Goal: Task Accomplishment & Management: Manage account settings

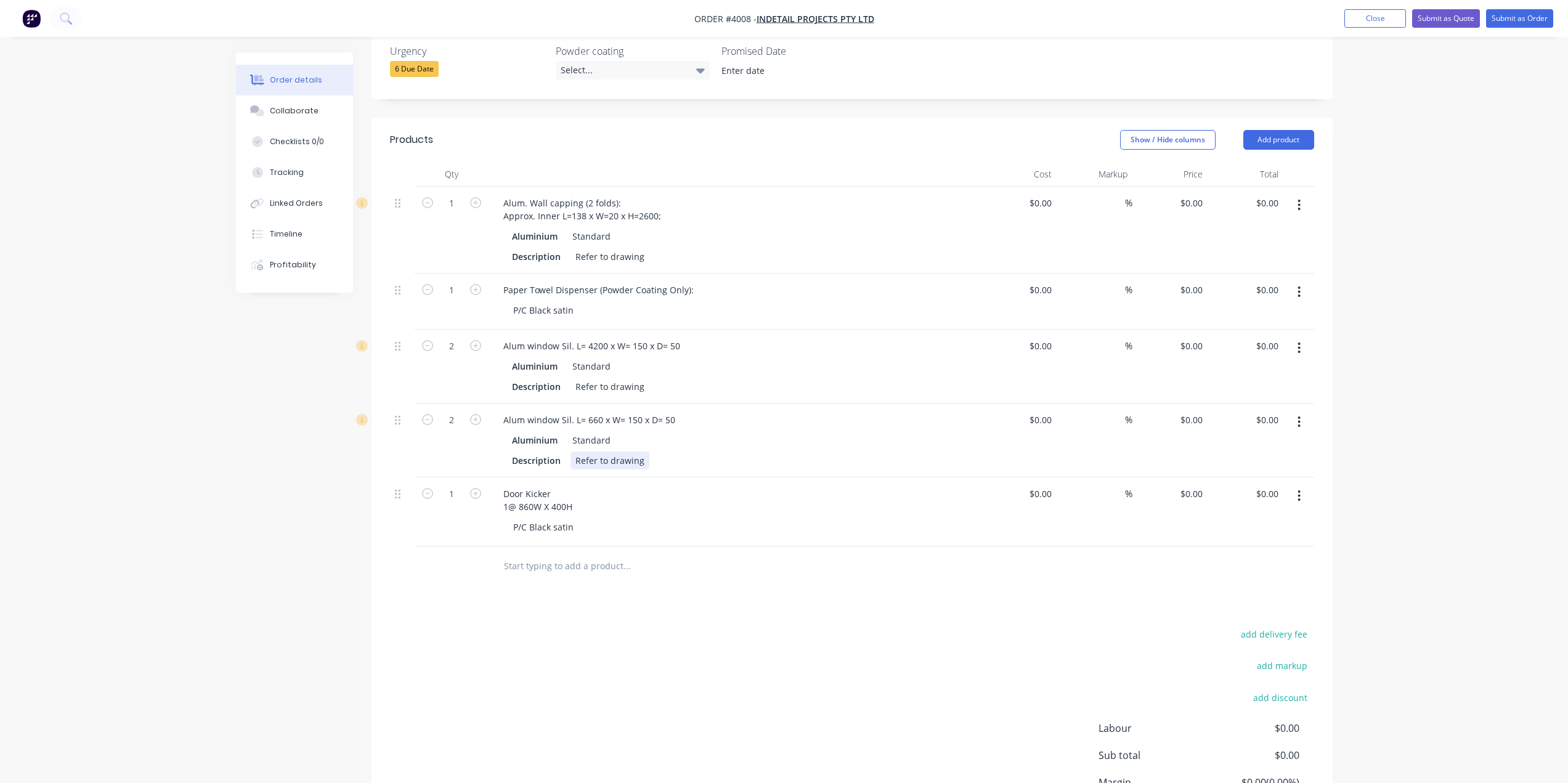
scroll to position [312, 0]
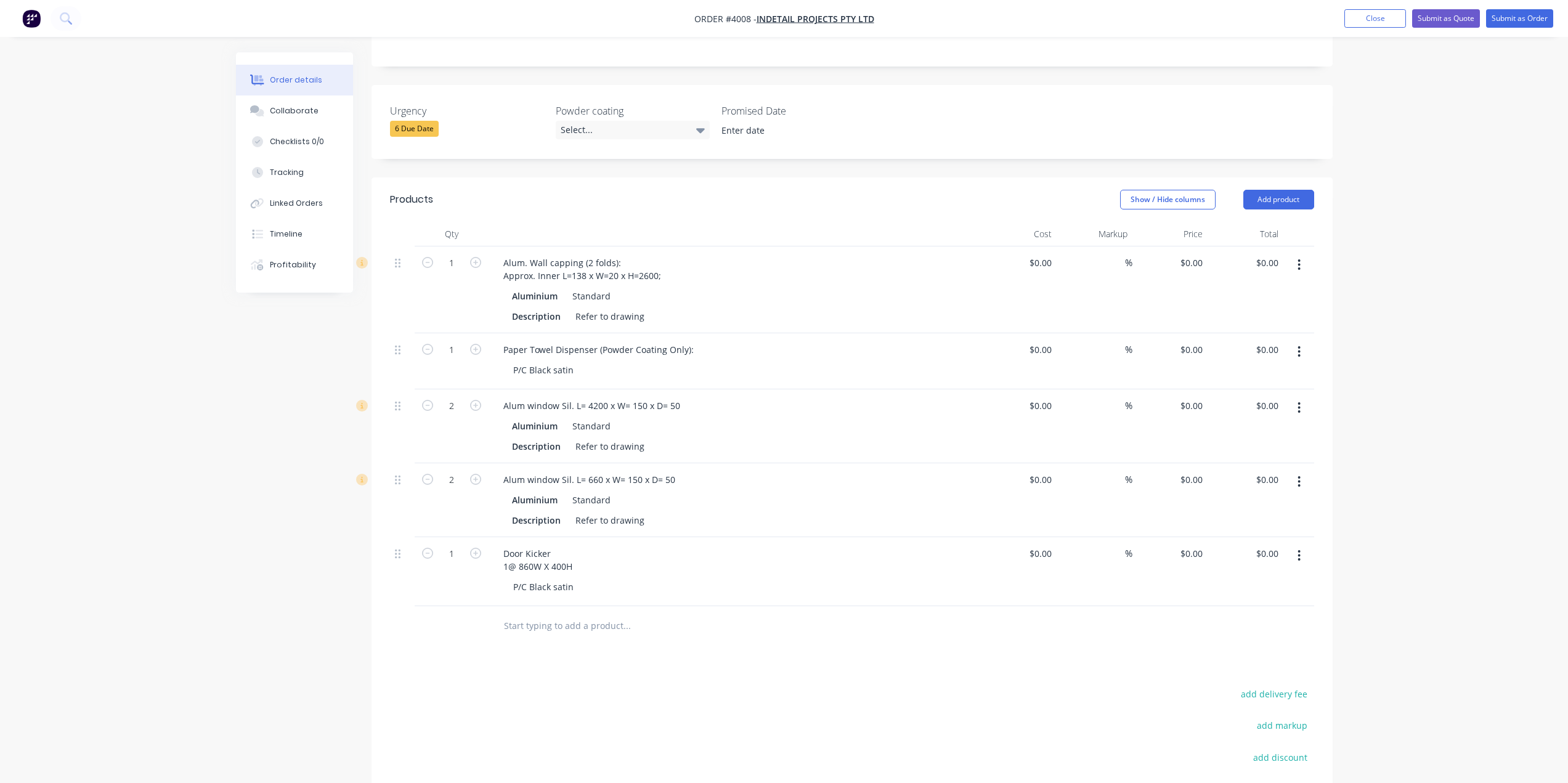
click at [590, 643] on div "Products Show / Hide columns Add product Qty Cost Markup Price Total 1 Alum. Wa…" at bounding box center [852, 559] width 961 height 765
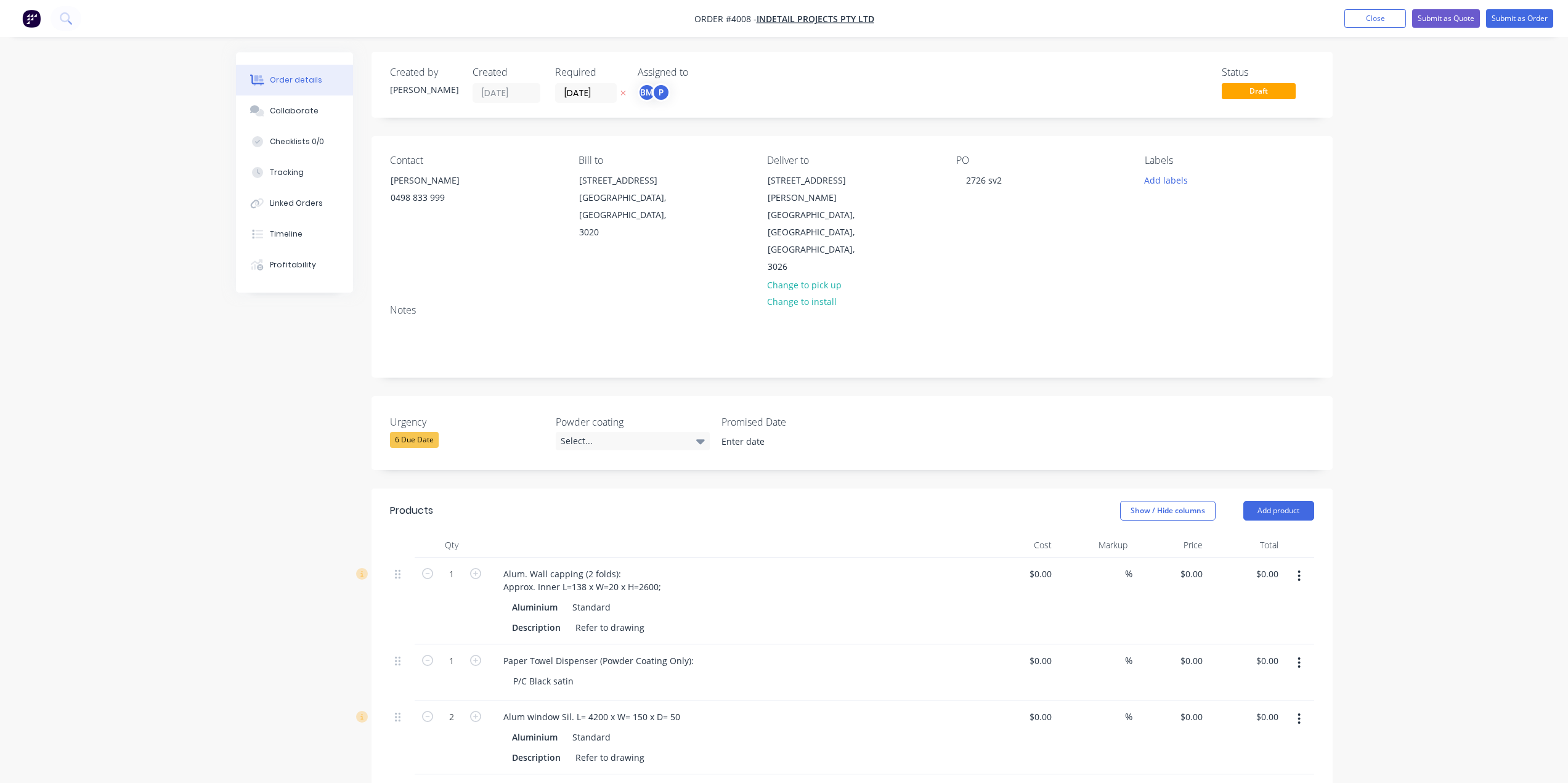
scroll to position [0, 0]
click at [649, 97] on div "BM" at bounding box center [647, 93] width 18 height 18
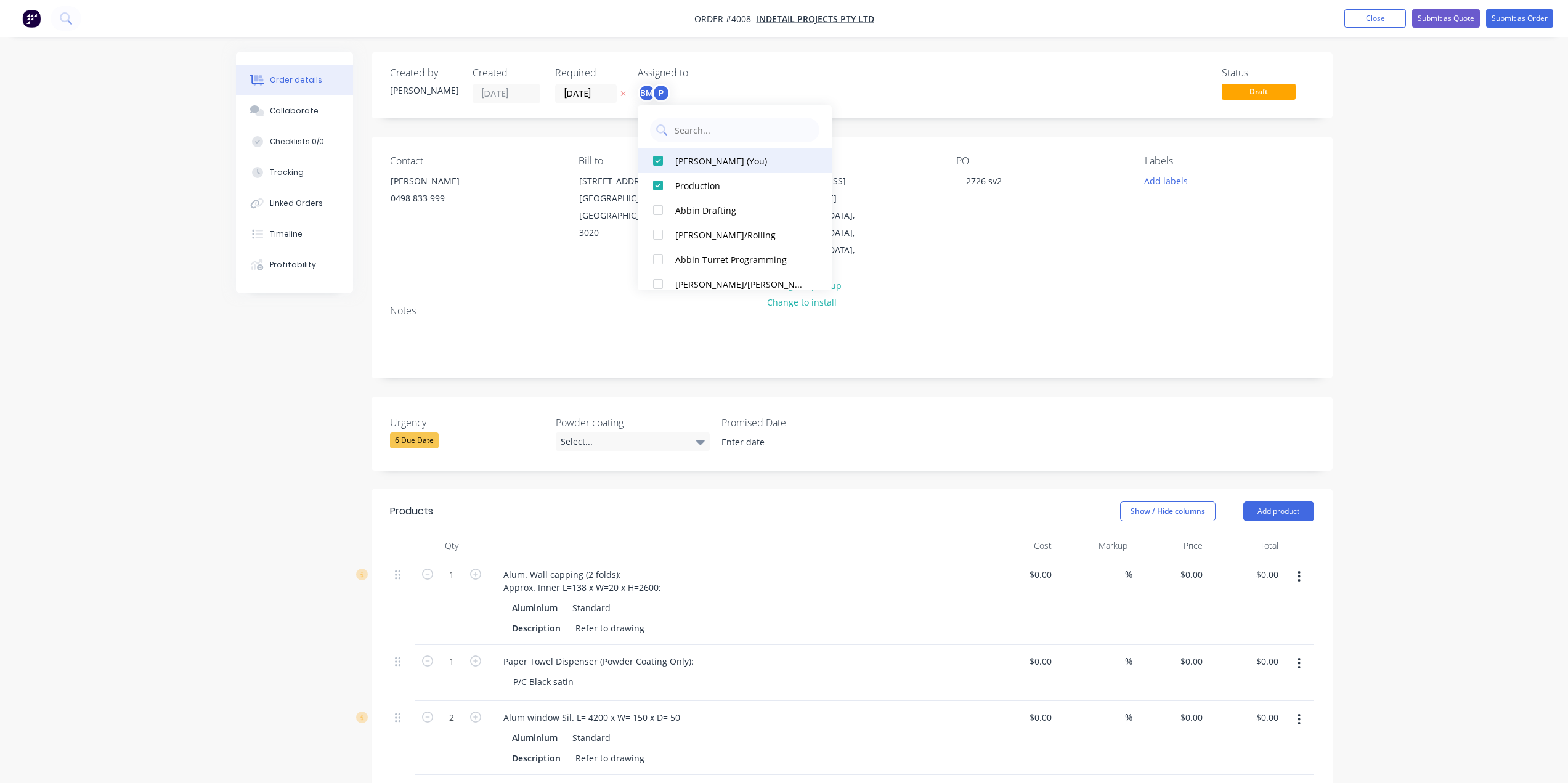
click at [669, 155] on div at bounding box center [658, 160] width 25 height 25
click at [705, 50] on div "Order details Collaborate Checklists 0/0 Tracking Linked Orders Timeline Profit…" at bounding box center [784, 635] width 1568 height 1272
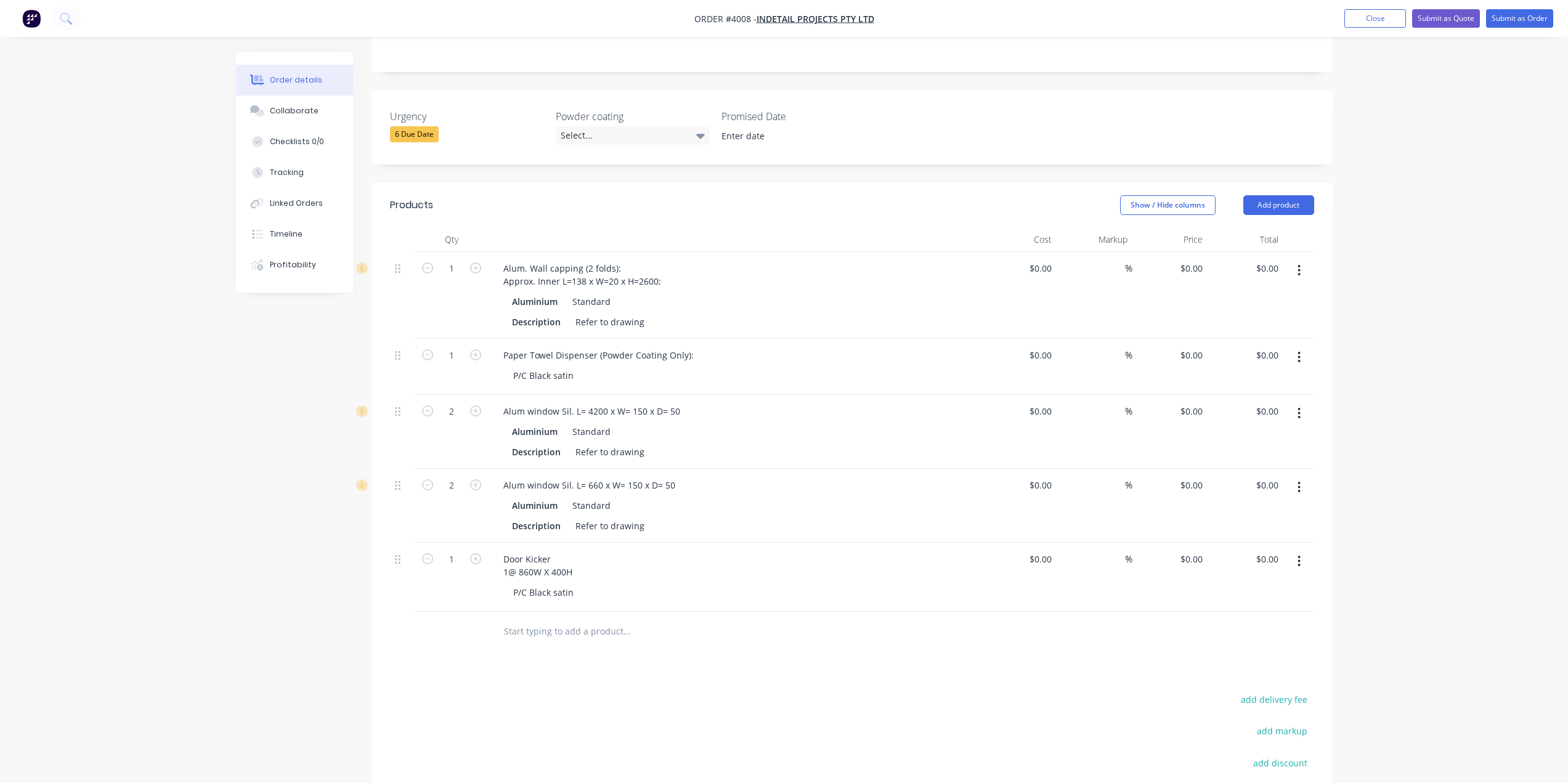
scroll to position [308, 0]
click at [646, 582] on div "P/C Black satin" at bounding box center [740, 590] width 473 height 18
click at [665, 502] on div "Alum window Sil. L= 660 x W= 150 x D= 50 Aluminium Standard Description Refer t…" at bounding box center [735, 504] width 493 height 74
click at [723, 393] on div "Alum window Sil. L= 4200 x W= 150 x D= 50 Aluminium Standard Description Refer …" at bounding box center [735, 430] width 493 height 74
click at [731, 344] on div "Paper Towel Dispenser (Powder Coating Only):" at bounding box center [735, 352] width 483 height 18
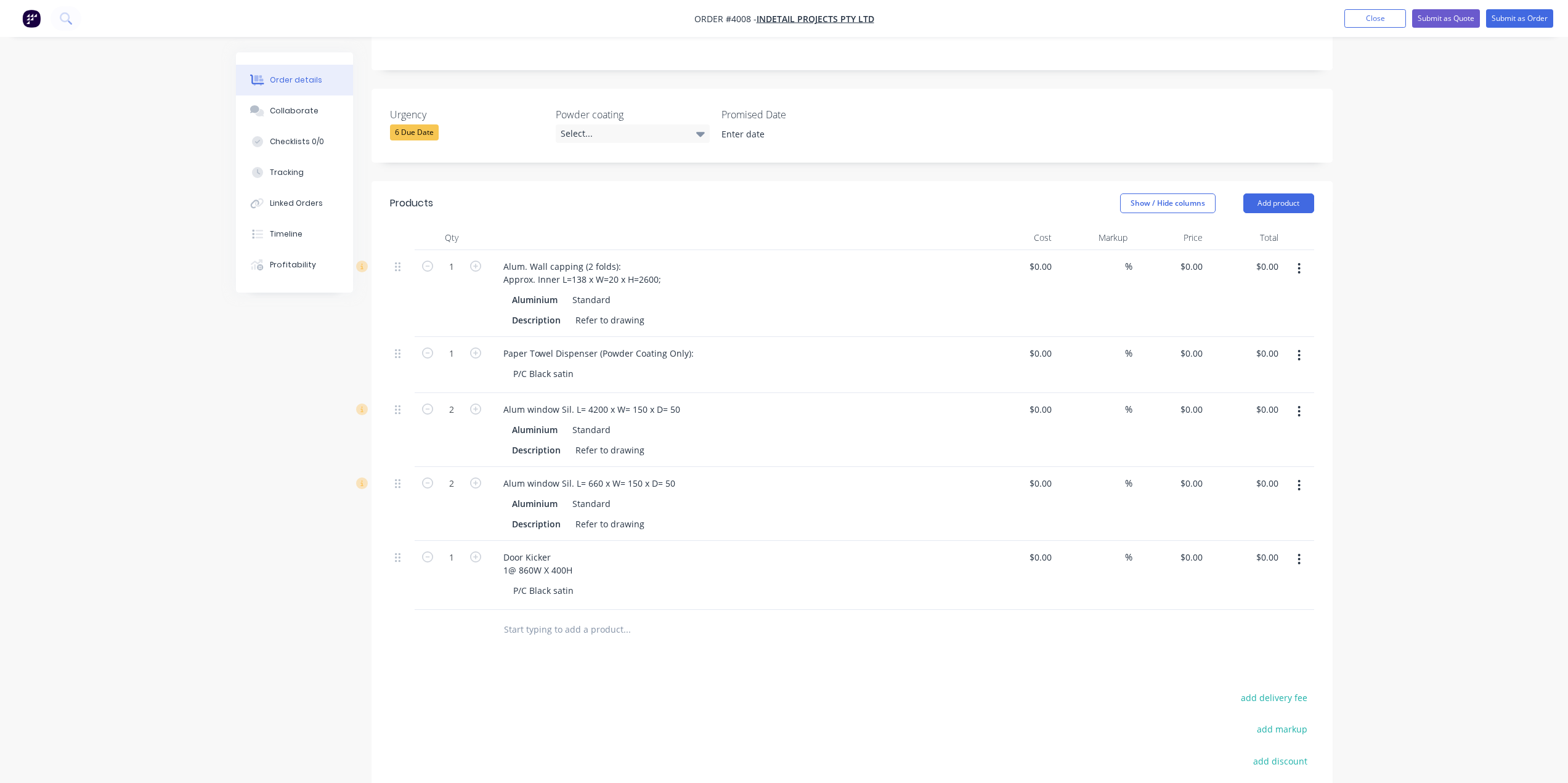
click at [728, 291] on div "Aluminium Standard" at bounding box center [735, 299] width 446 height 18
drag, startPoint x: 732, startPoint y: 338, endPoint x: 727, endPoint y: 409, distance: 71.2
click at [733, 364] on div "P/C Black satin" at bounding box center [740, 373] width 473 height 18
click at [725, 441] on div "Description Refer to drawing" at bounding box center [732, 449] width 451 height 18
click at [720, 515] on div "Description Refer to drawing" at bounding box center [732, 523] width 451 height 18
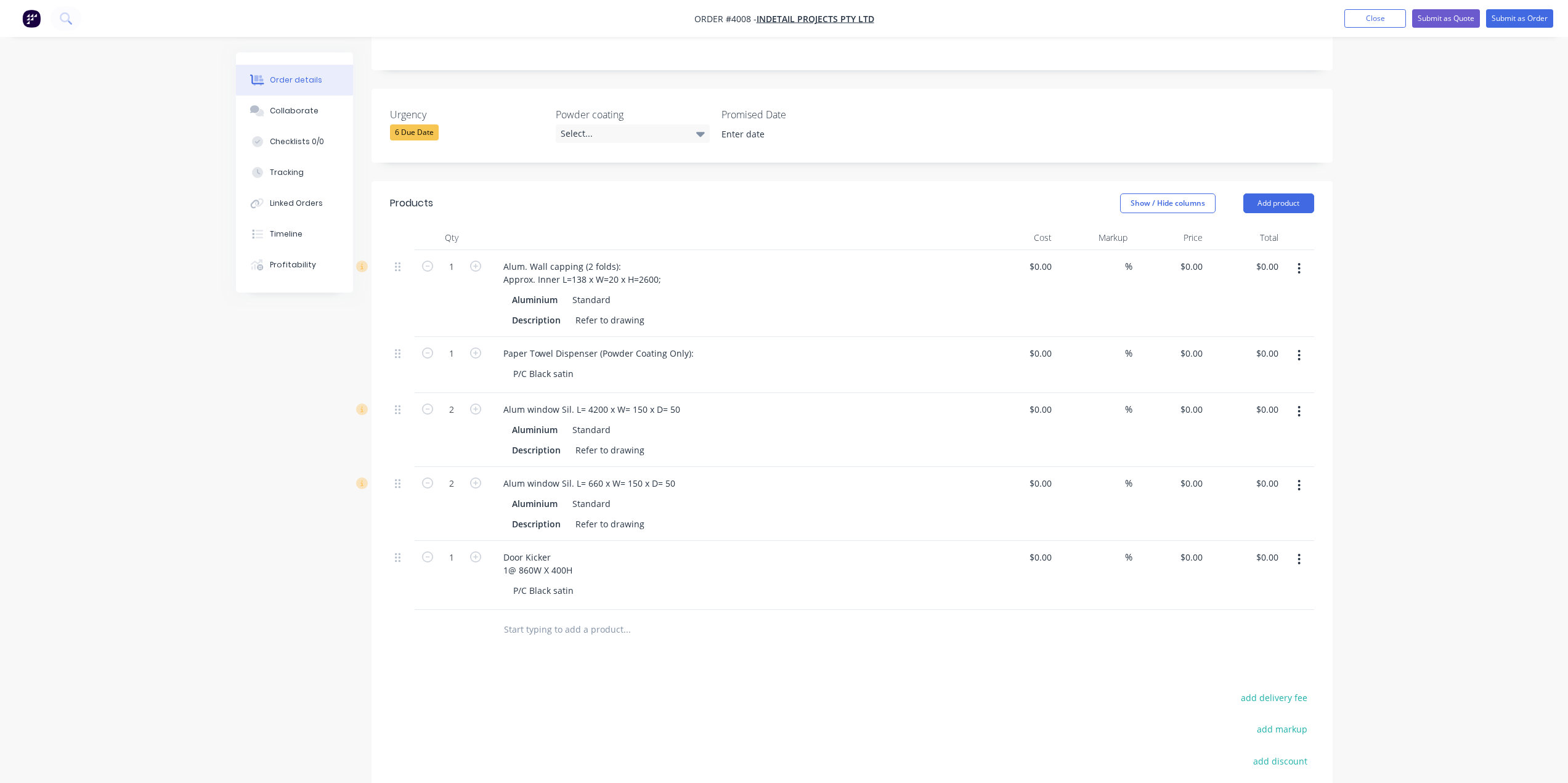
drag, startPoint x: 719, startPoint y: 528, endPoint x: 640, endPoint y: 578, distance: 93.5
click at [719, 548] on div "Door Kicker 1@ 860W X 400H" at bounding box center [735, 563] width 483 height 30
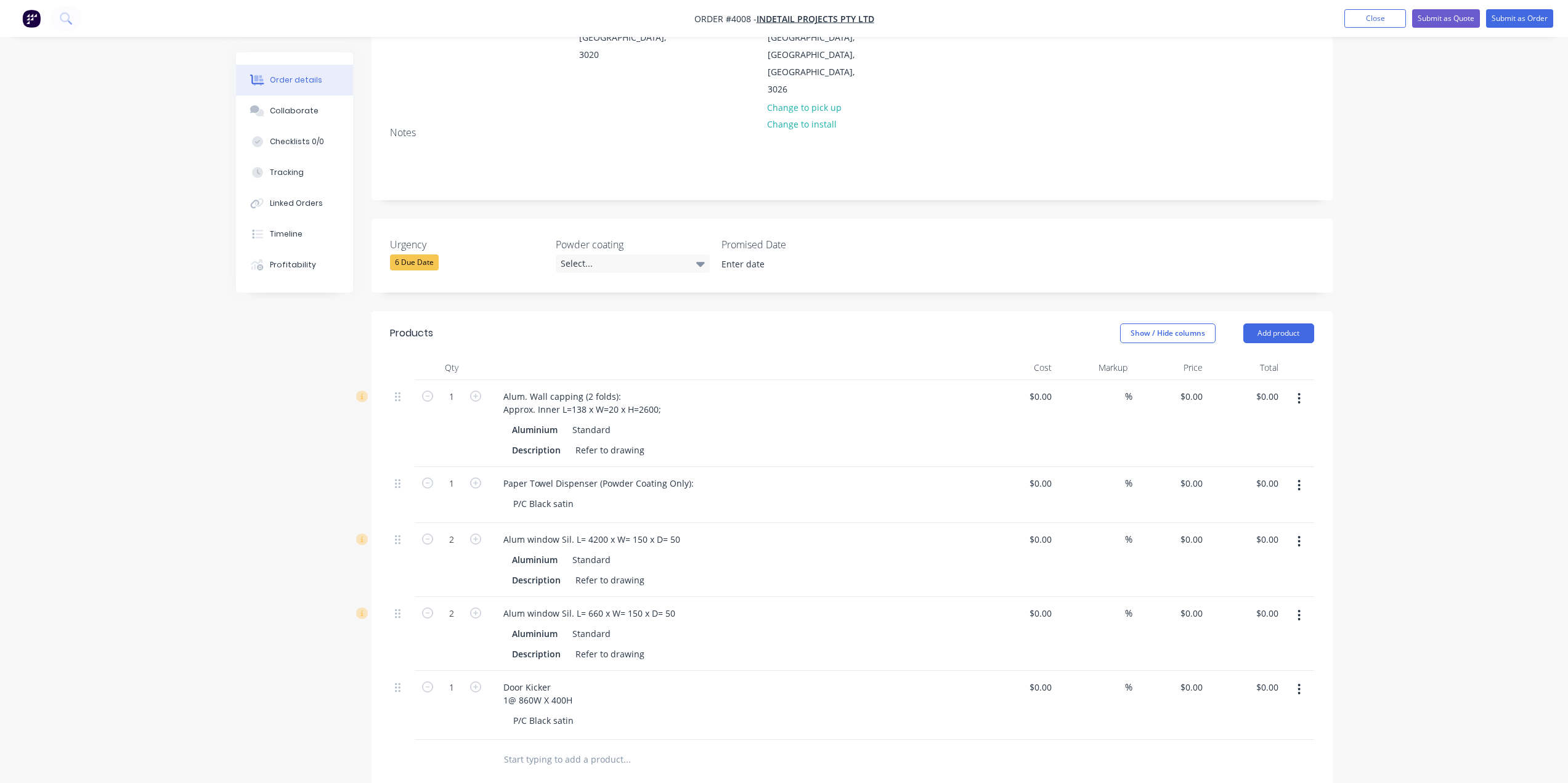
scroll to position [0, 0]
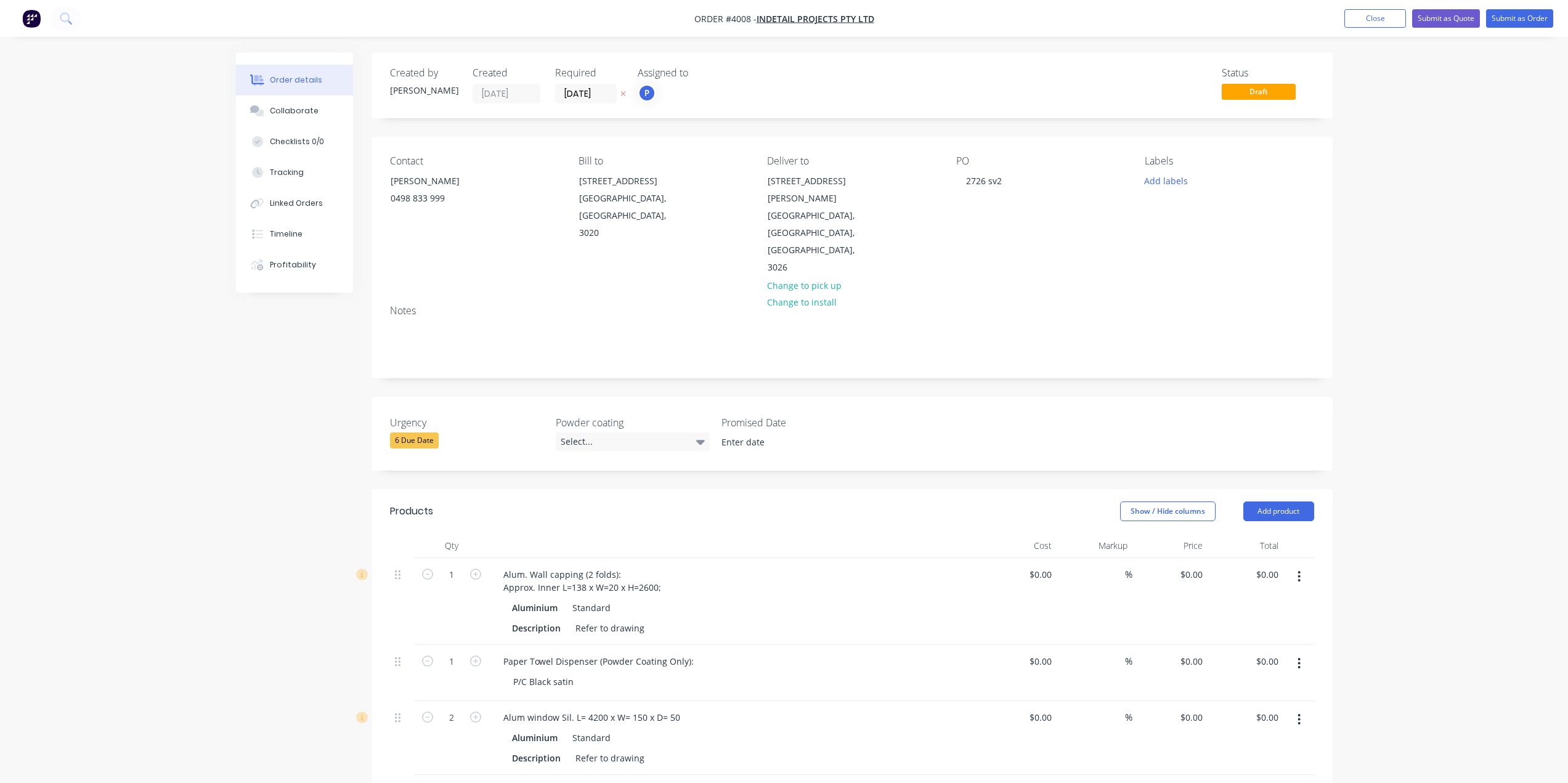
click at [591, 103] on label "[DATE]" at bounding box center [586, 93] width 62 height 19
click at [591, 103] on input "[DATE]" at bounding box center [586, 94] width 60 height 18
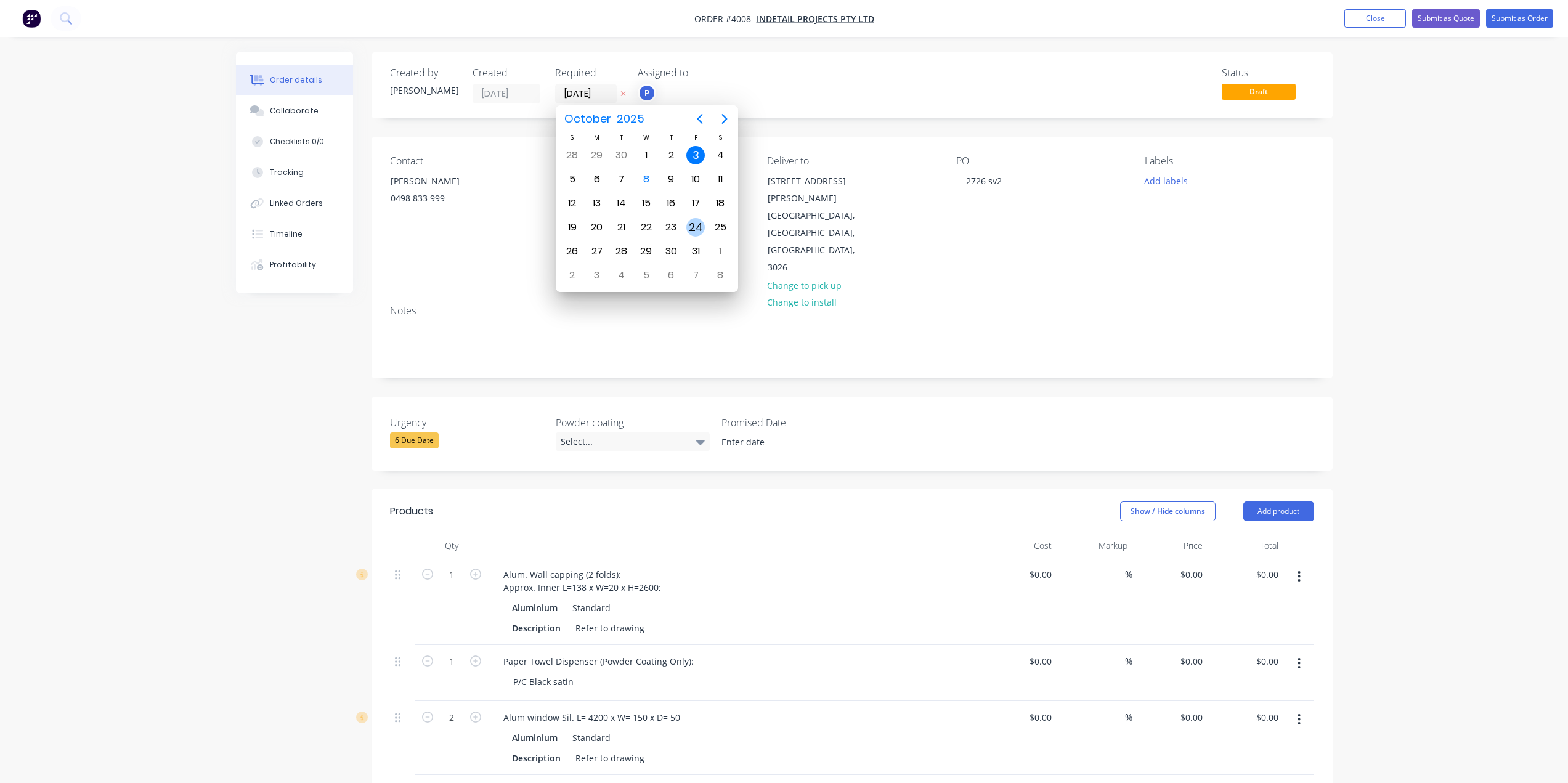
click at [703, 237] on div "24" at bounding box center [695, 227] width 25 height 23
type input "[DATE]"
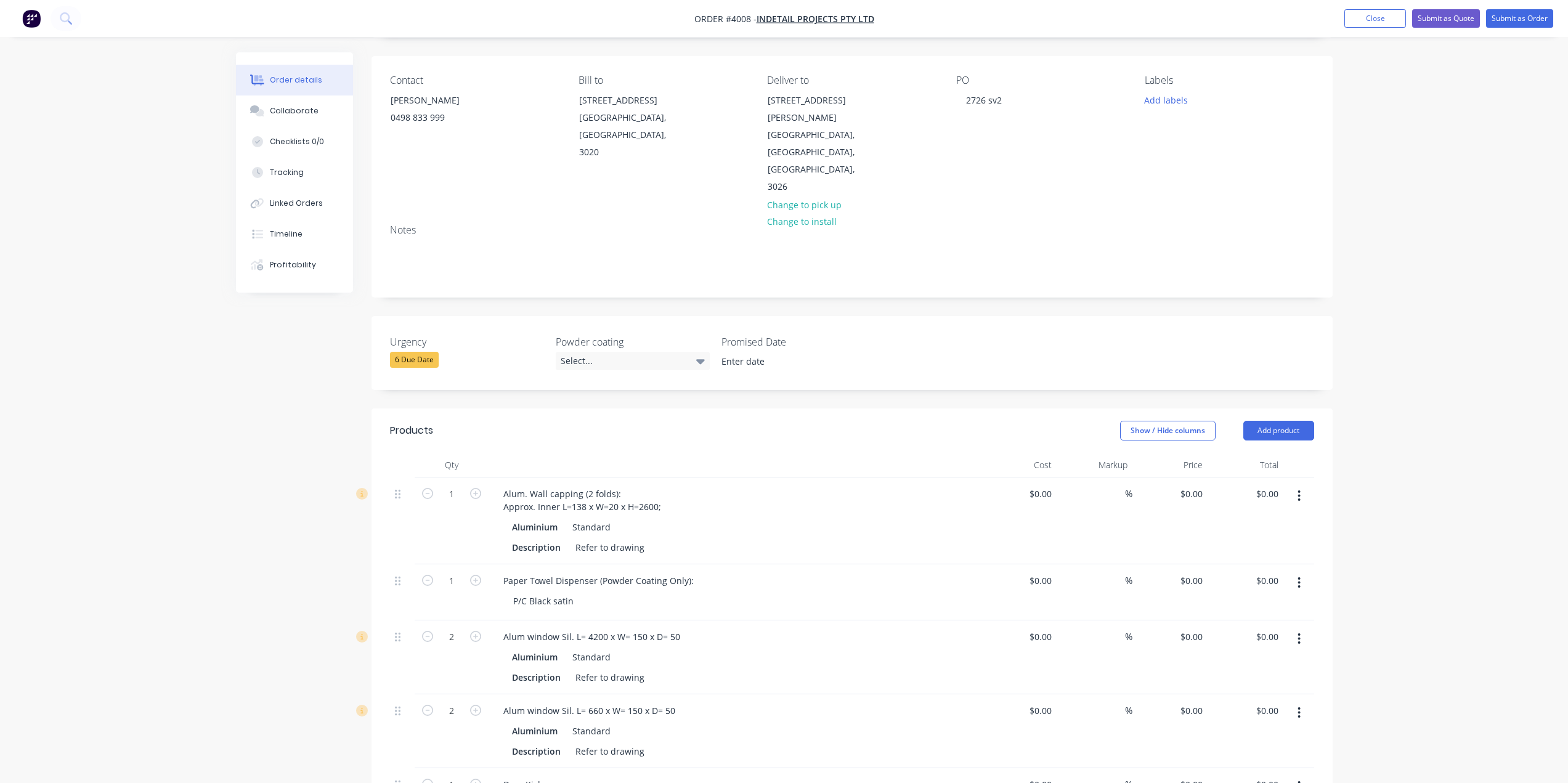
scroll to position [308, 0]
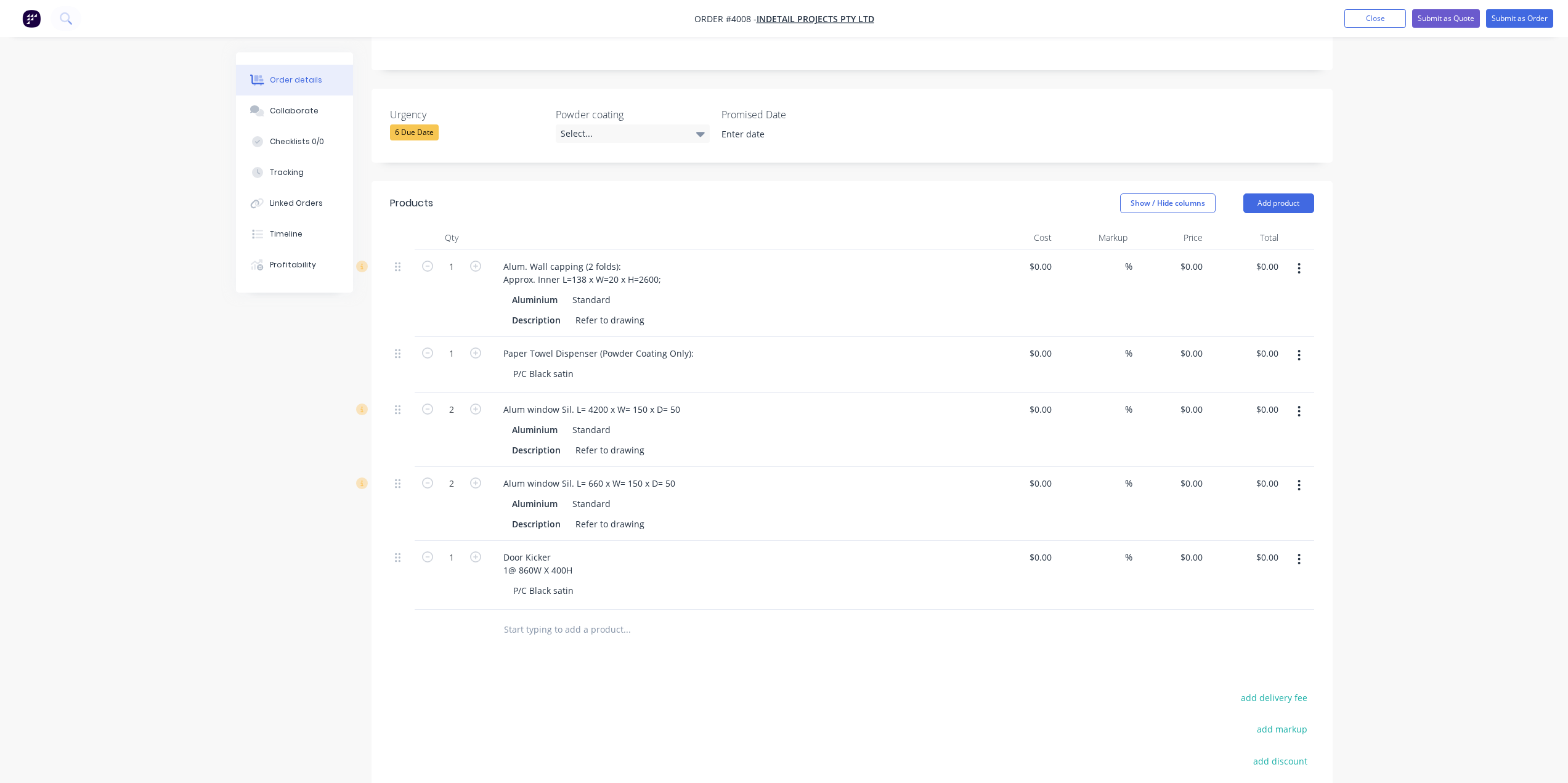
drag, startPoint x: 589, startPoint y: 539, endPoint x: 606, endPoint y: 516, distance: 28.6
click at [590, 548] on div "Door Kicker 1@ 860W X 400H" at bounding box center [735, 563] width 483 height 30
click at [689, 494] on div "Aluminium Standard" at bounding box center [735, 503] width 446 height 18
drag, startPoint x: 707, startPoint y: 399, endPoint x: 727, endPoint y: 346, distance: 56.6
click at [707, 421] on div "Aluminium Standard" at bounding box center [735, 429] width 446 height 18
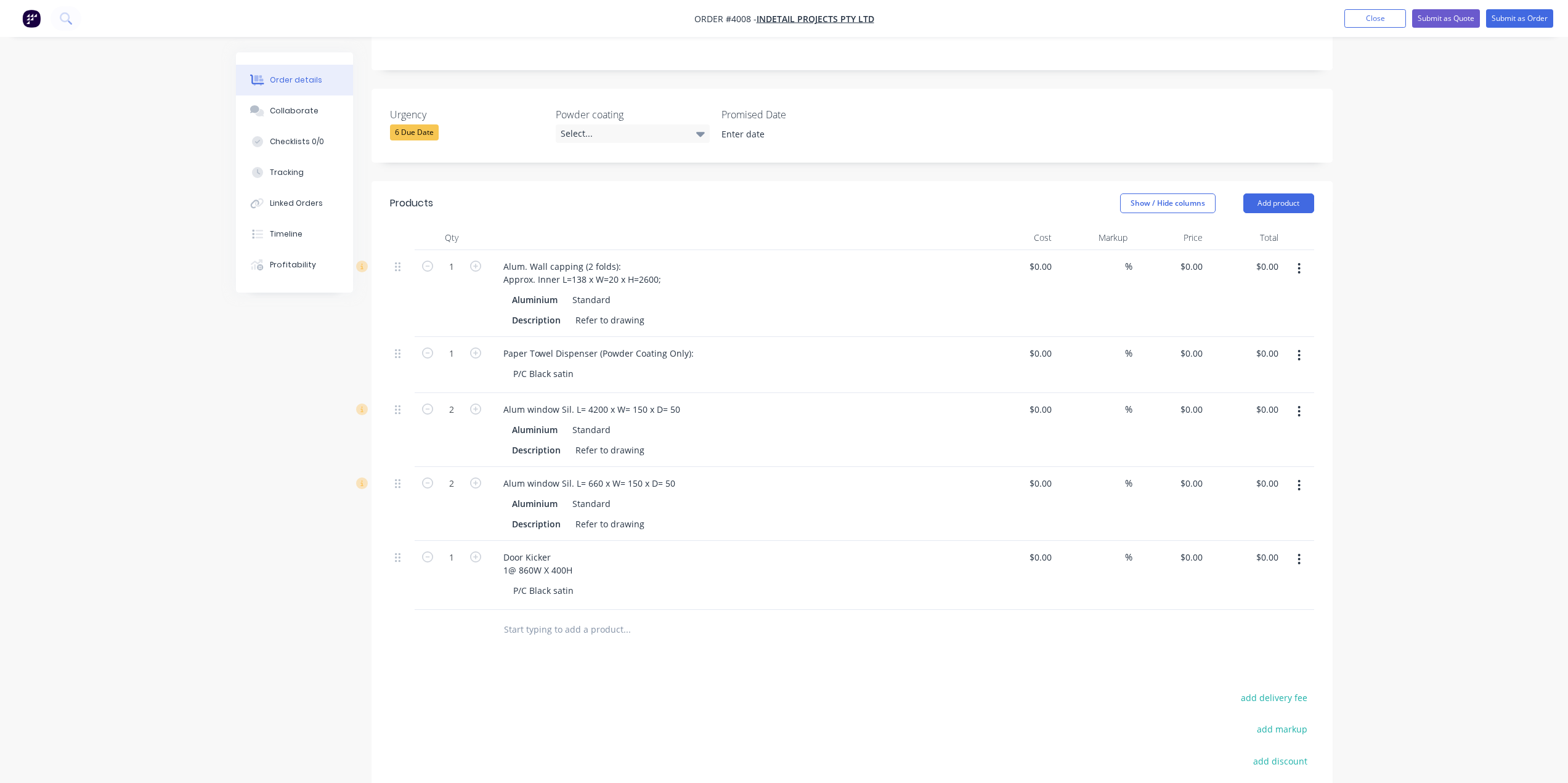
drag, startPoint x: 727, startPoint y: 346, endPoint x: 736, endPoint y: 318, distance: 29.4
click at [727, 364] on div "P/C Black satin" at bounding box center [740, 373] width 473 height 18
click at [751, 311] on div "Description Refer to drawing" at bounding box center [732, 319] width 451 height 18
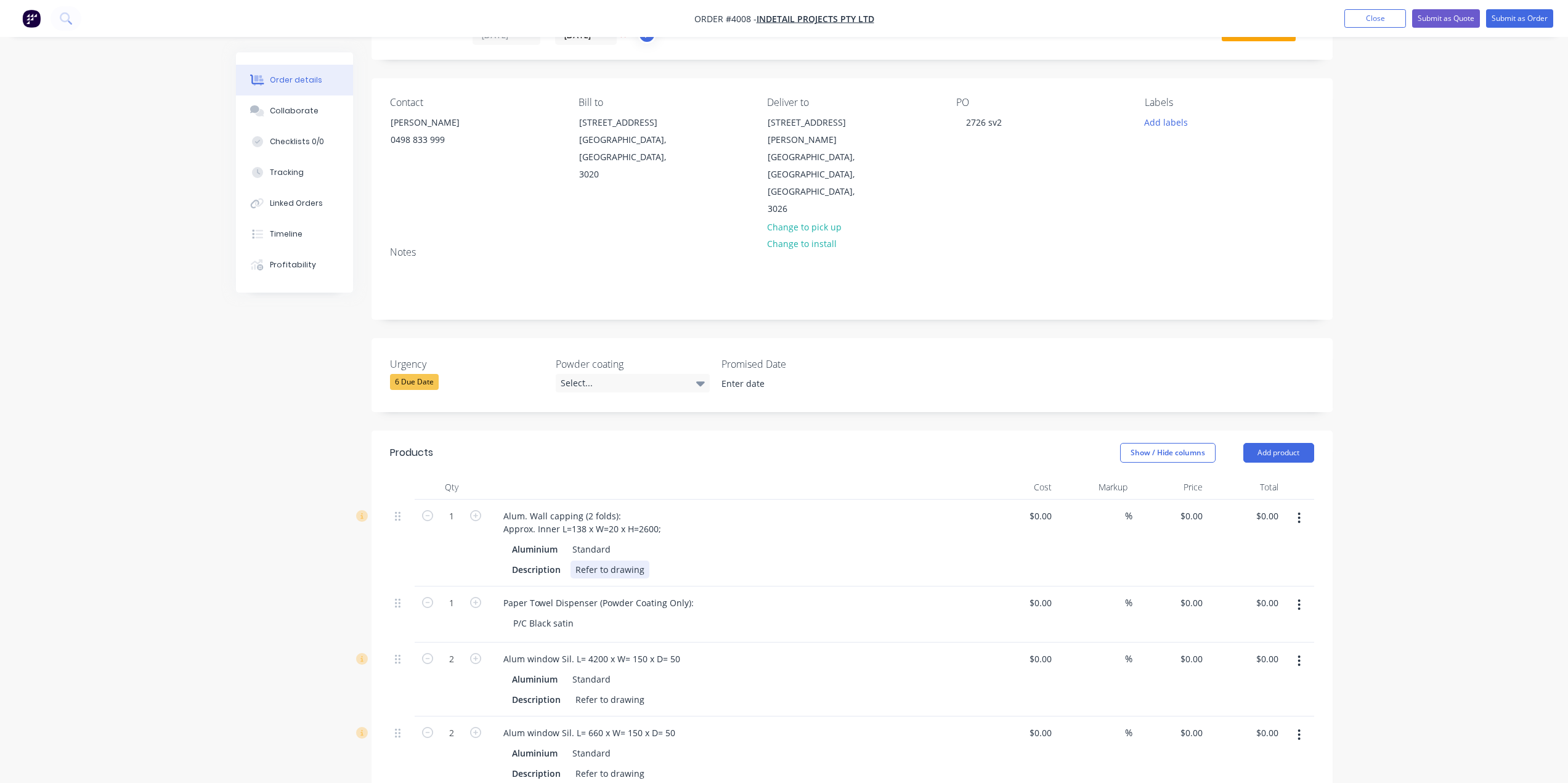
scroll to position [0, 0]
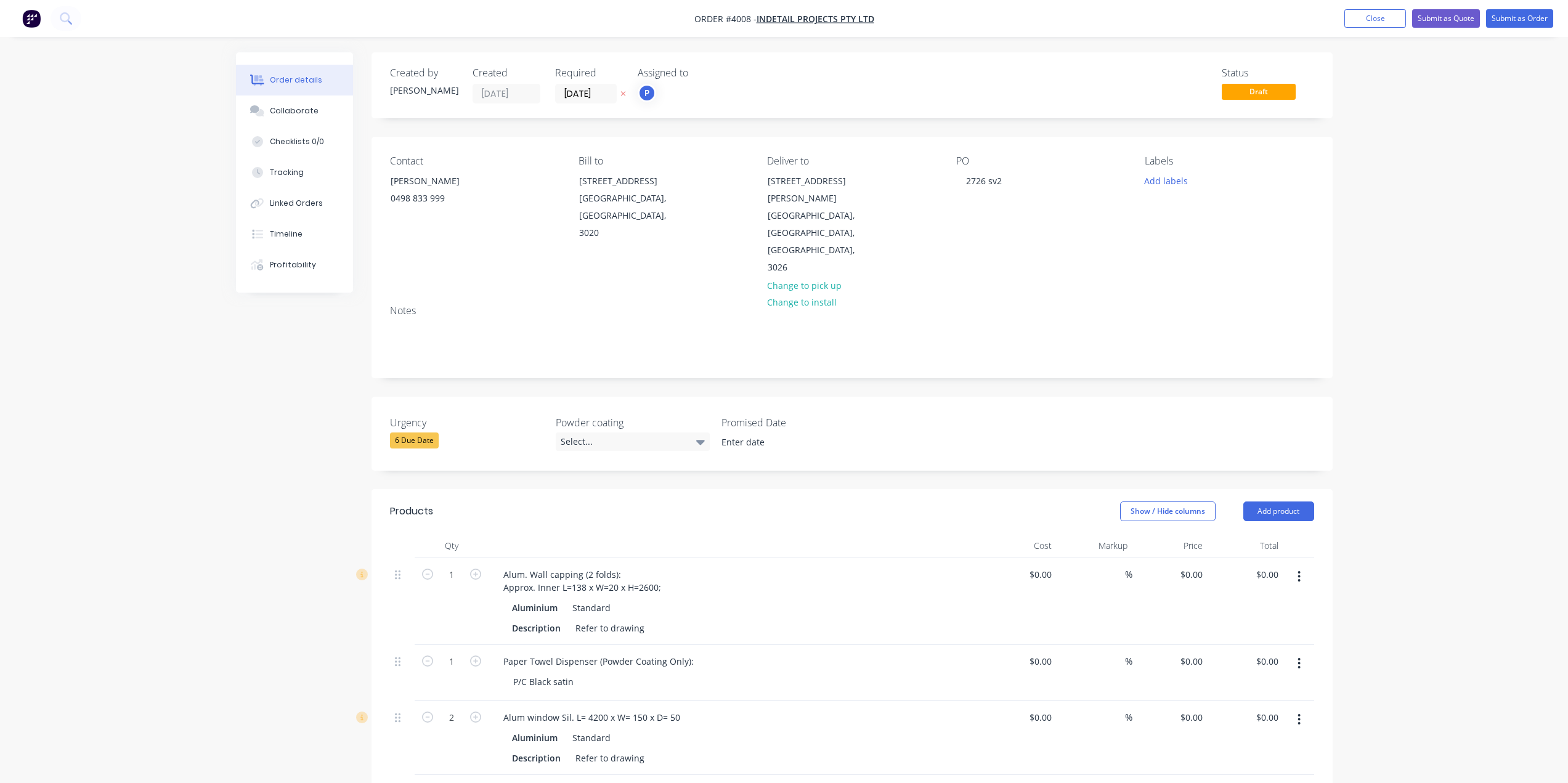
click at [1196, 187] on div "Add labels" at bounding box center [1229, 180] width 169 height 17
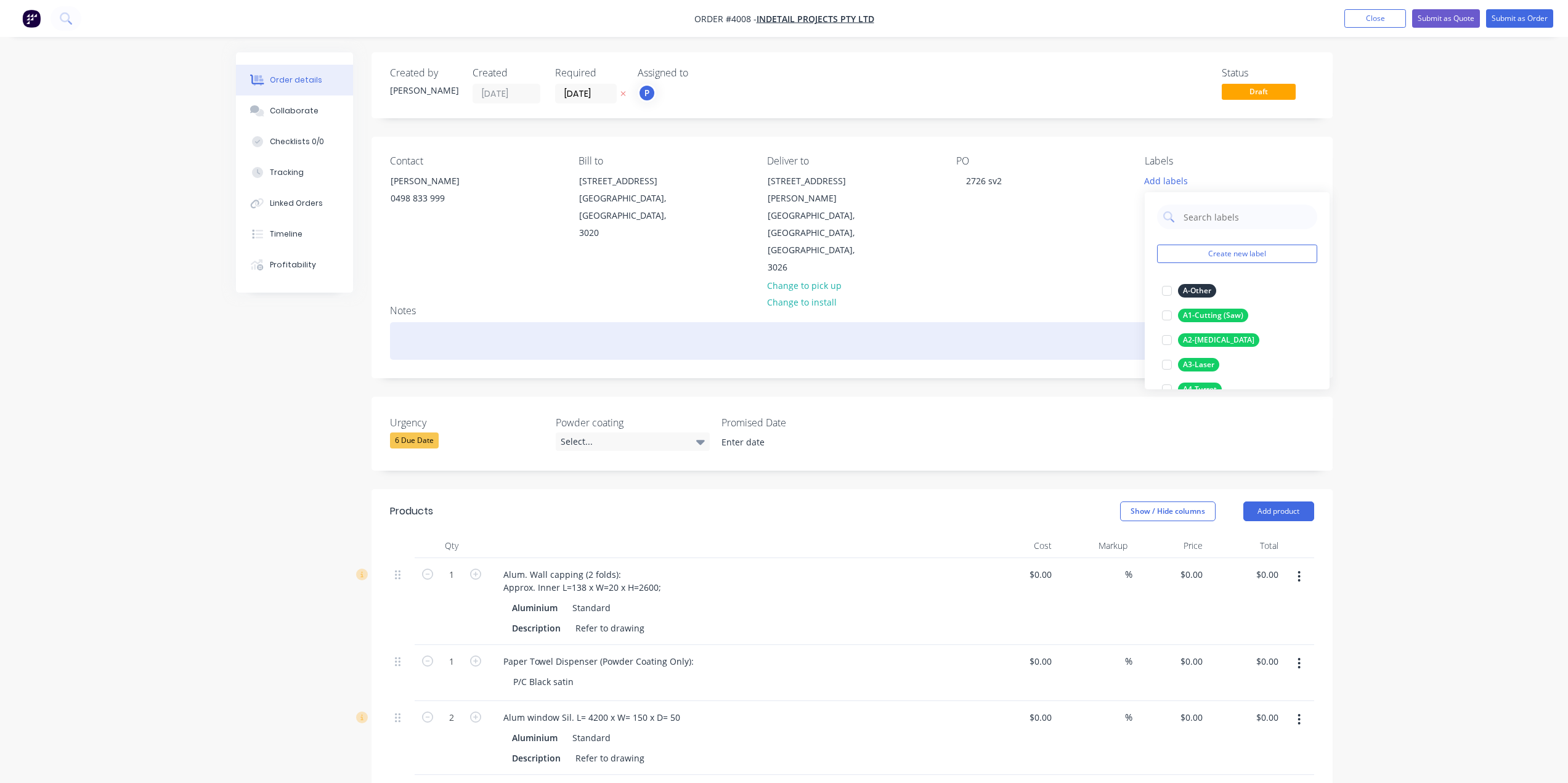
click at [1002, 322] on div at bounding box center [852, 340] width 924 height 38
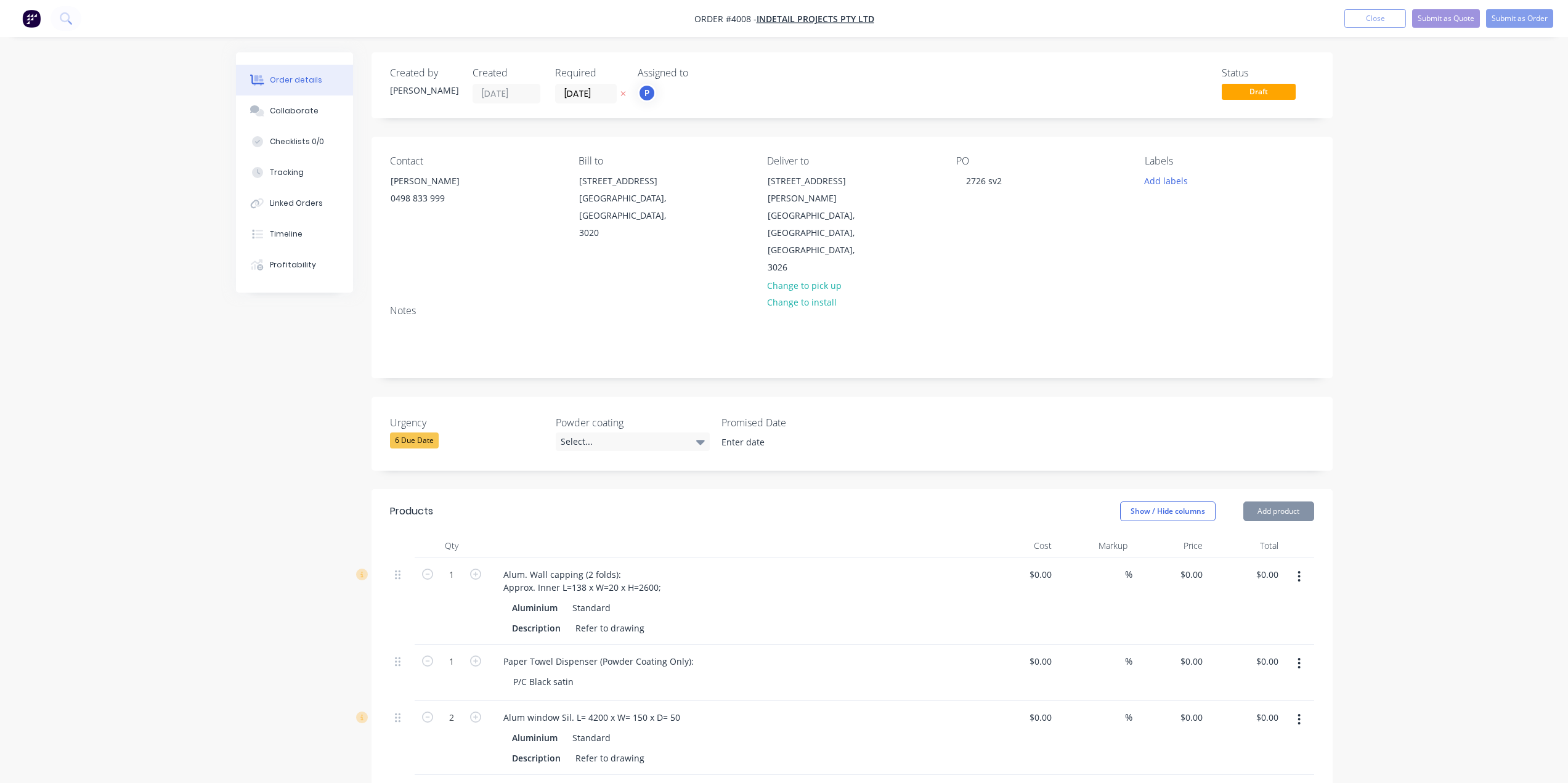
click at [1035, 250] on div "Contact [PERSON_NAME] [PHONE_NUMBER] Bill to [STREET_ADDRESS] Deliver to [STREE…" at bounding box center [852, 216] width 961 height 159
click at [1489, 192] on div "Order details Collaborate Checklists 0/0 Tracking Linked Orders Timeline Profit…" at bounding box center [784, 635] width 1568 height 1272
click at [1229, 251] on div "Contact [PERSON_NAME] [PHONE_NUMBER] Bill to [STREET_ADDRESS] Deliver to [STREE…" at bounding box center [852, 216] width 961 height 159
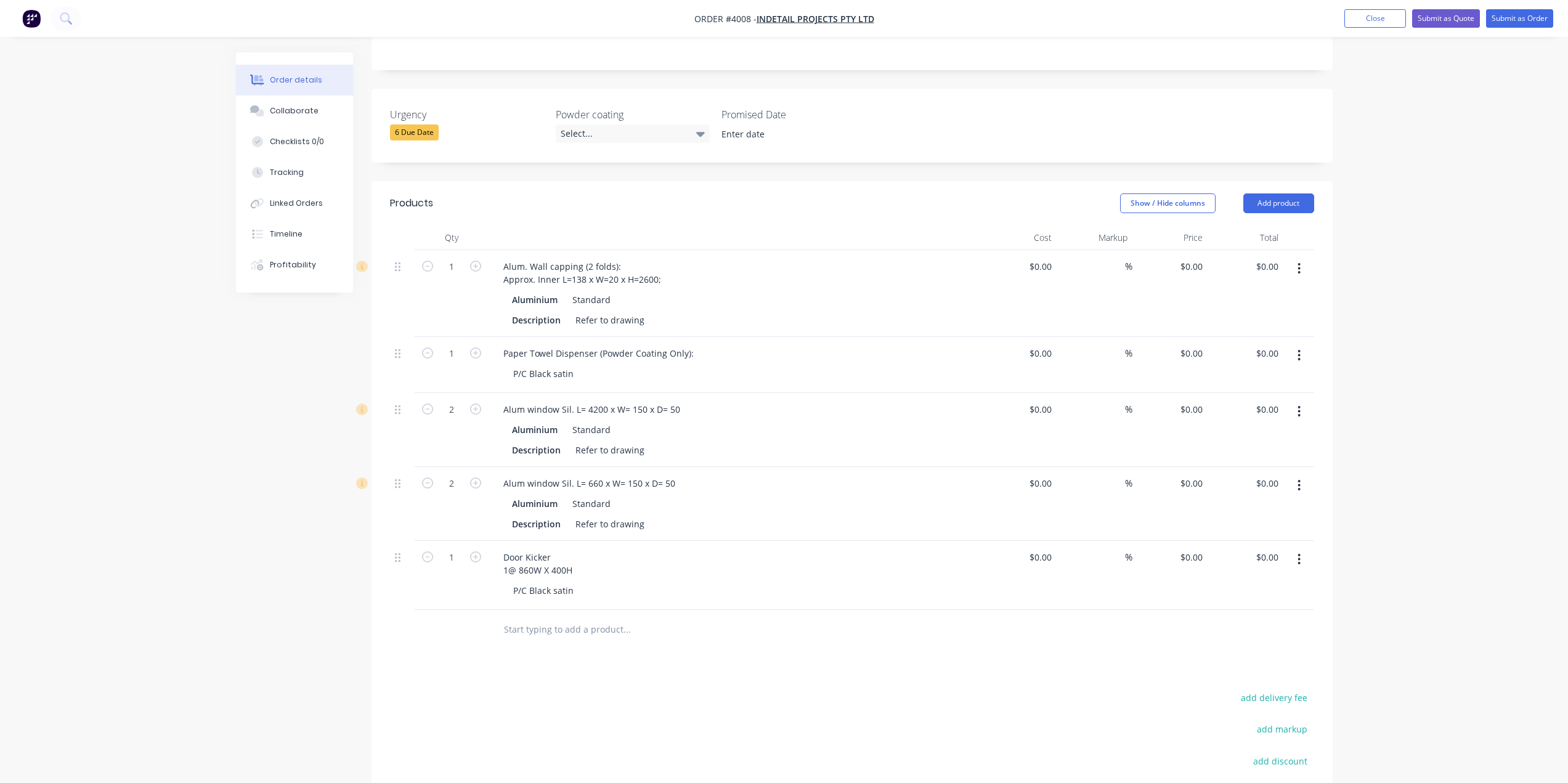
drag, startPoint x: 790, startPoint y: 225, endPoint x: 781, endPoint y: 249, distance: 25.6
click at [790, 257] on div "Alum. Wall capping (2 folds): Approx. Inner L=138 x W=20 x H=2600;" at bounding box center [735, 272] width 483 height 30
click at [764, 393] on div "Alum window Sil. L= 4200 x W= 150 x D= 50 Aluminium Standard Description Refer …" at bounding box center [735, 430] width 493 height 74
click at [795, 291] on div "Aluminium Standard" at bounding box center [735, 299] width 446 height 18
click at [789, 225] on div at bounding box center [735, 237] width 493 height 25
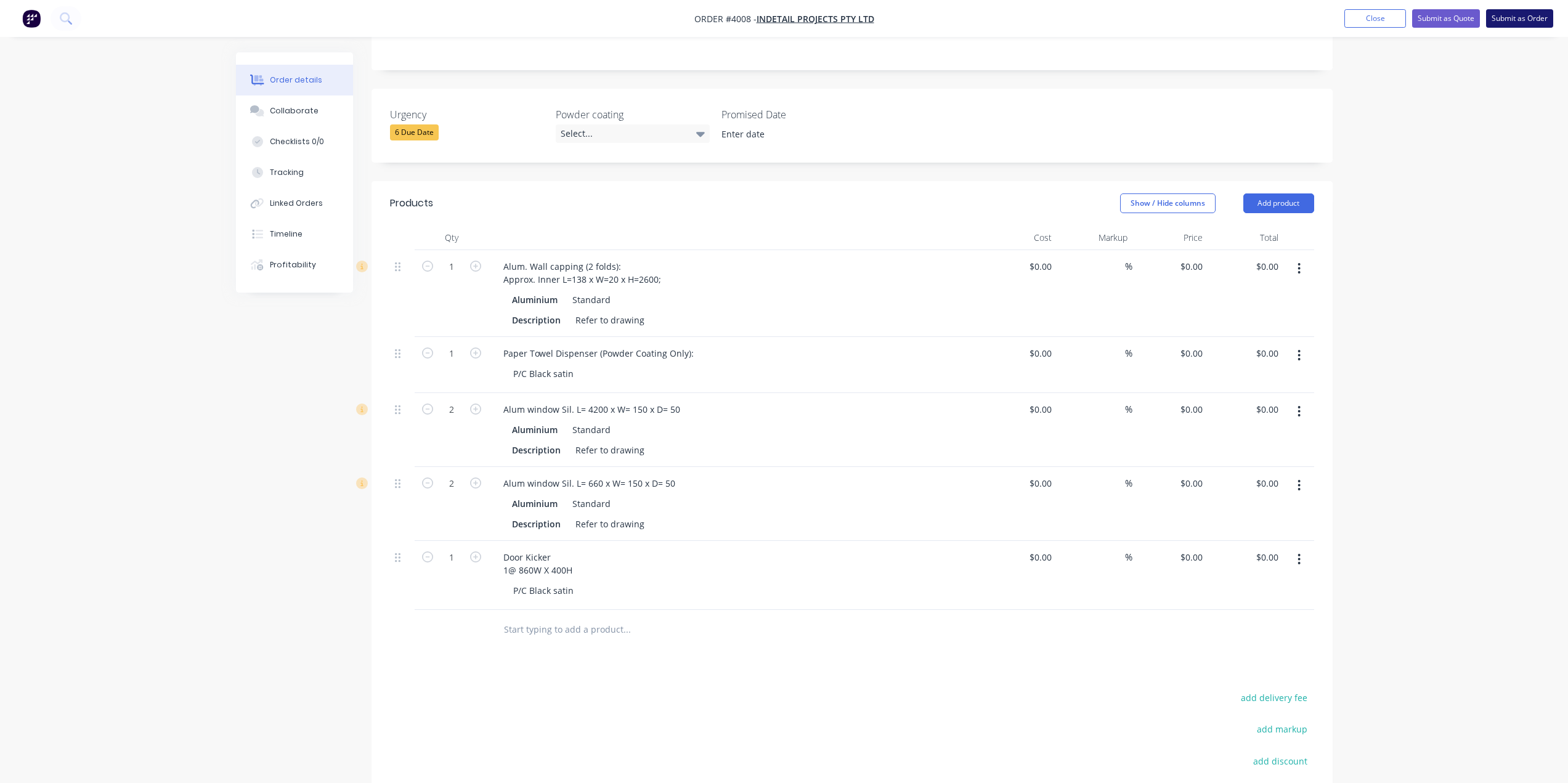
click at [1536, 18] on button "Submit as Order" at bounding box center [1519, 18] width 67 height 18
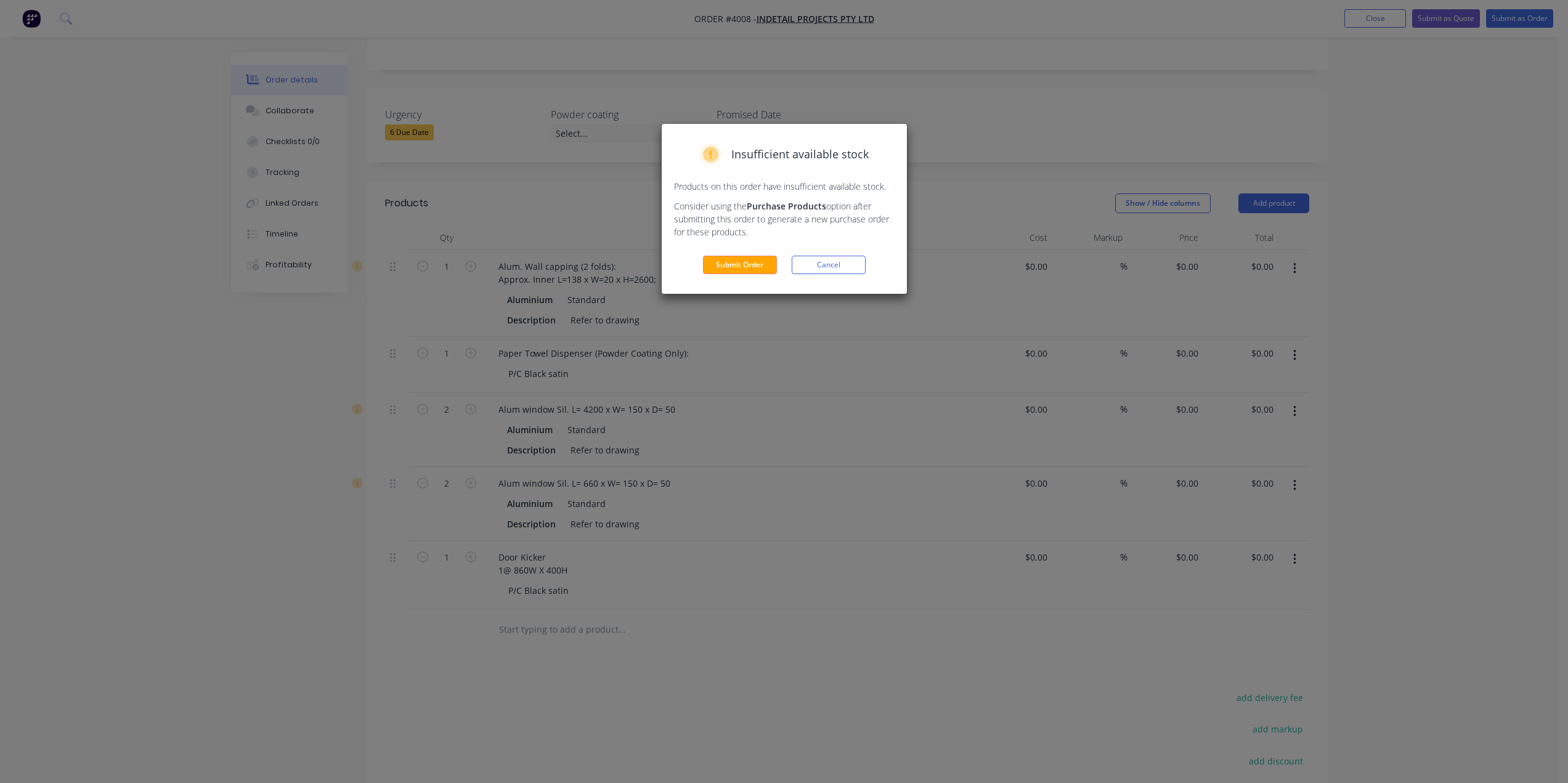
click at [727, 278] on div "Insufficient available stock Products on this order have insufficient available…" at bounding box center [784, 208] width 245 height 170
click at [728, 268] on button "Submit Order" at bounding box center [740, 265] width 74 height 18
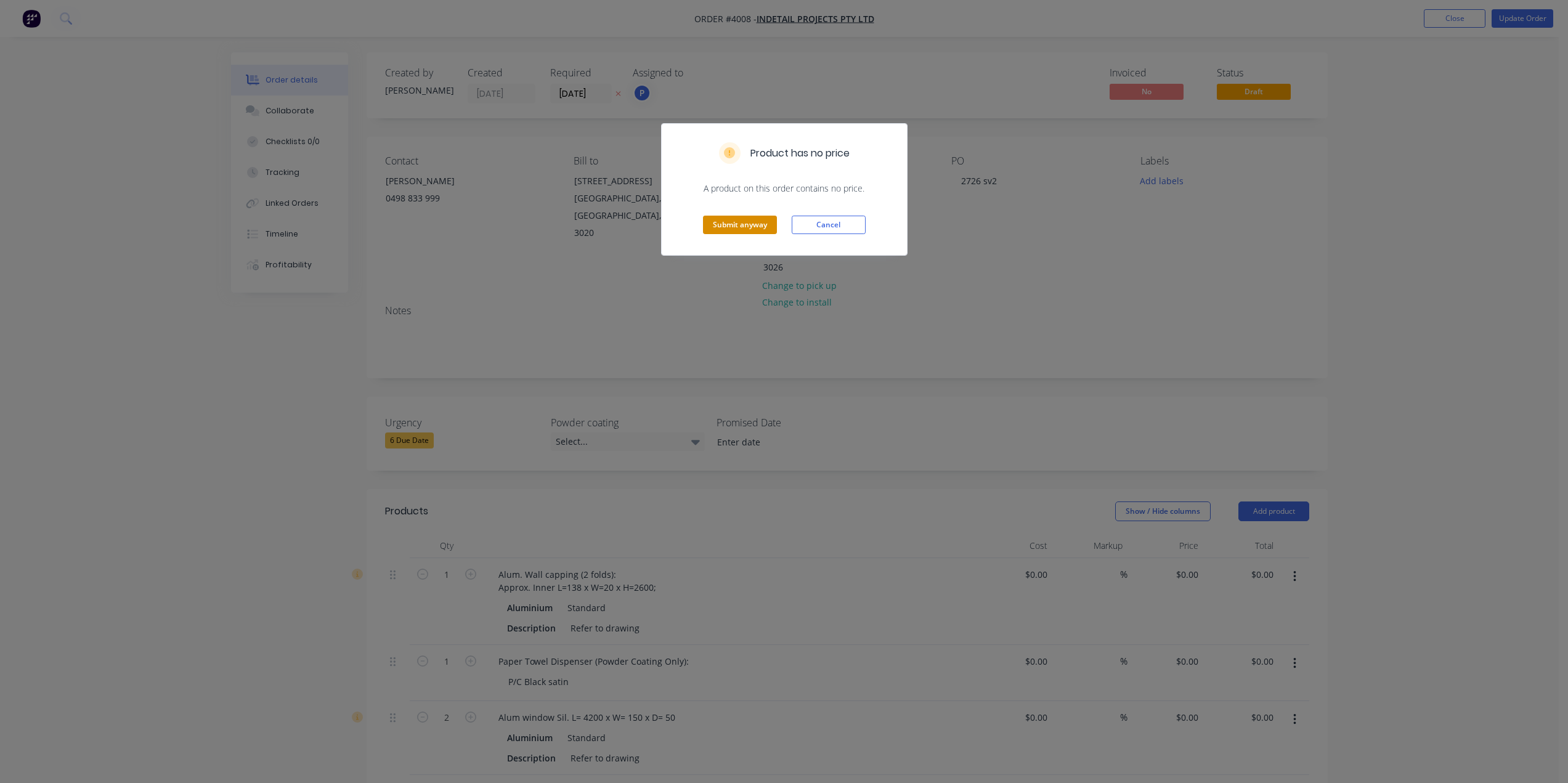
click at [745, 216] on button "Submit anyway" at bounding box center [740, 225] width 74 height 18
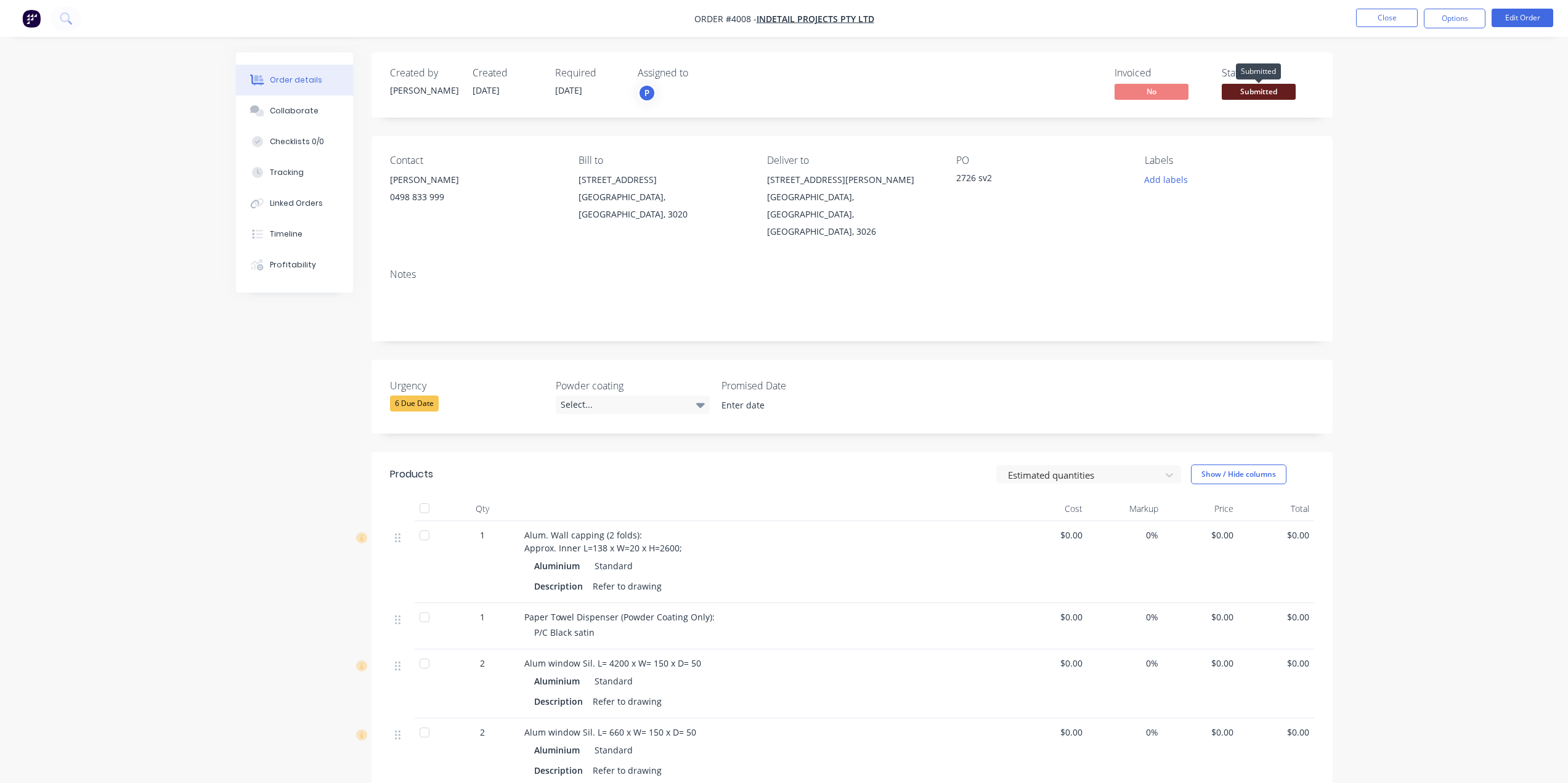
click at [1261, 86] on span "Submitted" at bounding box center [1259, 91] width 74 height 16
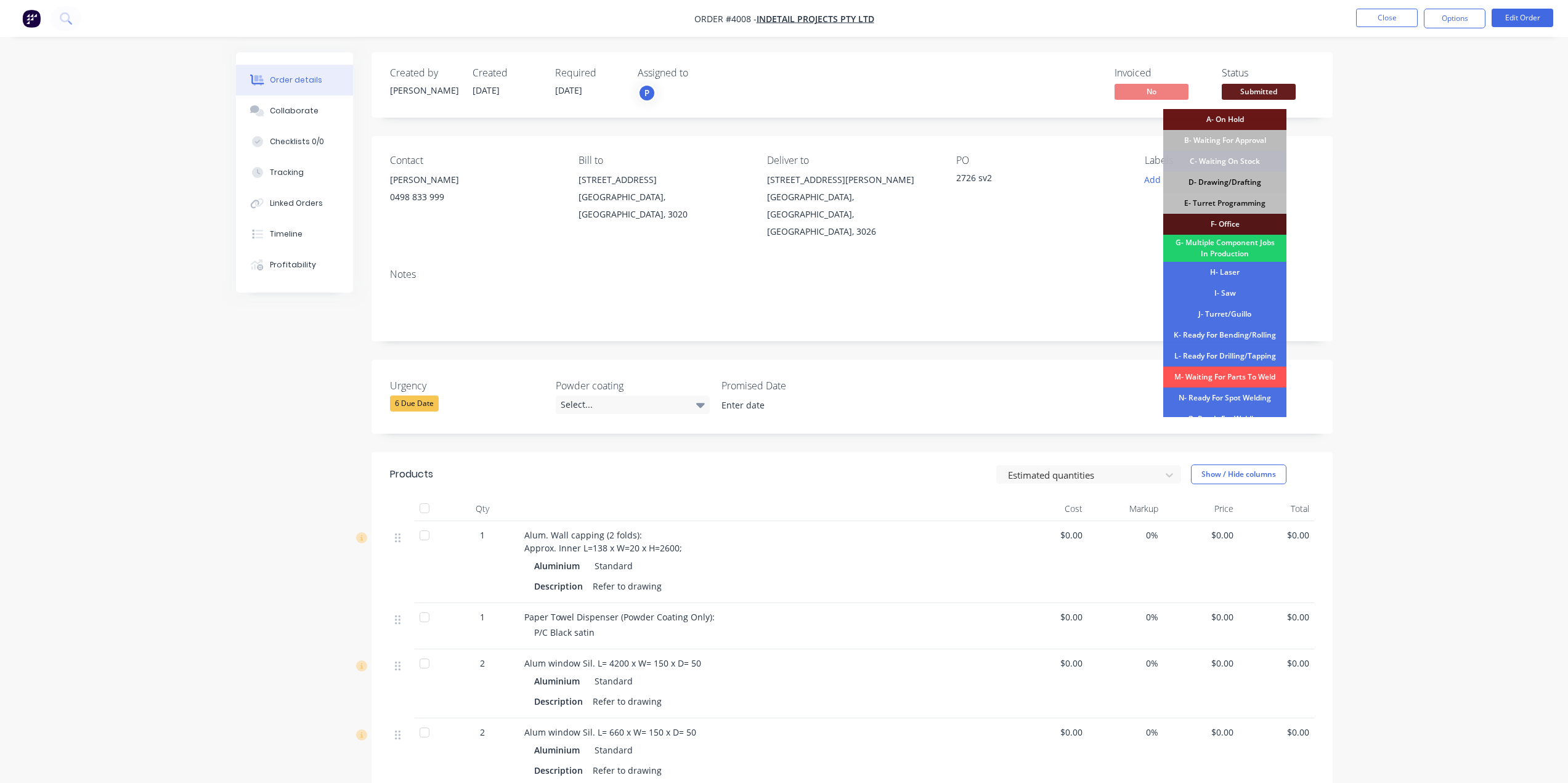
click at [1239, 181] on div "D- Drawing/Drafting" at bounding box center [1225, 182] width 124 height 21
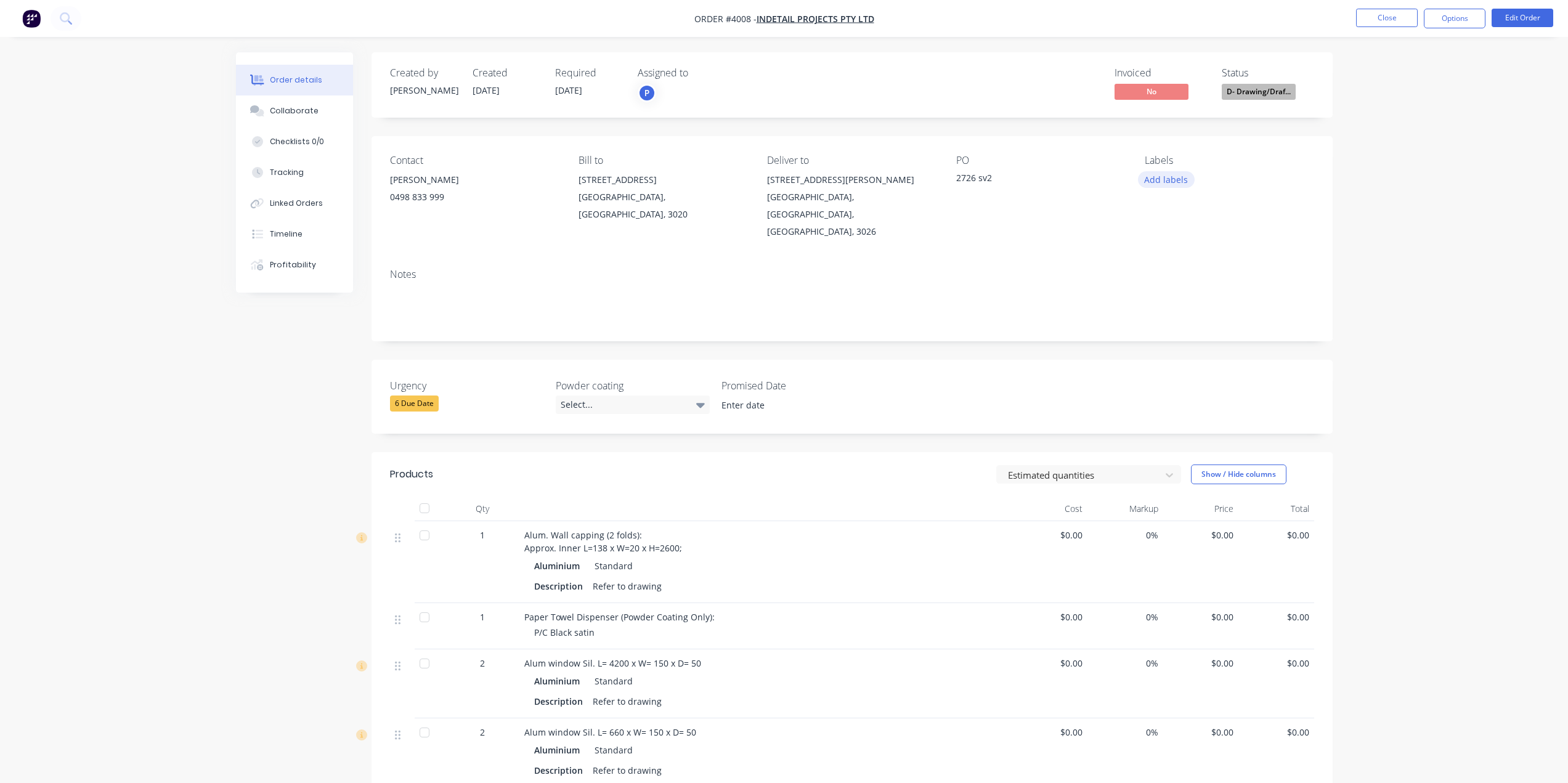
click at [1170, 181] on button "Add labels" at bounding box center [1166, 180] width 56 height 17
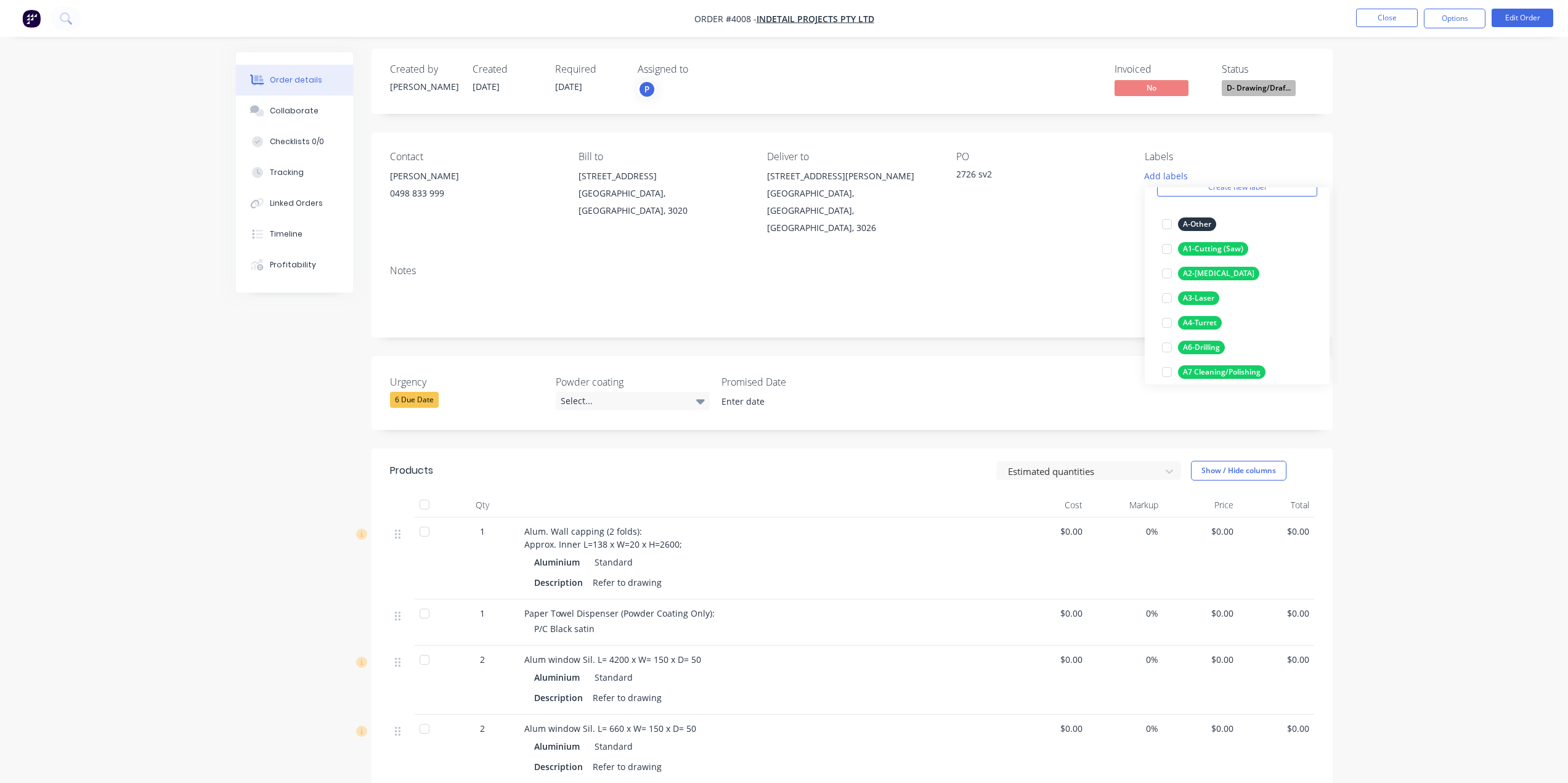
scroll to position [124, 0]
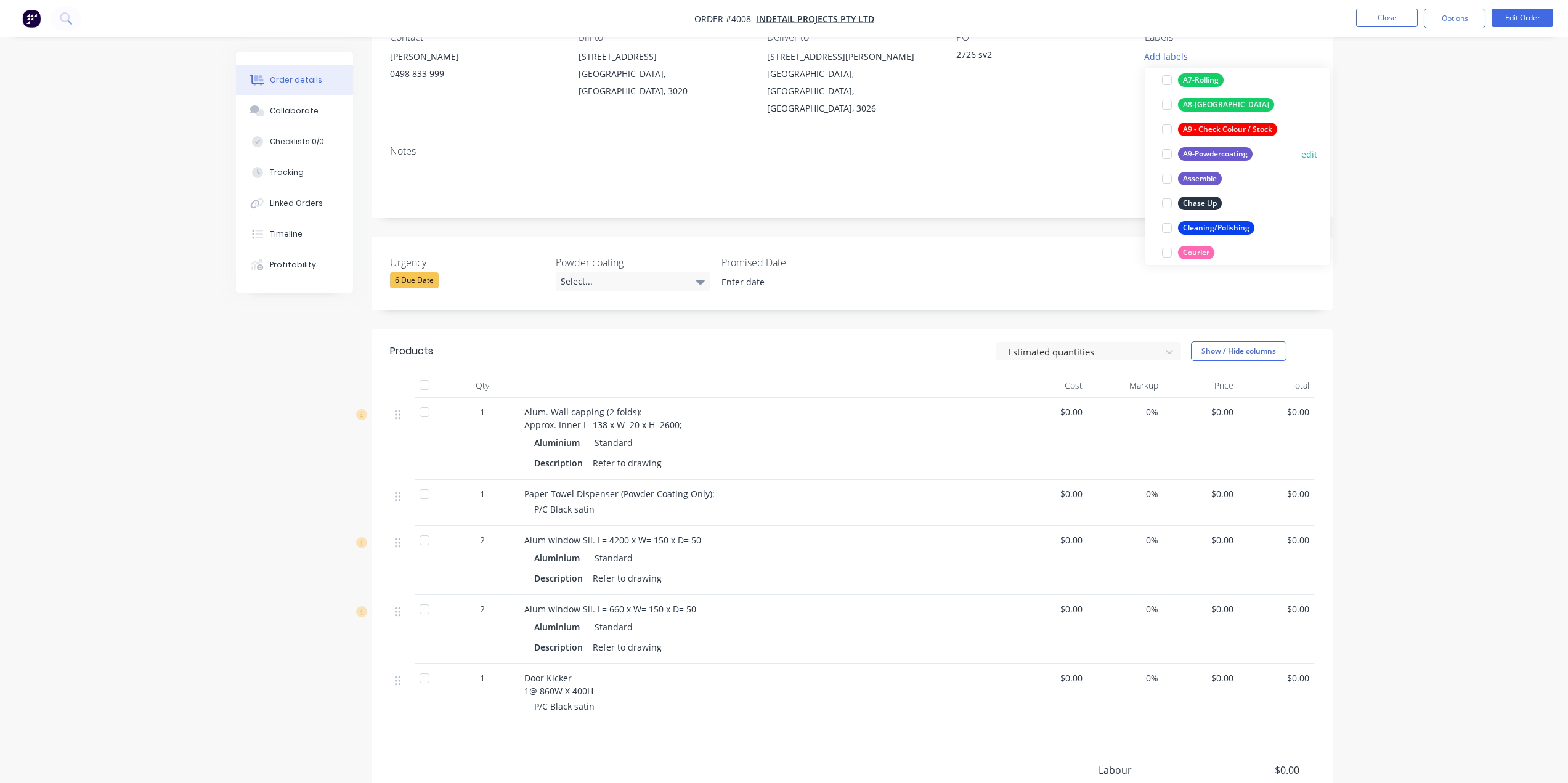
click at [1233, 155] on div "A9-Powdercoating" at bounding box center [1215, 154] width 75 height 14
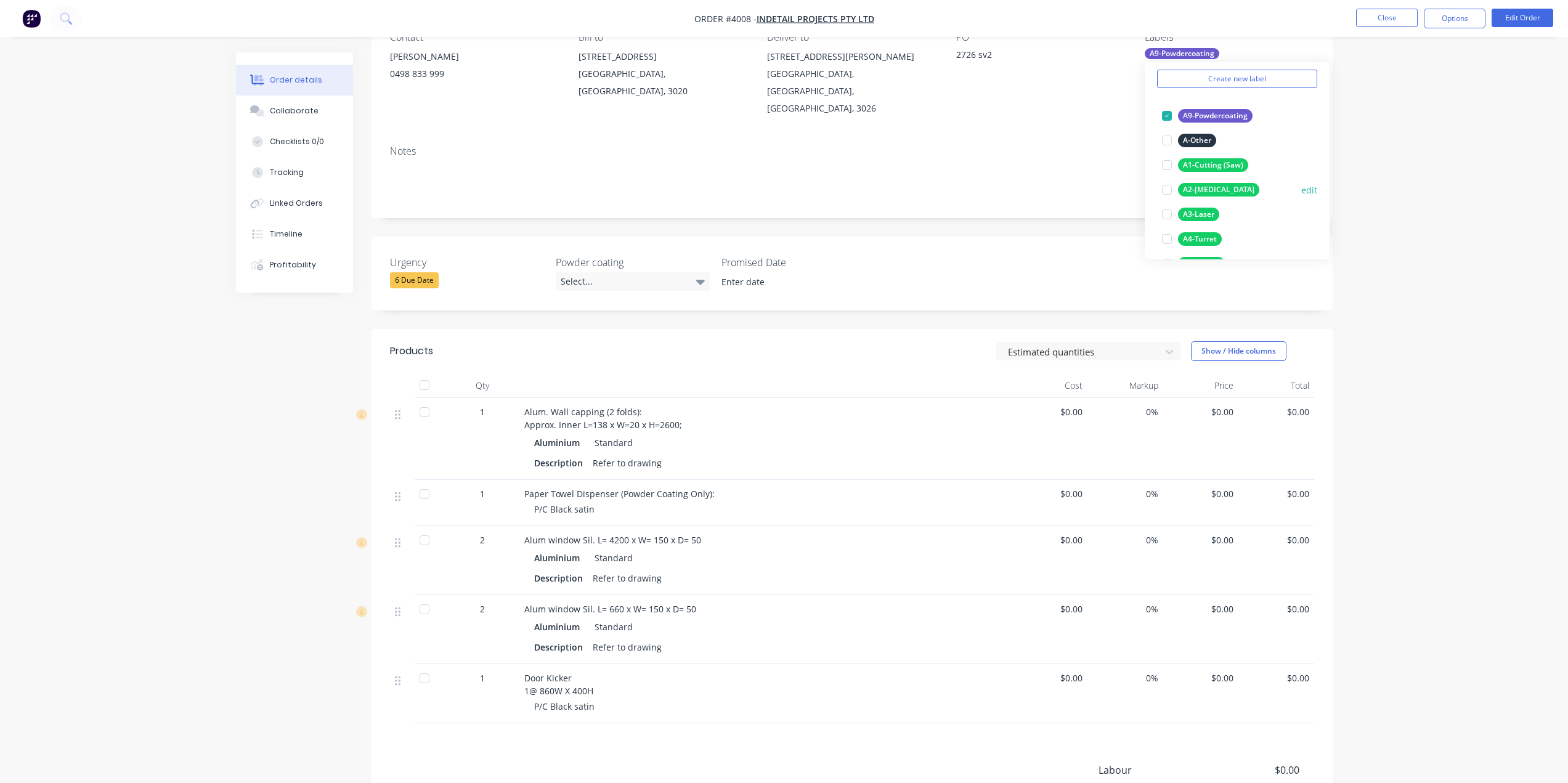
scroll to position [74, 0]
click at [1209, 185] on div "A3-Laser" at bounding box center [1198, 185] width 42 height 14
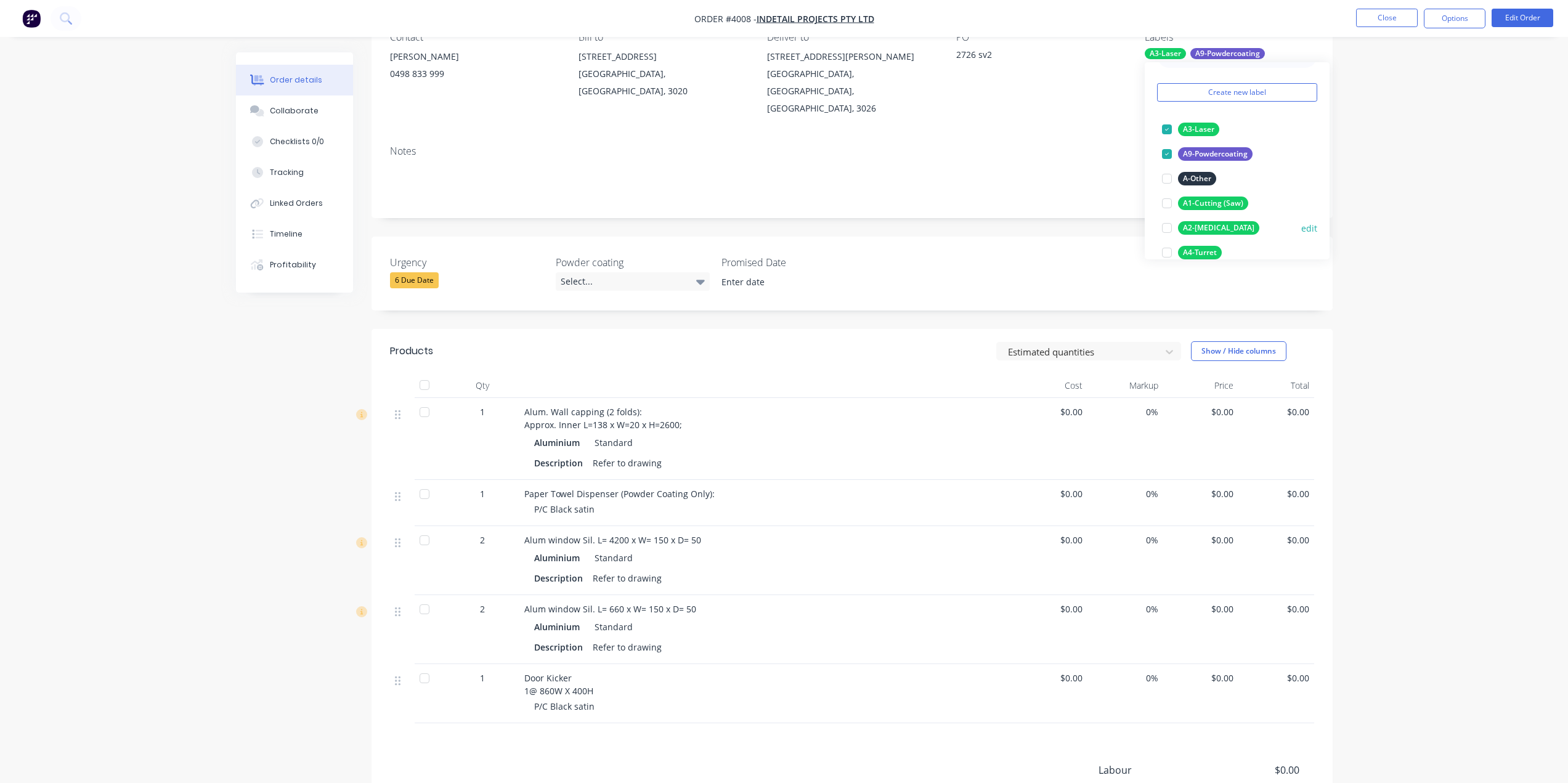
scroll to position [62, 0]
click at [1223, 172] on div "A1-Cutting (Saw)" at bounding box center [1213, 172] width 70 height 14
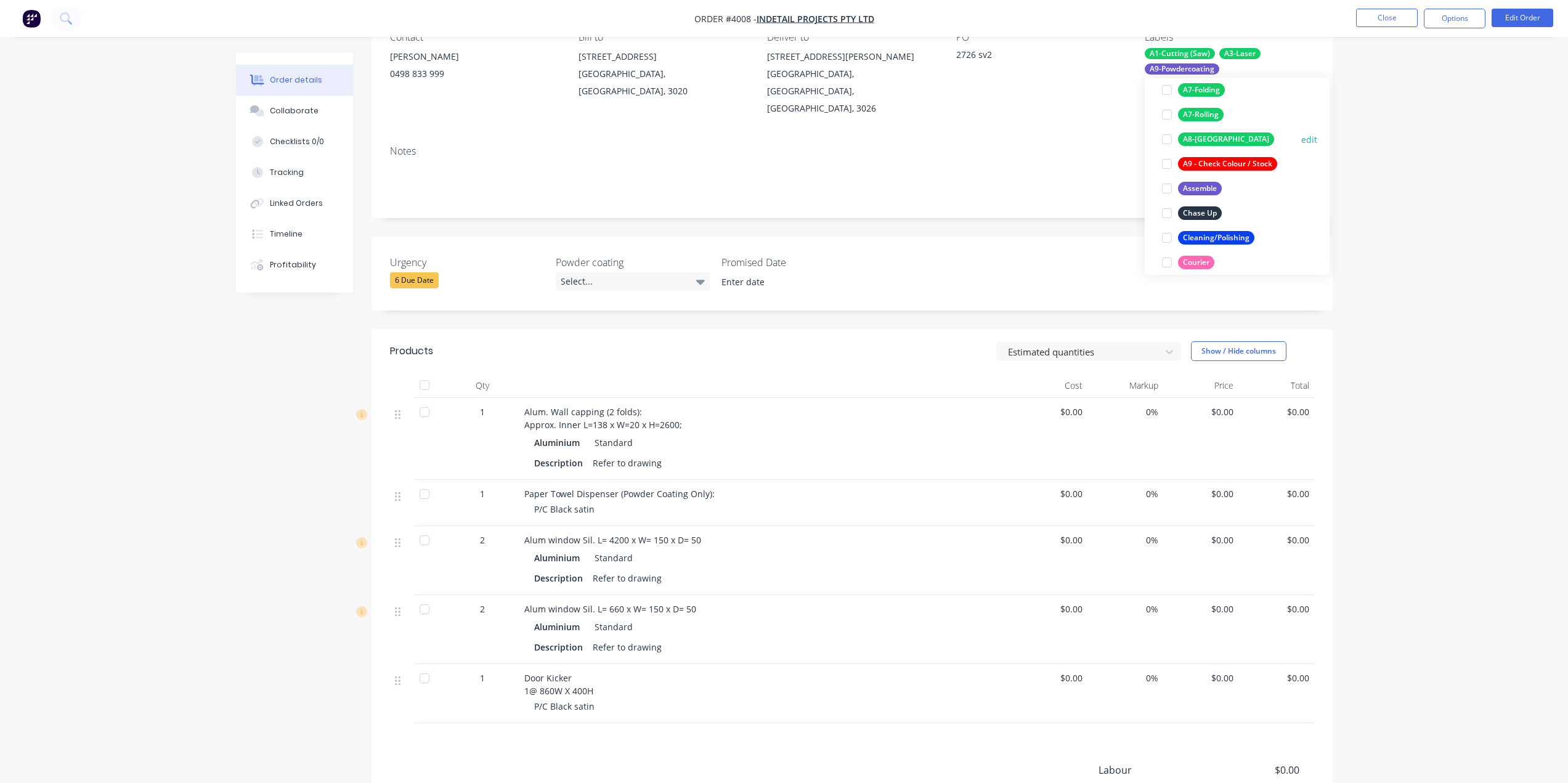
click at [1214, 148] on button "A8-[GEOGRAPHIC_DATA]" at bounding box center [1218, 139] width 122 height 18
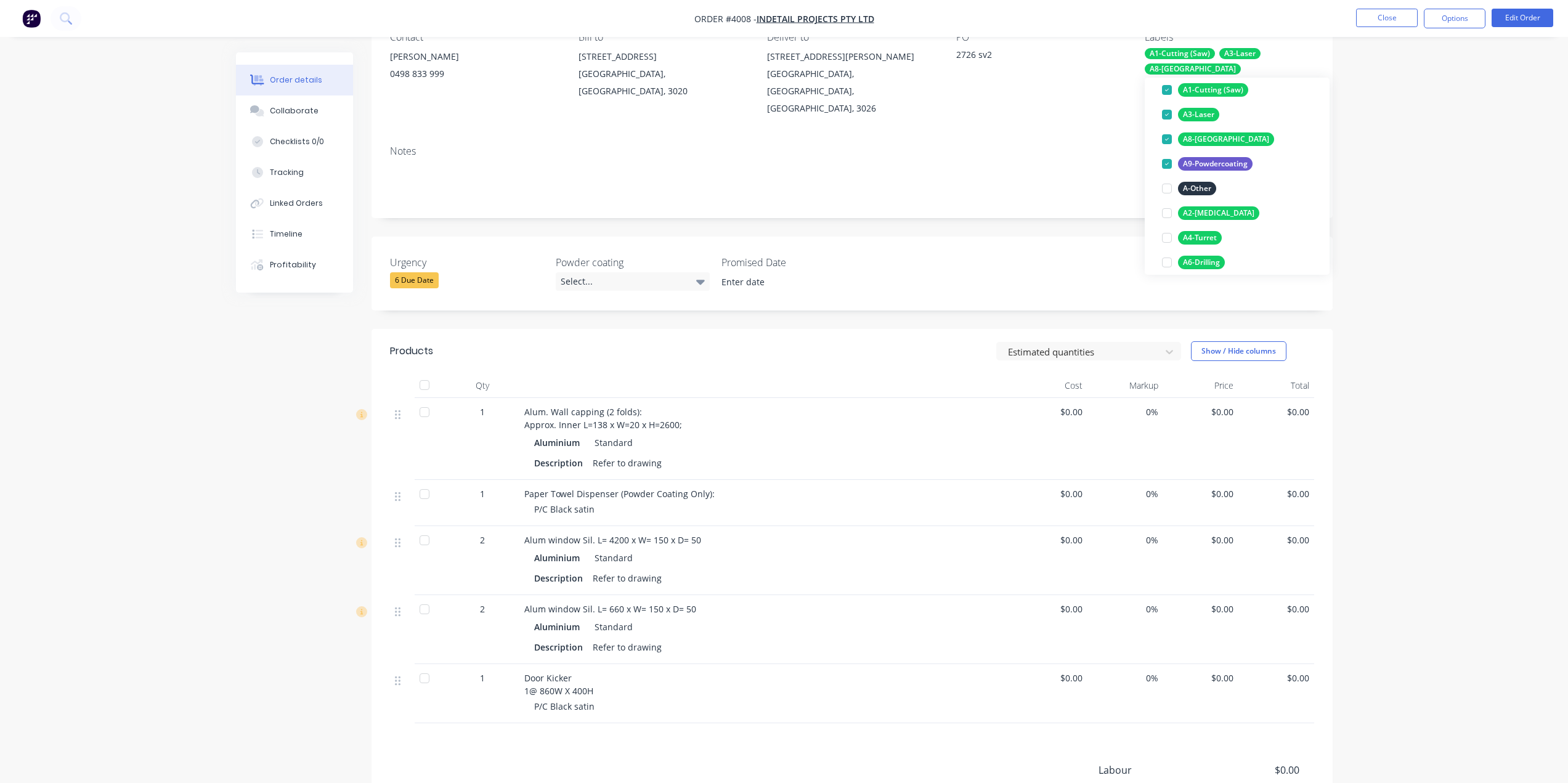
click at [1431, 131] on div "Order details Collaborate Checklists 0/0 Tracking Linked Orders Timeline Profit…" at bounding box center [784, 409] width 1568 height 1066
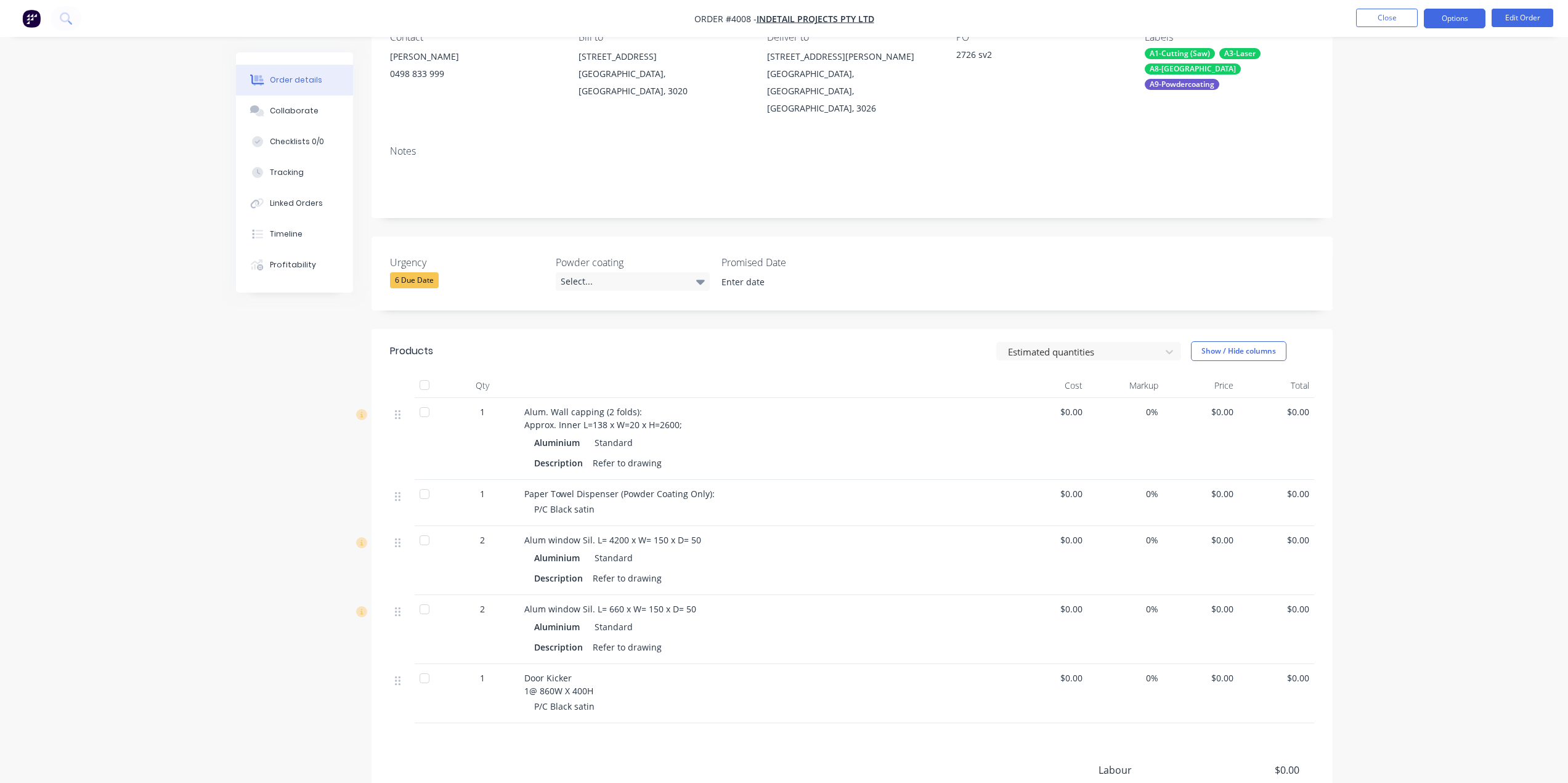
click at [1450, 27] on button "Options" at bounding box center [1455, 18] width 62 height 19
click at [1387, 153] on div "Work Order" at bounding box center [1418, 148] width 113 height 18
click at [1393, 129] on div "Without pricing" at bounding box center [1418, 124] width 113 height 18
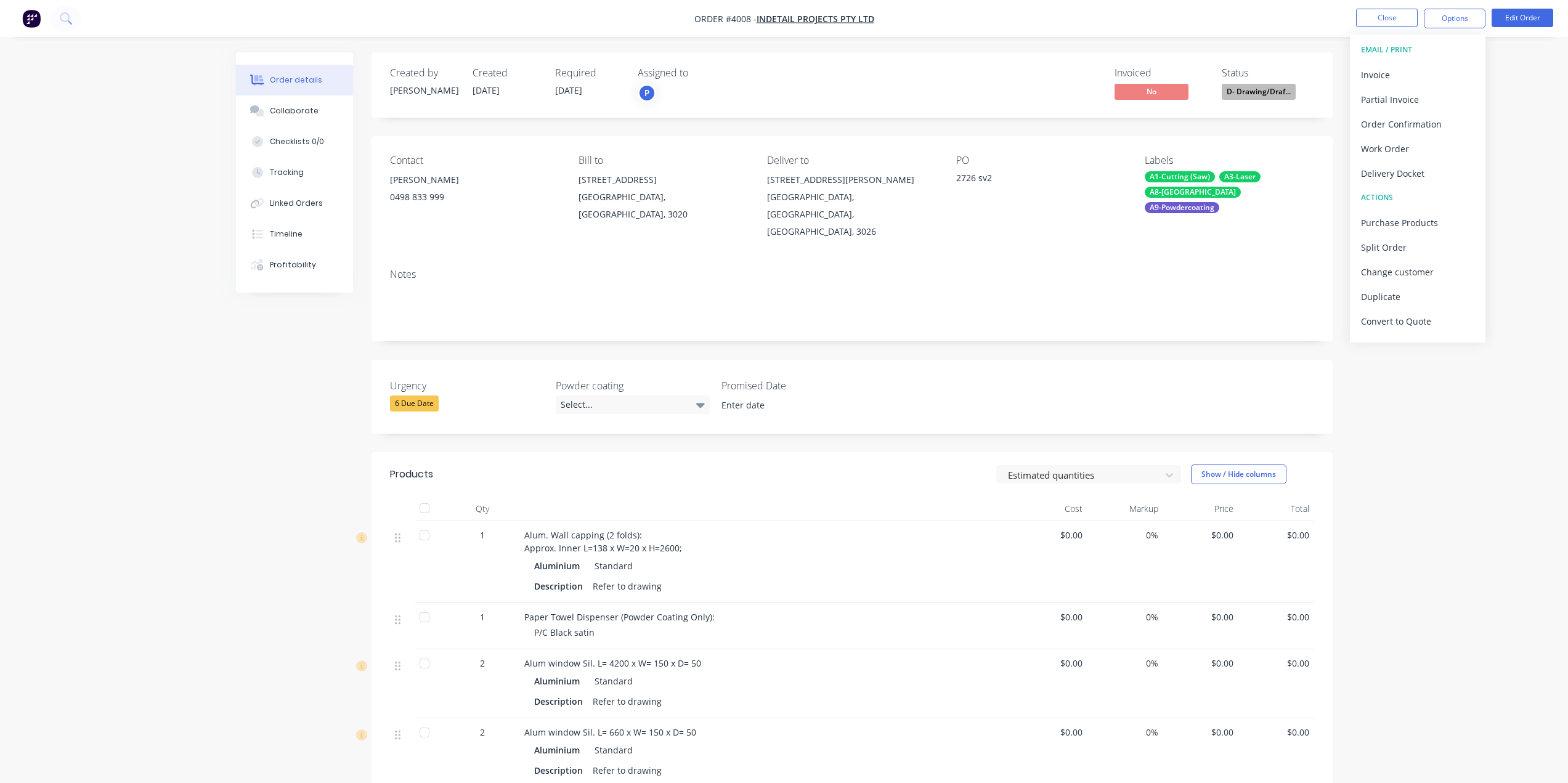
drag, startPoint x: 0, startPoint y: 5, endPoint x: 218, endPoint y: 20, distance: 218.5
click at [125, 262] on div "Order details Collaborate Checklists 0/0 Tracking Linked Orders Timeline Profit…" at bounding box center [784, 533] width 1568 height 1066
click at [1400, 24] on button "Close" at bounding box center [1386, 18] width 62 height 18
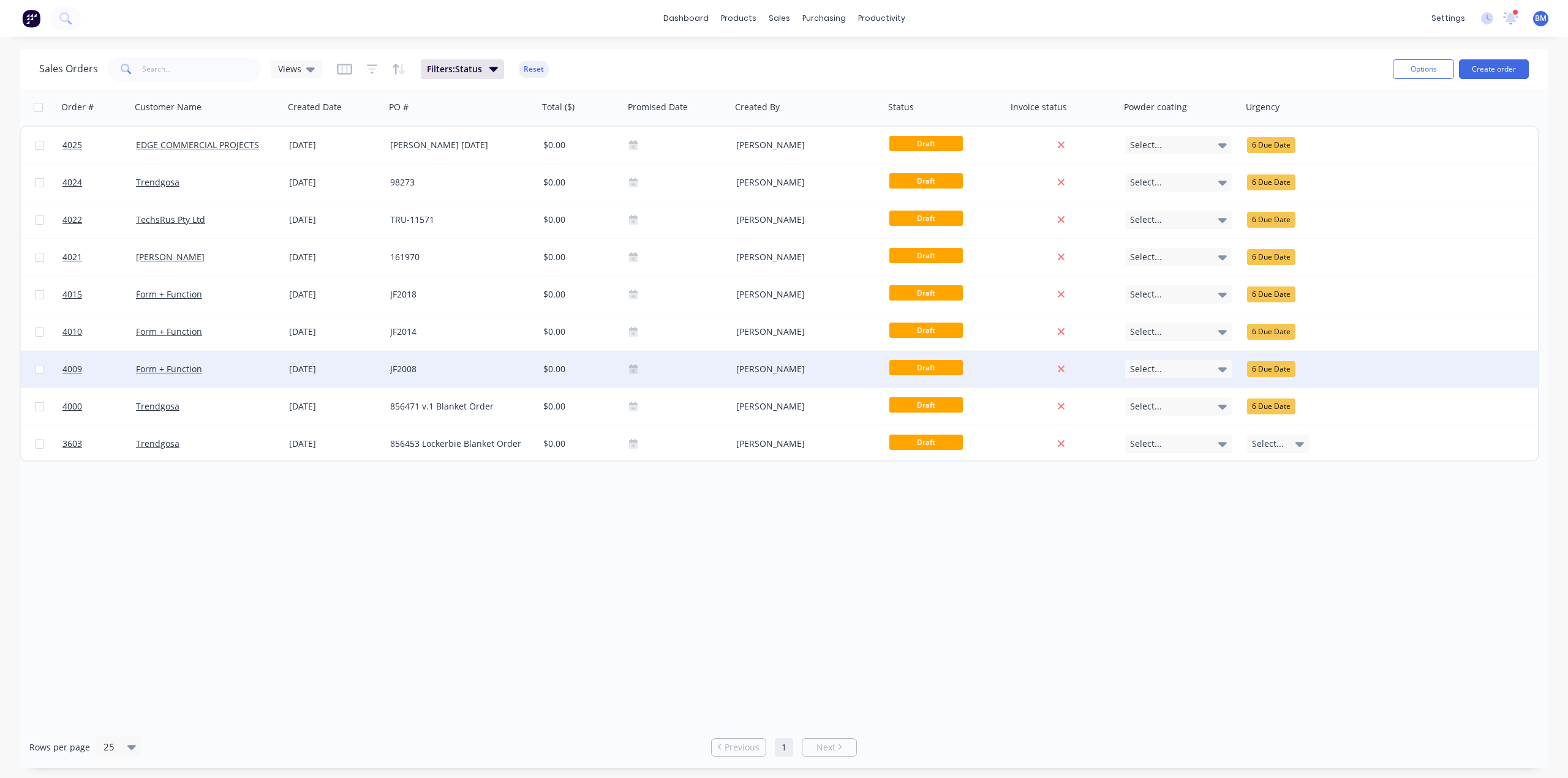
click at [294, 366] on div "[DATE]" at bounding box center [335, 368] width 92 height 12
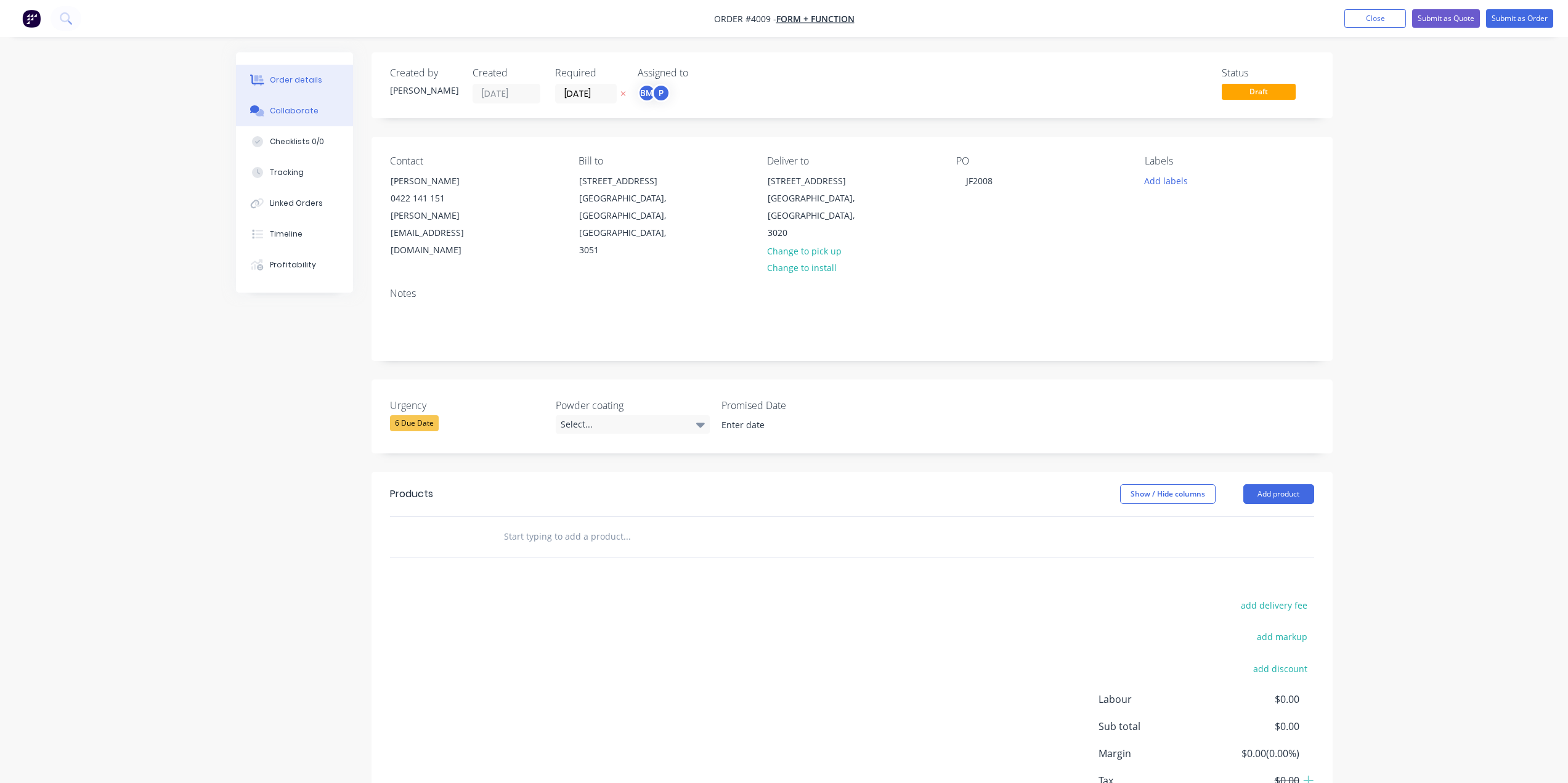
click at [272, 118] on button "Collaborate" at bounding box center [294, 111] width 117 height 30
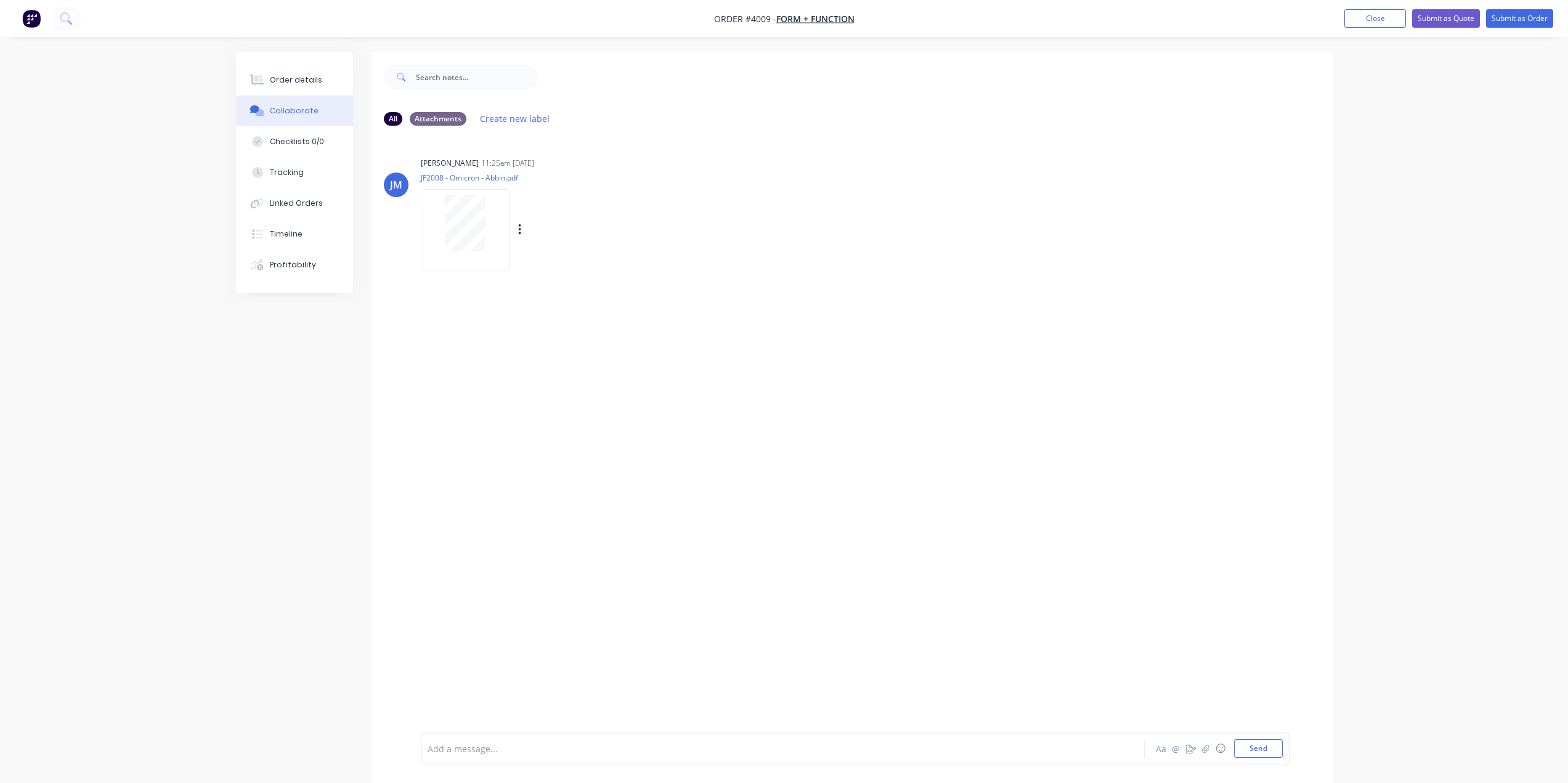
click at [494, 240] on div at bounding box center [465, 222] width 77 height 56
click at [250, 60] on div "Order details Collaborate Checklists 0/0 Tracking Linked Orders Timeline Profit…" at bounding box center [294, 172] width 117 height 241
click at [255, 77] on icon at bounding box center [258, 79] width 10 height 10
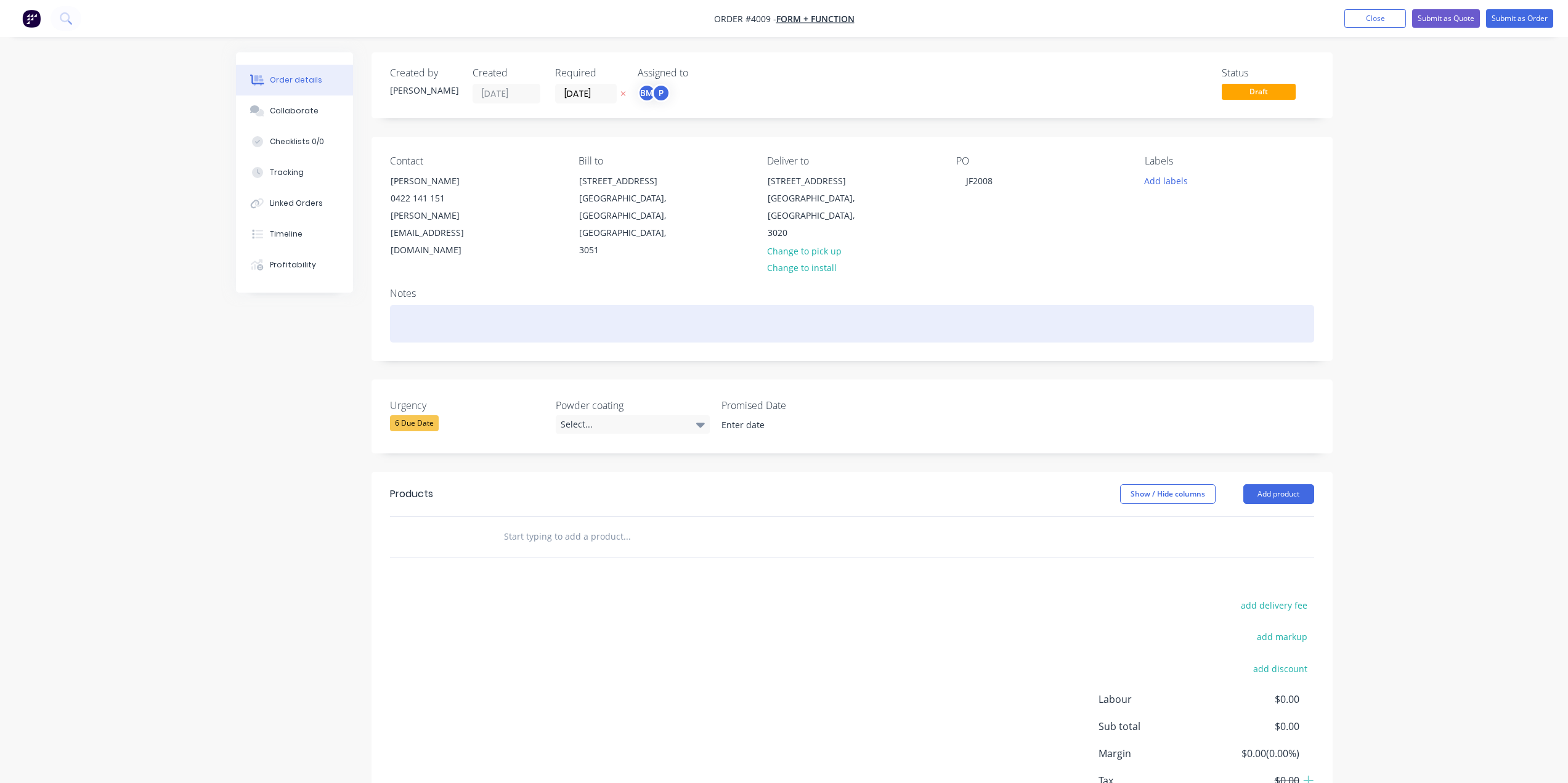
click at [517, 312] on div at bounding box center [852, 324] width 924 height 38
paste div
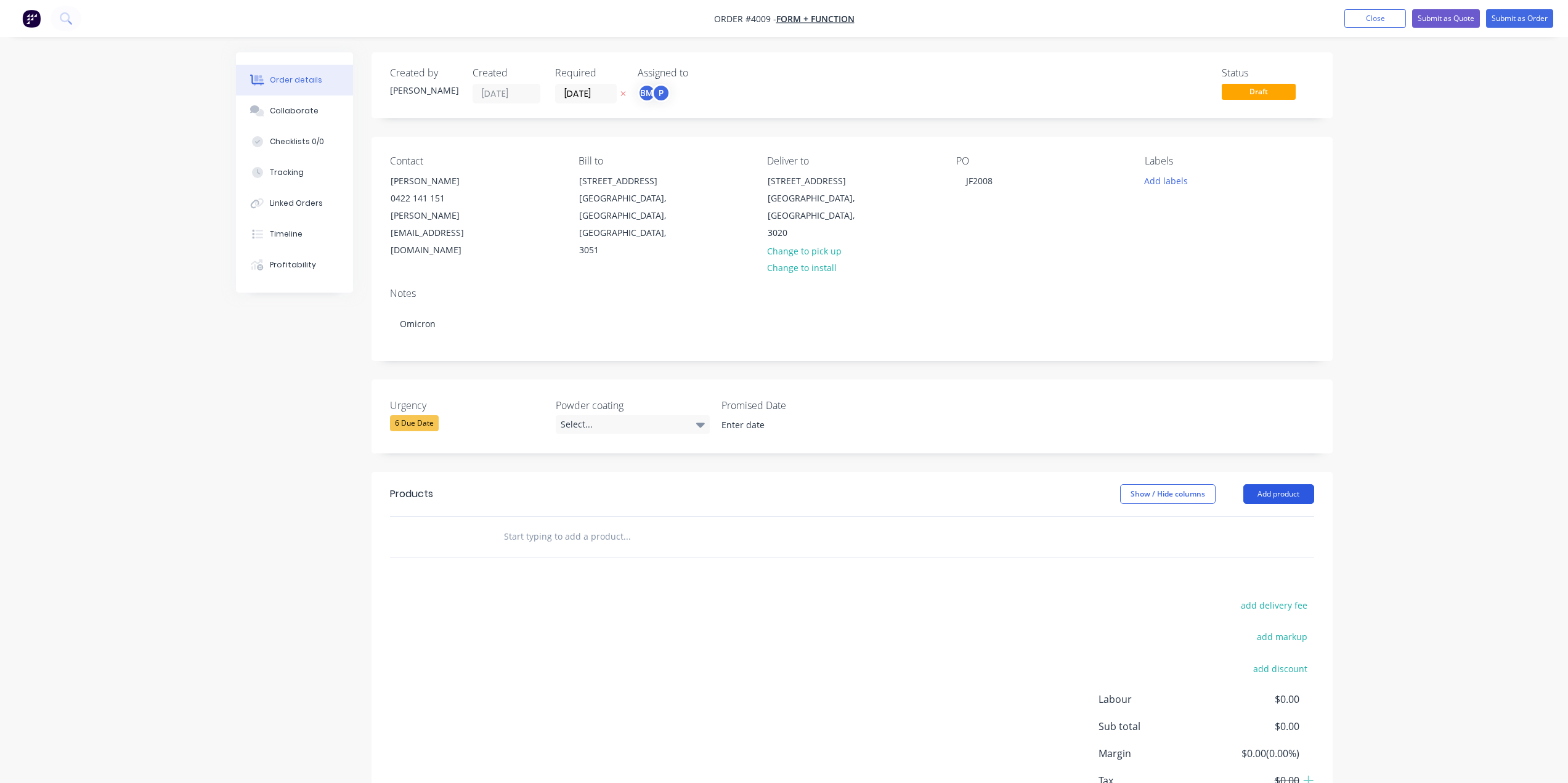
click at [1277, 484] on button "Add product" at bounding box center [1278, 493] width 71 height 19
click at [1279, 516] on div "Product catalogue" at bounding box center [1255, 525] width 95 height 18
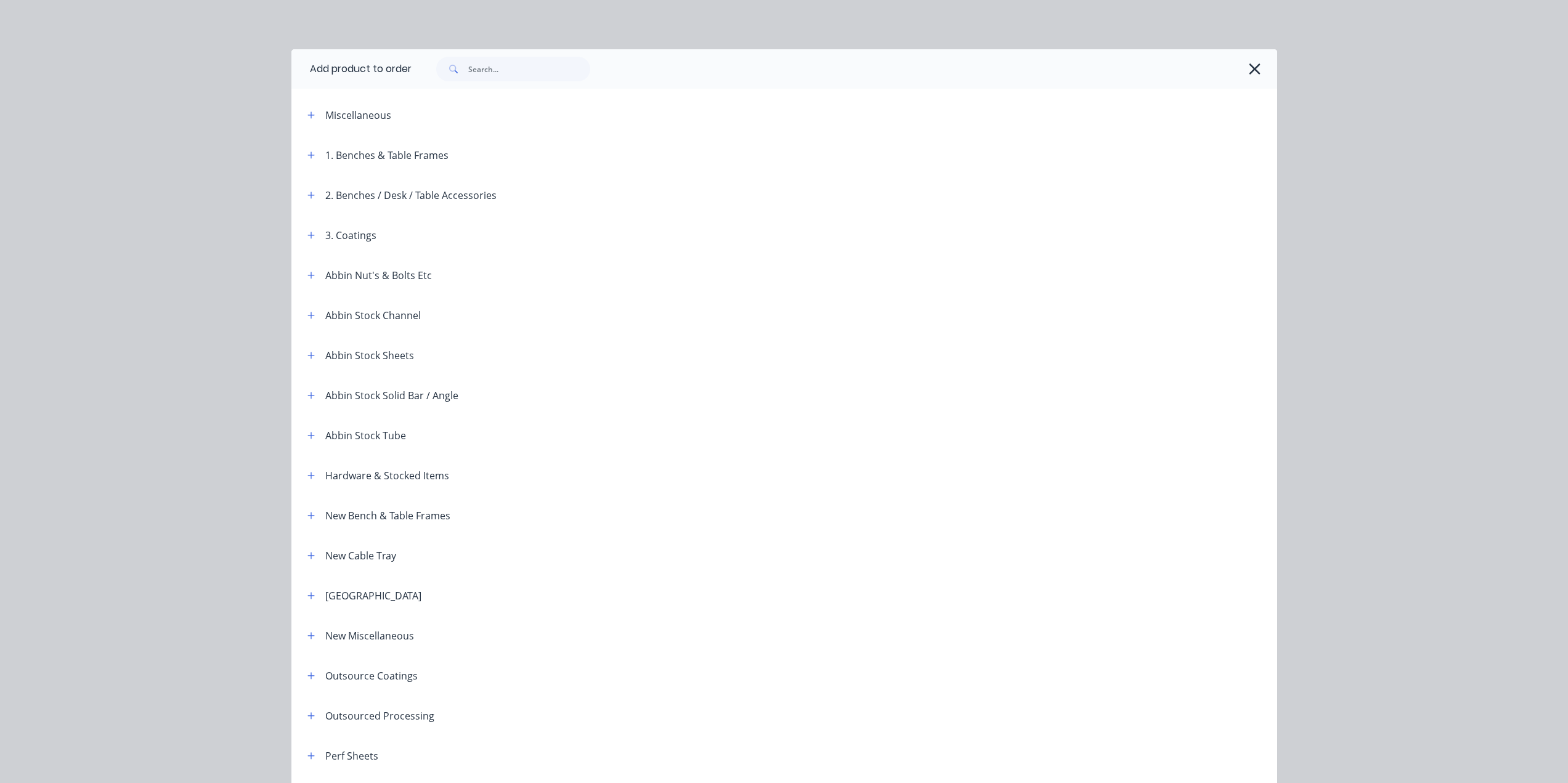
click at [303, 110] on span at bounding box center [311, 114] width 16 height 16
drag, startPoint x: 293, startPoint y: 80, endPoint x: 304, endPoint y: 109, distance: 31.0
click at [307, 111] on icon "button" at bounding box center [311, 114] width 7 height 8
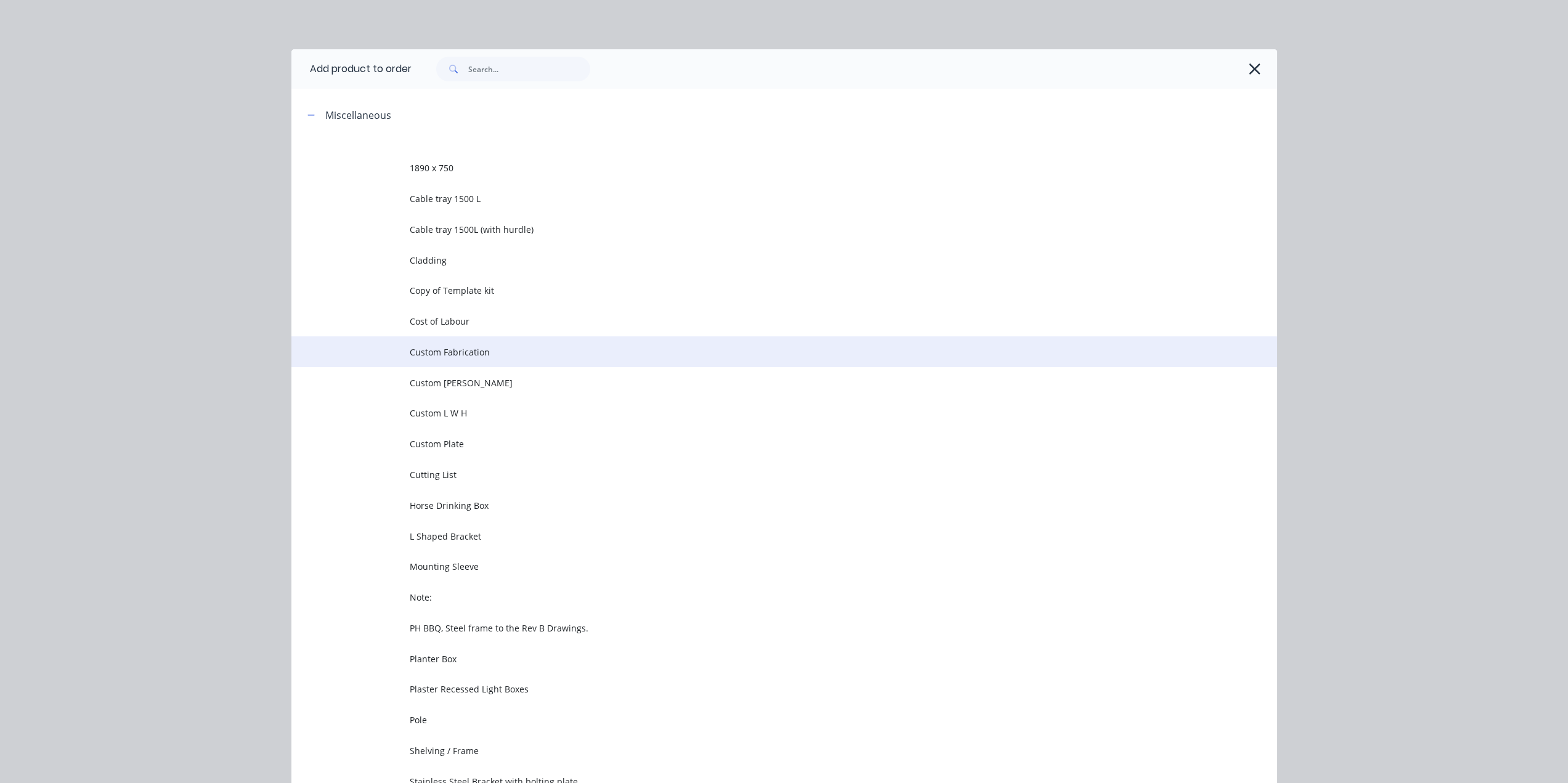
click at [585, 360] on td "Custom Fabrication" at bounding box center [843, 351] width 868 height 30
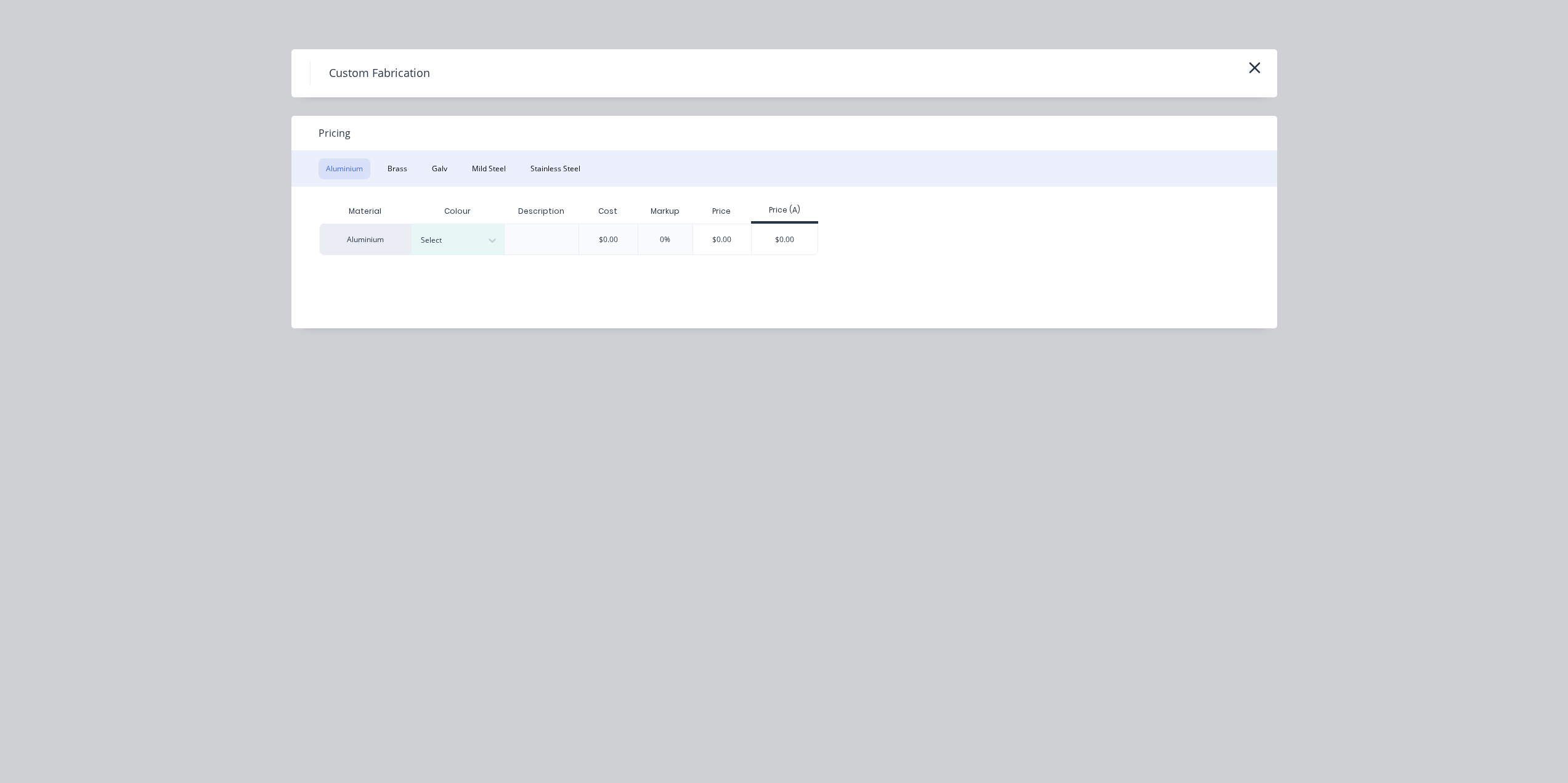
click at [502, 197] on div "Material Colour Description Cost Markup Price Price (A) Aluminium Select $0.00 …" at bounding box center [775, 248] width 968 height 124
click at [489, 177] on button "Mild Steel" at bounding box center [489, 169] width 49 height 21
click at [699, 254] on div "$0.00" at bounding box center [692, 239] width 65 height 30
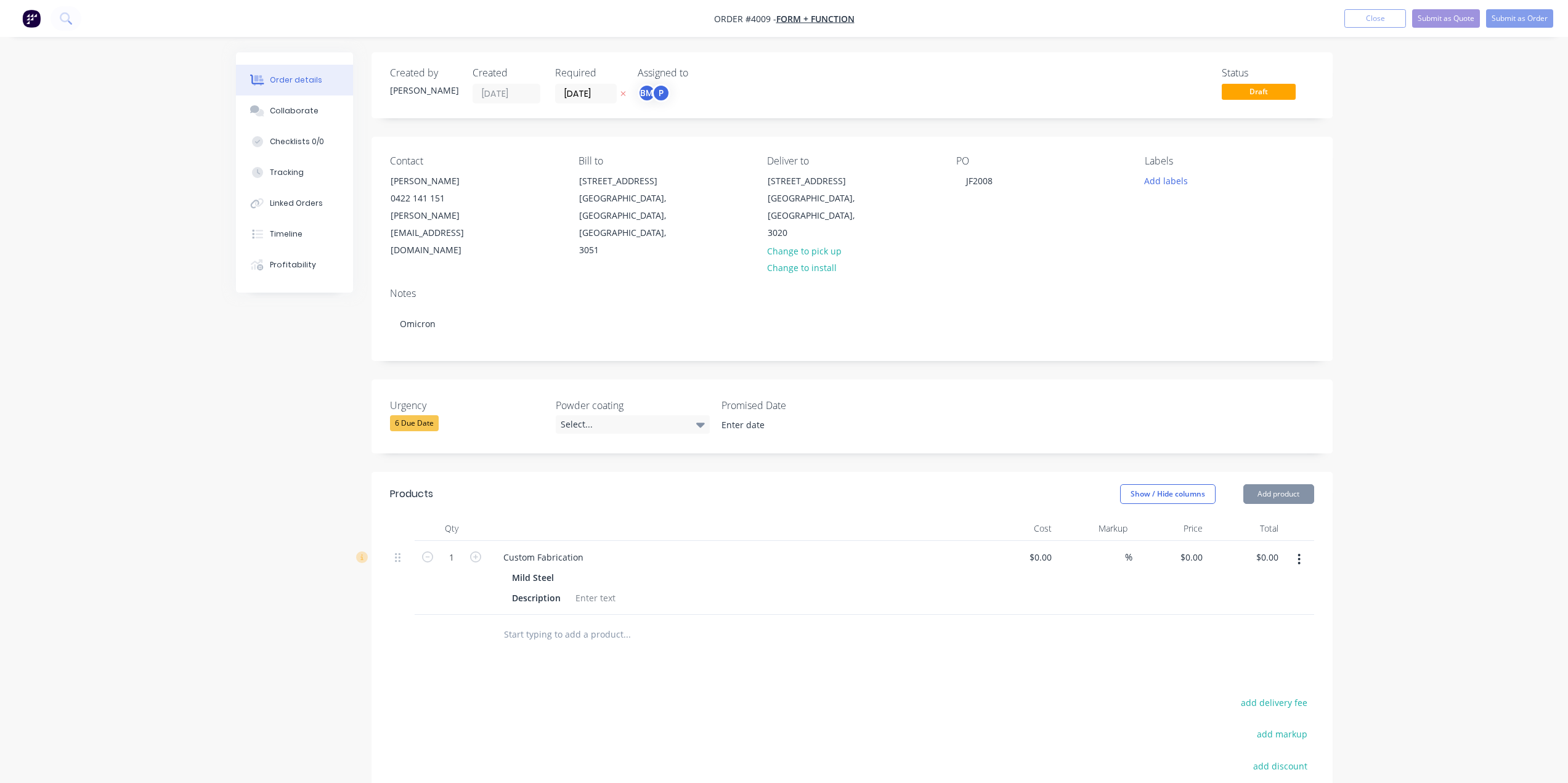
click at [565, 518] on div at bounding box center [735, 528] width 493 height 25
drag, startPoint x: 566, startPoint y: 537, endPoint x: 595, endPoint y: 535, distance: 29.1
click at [567, 548] on div "Custom Fabrication" at bounding box center [543, 556] width 100 height 18
drag, startPoint x: 586, startPoint y: 535, endPoint x: 579, endPoint y: 535, distance: 7.0
click at [579, 548] on div "Custom Fabrication" at bounding box center [735, 556] width 483 height 18
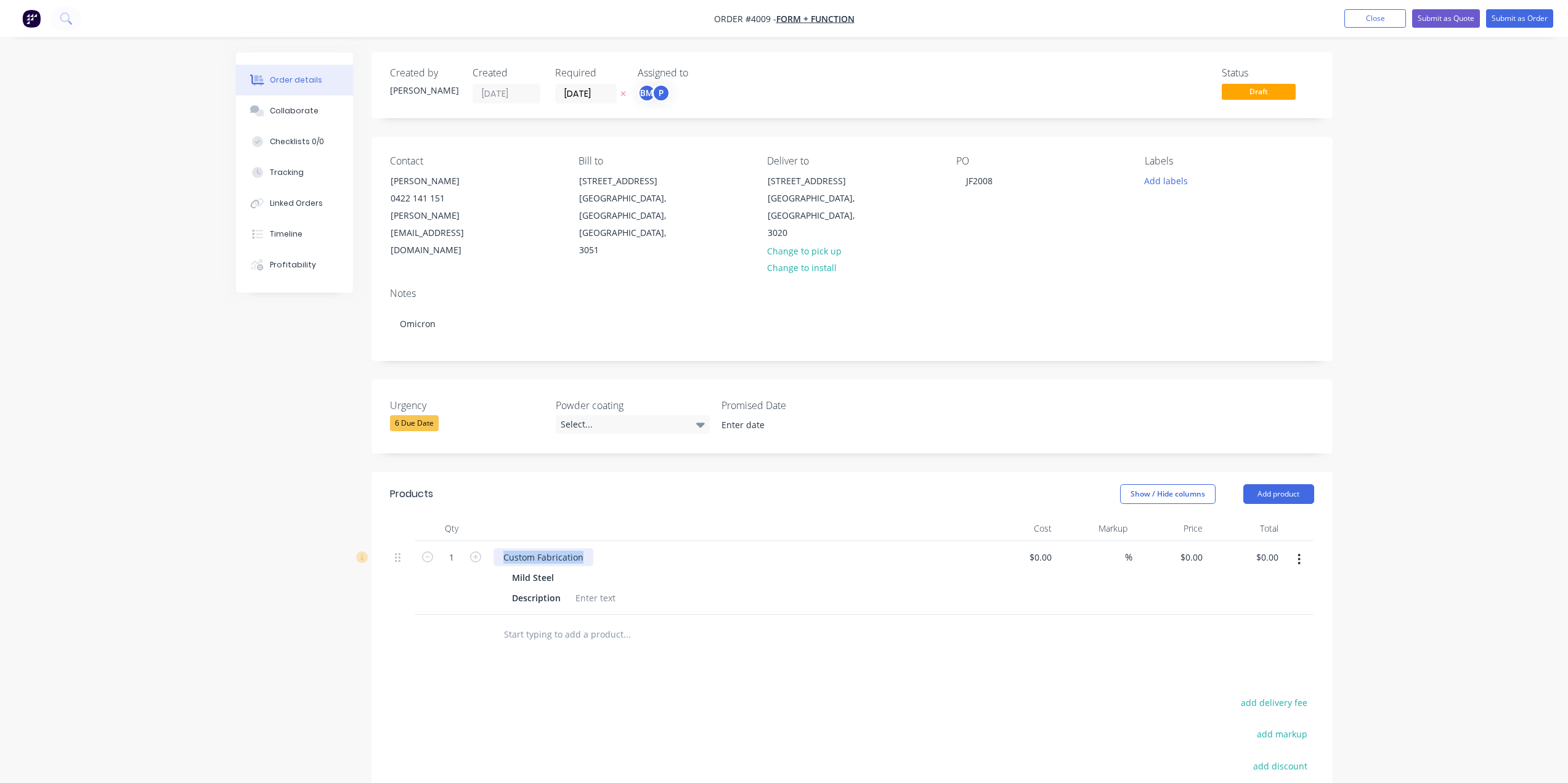
drag, startPoint x: 497, startPoint y: 540, endPoint x: 685, endPoint y: 556, distance: 188.7
click at [715, 553] on div "Custom Fabrication Mild Steel Description" at bounding box center [735, 577] width 493 height 74
paste div
click at [479, 552] on icon "button" at bounding box center [476, 557] width 11 height 11
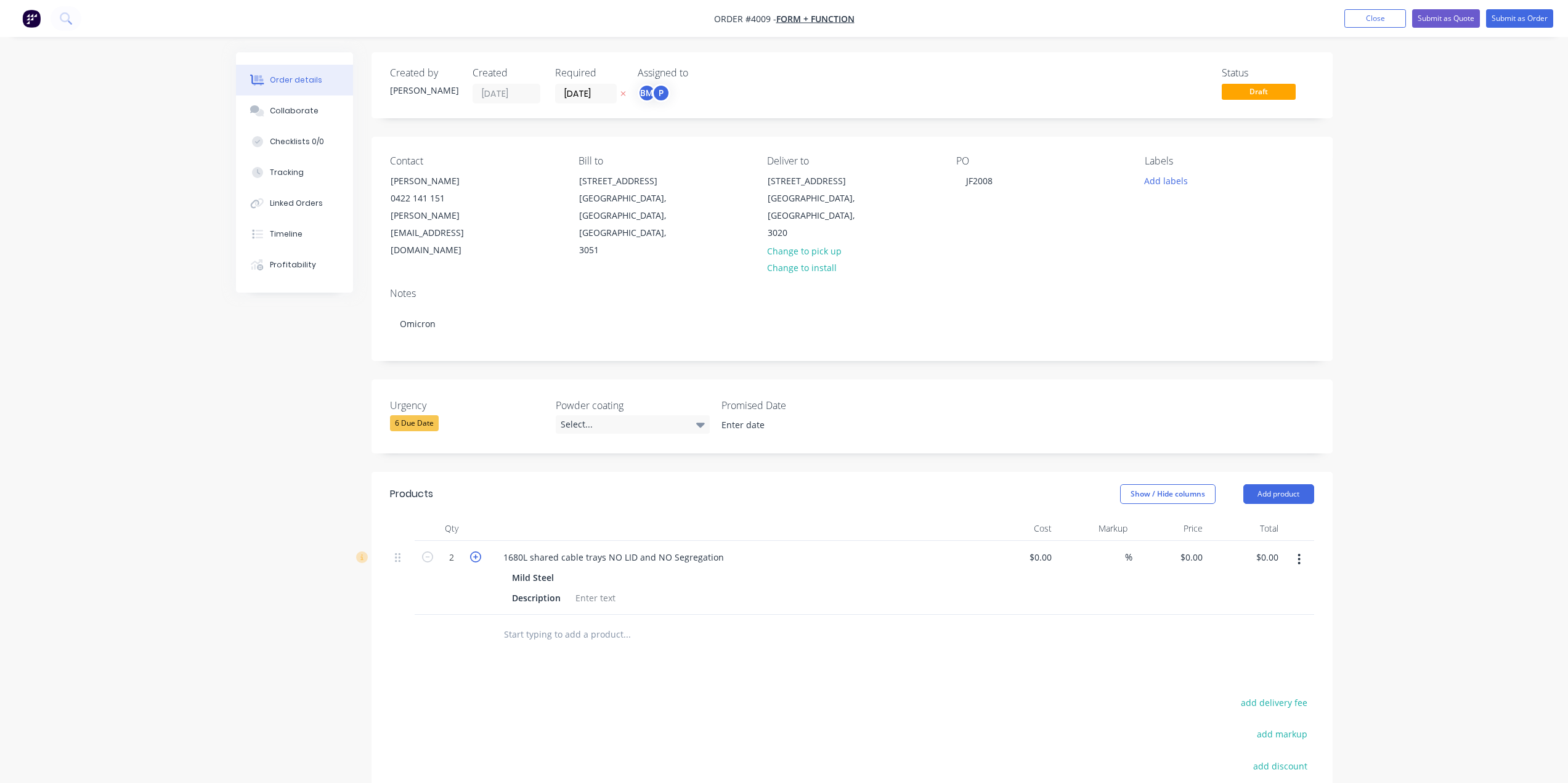
click at [479, 552] on icon "button" at bounding box center [476, 557] width 11 height 11
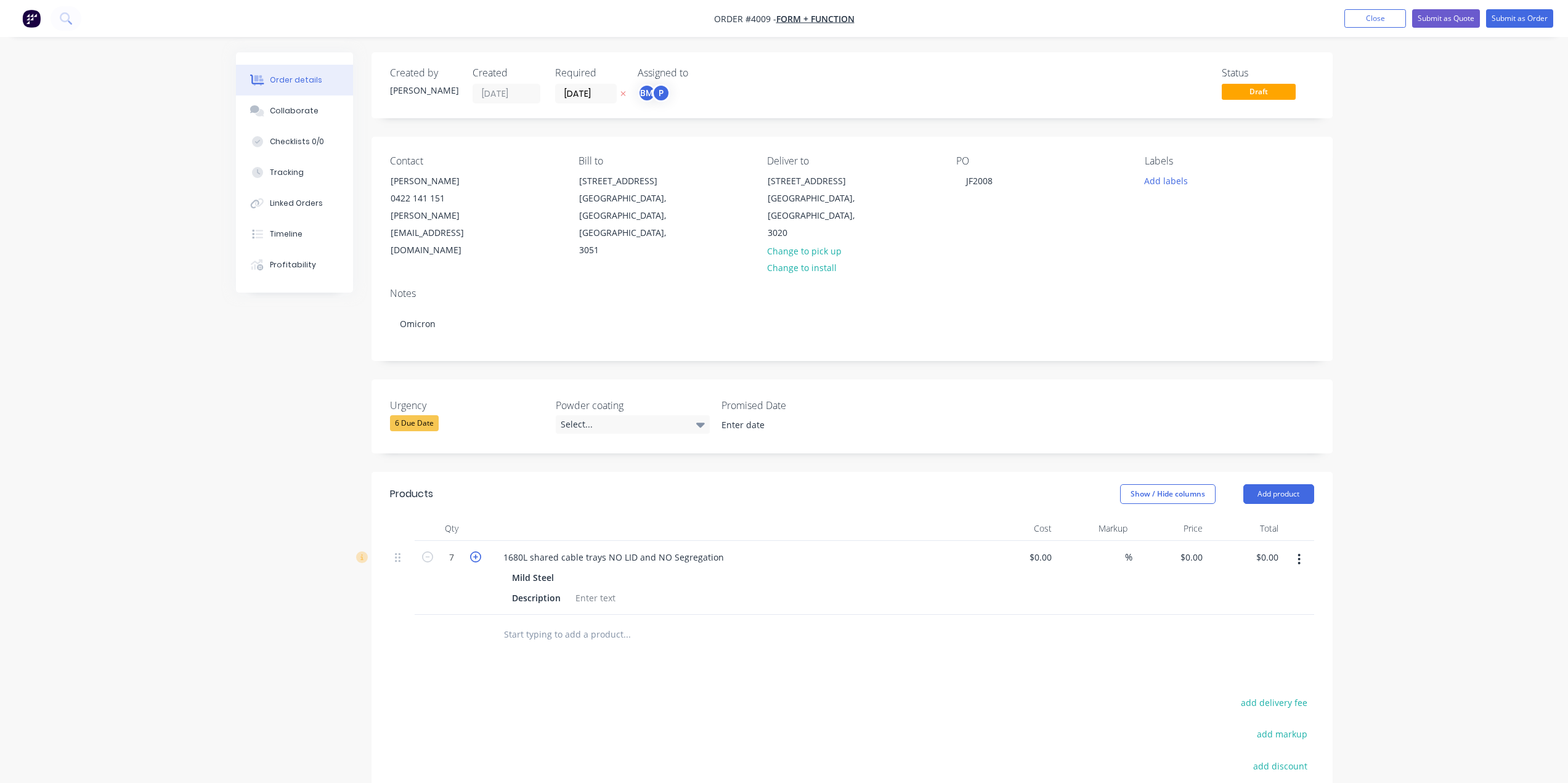
click at [479, 552] on icon "button" at bounding box center [476, 557] width 11 height 11
click at [478, 552] on icon "button" at bounding box center [476, 557] width 11 height 11
type input "9"
click at [447, 620] on div at bounding box center [452, 635] width 74 height 40
click at [584, 589] on div at bounding box center [596, 598] width 50 height 18
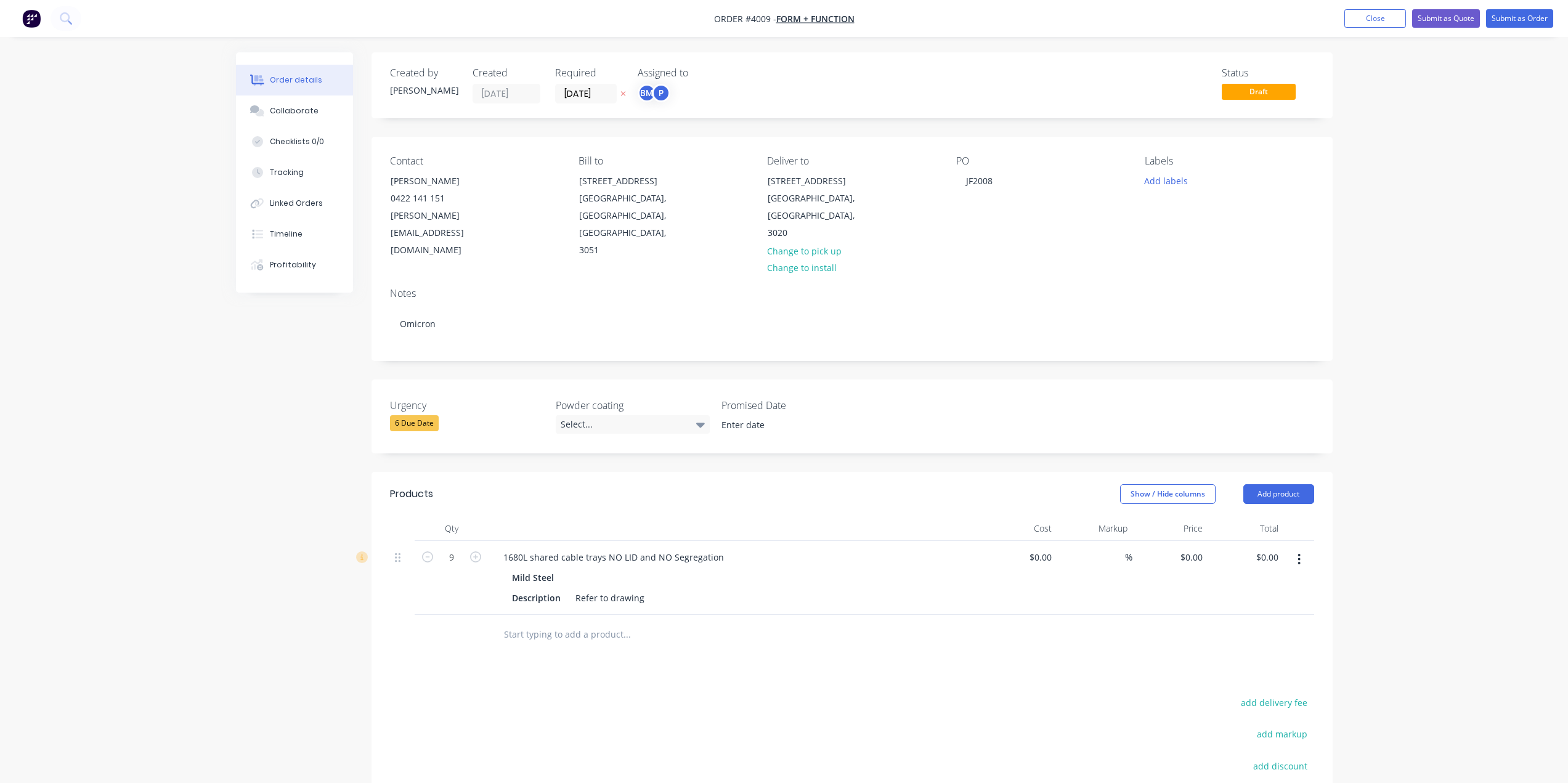
drag, startPoint x: 1046, startPoint y: 599, endPoint x: 1188, endPoint y: 552, distance: 149.6
click at [1063, 591] on div "Qty Cost Markup Price Total 9 1680L shared cable trays NO LID and NO Segregatio…" at bounding box center [852, 586] width 961 height 138
click at [1313, 548] on button "button" at bounding box center [1299, 559] width 29 height 22
click at [1294, 608] on div "Duplicate" at bounding box center [1255, 616] width 95 height 18
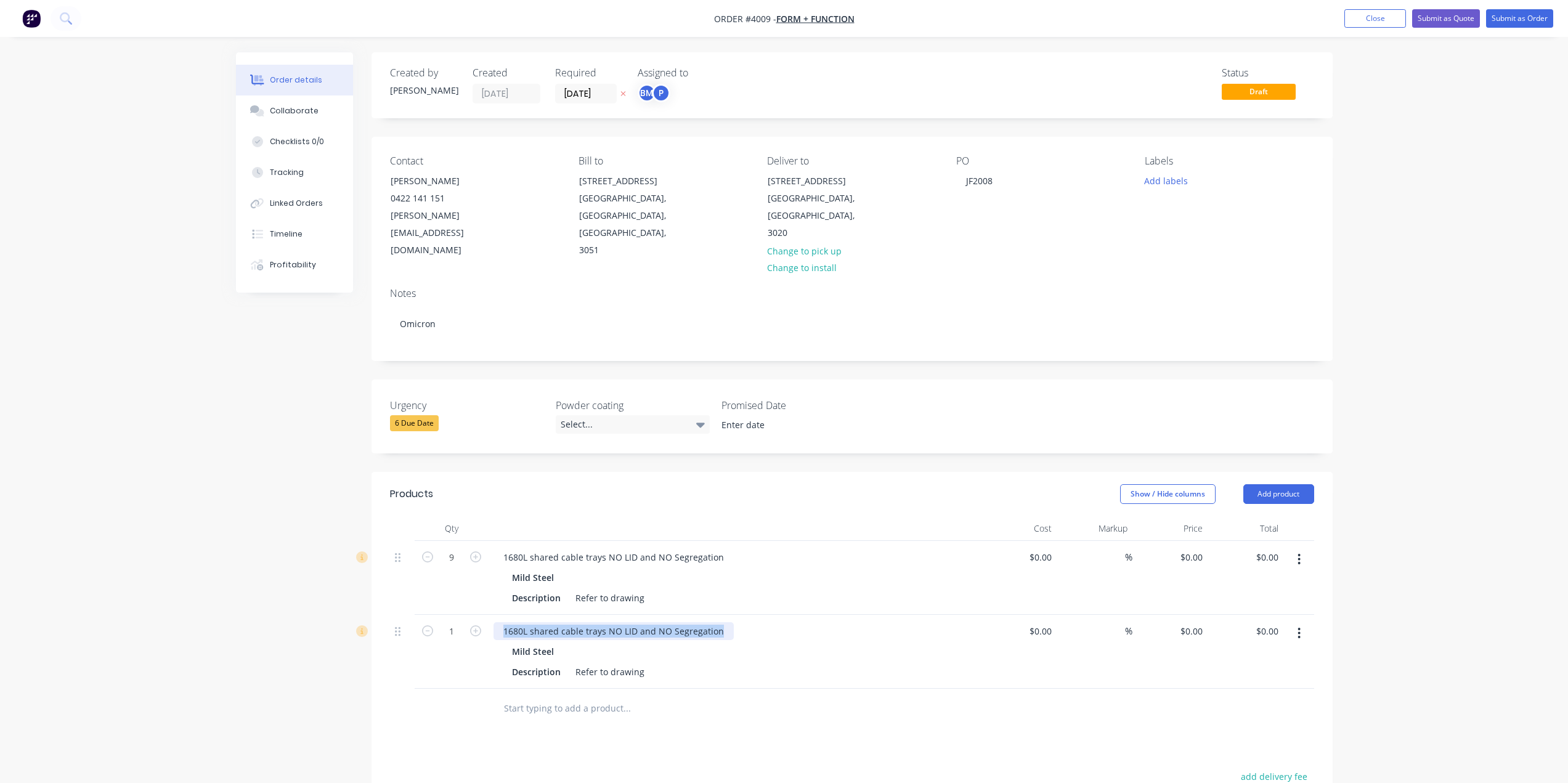
drag, startPoint x: 510, startPoint y: 617, endPoint x: 1022, endPoint y: 579, distance: 513.4
click at [1022, 579] on div "9 1680L shared cable trays NO LID and NO Segregation Mild Steel Description Ref…" at bounding box center [852, 614] width 924 height 148
paste div
click at [887, 696] on div at bounding box center [710, 708] width 434 height 25
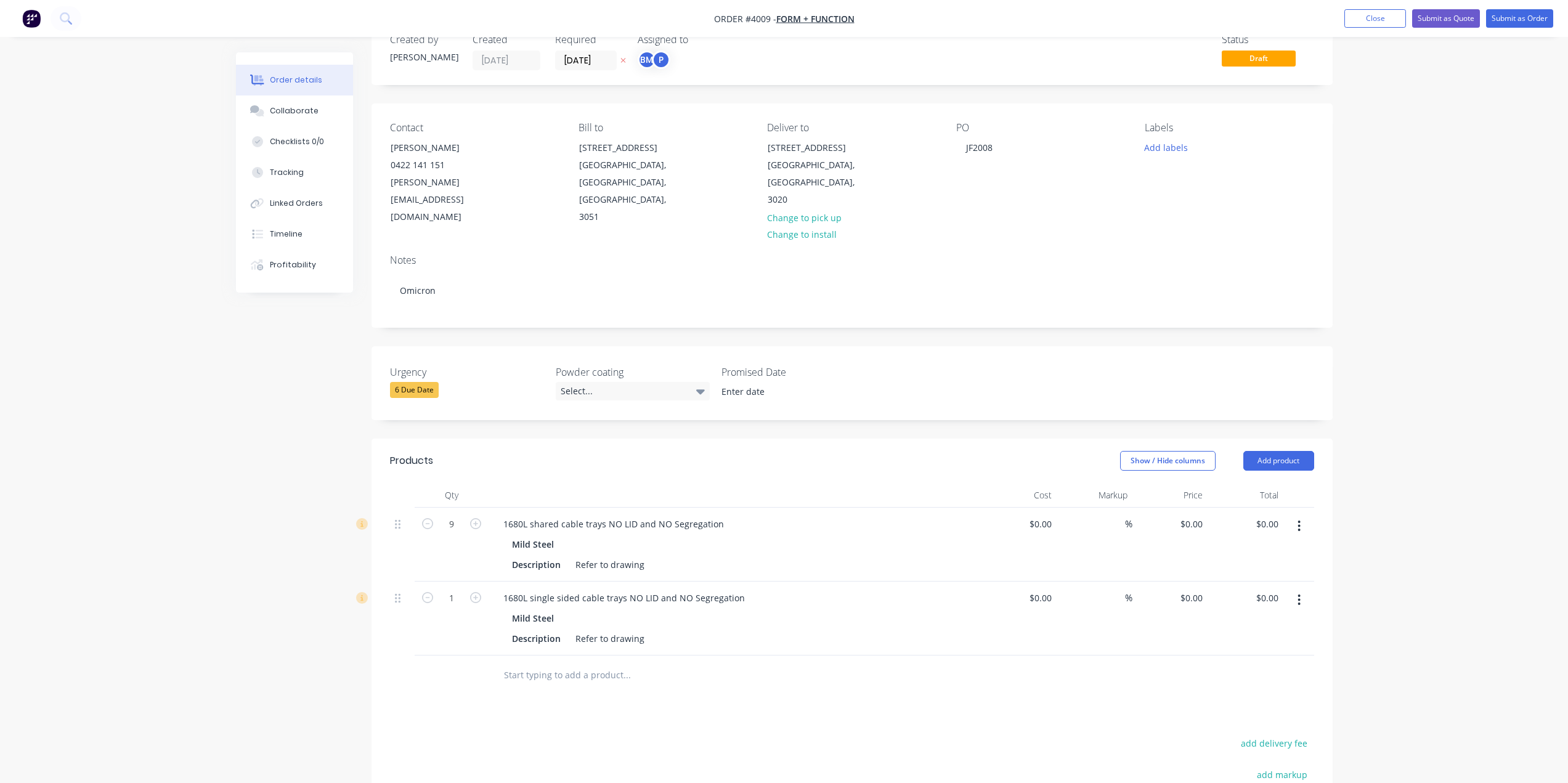
scroll to position [62, 0]
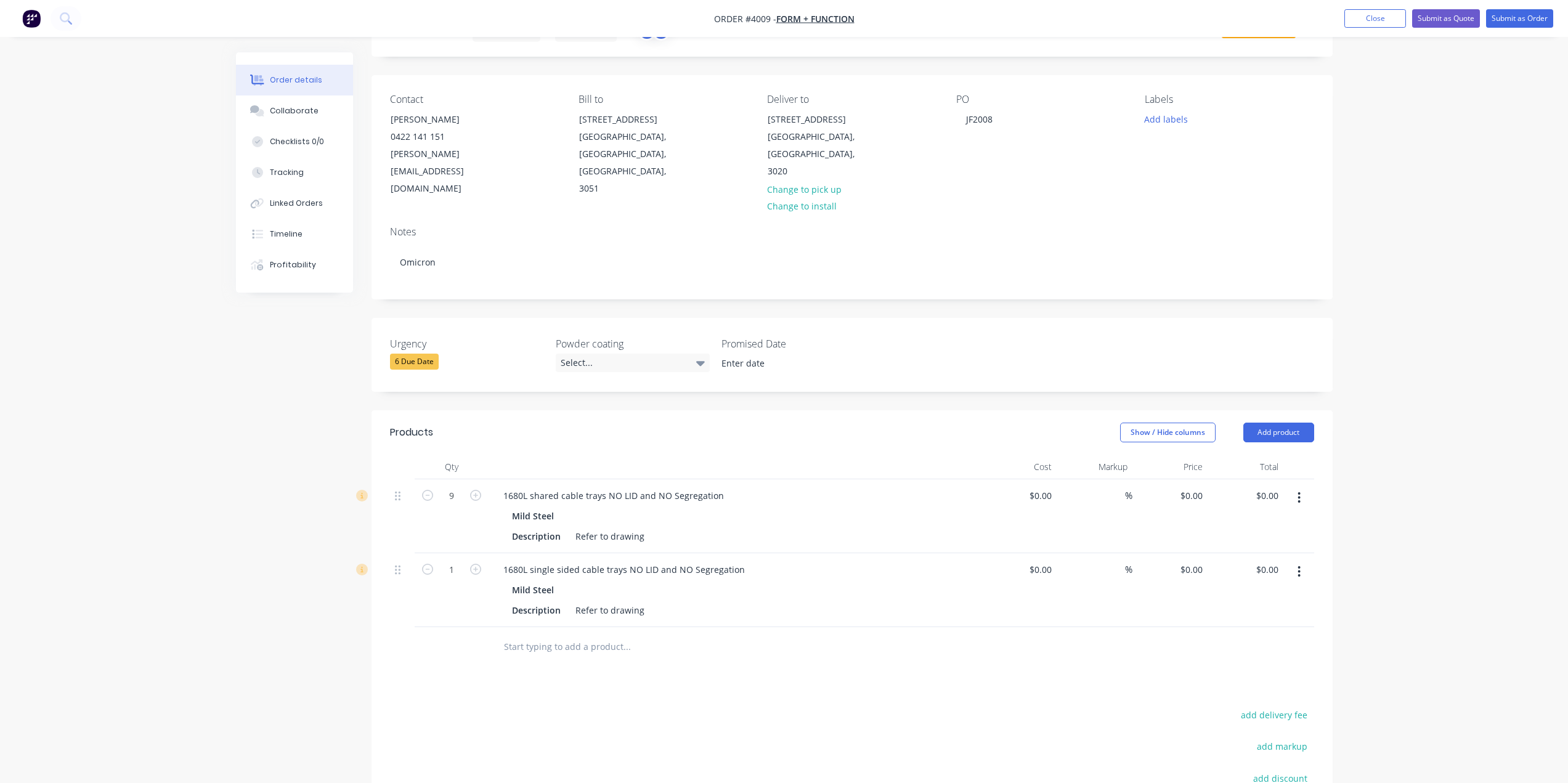
click at [715, 635] on input "text" at bounding box center [626, 647] width 246 height 25
click at [1300, 561] on button "button" at bounding box center [1299, 572] width 29 height 22
click at [1271, 620] on div "Duplicate" at bounding box center [1255, 628] width 95 height 18
drag, startPoint x: 428, startPoint y: 623, endPoint x: 439, endPoint y: 624, distance: 11.0
click at [432, 637] on icon "button" at bounding box center [428, 643] width 11 height 11
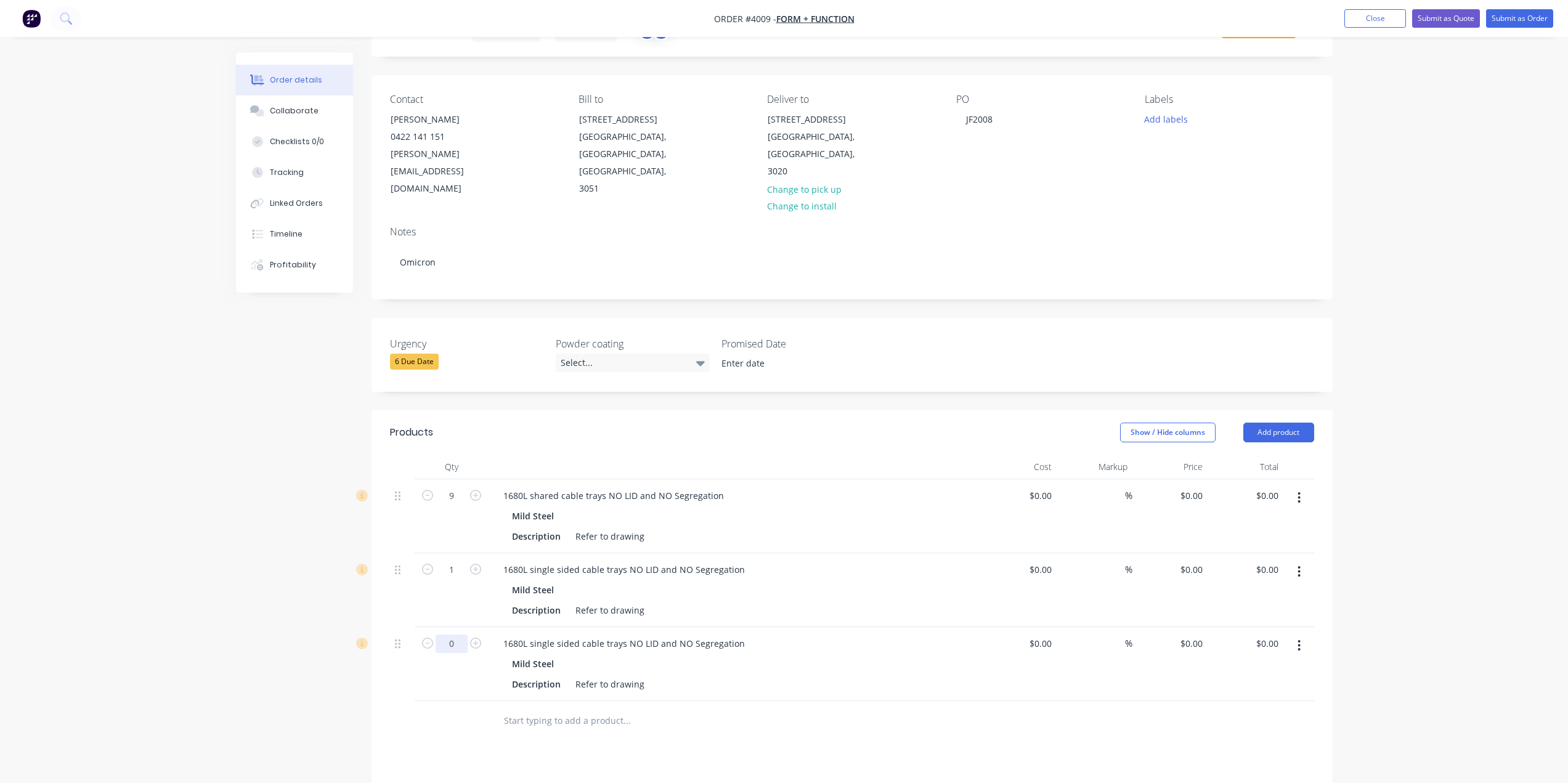
click at [445, 635] on input "0" at bounding box center [451, 644] width 32 height 18
type input "5"
drag, startPoint x: 823, startPoint y: 753, endPoint x: 561, endPoint y: 661, distance: 277.7
click at [821, 751] on div "Products Show / Hide columns Add product Qty Cost Markup Price Total 9 1680L sh…" at bounding box center [852, 723] width 961 height 626
drag, startPoint x: 498, startPoint y: 624, endPoint x: 1047, endPoint y: 621, distance: 549.0
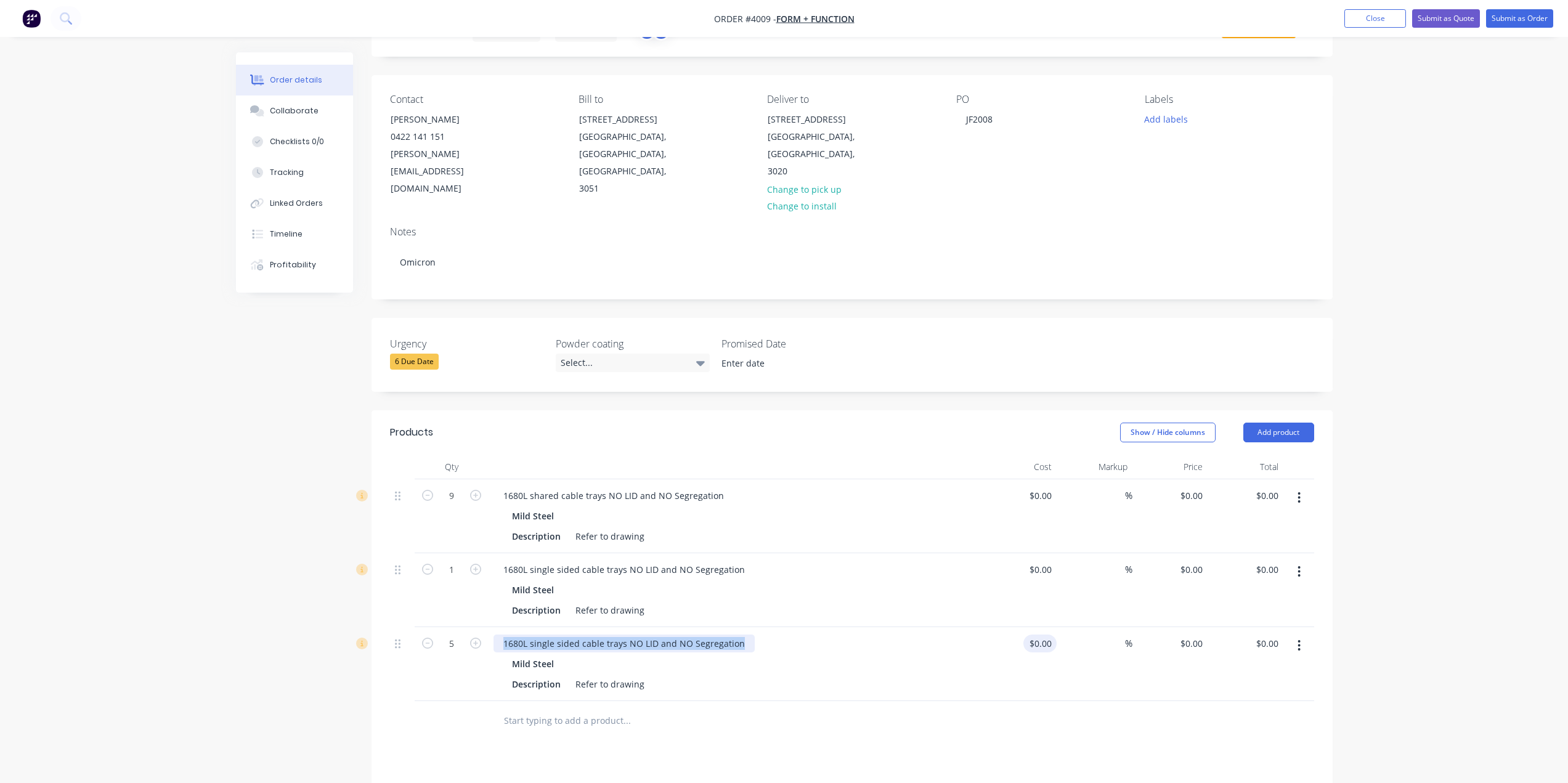
click at [1046, 627] on div "5 1680L single sided cable trays NO LID and NO Segregation Mild Steel Descripti…" at bounding box center [852, 664] width 924 height 74
paste div
click at [836, 724] on div "Products Show / Hide columns Add product Qty Cost Markup Price Total 9 1680L sh…" at bounding box center [852, 723] width 961 height 626
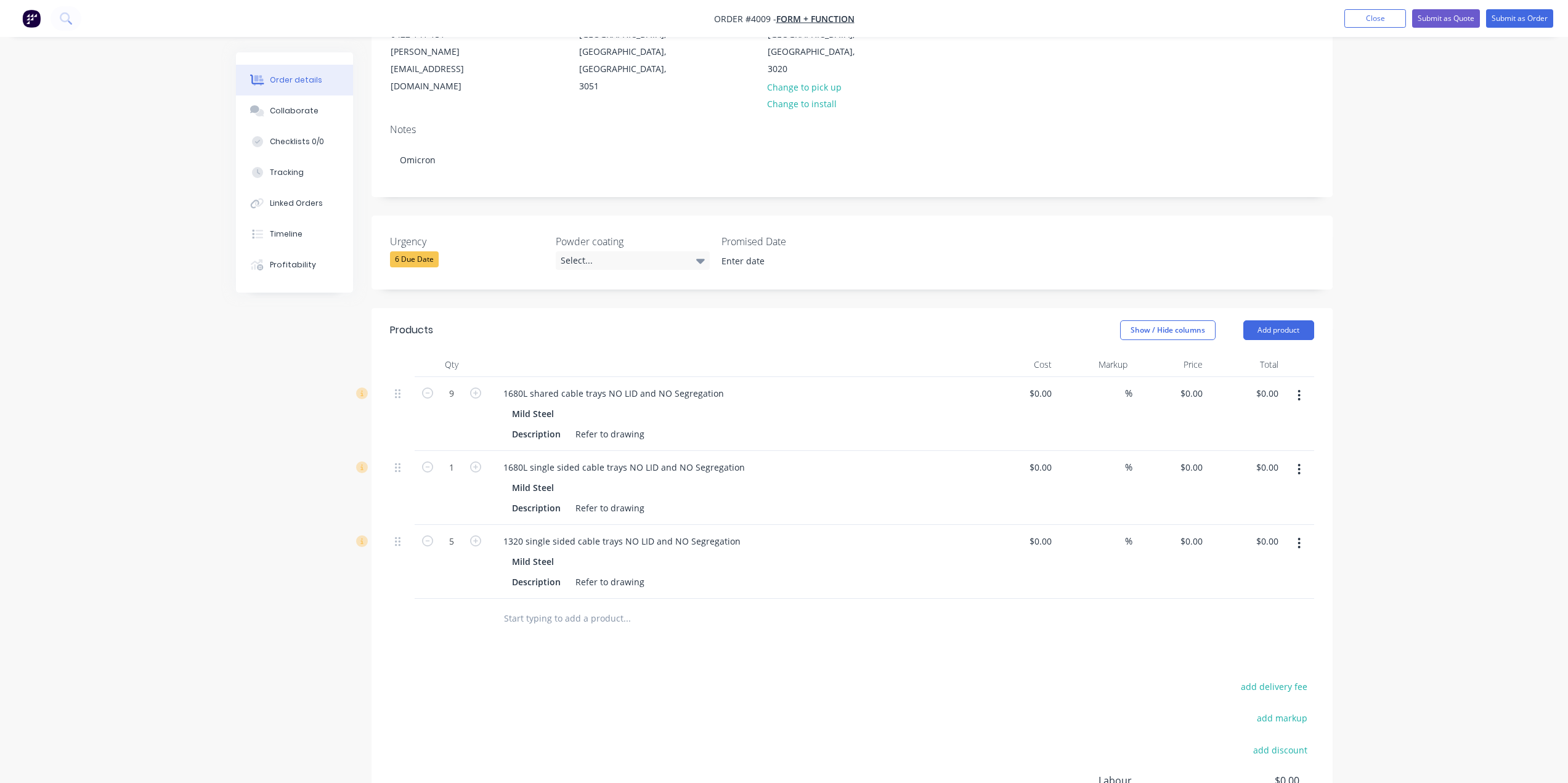
scroll to position [246, 0]
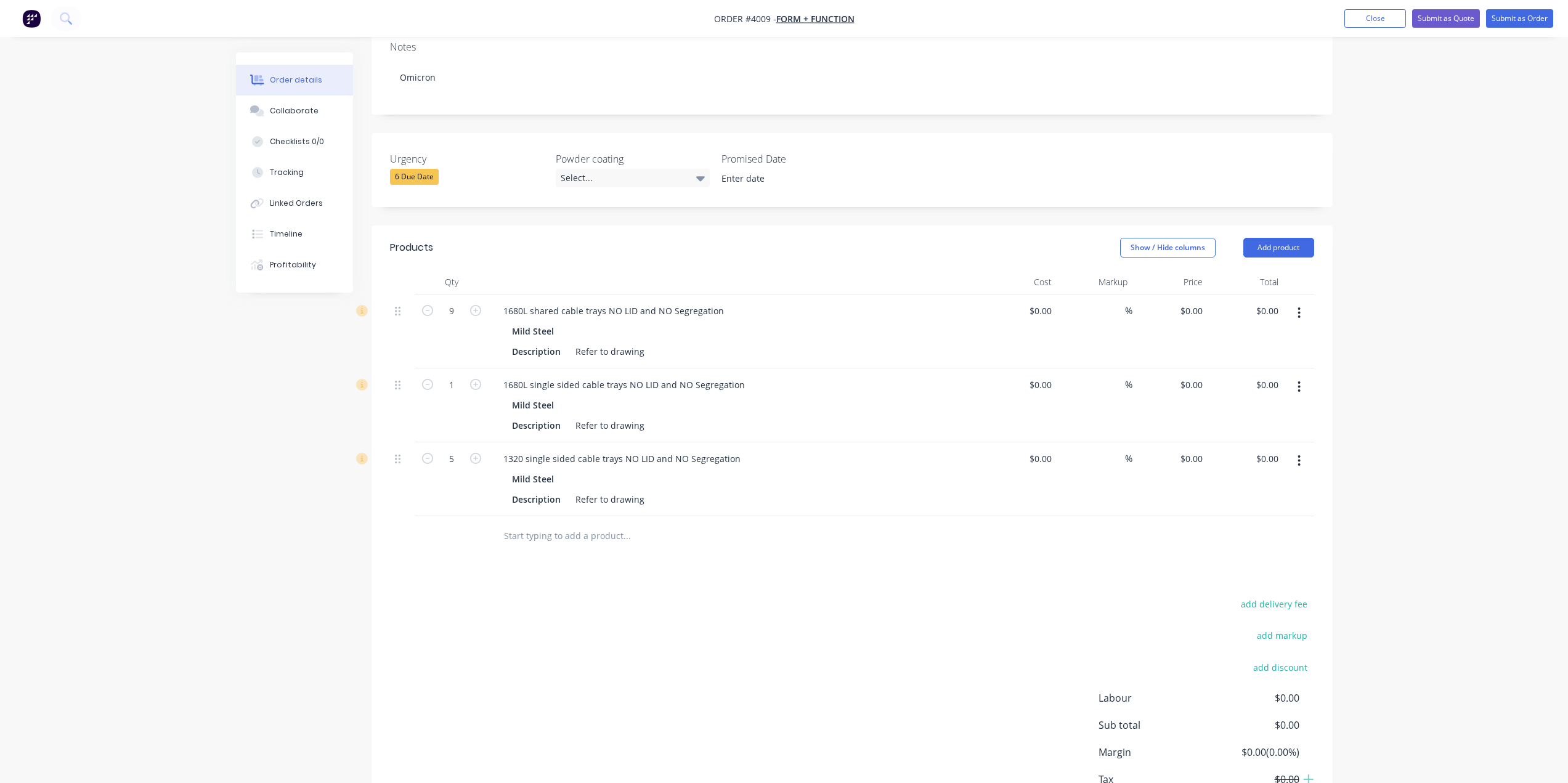
drag, startPoint x: 551, startPoint y: 523, endPoint x: 576, endPoint y: 528, distance: 25.5
click at [551, 524] on input "text" at bounding box center [626, 536] width 246 height 25
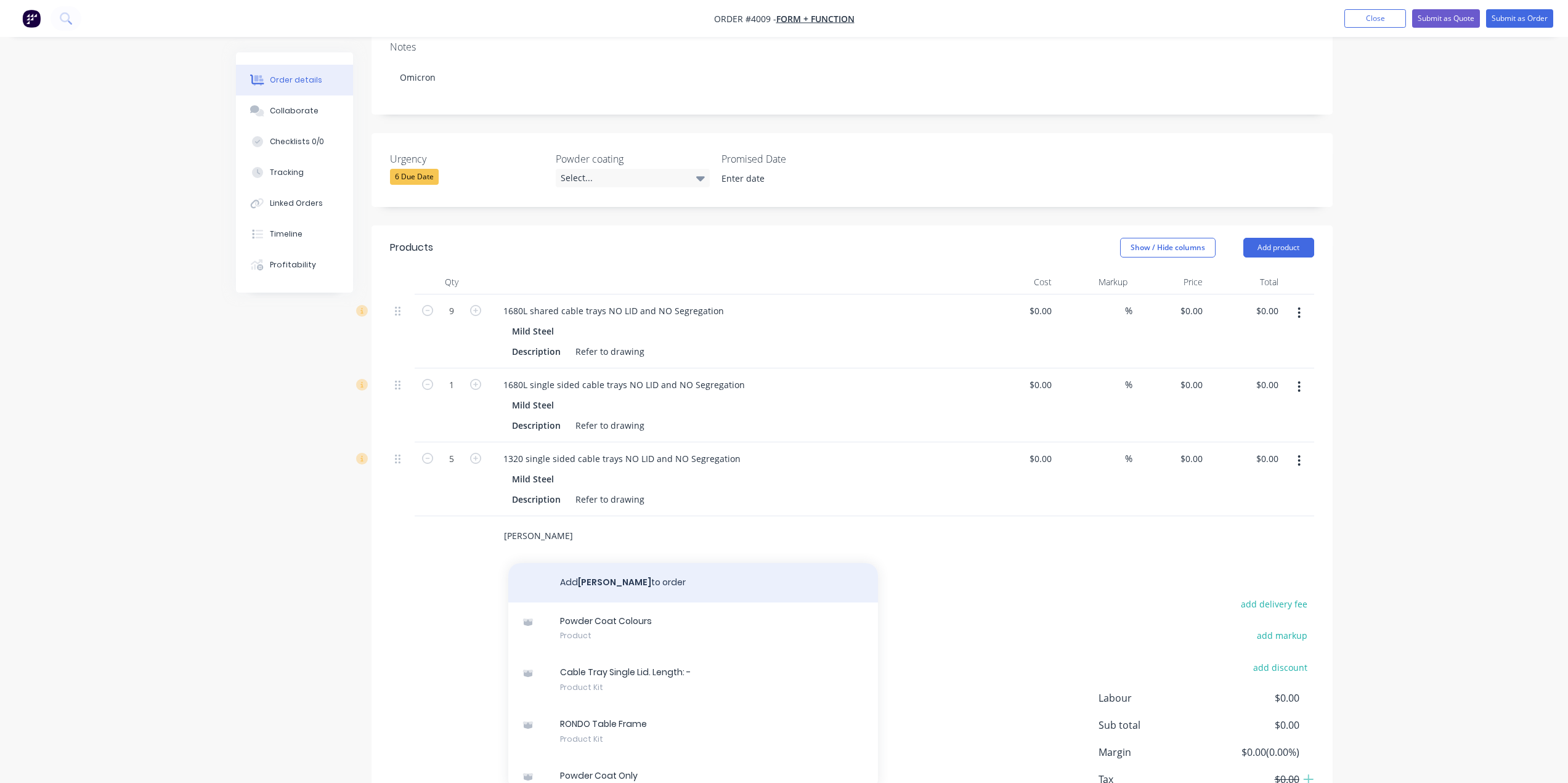
type input "[PERSON_NAME]"
click at [630, 572] on button "Add [PERSON_NAME] to order" at bounding box center [693, 583] width 370 height 40
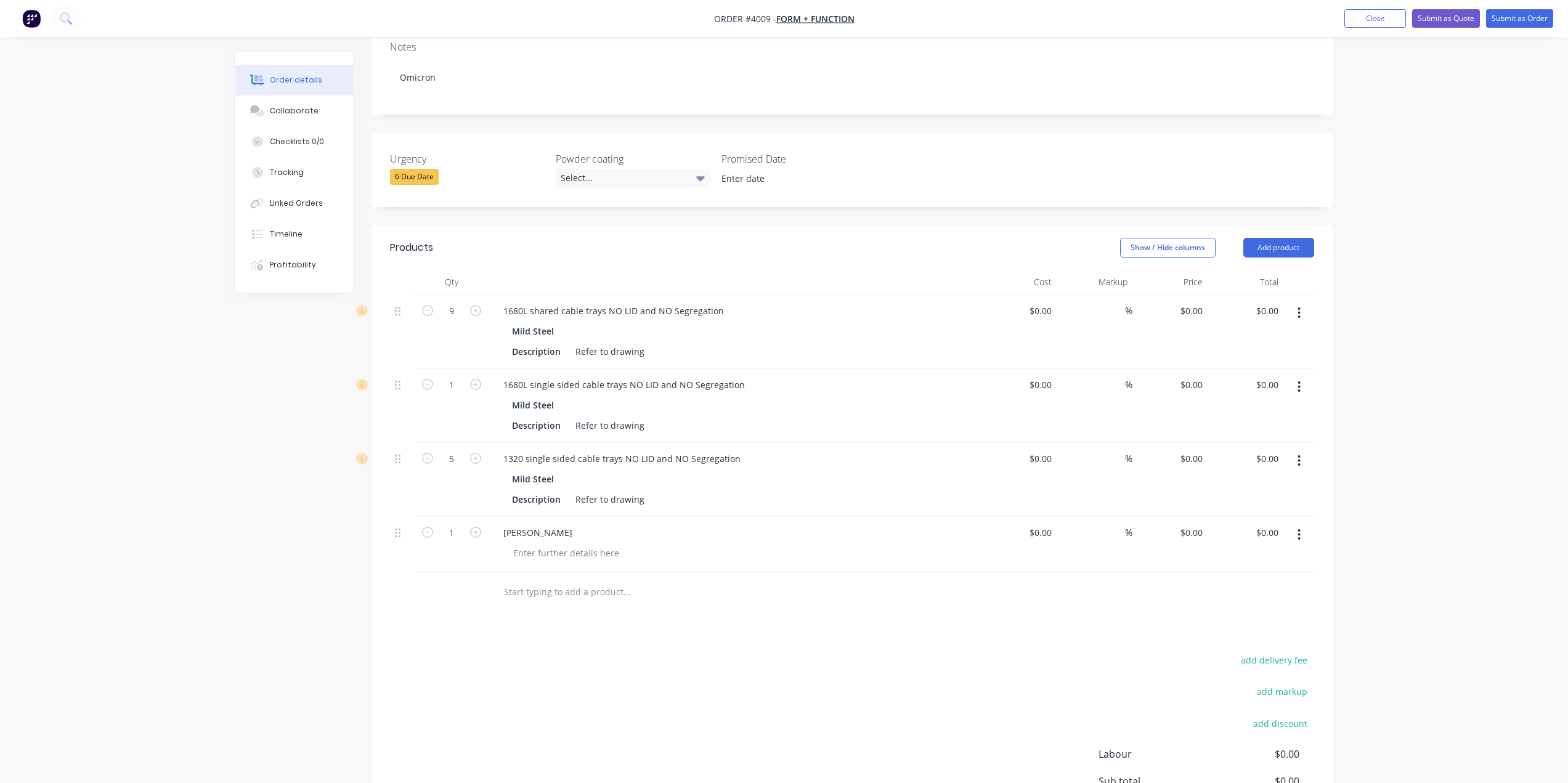
click at [1290, 524] on button "button" at bounding box center [1299, 535] width 29 height 22
click at [1252, 632] on div "Delete" at bounding box center [1255, 640] width 95 height 18
click at [560, 526] on input "text" at bounding box center [626, 536] width 246 height 25
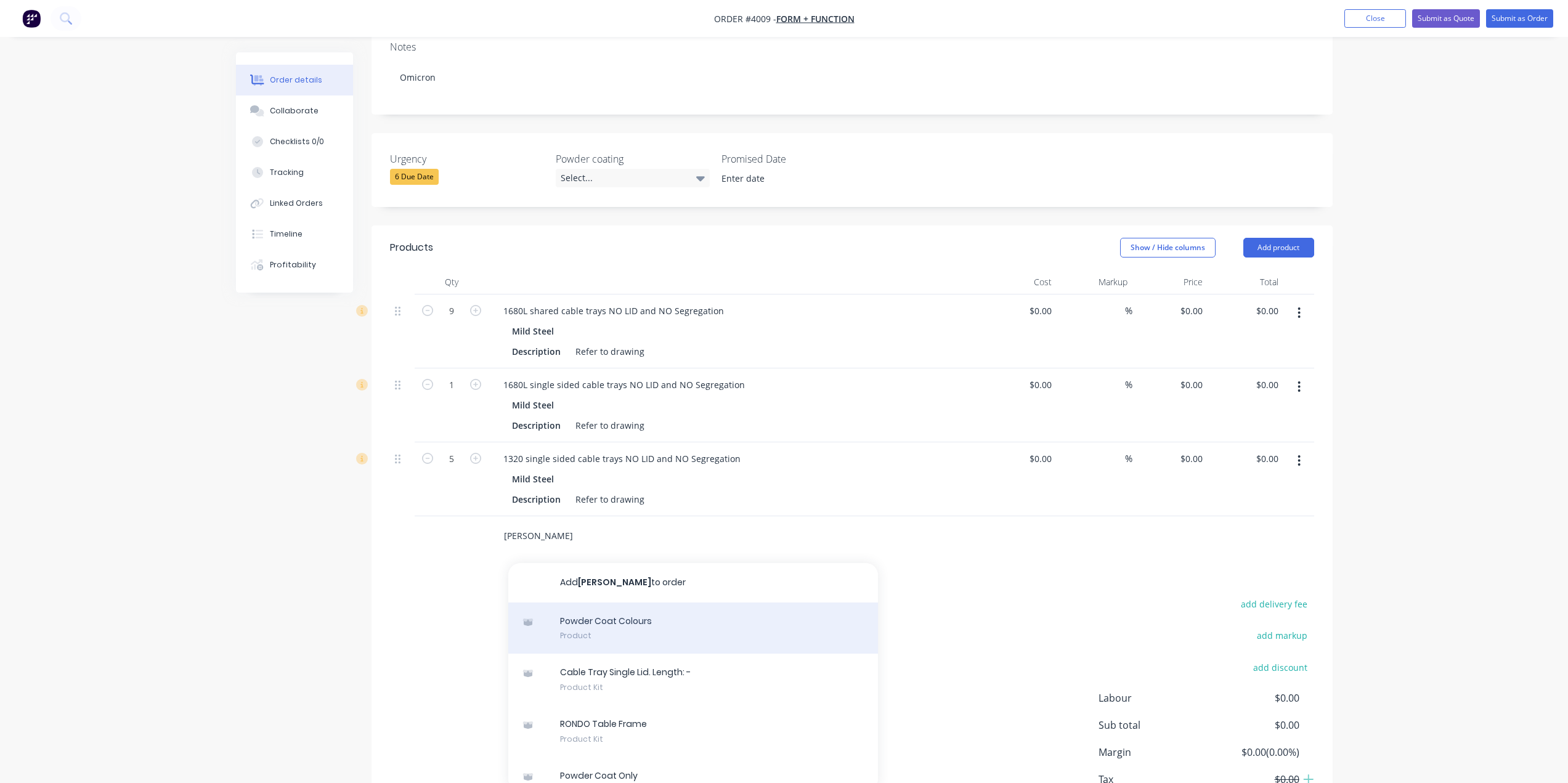
type input "[PERSON_NAME]"
click at [643, 602] on div "Powder Coat Colours Product" at bounding box center [693, 628] width 370 height 52
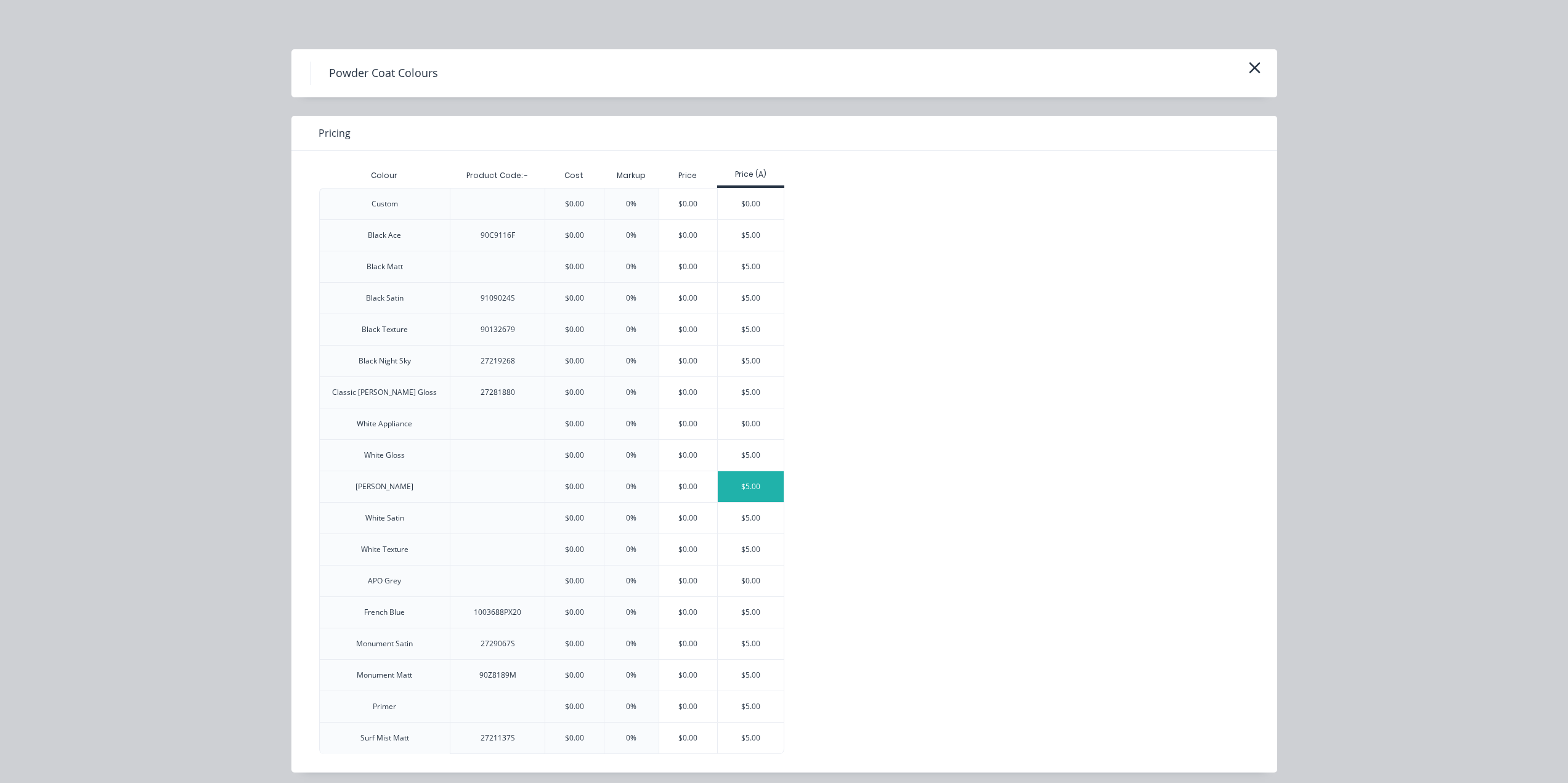
drag, startPoint x: 760, startPoint y: 484, endPoint x: 918, endPoint y: 539, distance: 167.3
click at [764, 484] on div "$5.00" at bounding box center [750, 486] width 65 height 30
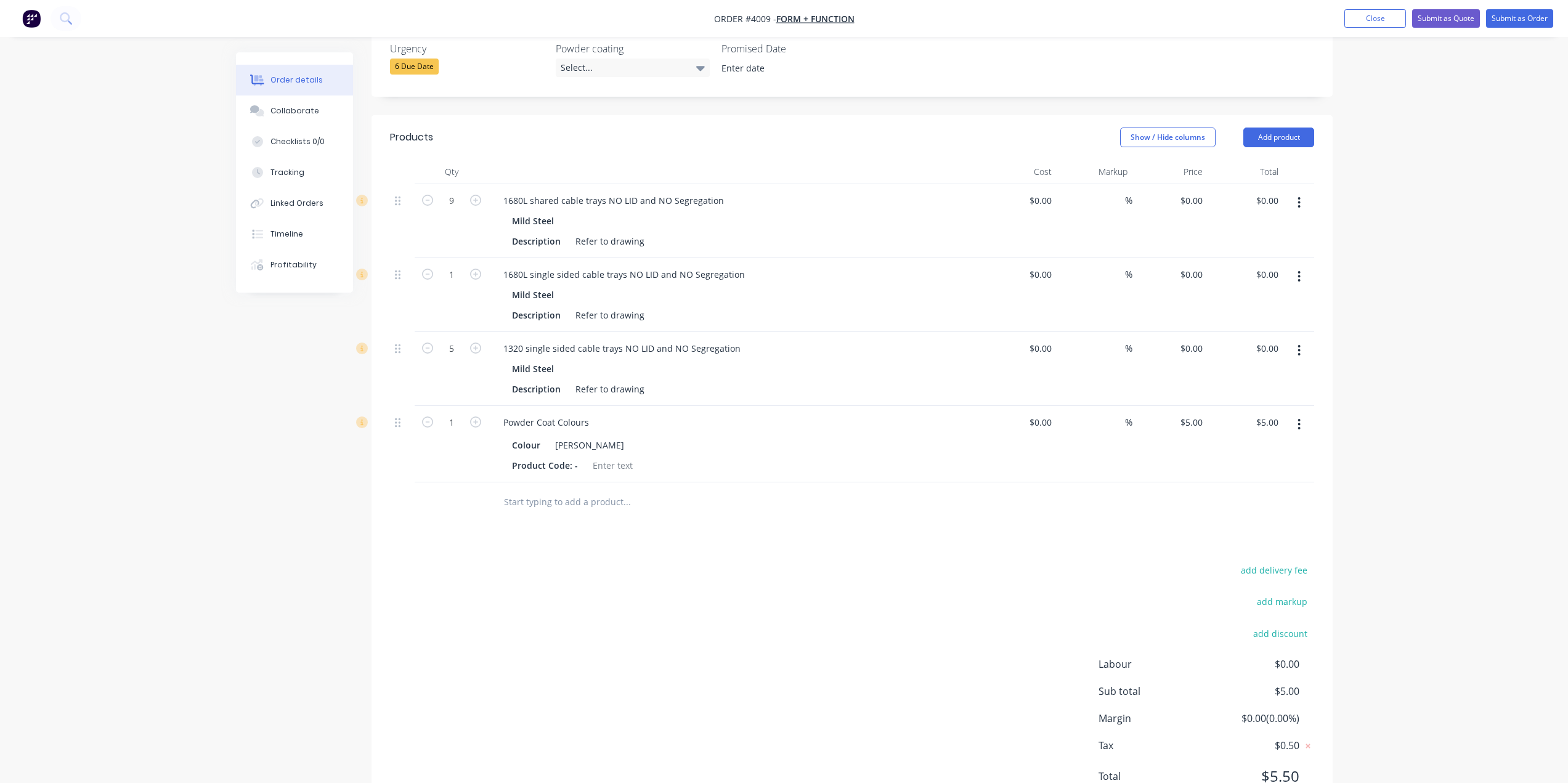
scroll to position [393, 0]
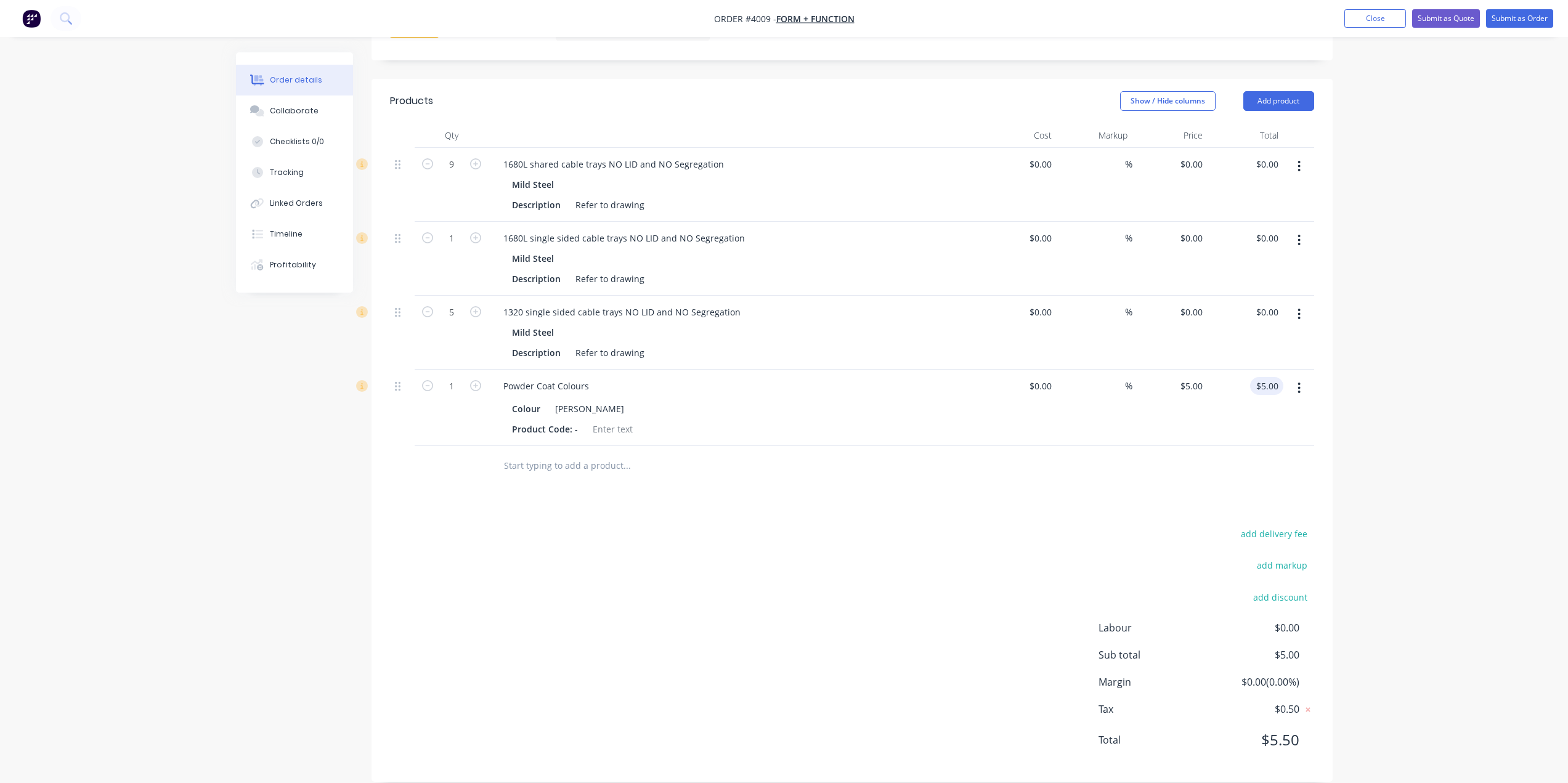
type input "5.00"
click at [1276, 377] on input "5.00" at bounding box center [1271, 386] width 23 height 18
type input "$0.00"
click at [793, 639] on div "add delivery fee add markup add discount Labour $0.00 Sub total $5.00 Margin $0…" at bounding box center [852, 645] width 924 height 238
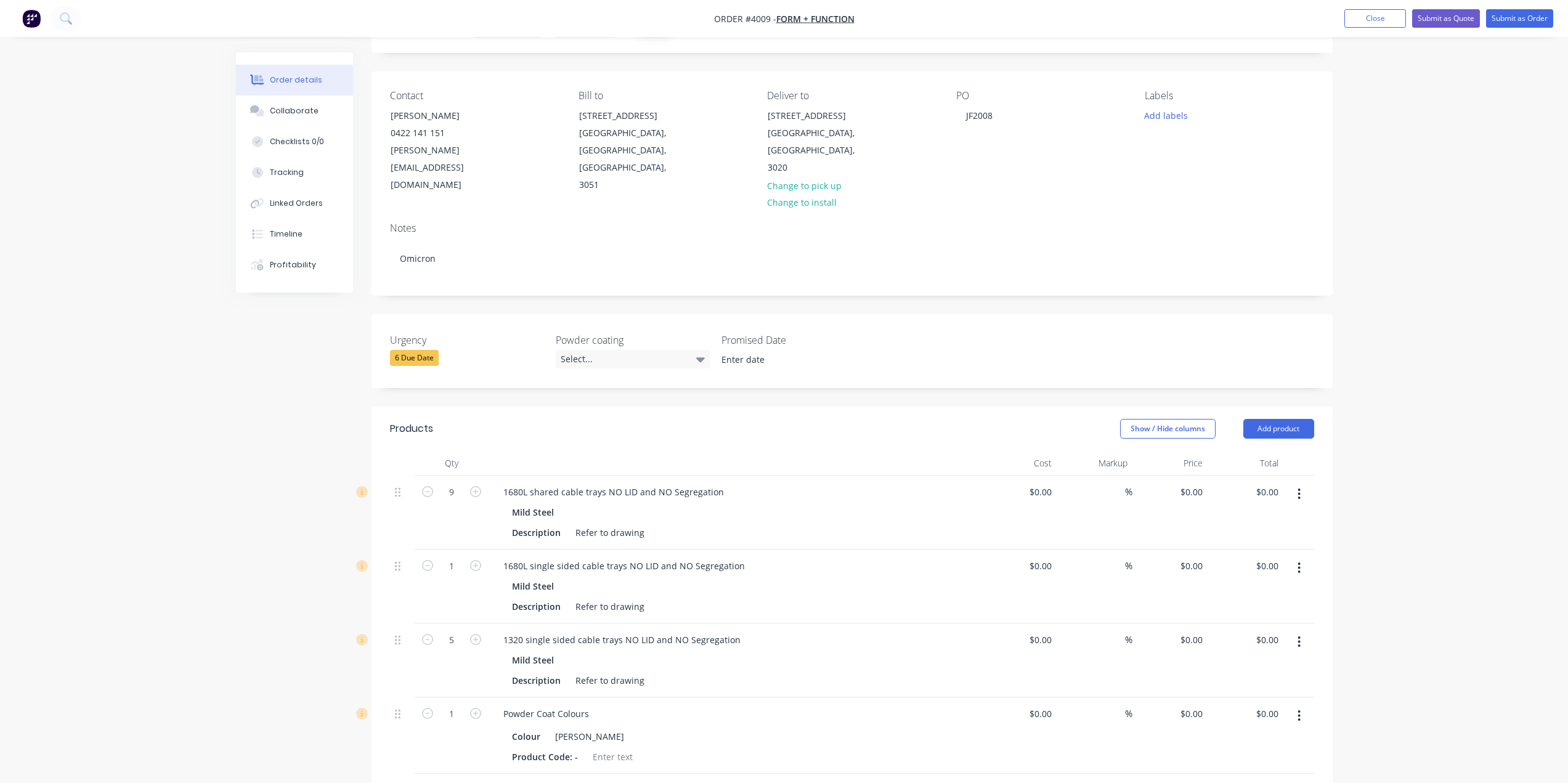
scroll to position [0, 0]
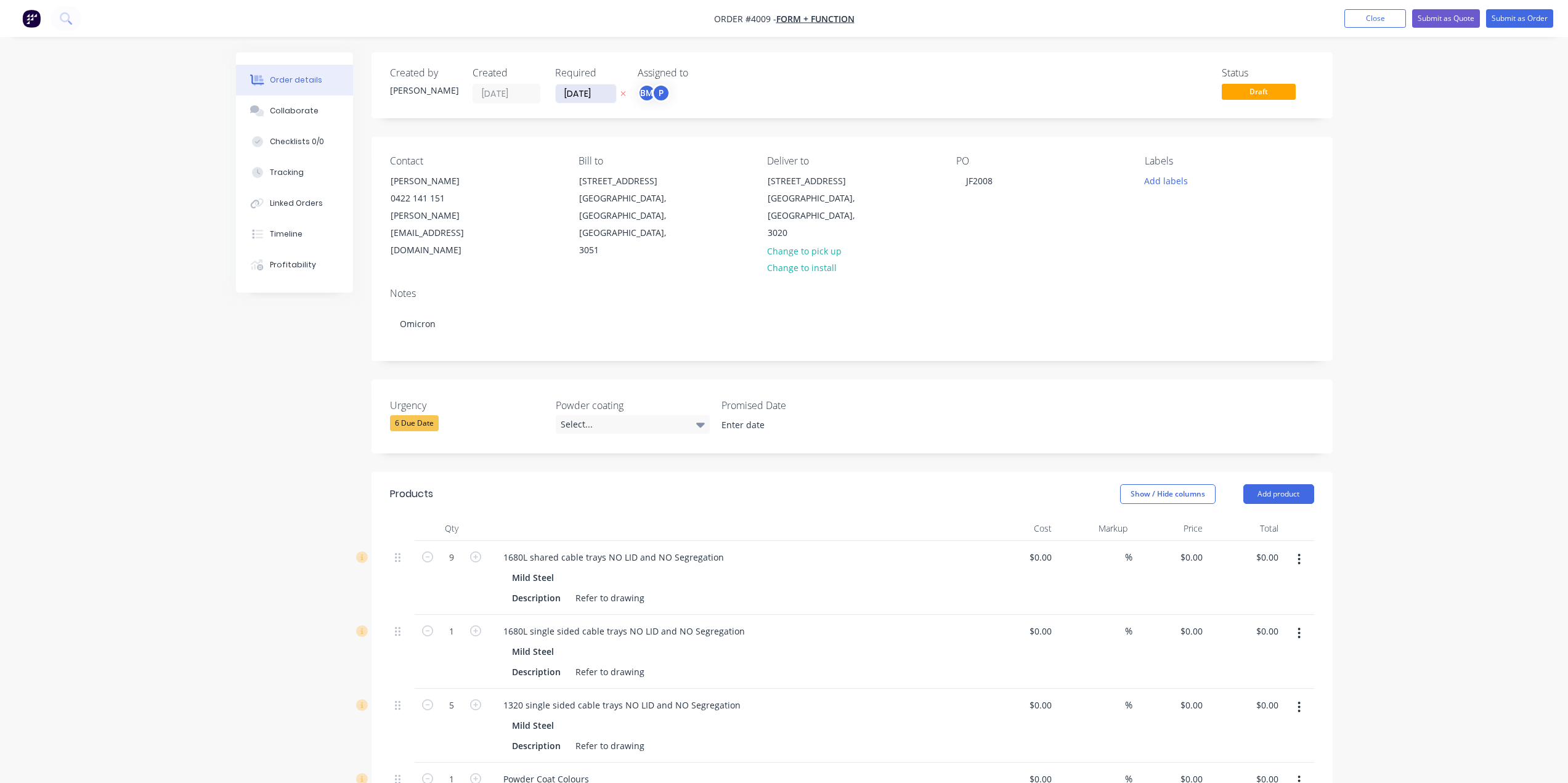
click at [584, 90] on input "[DATE]" at bounding box center [586, 94] width 60 height 18
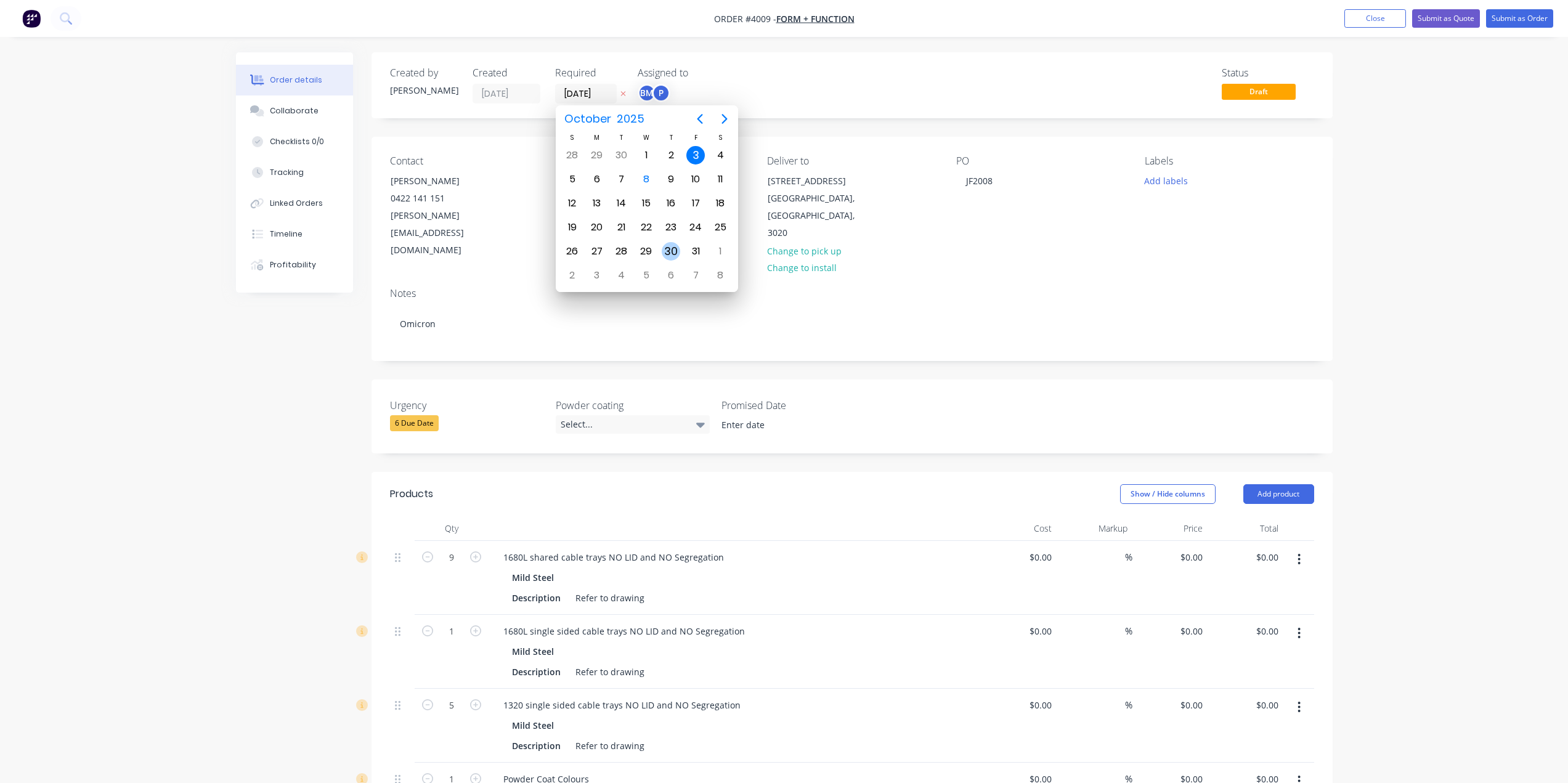
click at [672, 254] on div "30" at bounding box center [671, 252] width 18 height 18
type input "[DATE]"
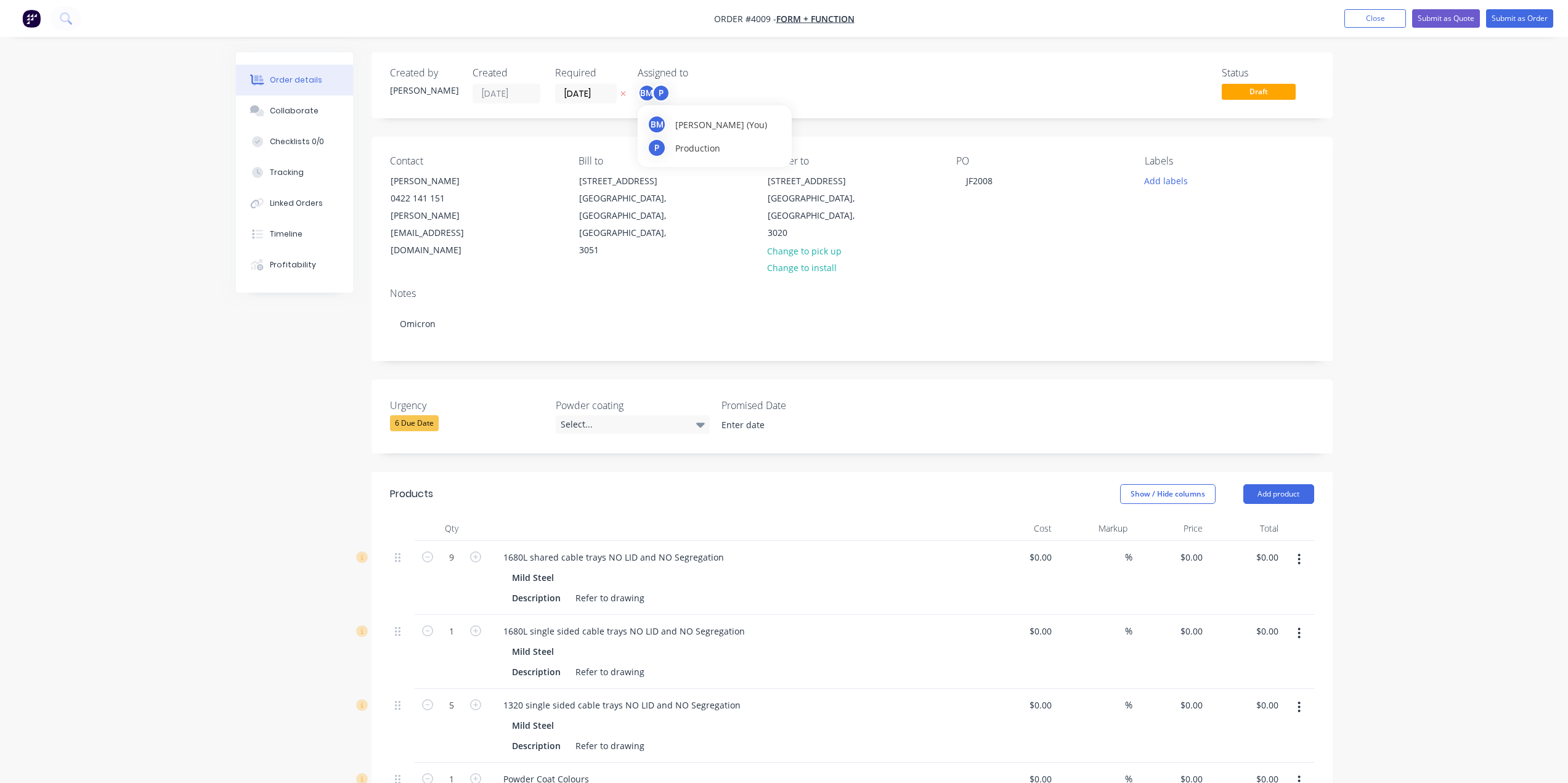
click at [654, 87] on div "P" at bounding box center [661, 93] width 18 height 18
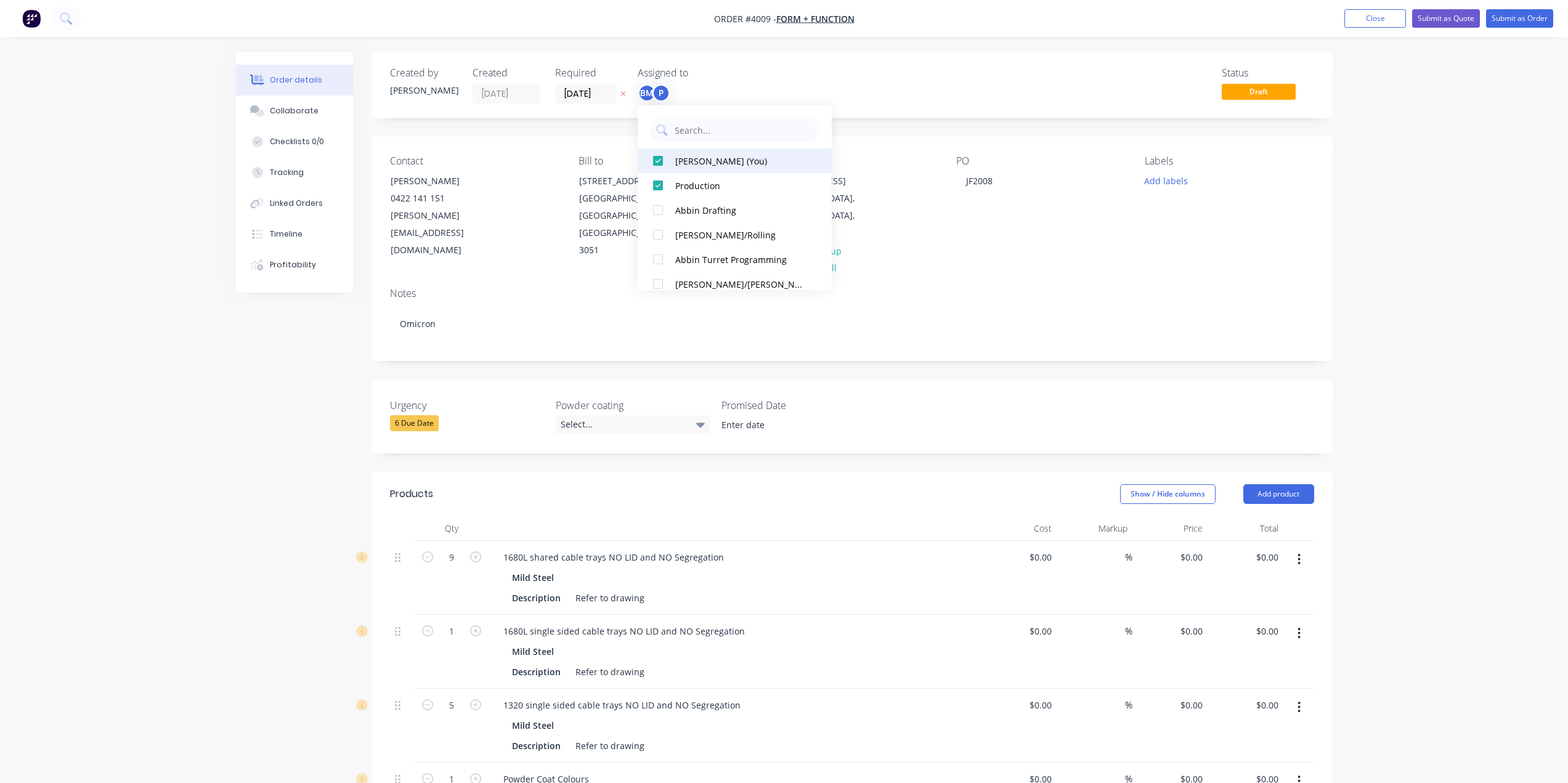
drag, startPoint x: 687, startPoint y: 163, endPoint x: 693, endPoint y: 160, distance: 6.7
click at [689, 163] on div "[PERSON_NAME] (You)" at bounding box center [741, 161] width 131 height 13
click at [880, 107] on div "Created by [PERSON_NAME] Created [DATE] Required [DATE] Assigned to P Status Dr…" at bounding box center [852, 85] width 961 height 65
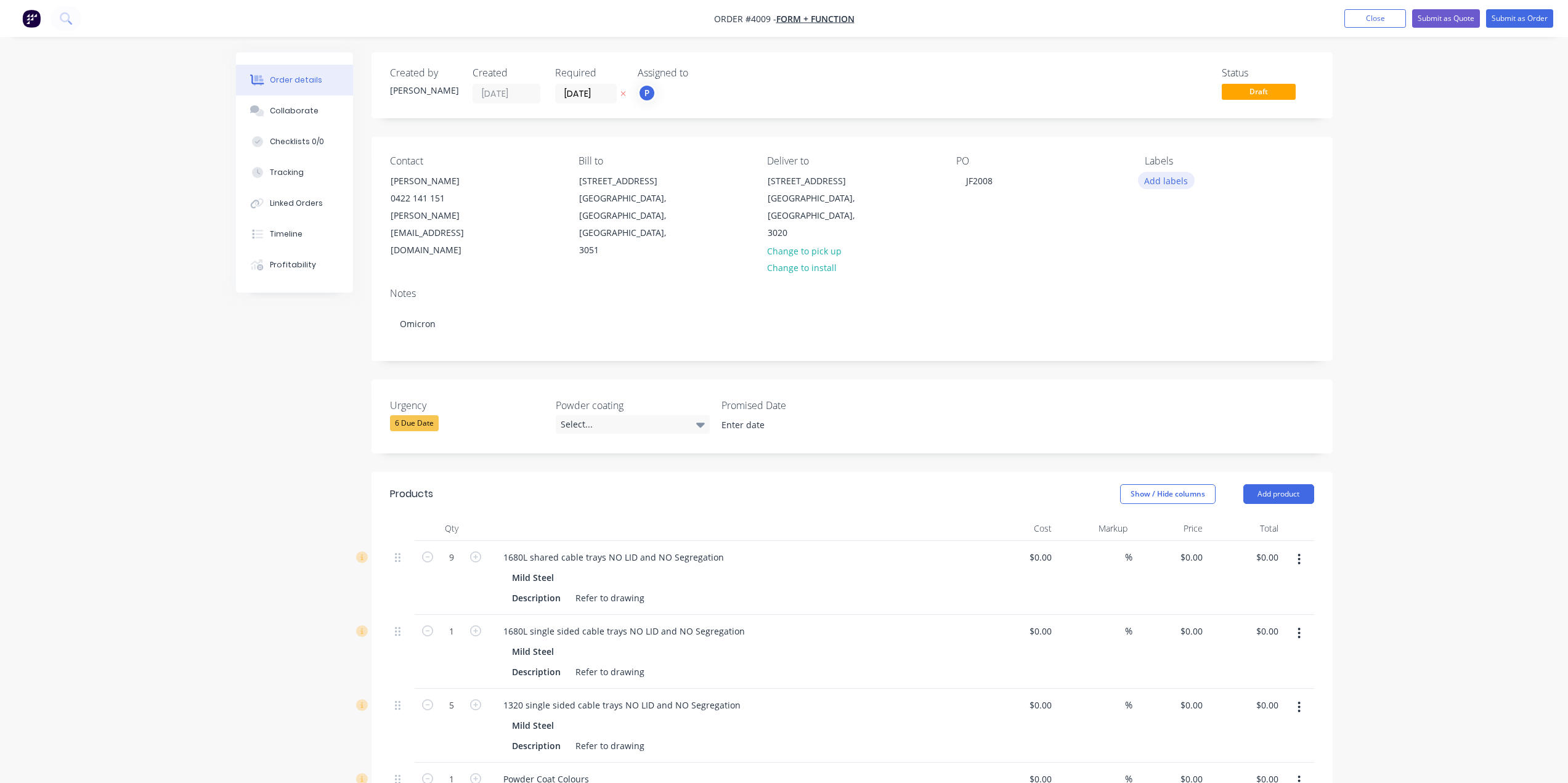
click at [1179, 180] on button "Add labels" at bounding box center [1166, 180] width 56 height 17
click at [1207, 390] on div "Urgency 6 Due Date Powder coating Select... Promised Date" at bounding box center [852, 416] width 961 height 74
click at [1173, 201] on div "Labels Add labels" at bounding box center [1229, 207] width 169 height 104
click at [1170, 179] on button "Add labels" at bounding box center [1166, 180] width 56 height 17
click at [1206, 264] on div "A4-Turret" at bounding box center [1199, 266] width 43 height 14
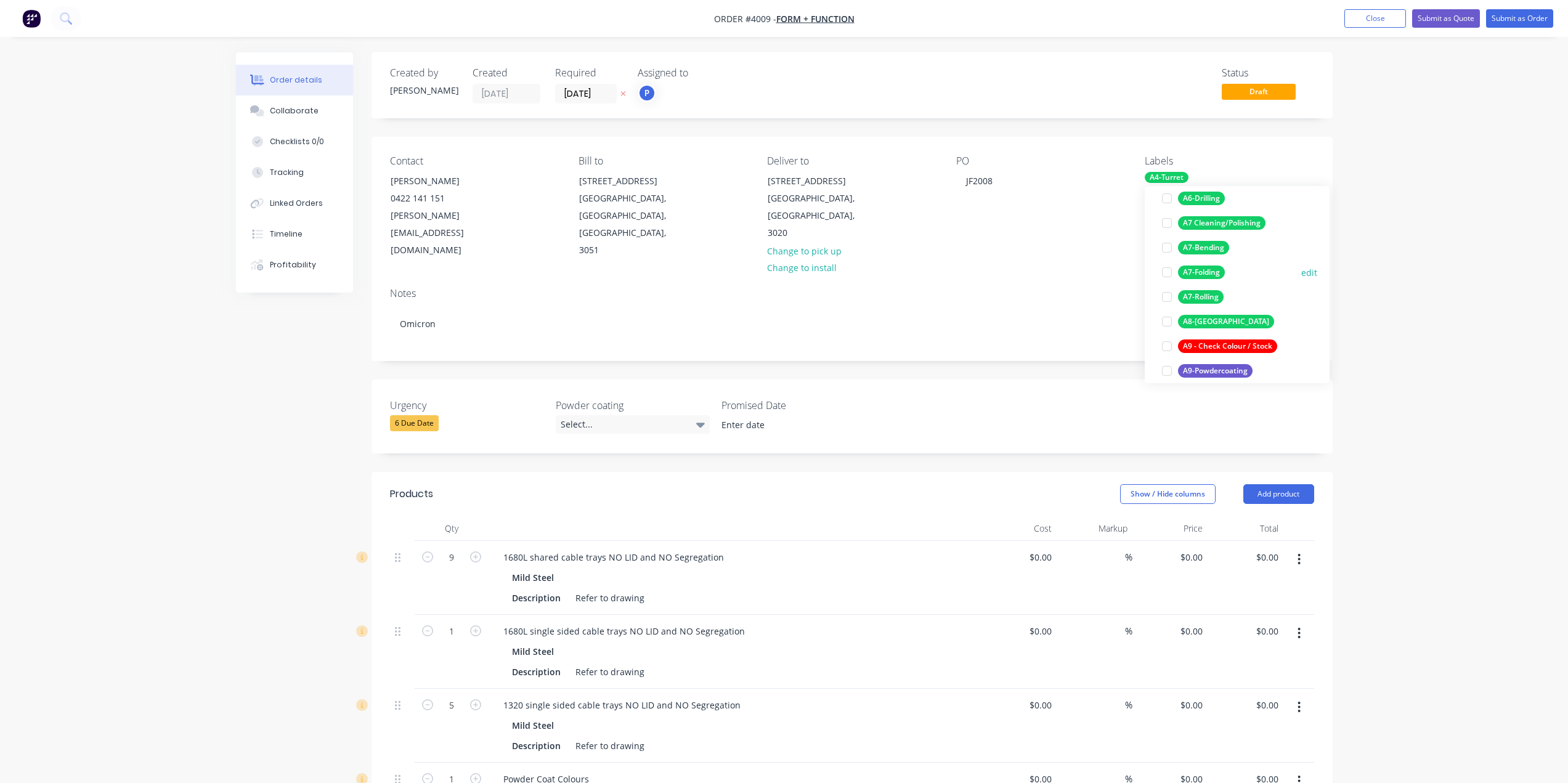
click at [1215, 270] on div "A7-Folding" at bounding box center [1201, 272] width 47 height 14
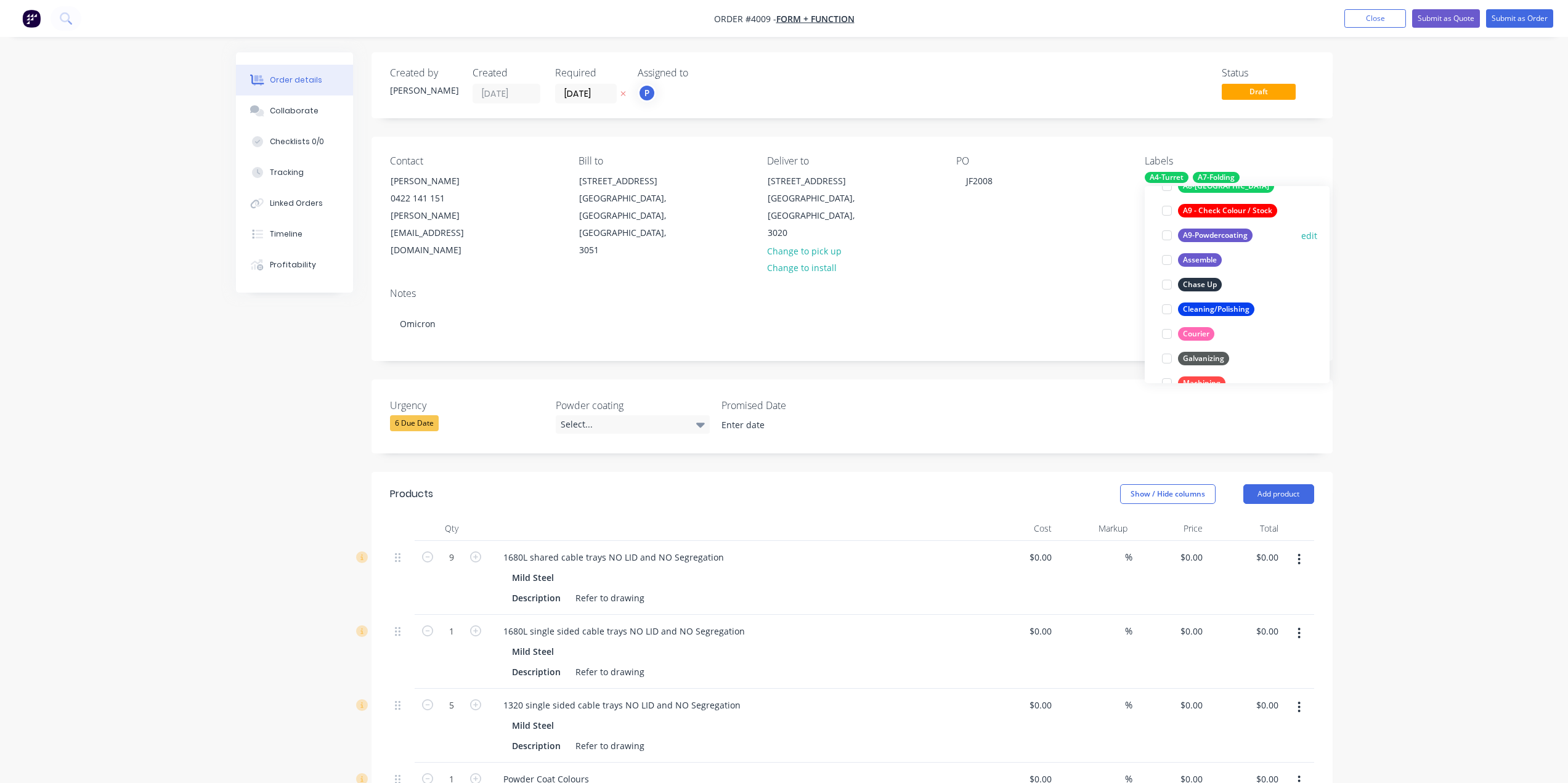
drag, startPoint x: 1216, startPoint y: 269, endPoint x: 1218, endPoint y: 231, distance: 38.1
click at [1218, 231] on div "A9-Powdercoating" at bounding box center [1215, 235] width 75 height 14
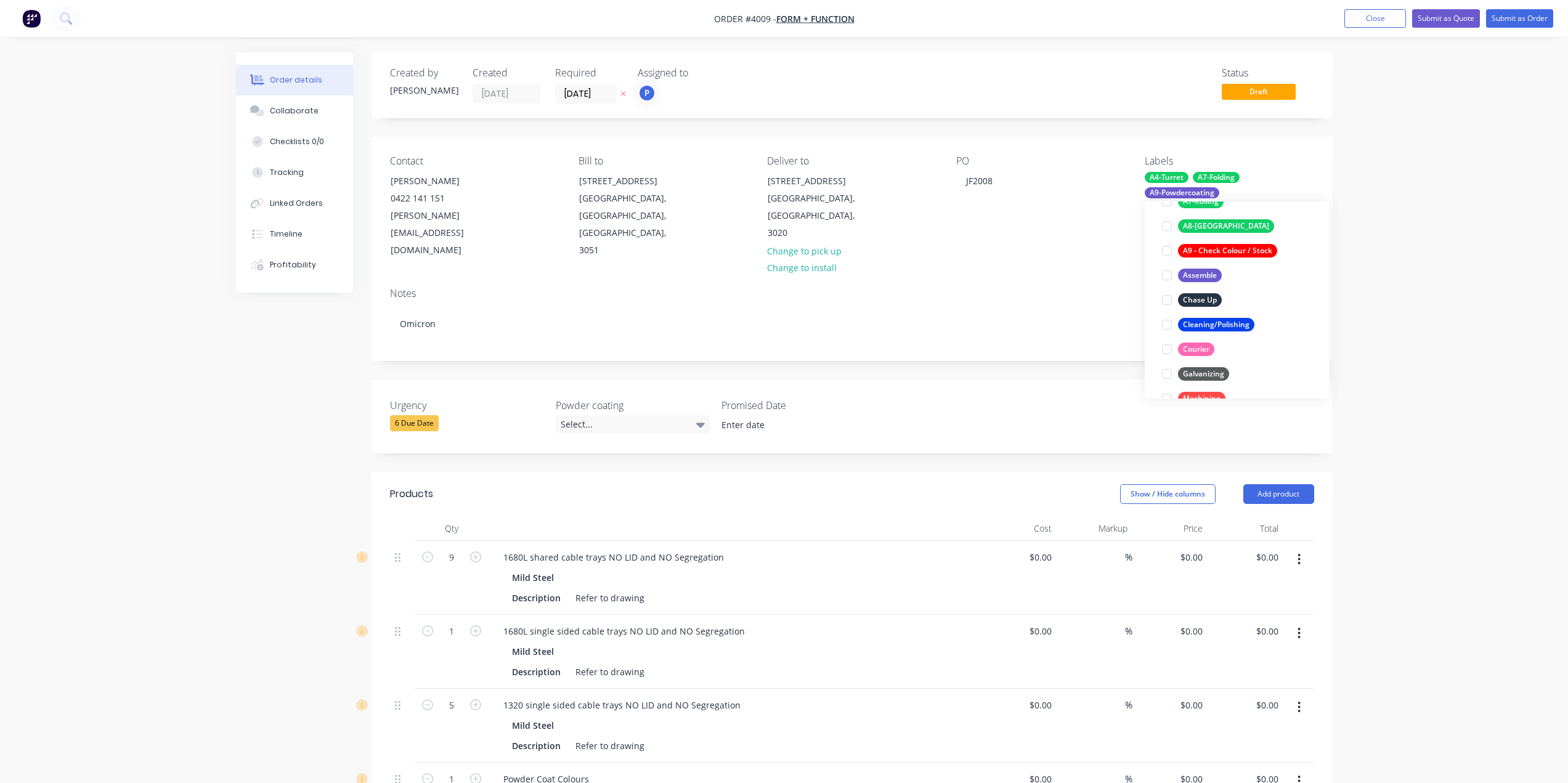
scroll to position [99, 0]
click at [1263, 160] on div "Labels" at bounding box center [1229, 160] width 169 height 12
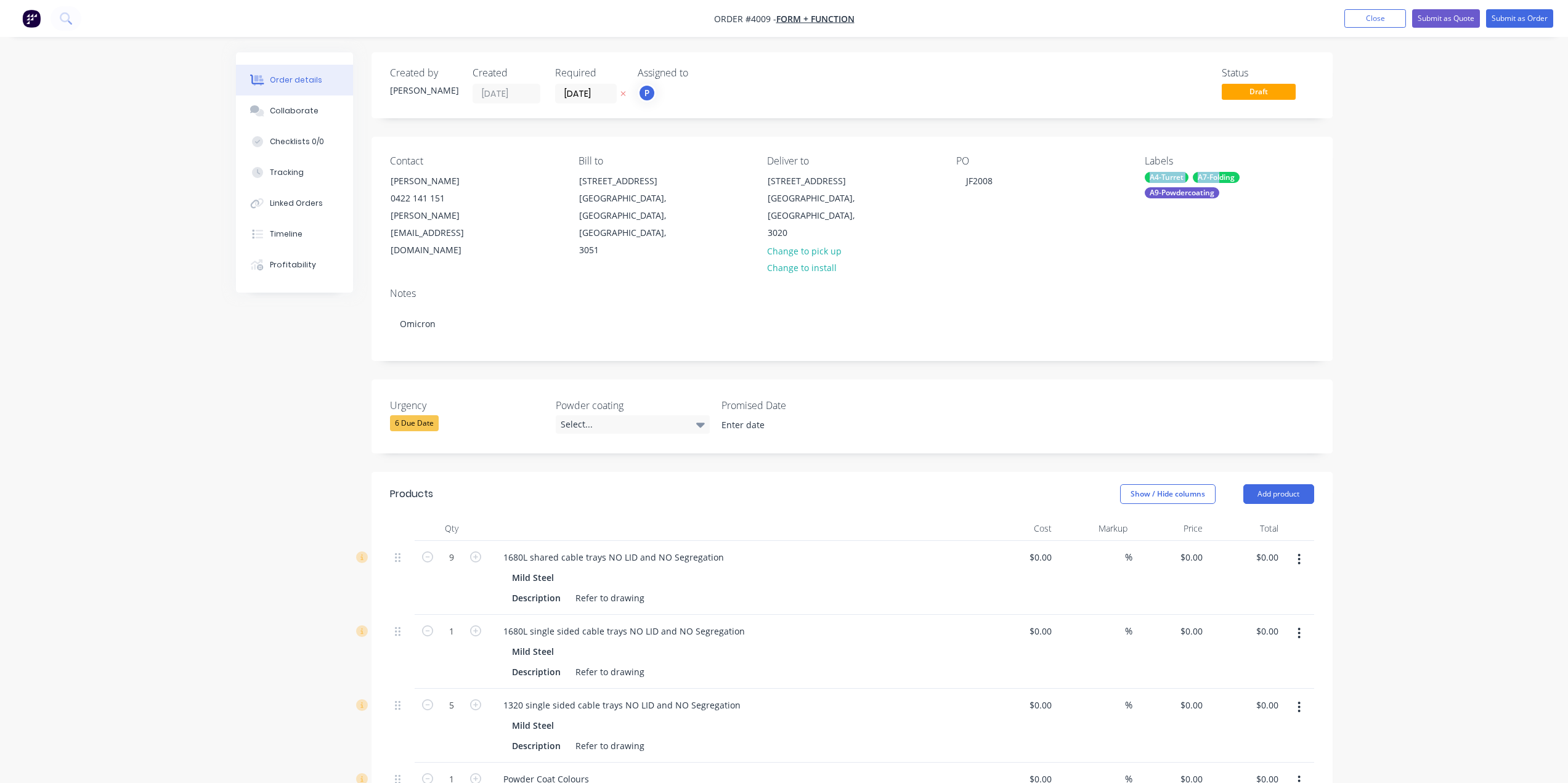
drag, startPoint x: 1219, startPoint y: 166, endPoint x: 1214, endPoint y: 172, distance: 7.8
click at [1218, 168] on div "Labels A4-Turret A7-Folding A9-Powdercoating" at bounding box center [1229, 207] width 169 height 104
click at [1202, 182] on div "A7-Folding" at bounding box center [1216, 177] width 47 height 11
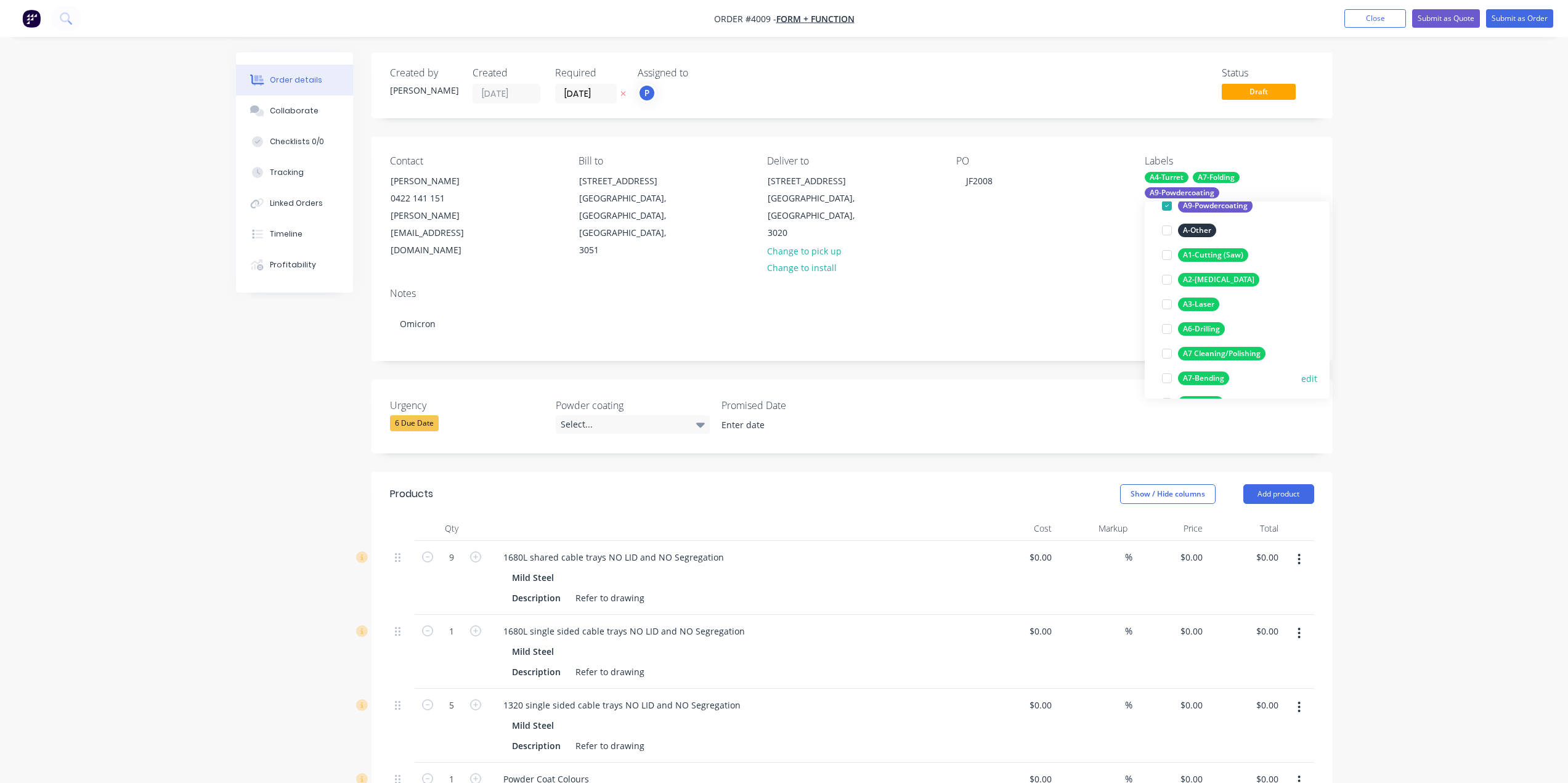
scroll to position [246, 0]
click at [1226, 314] on div "A8-Welding edit" at bounding box center [1237, 325] width 160 height 25
click at [1217, 323] on div "A8-[GEOGRAPHIC_DATA]" at bounding box center [1226, 325] width 96 height 14
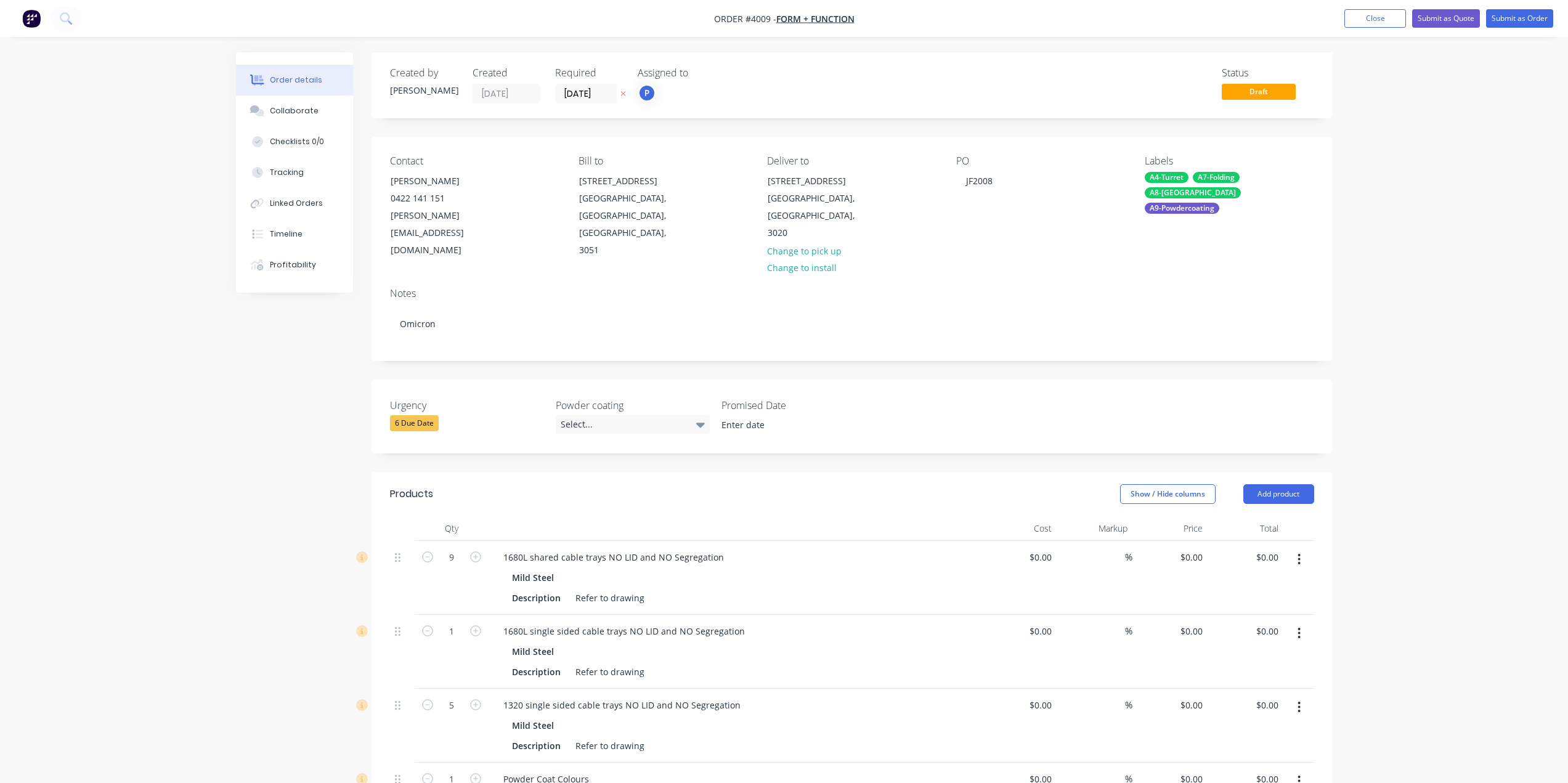
drag, startPoint x: 1565, startPoint y: 274, endPoint x: 1526, endPoint y: 166, distance: 114.8
click at [1563, 272] on div "Order details Collaborate Checklists 0/0 Tracking Linked Orders Timeline Profit…" at bounding box center [784, 597] width 1568 height 1193
click at [1523, 23] on button "Submit as Order" at bounding box center [1519, 18] width 67 height 18
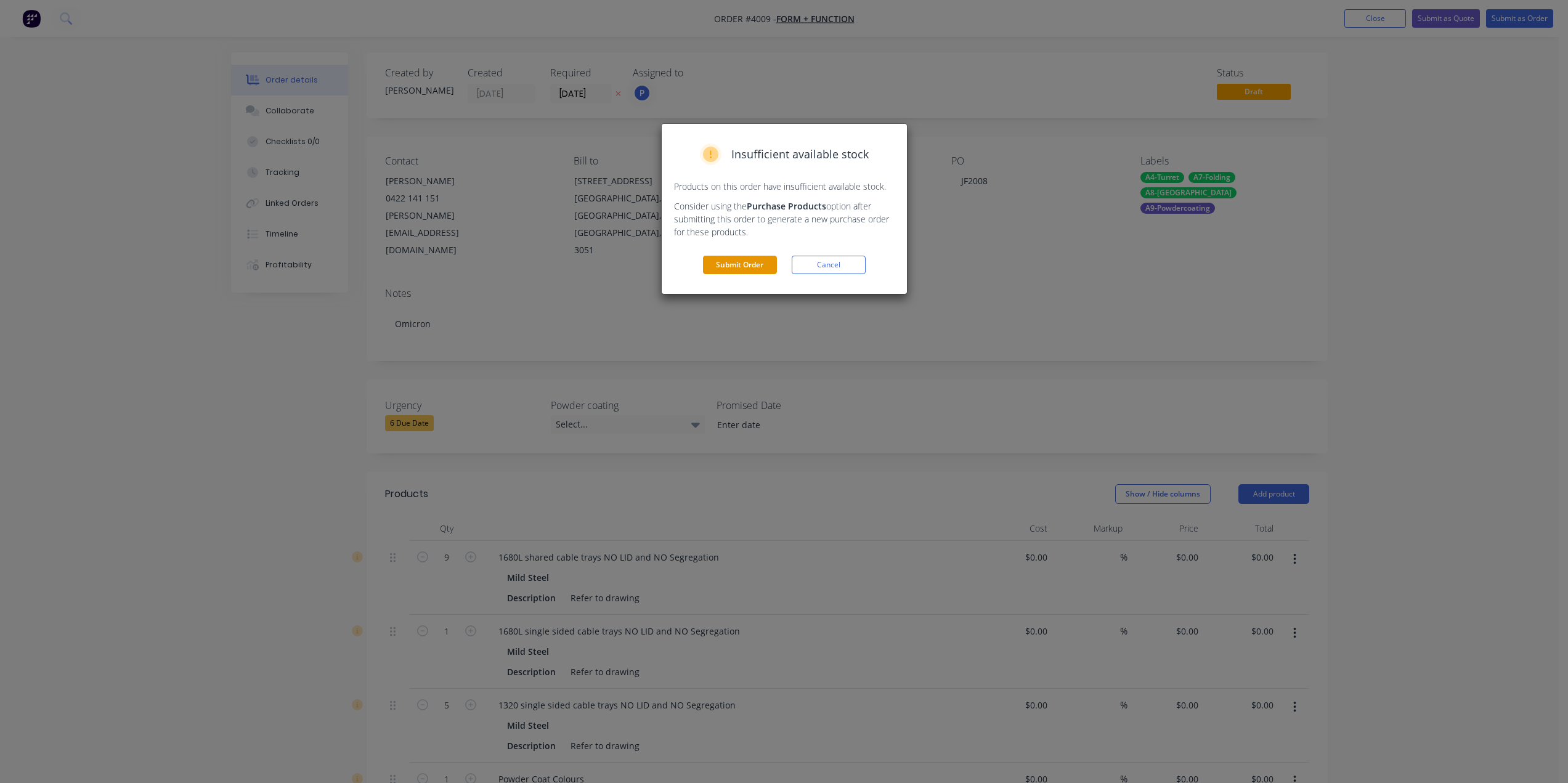
click at [742, 269] on button "Submit Order" at bounding box center [740, 265] width 74 height 18
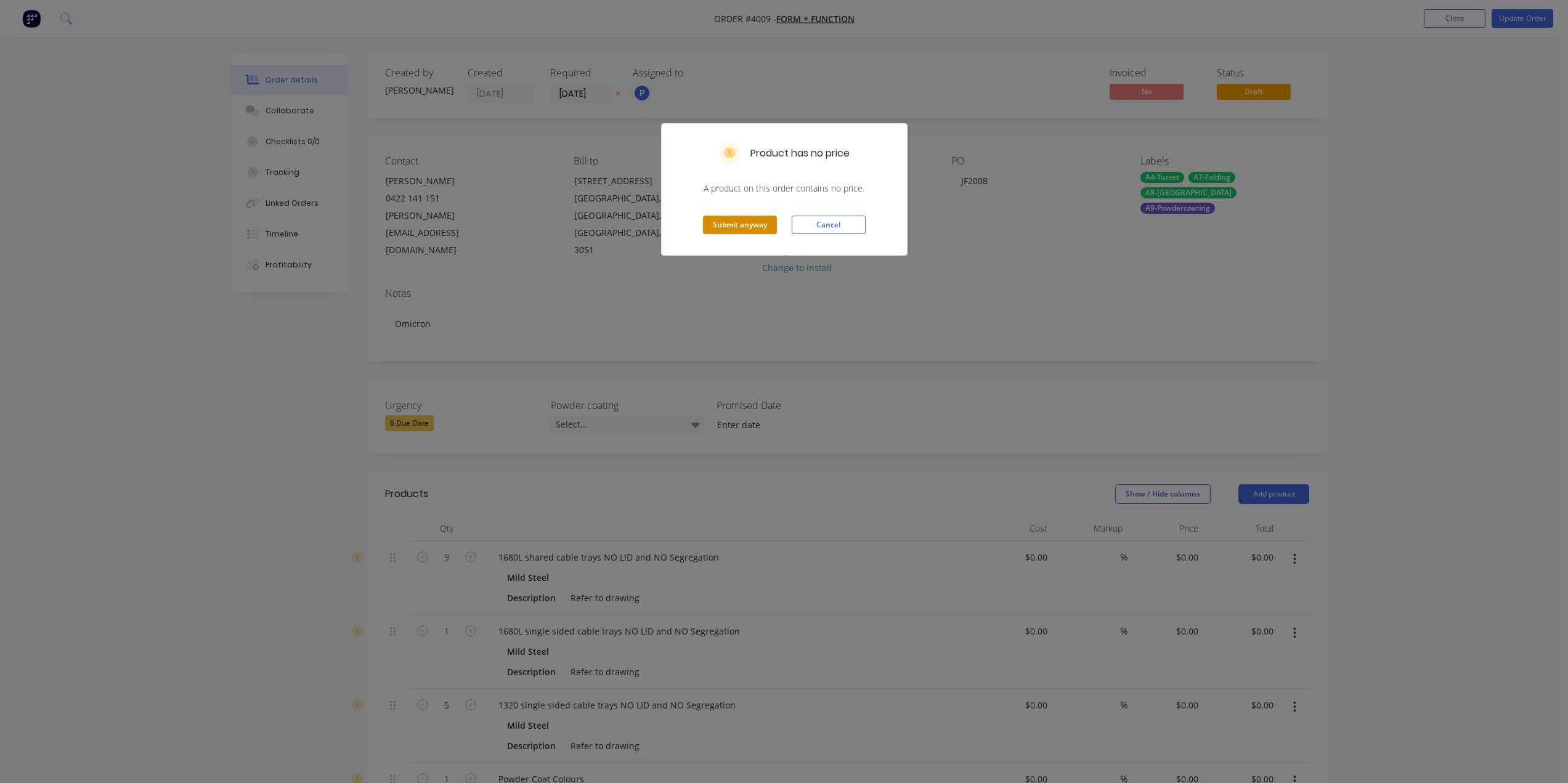
click at [754, 224] on button "Submit anyway" at bounding box center [740, 225] width 74 height 18
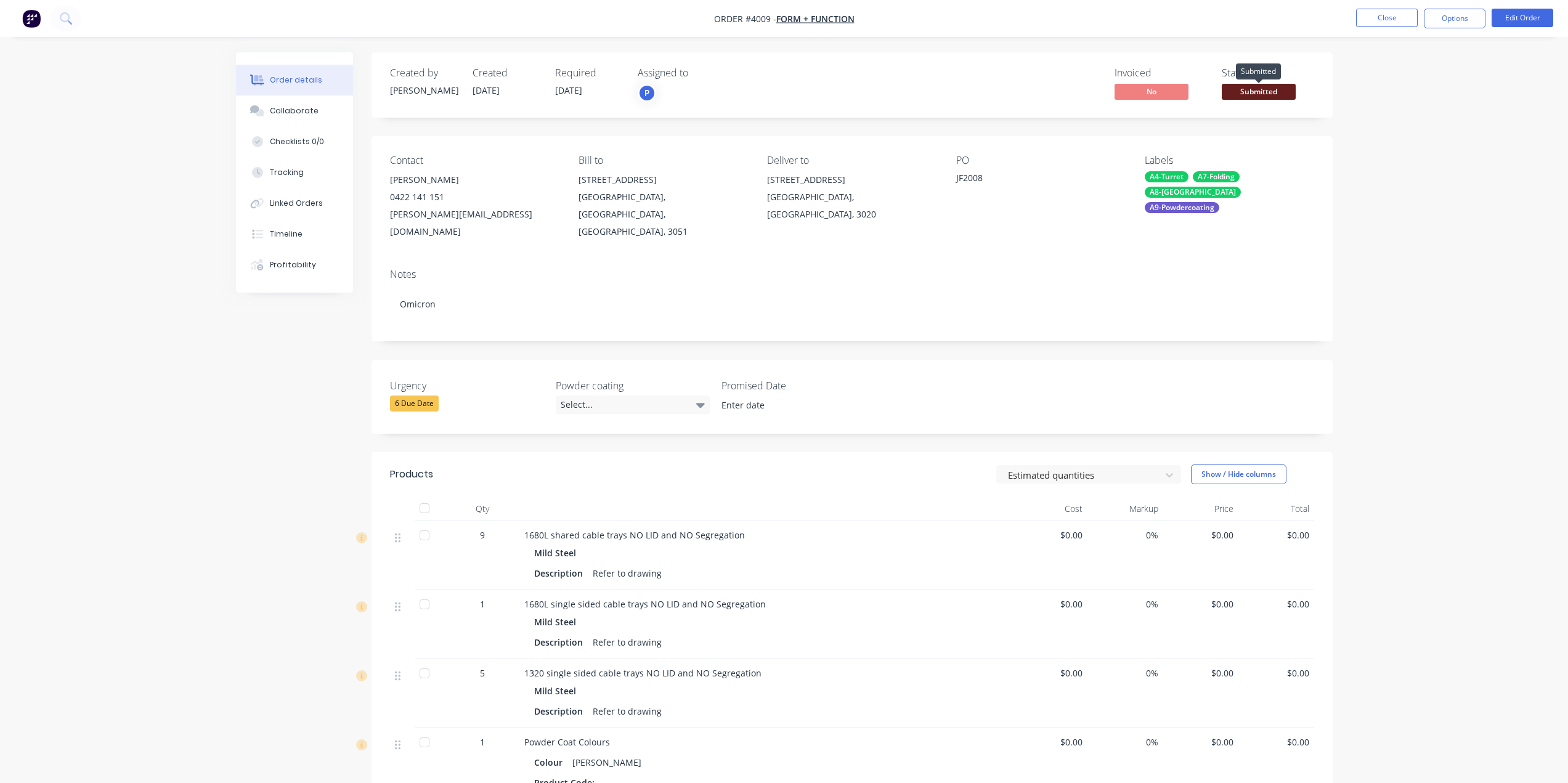
click at [1289, 89] on span "Submitted" at bounding box center [1259, 91] width 74 height 16
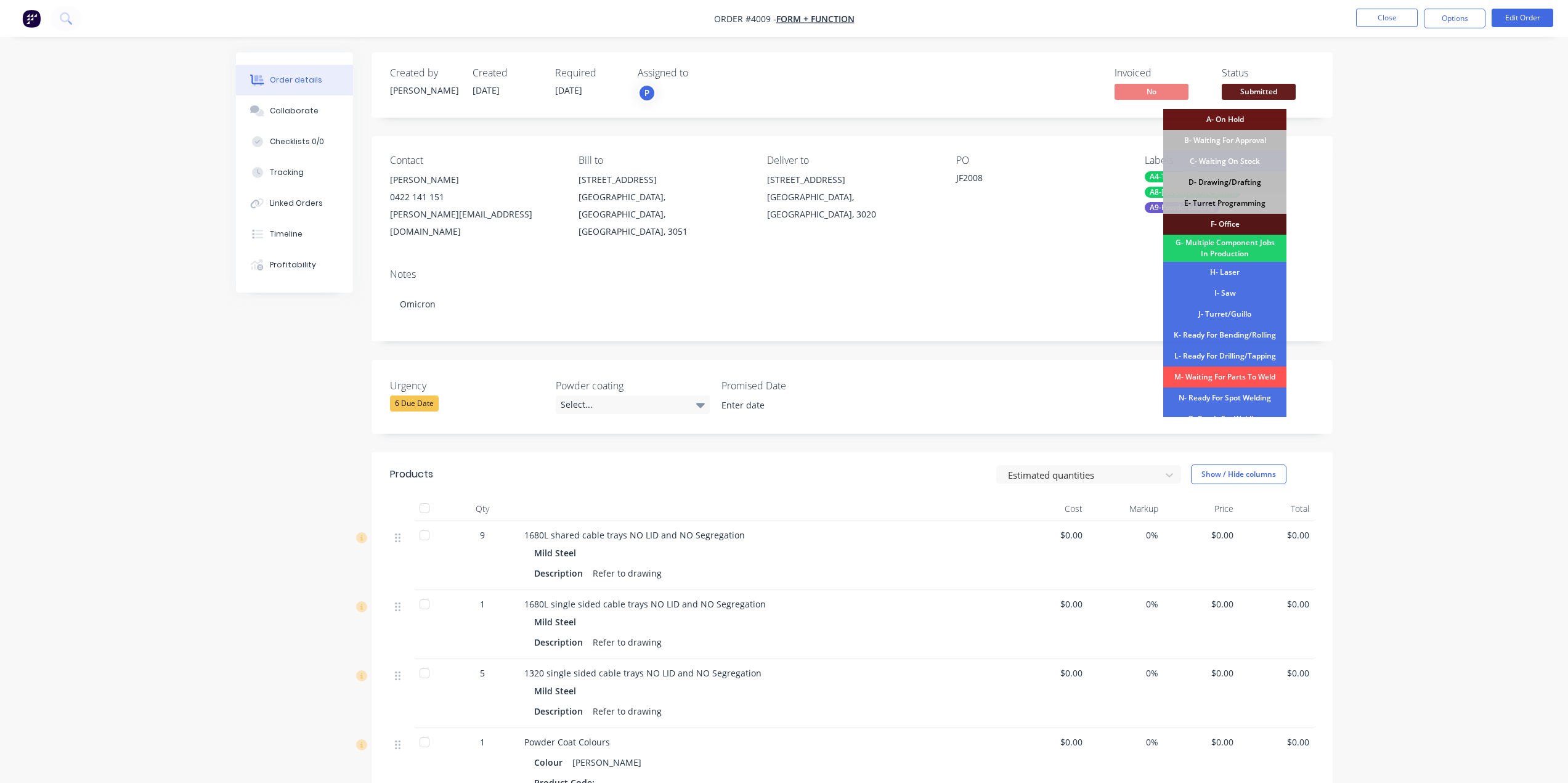
click at [1243, 187] on div "D- Drawing/Drafting" at bounding box center [1225, 182] width 124 height 21
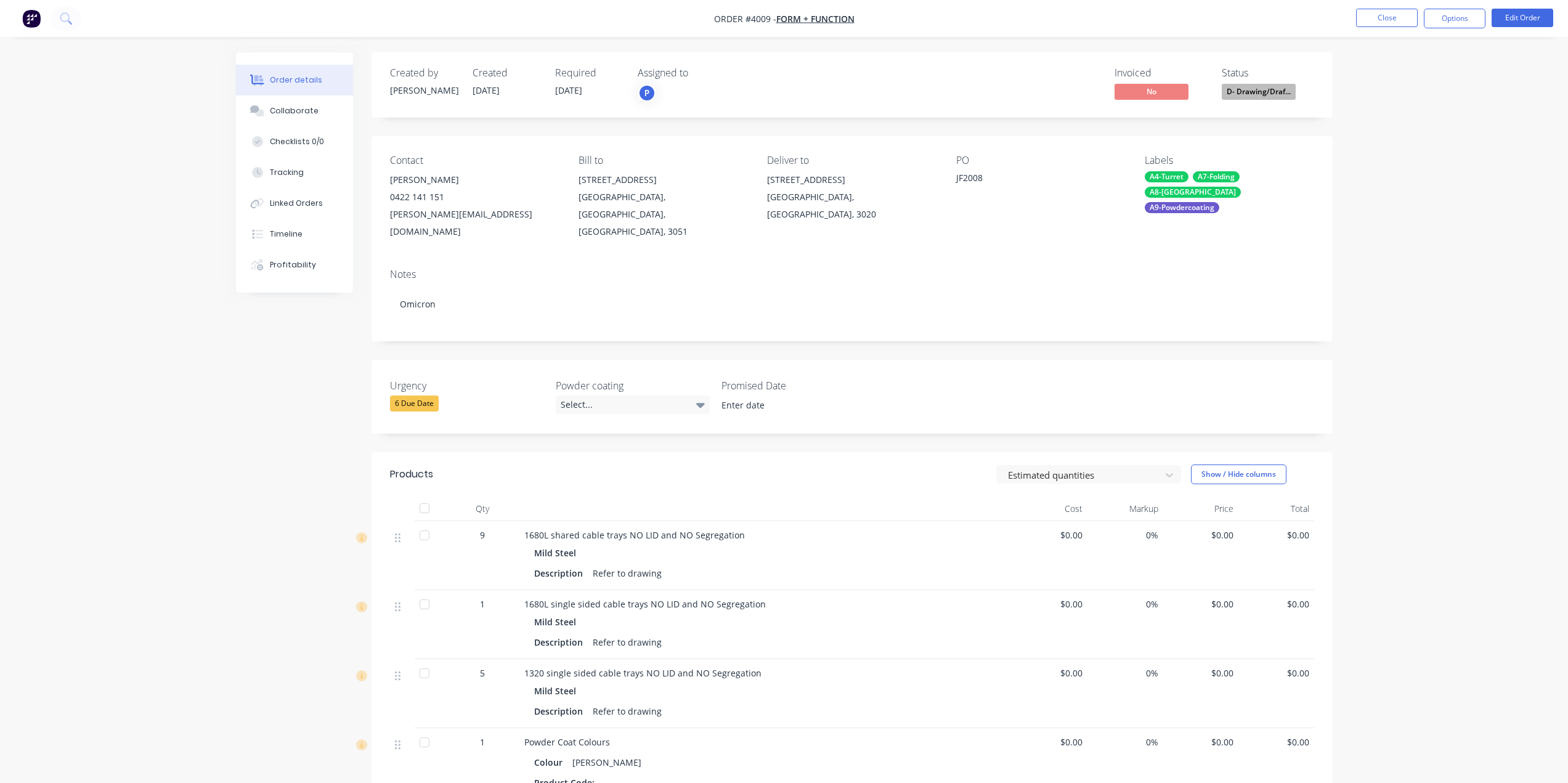
click at [1243, 89] on span "D- Drawing/Draf..." at bounding box center [1259, 91] width 74 height 16
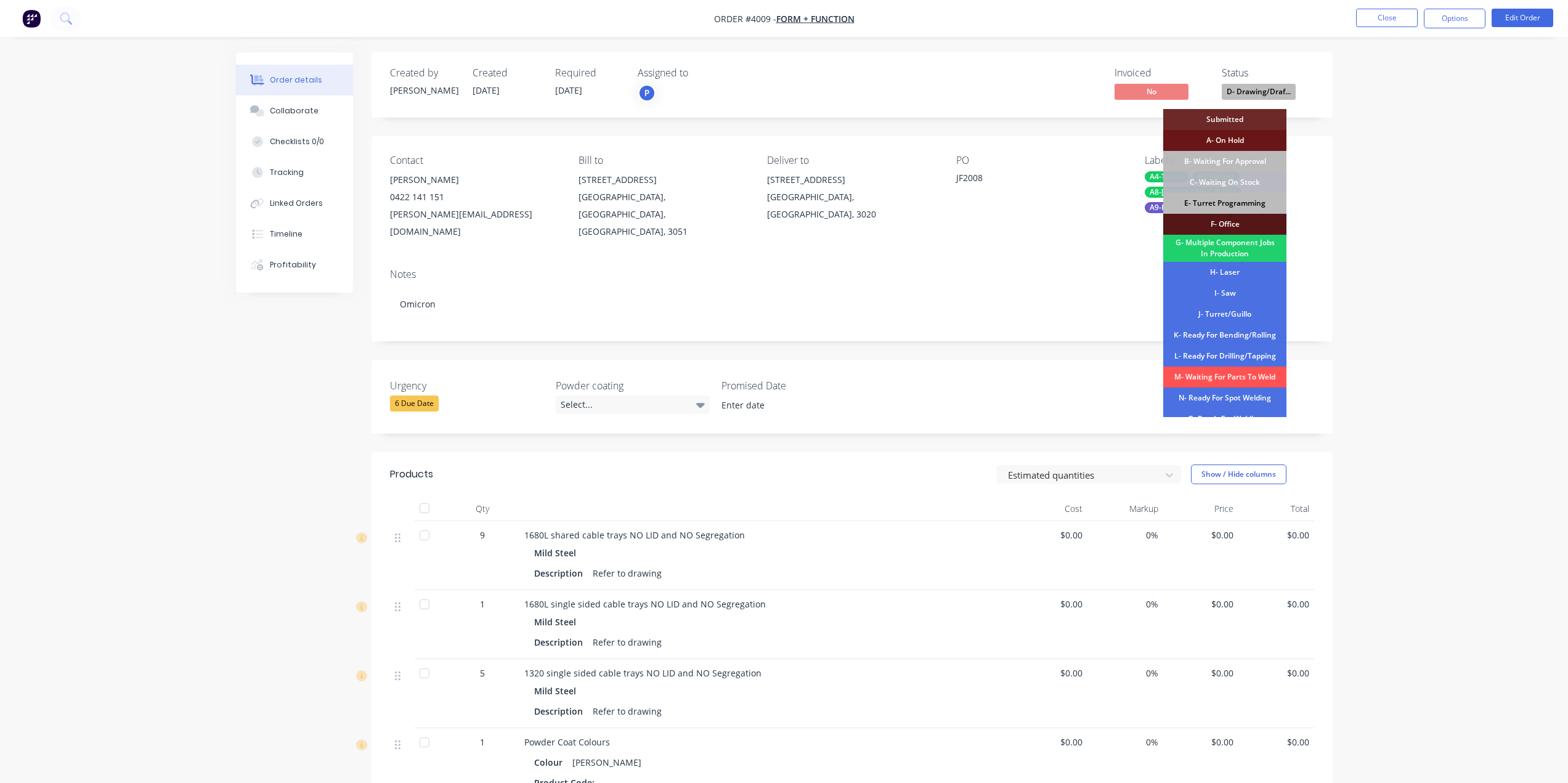
click at [1239, 204] on div "E- Turret Programming" at bounding box center [1225, 203] width 124 height 21
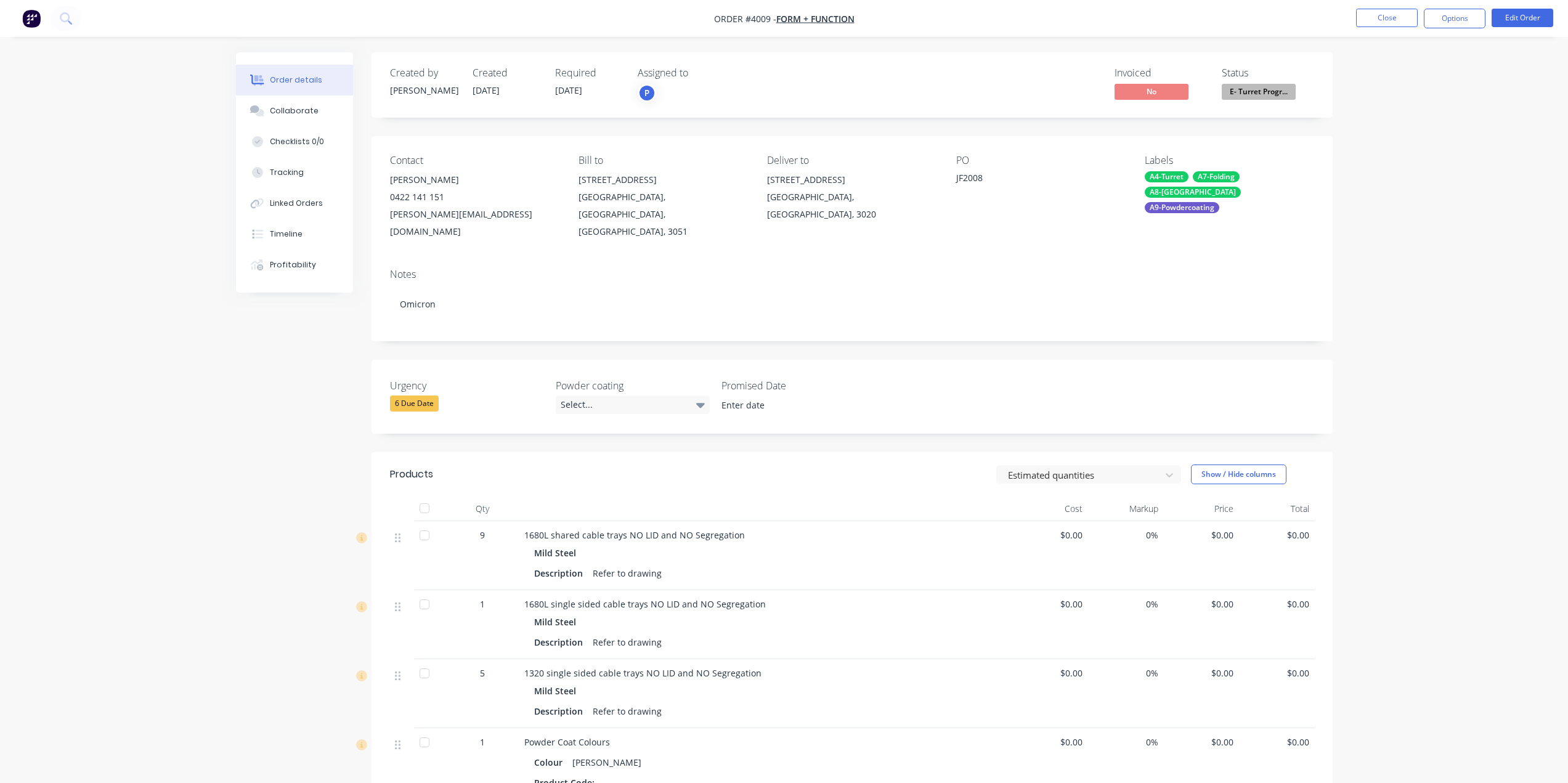
drag, startPoint x: 1445, startPoint y: 184, endPoint x: 1445, endPoint y: 129, distance: 55.0
click at [1445, 181] on div "Order details Collaborate Checklists 0/0 Tracking Linked Orders Timeline Profit…" at bounding box center [784, 509] width 1568 height 1019
click at [1468, 20] on button "Options" at bounding box center [1455, 18] width 62 height 19
click at [1431, 161] on button "Delivery Docket" at bounding box center [1418, 172] width 136 height 25
click at [1399, 67] on div "Back" at bounding box center [1418, 74] width 113 height 18
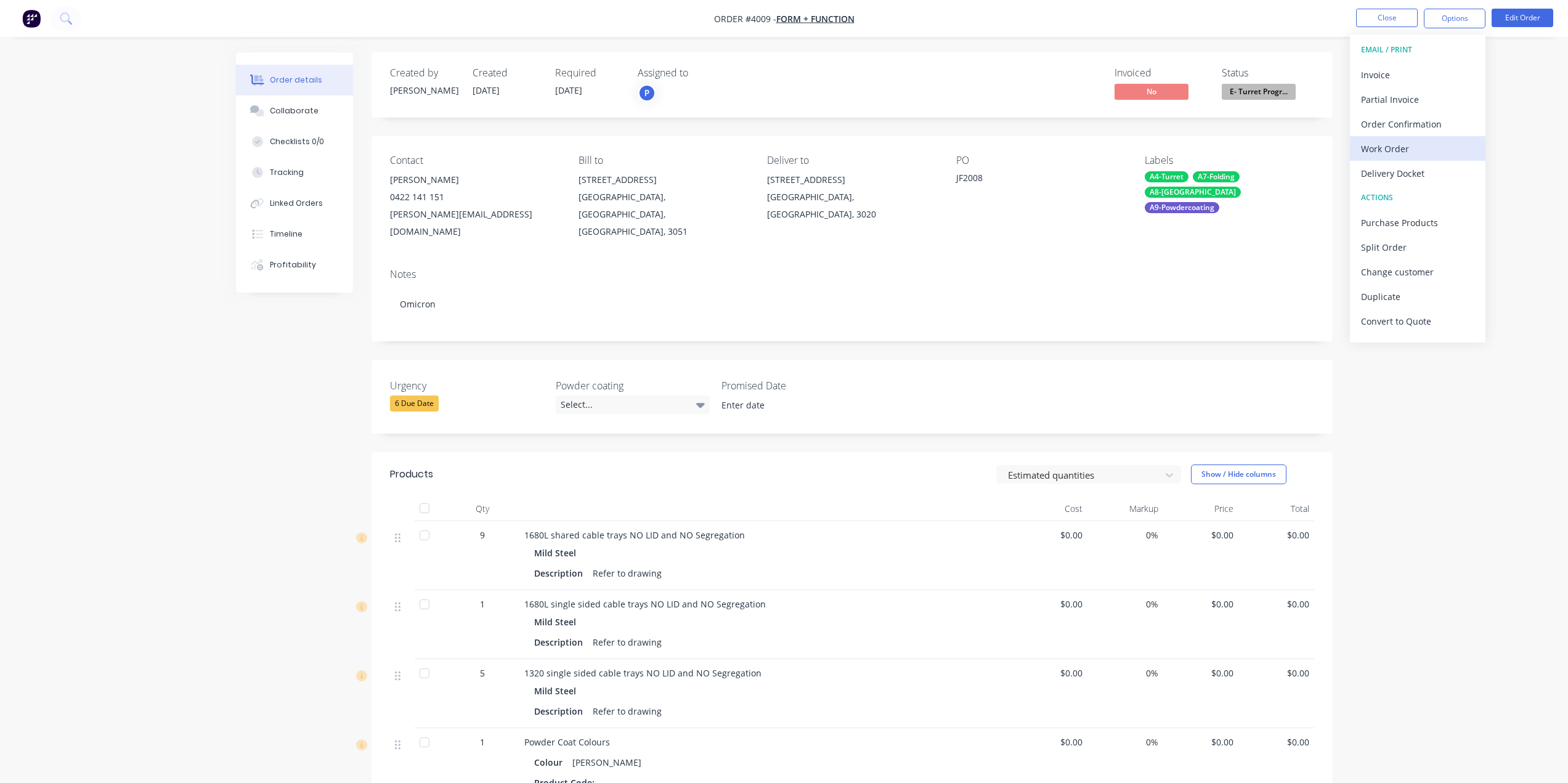
click at [1414, 149] on div "Work Order" at bounding box center [1418, 148] width 113 height 18
click at [1419, 123] on div "Without pricing" at bounding box center [1418, 124] width 113 height 18
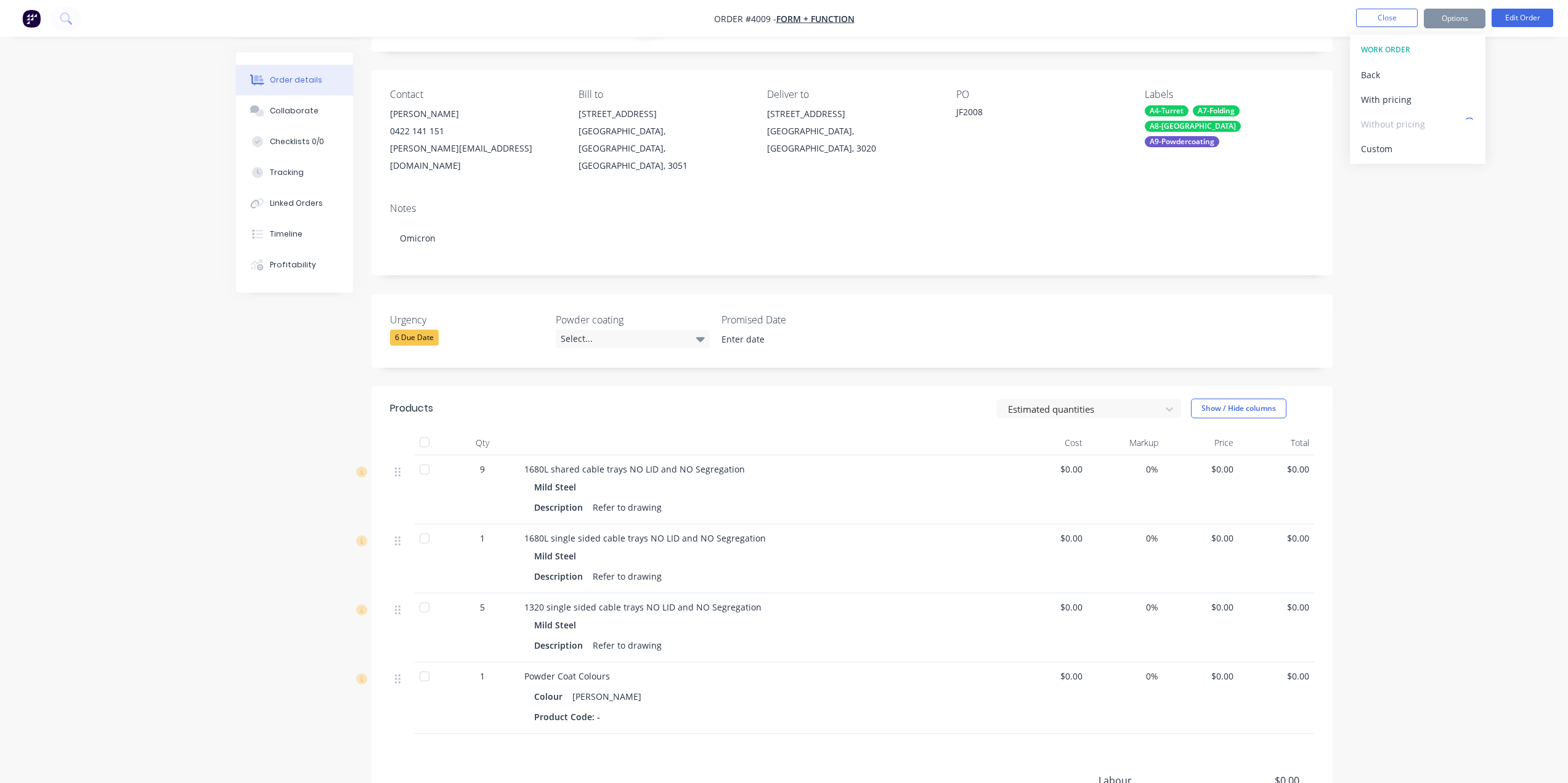
scroll to position [124, 0]
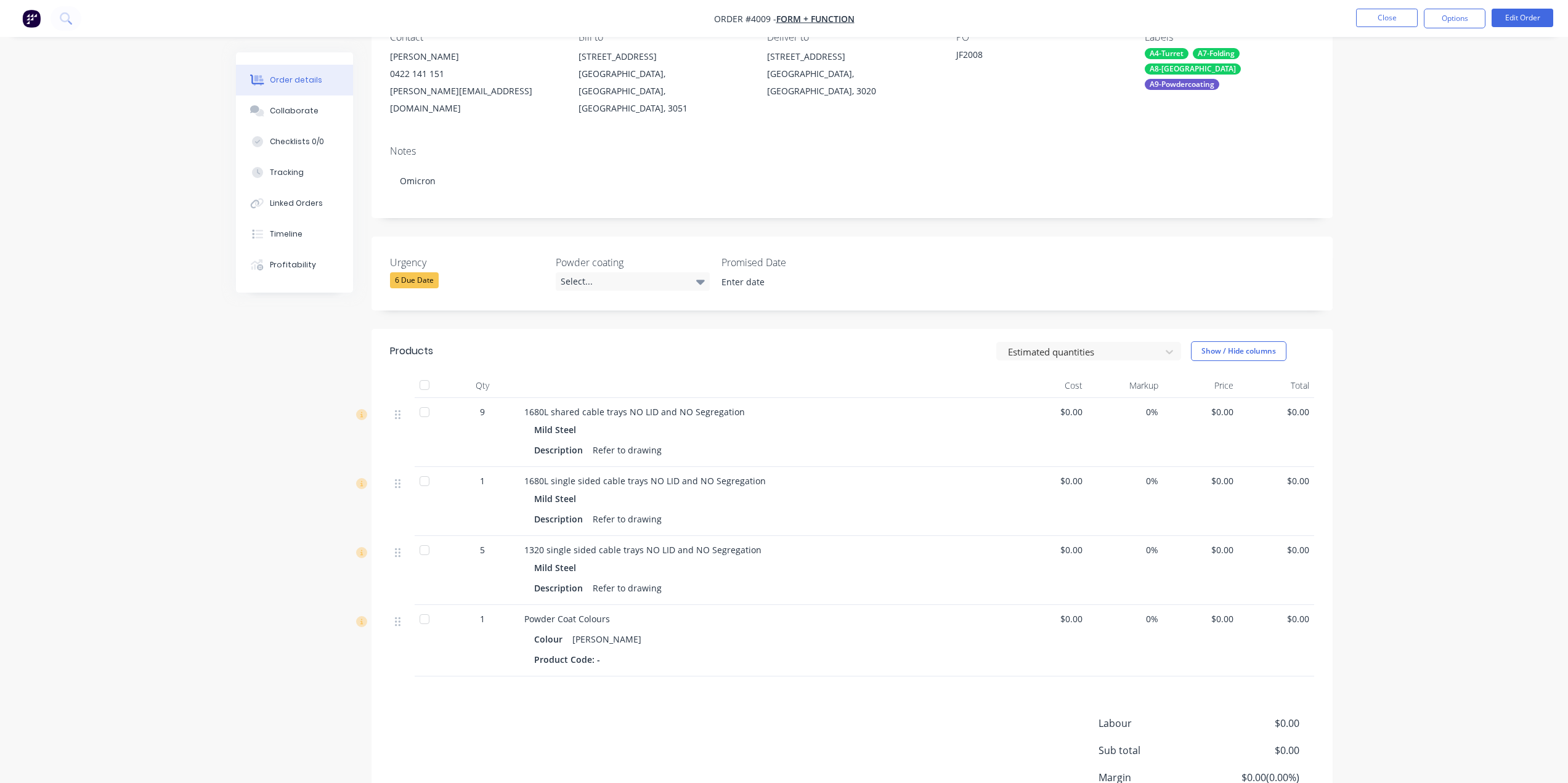
drag, startPoint x: 113, startPoint y: 517, endPoint x: 812, endPoint y: 329, distance: 723.8
click at [113, 517] on div "Order details Collaborate Checklists 0/0 Tracking Linked Orders Timeline Profit…" at bounding box center [784, 386] width 1568 height 1019
click at [1414, 14] on button "Close" at bounding box center [1386, 18] width 62 height 18
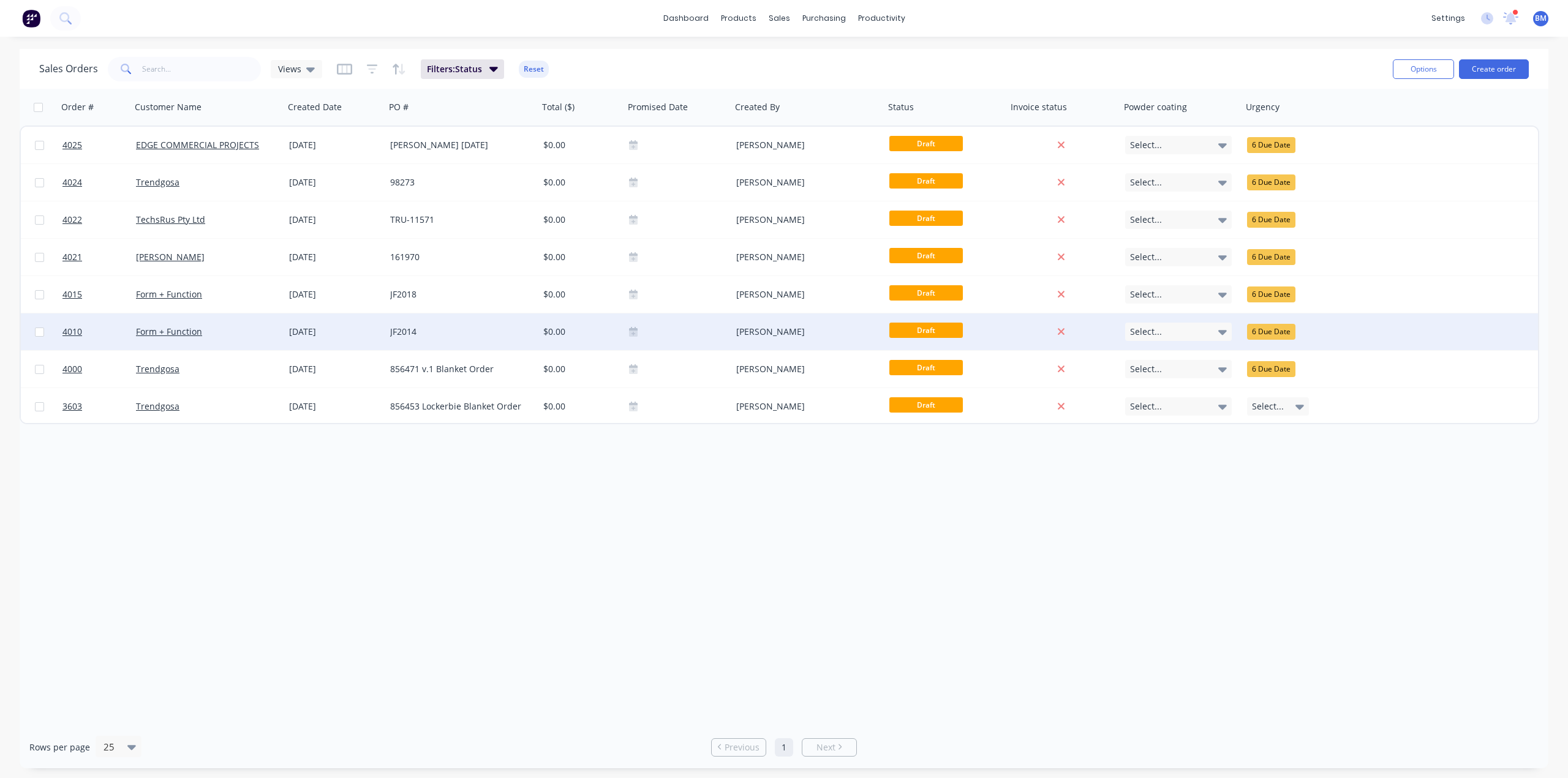
click at [293, 327] on div "[DATE]" at bounding box center [335, 331] width 92 height 12
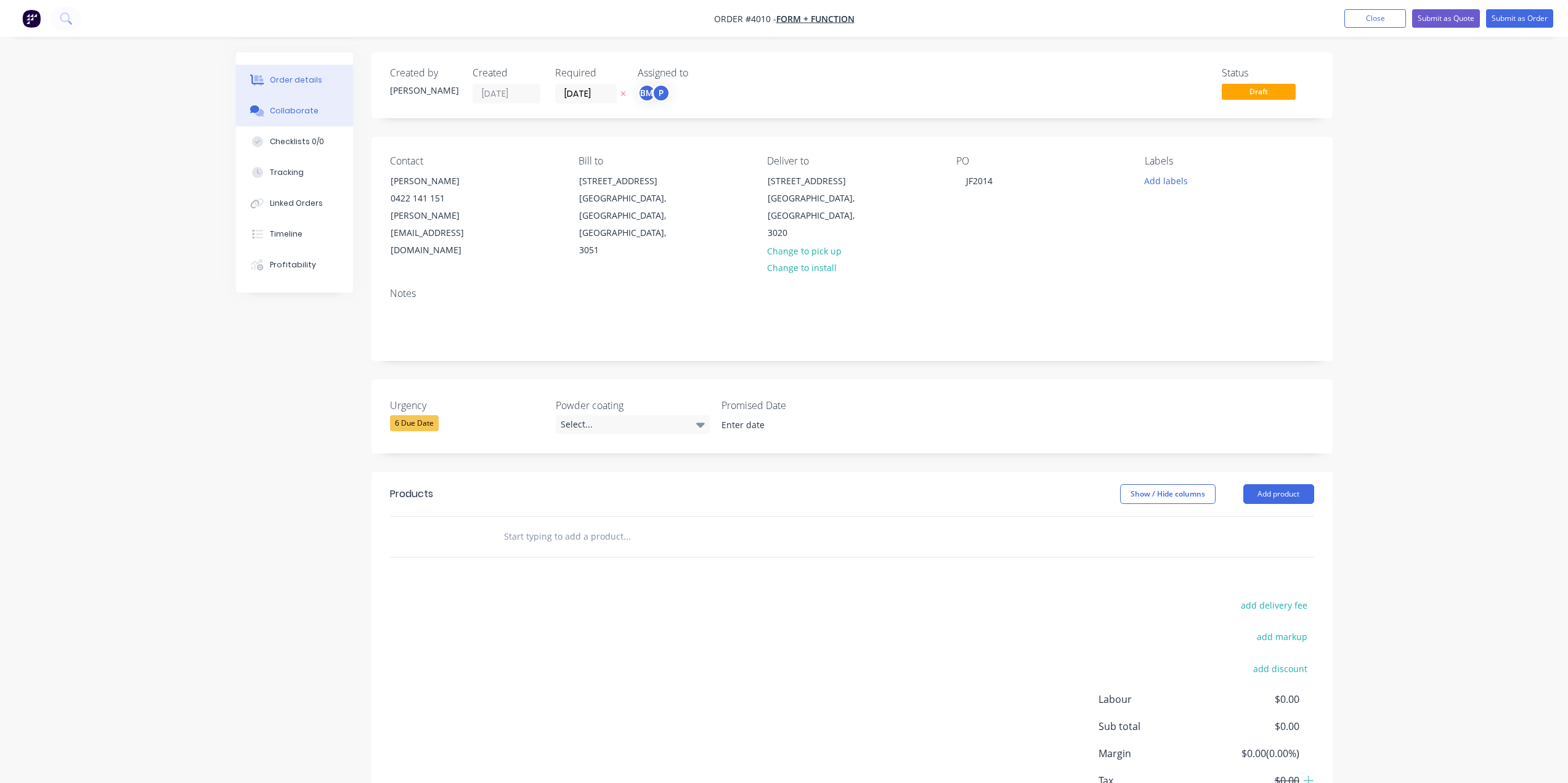
click at [315, 102] on button "Collaborate" at bounding box center [294, 111] width 117 height 30
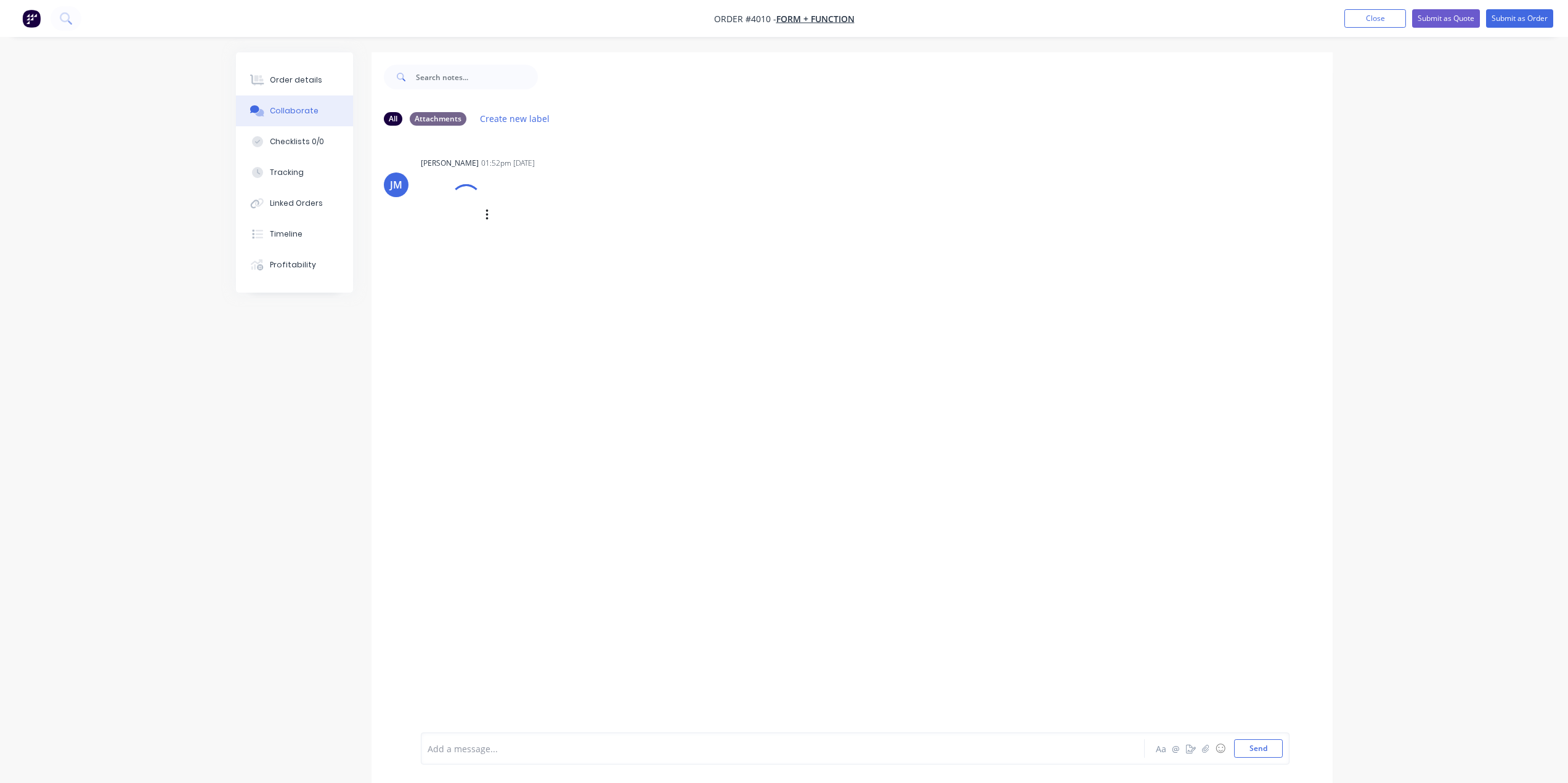
click at [476, 210] on div at bounding box center [465, 199] width 43 height 43
drag, startPoint x: 277, startPoint y: 79, endPoint x: 355, endPoint y: 168, distance: 118.3
click at [278, 77] on div "Order details" at bounding box center [296, 80] width 53 height 11
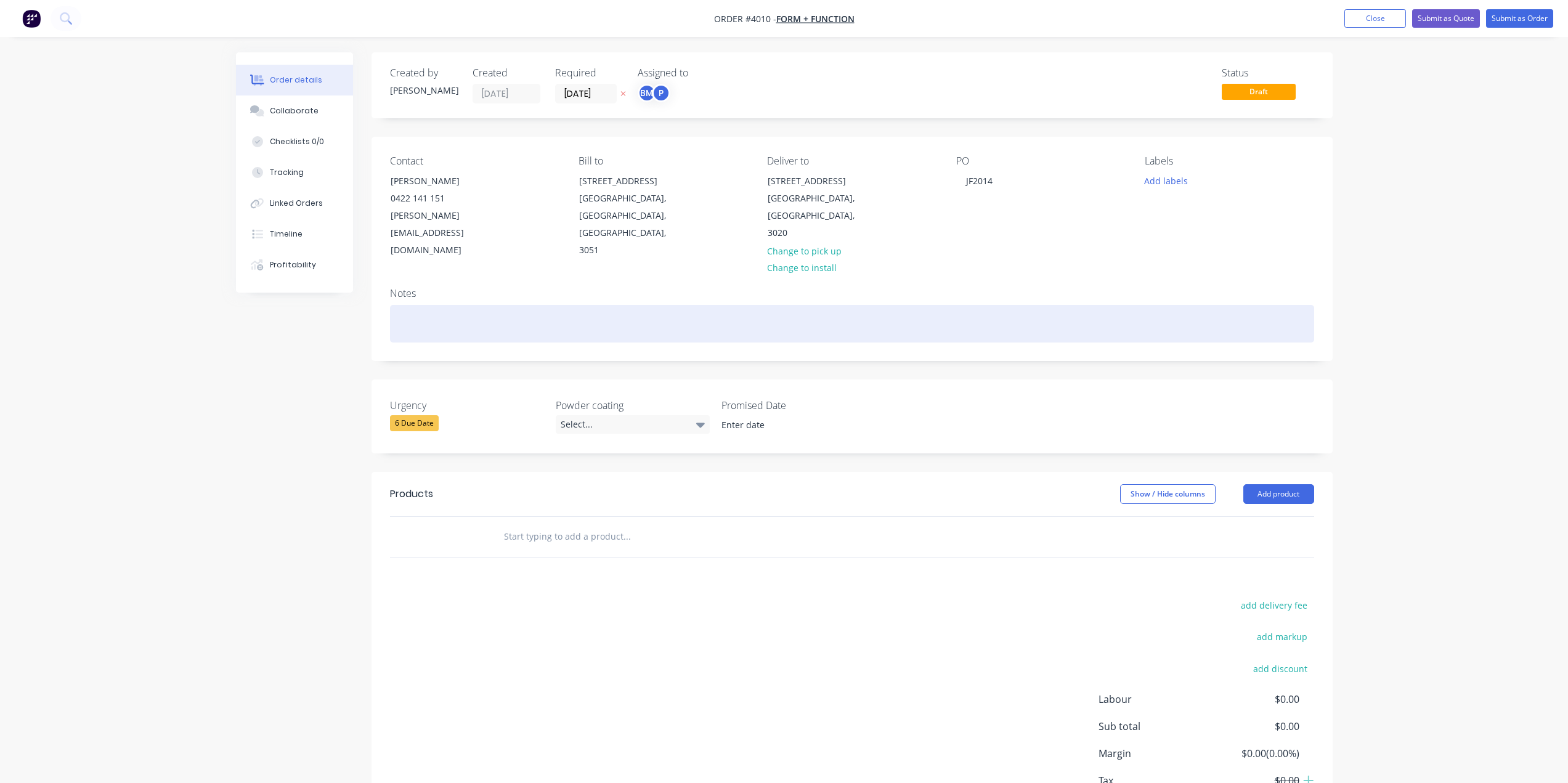
click at [660, 314] on div at bounding box center [852, 324] width 924 height 38
paste div
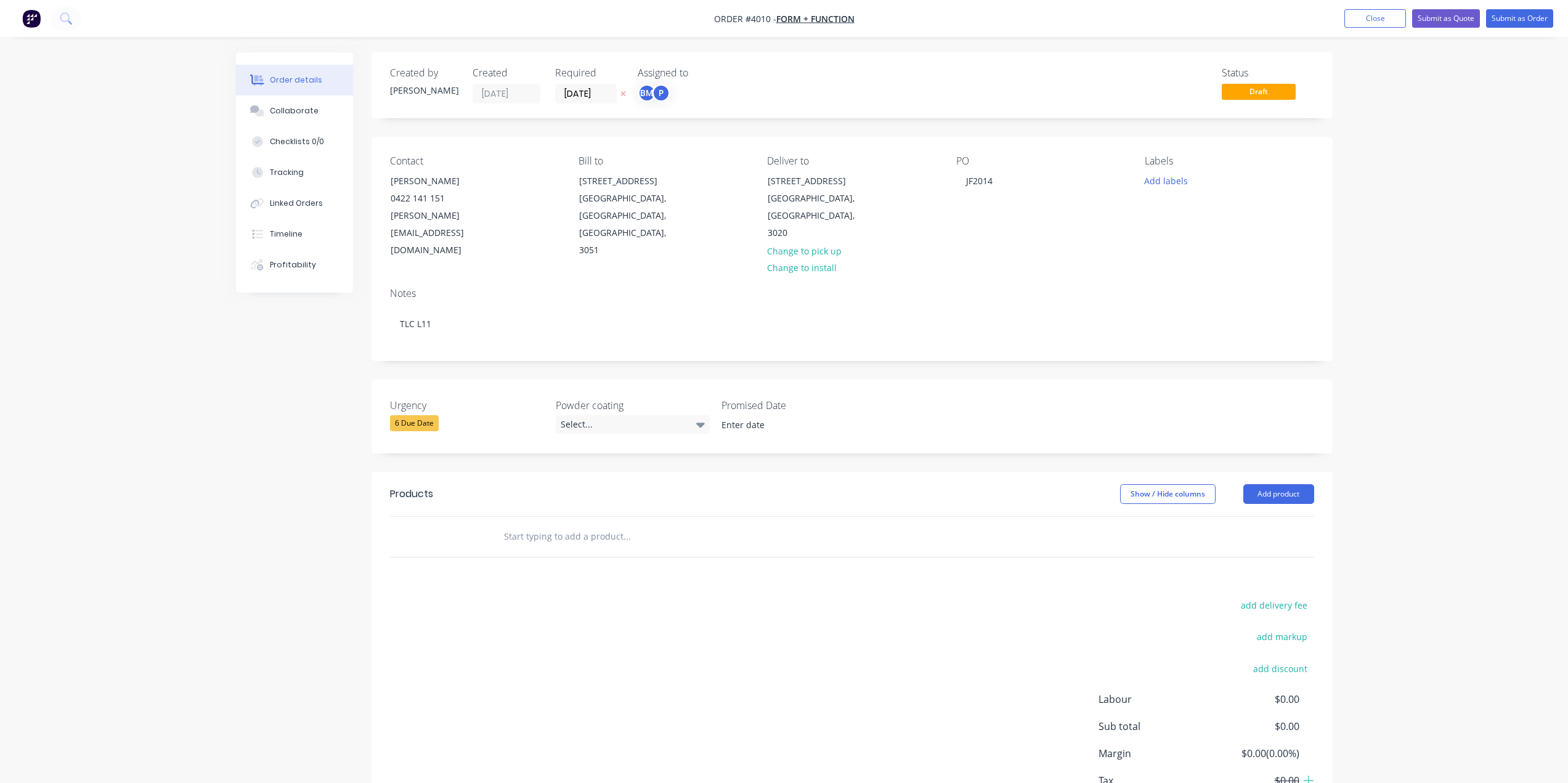
click at [105, 445] on div "Order details Collaborate Checklists 0/0 Tracking Linked Orders Timeline Profit…" at bounding box center [784, 435] width 1568 height 872
click at [587, 87] on input "[DATE]" at bounding box center [586, 94] width 60 height 18
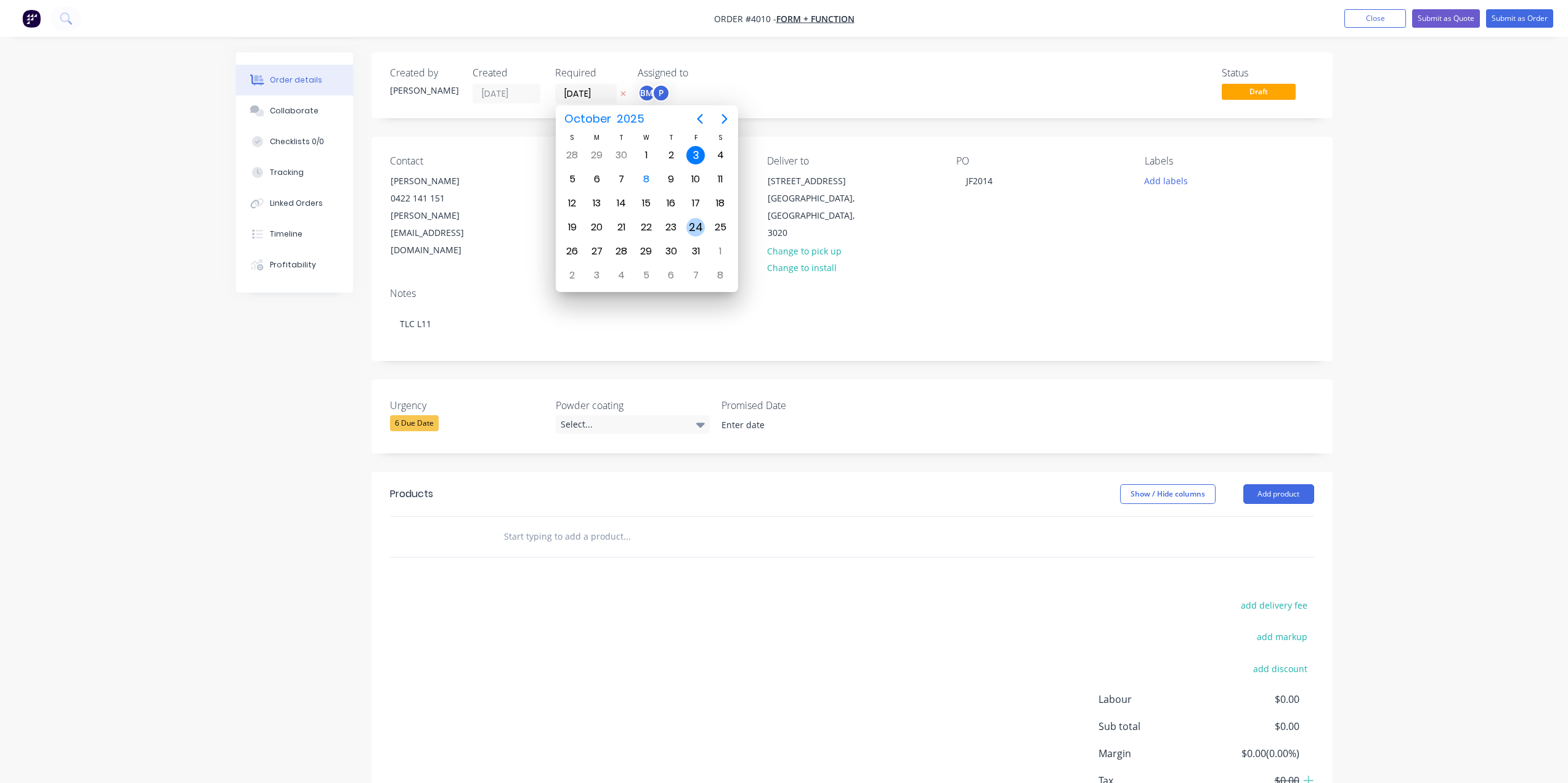
click at [693, 222] on div "24" at bounding box center [695, 227] width 18 height 18
type input "[DATE]"
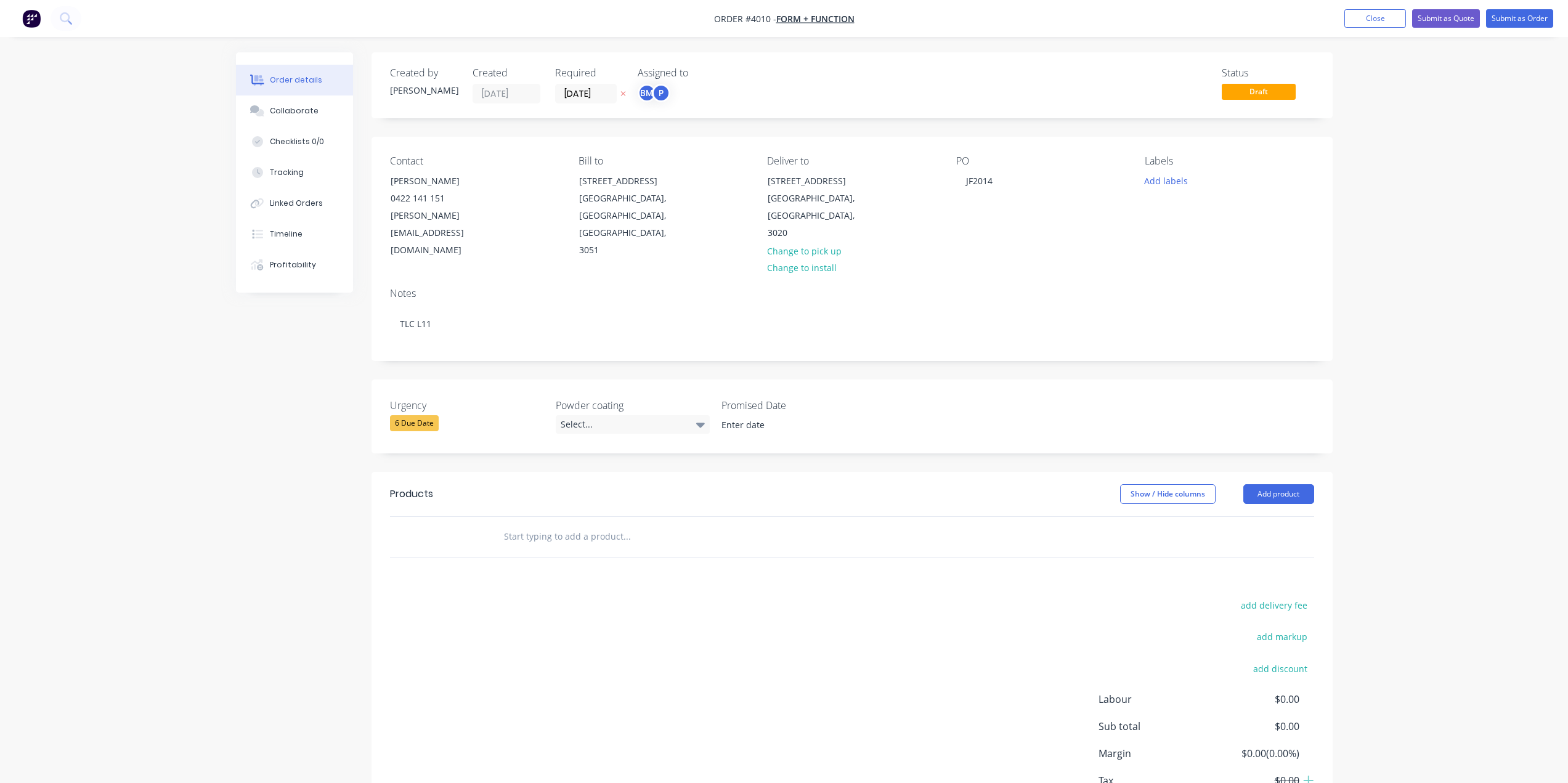
click at [656, 97] on div "P" at bounding box center [661, 93] width 18 height 18
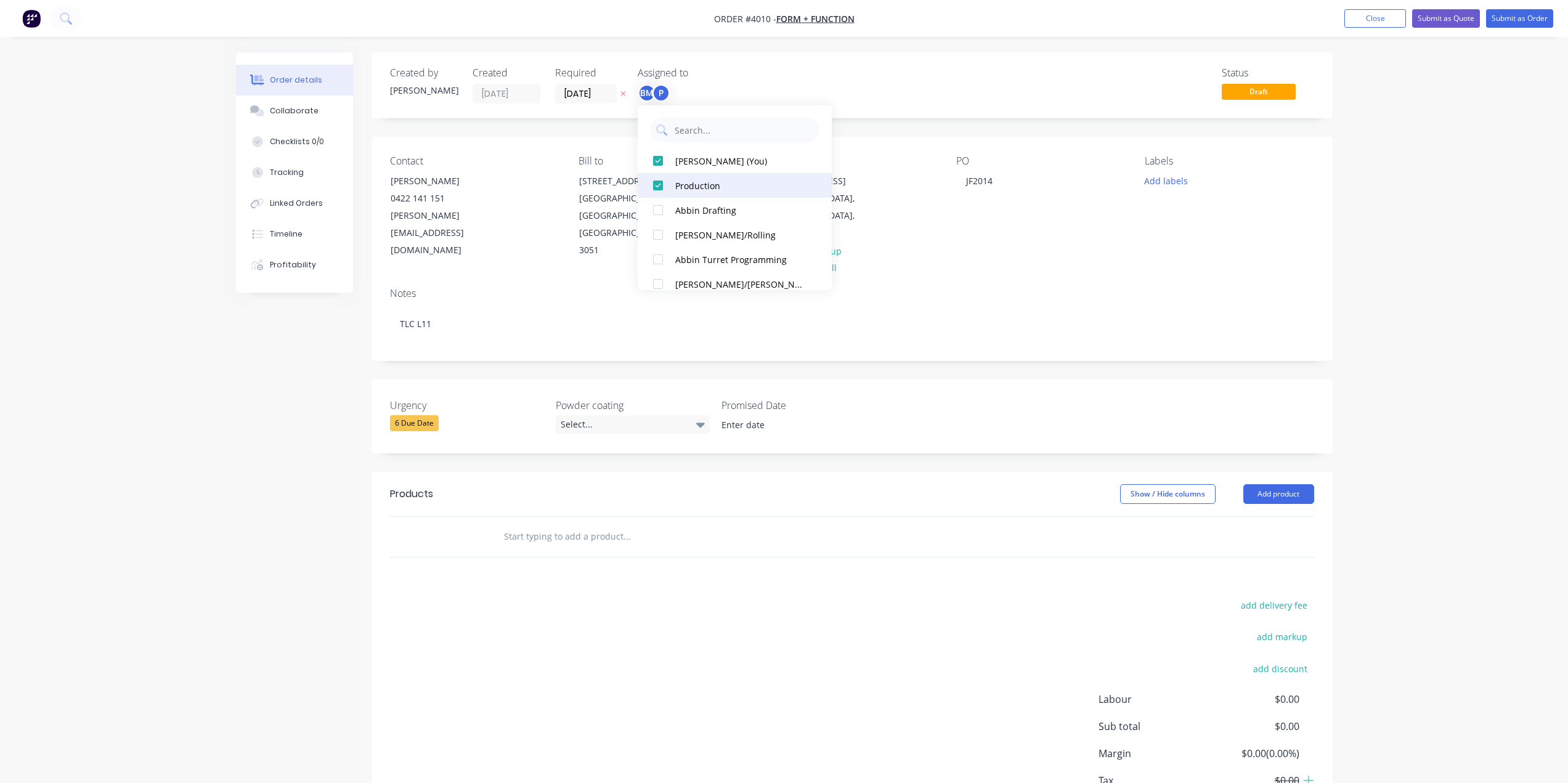
click at [697, 160] on div "[PERSON_NAME] (You)" at bounding box center [741, 161] width 131 height 13
click at [792, 82] on div "Status Draft" at bounding box center [1038, 85] width 553 height 36
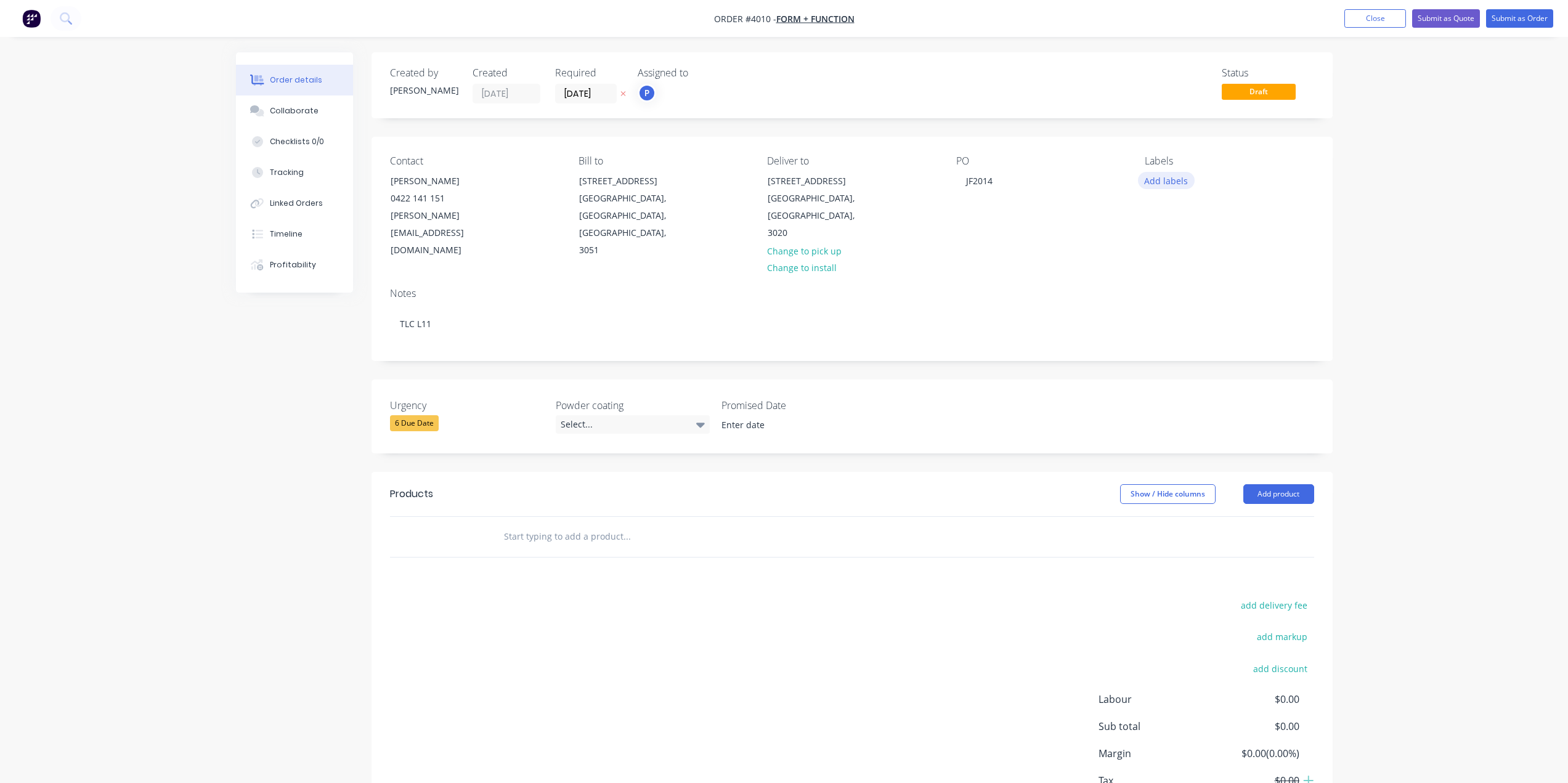
click at [1175, 184] on button "Add labels" at bounding box center [1166, 180] width 56 height 17
click at [1213, 387] on div "A4-Turret" at bounding box center [1199, 389] width 43 height 14
click at [1196, 360] on div "A7-Folding" at bounding box center [1201, 358] width 47 height 14
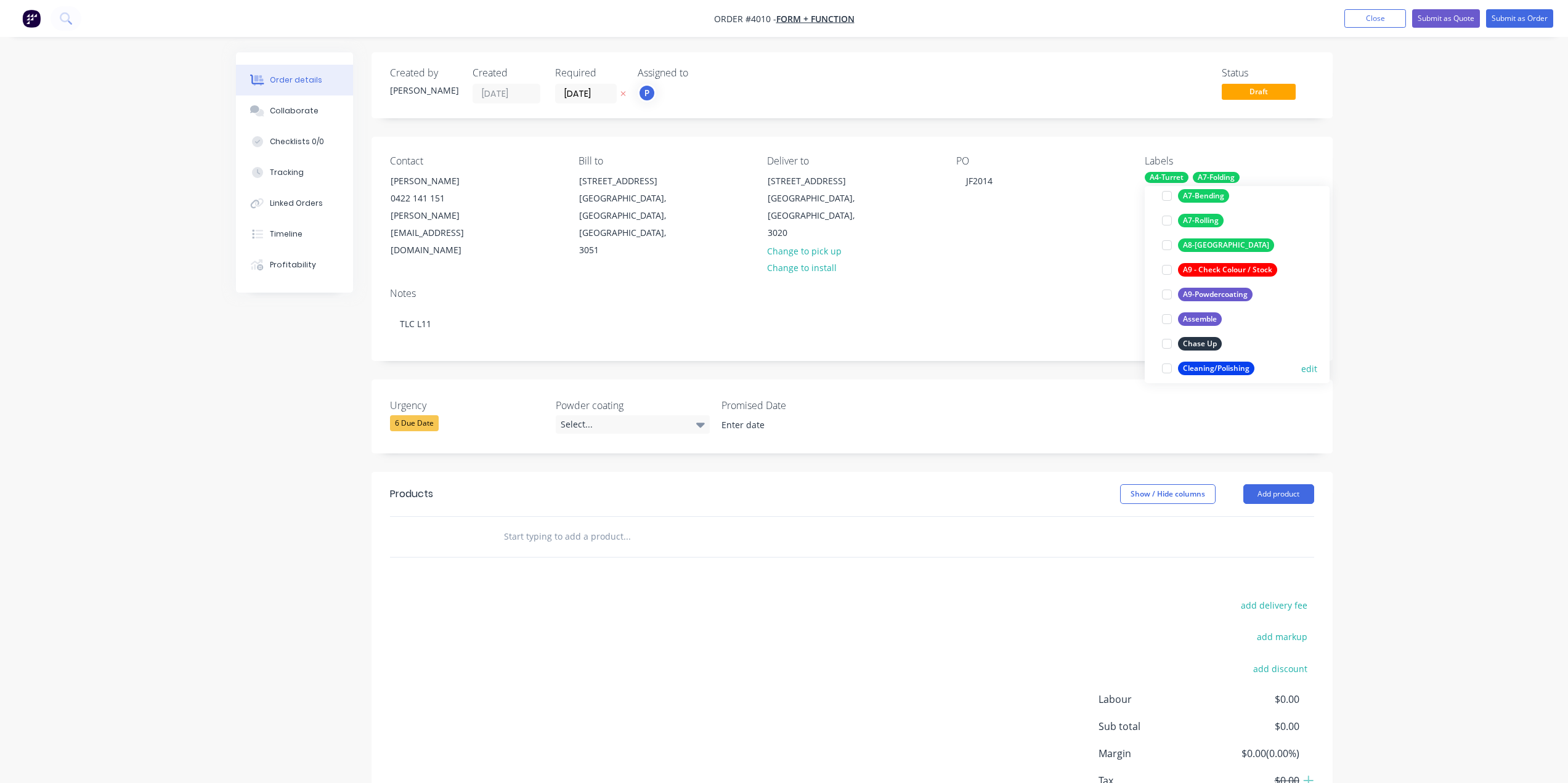
scroll to position [370, 0]
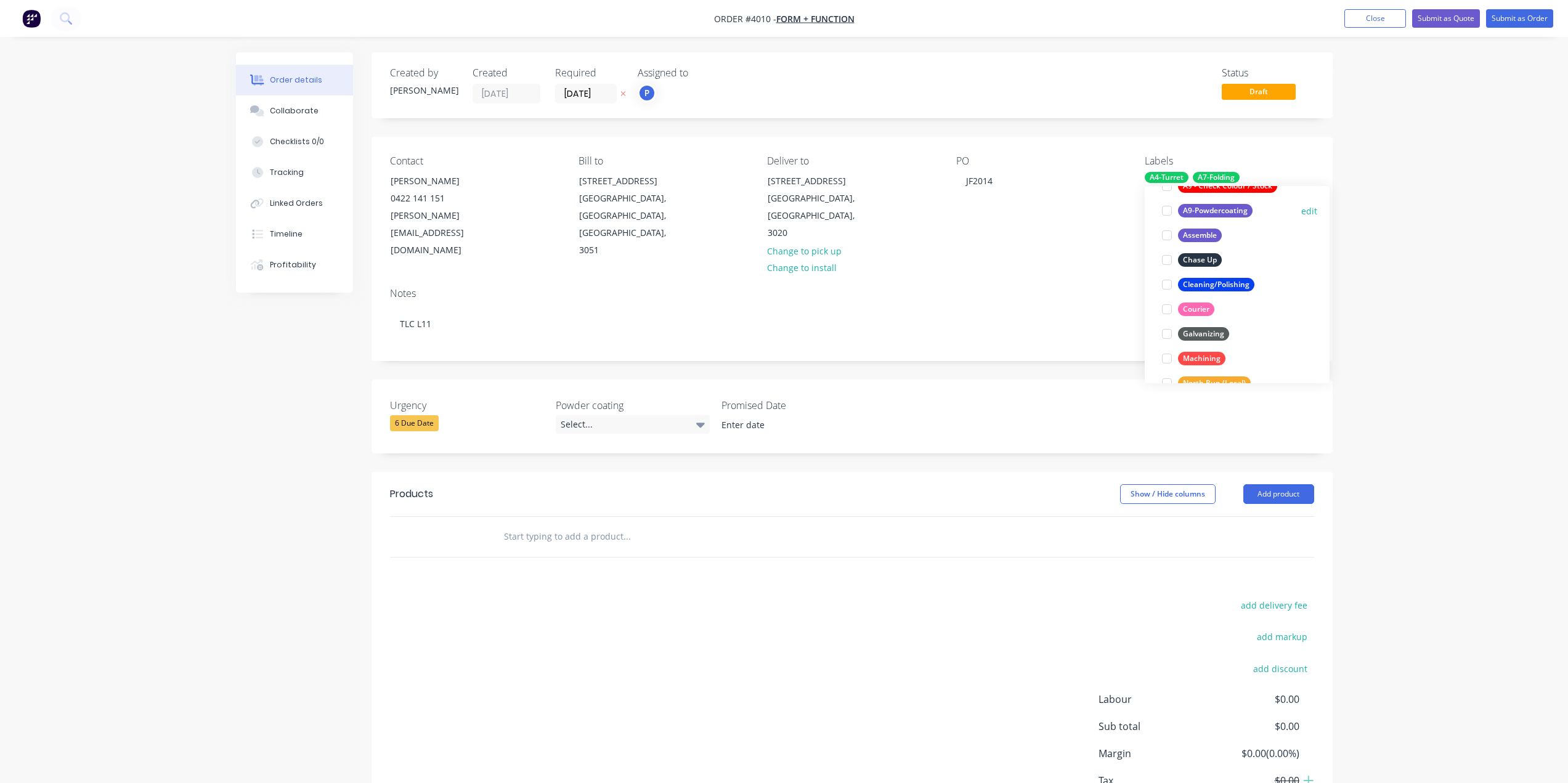
click at [1220, 212] on div "A9-Powdercoating" at bounding box center [1215, 210] width 75 height 14
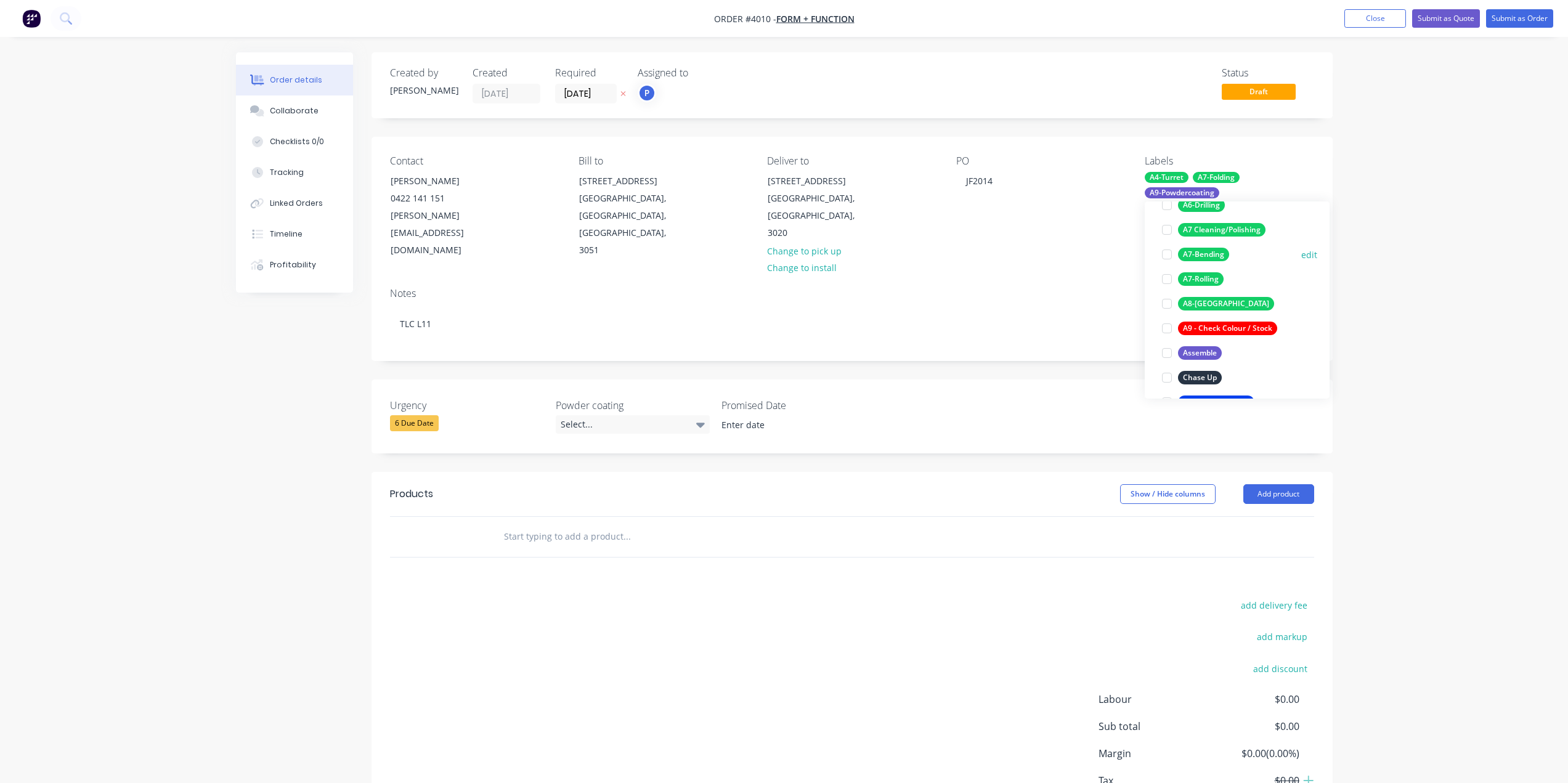
scroll to position [308, 0]
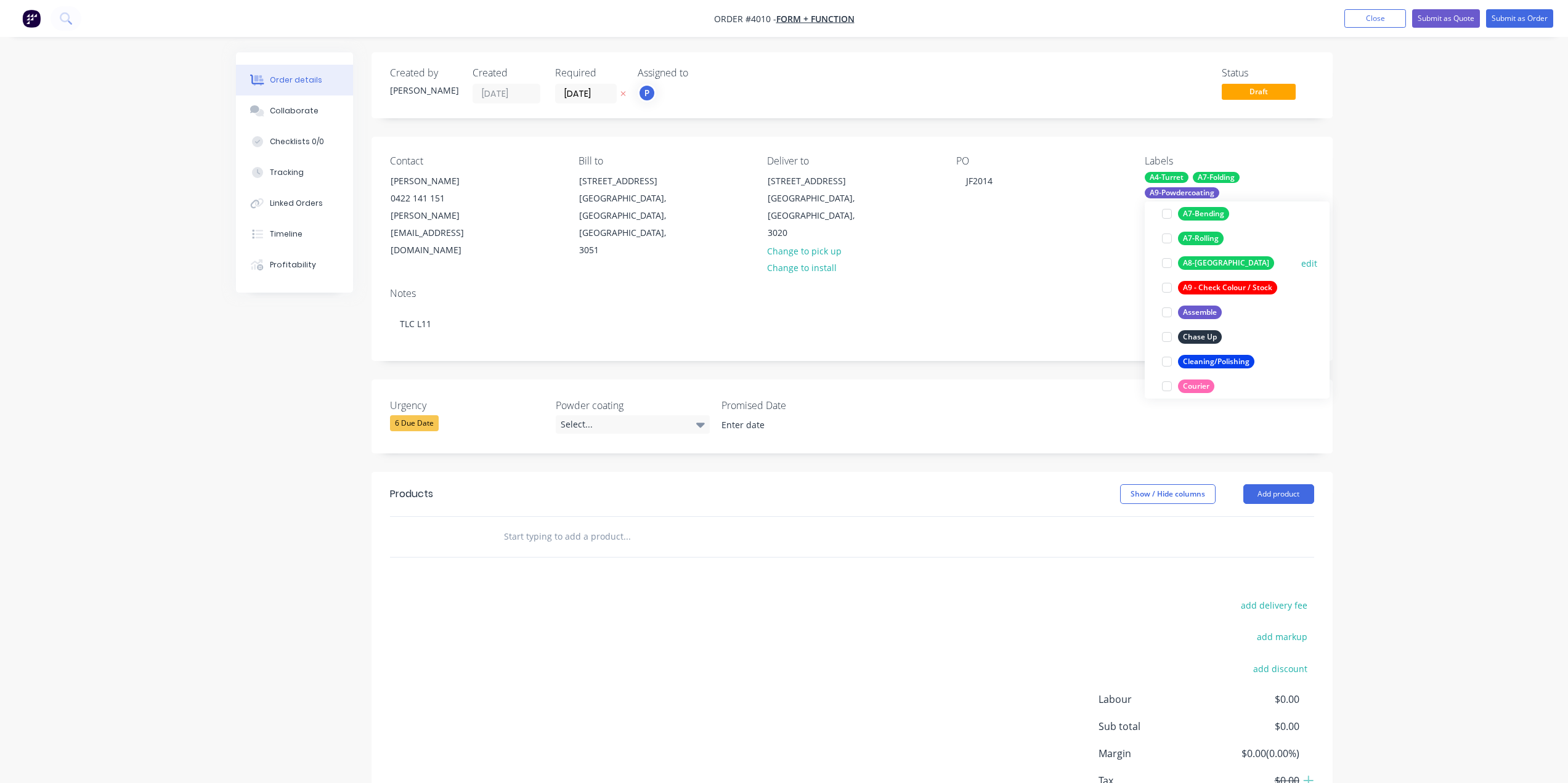
click at [1206, 267] on div "A8-[GEOGRAPHIC_DATA]" at bounding box center [1226, 263] width 96 height 14
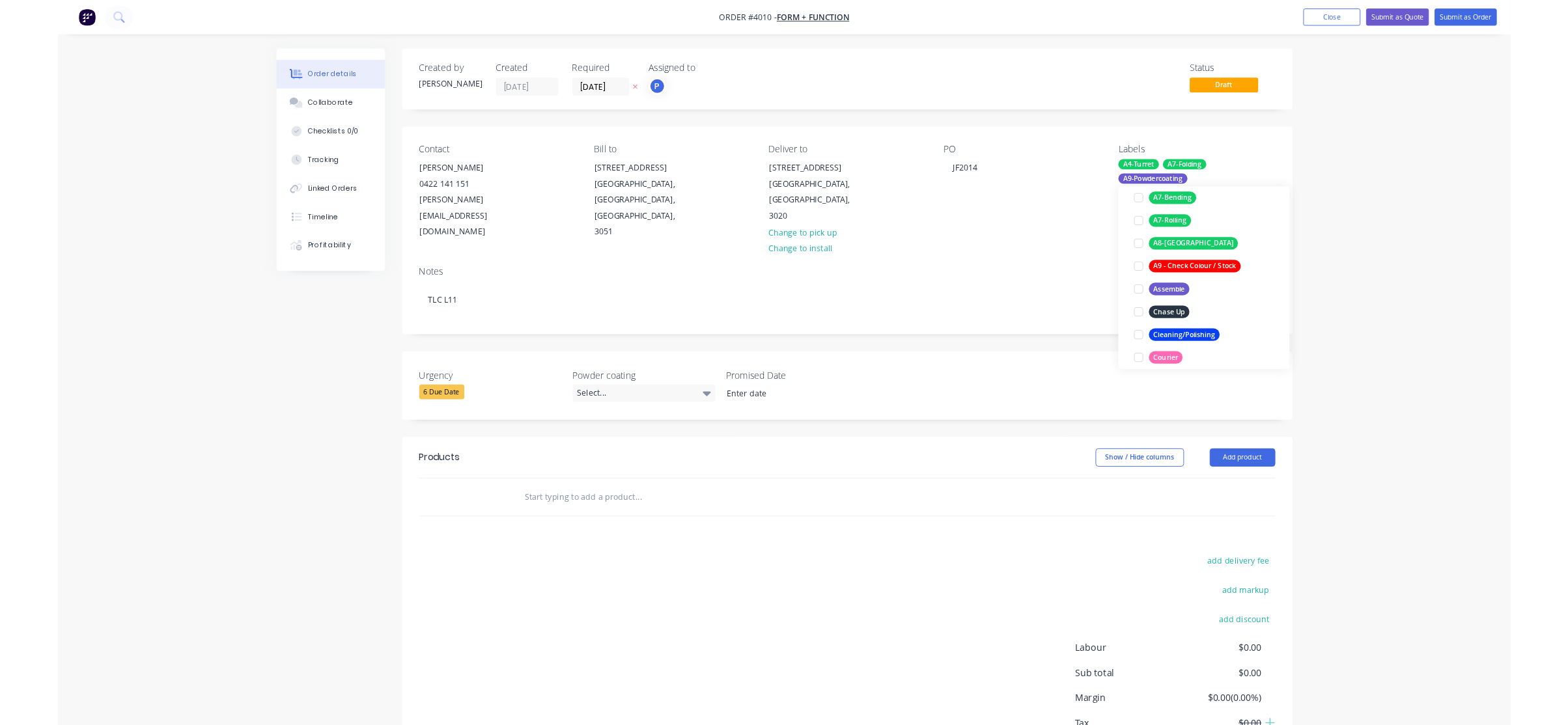
scroll to position [92, 0]
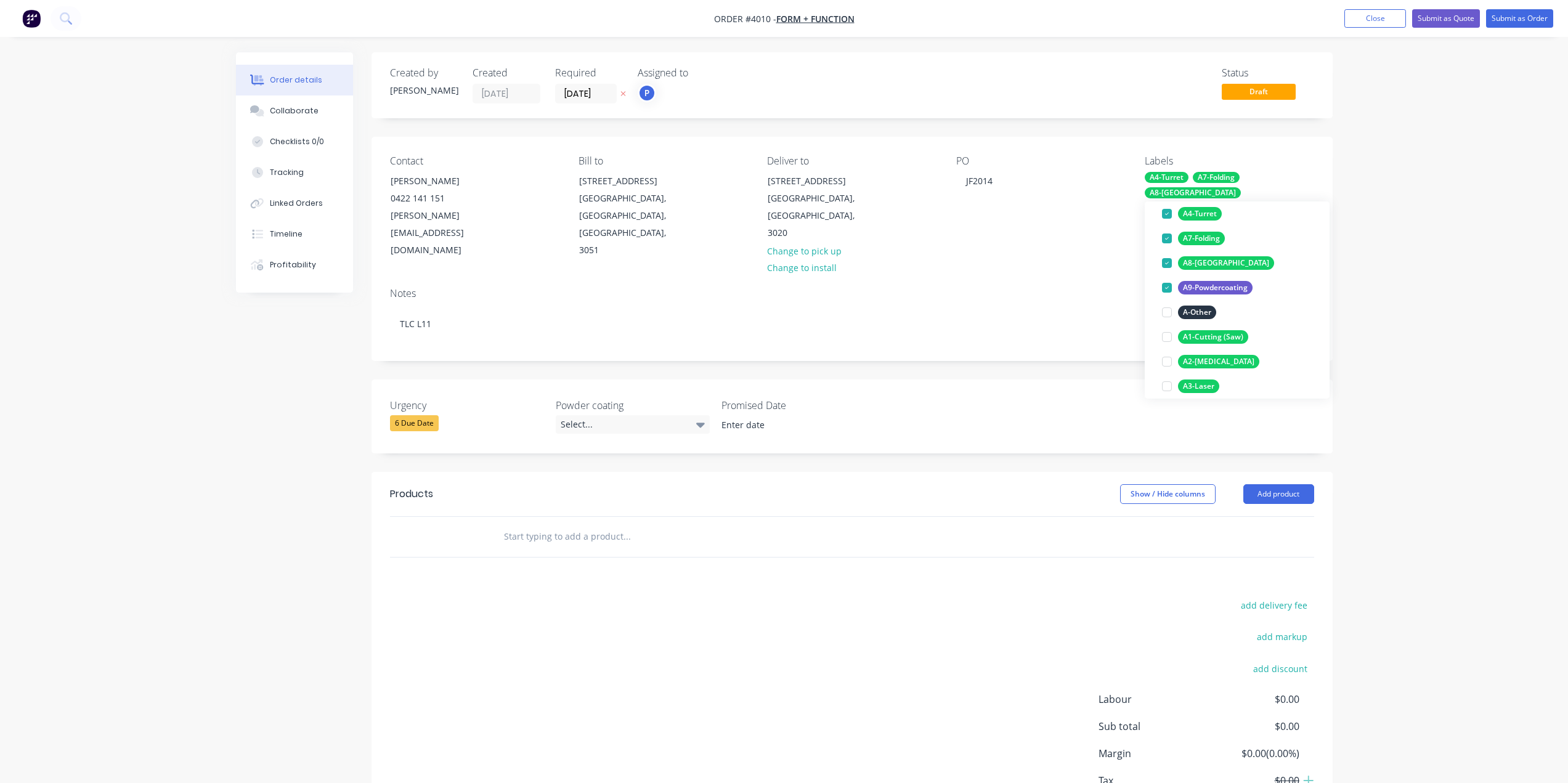
click at [1468, 218] on div "Order details Collaborate Checklists 0/0 Tracking Linked Orders Timeline Profit…" at bounding box center [784, 435] width 1568 height 872
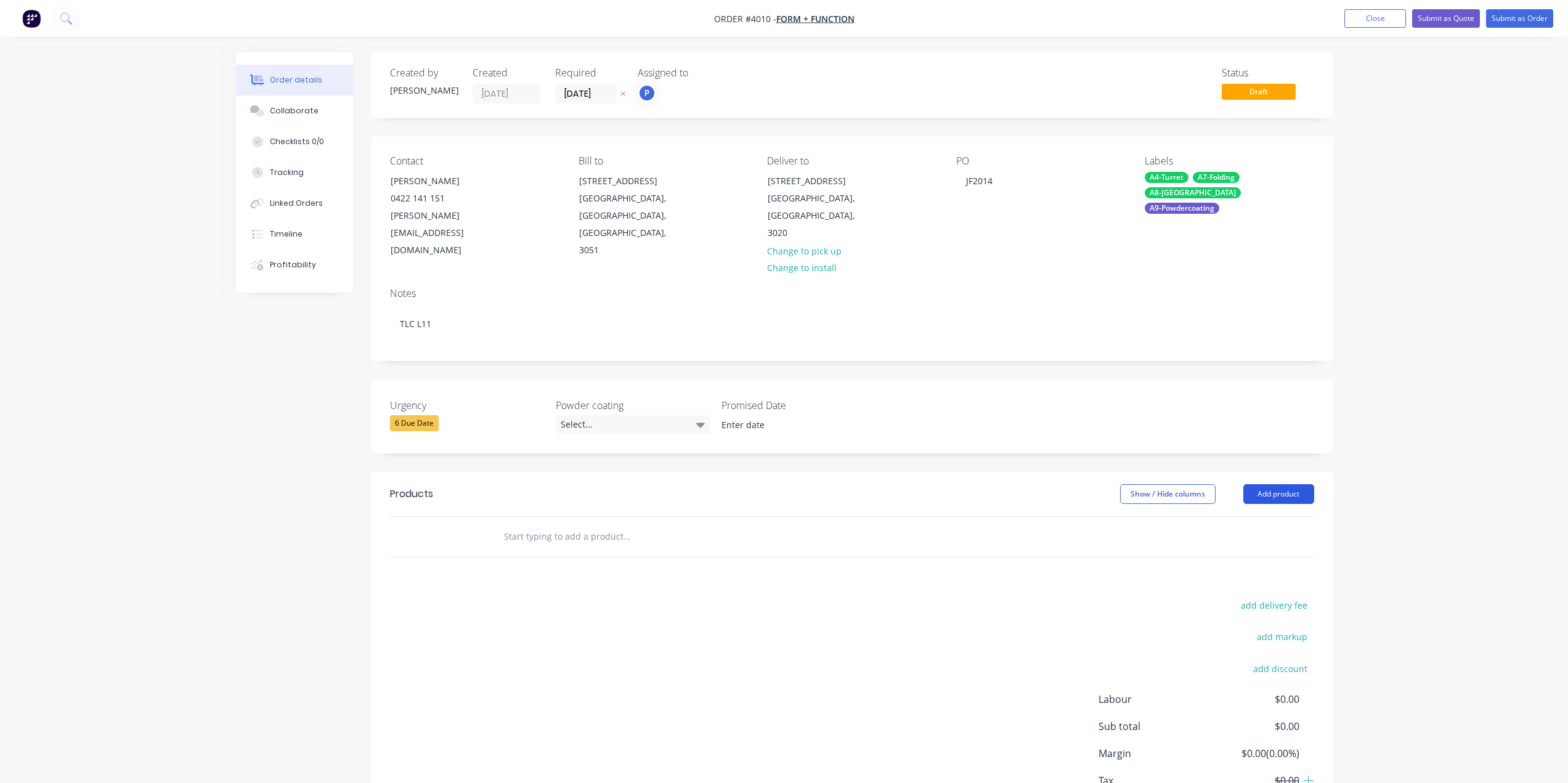
click at [1281, 484] on button "Add product" at bounding box center [1278, 493] width 71 height 19
click at [1268, 516] on div "Product catalogue" at bounding box center [1255, 525] width 95 height 18
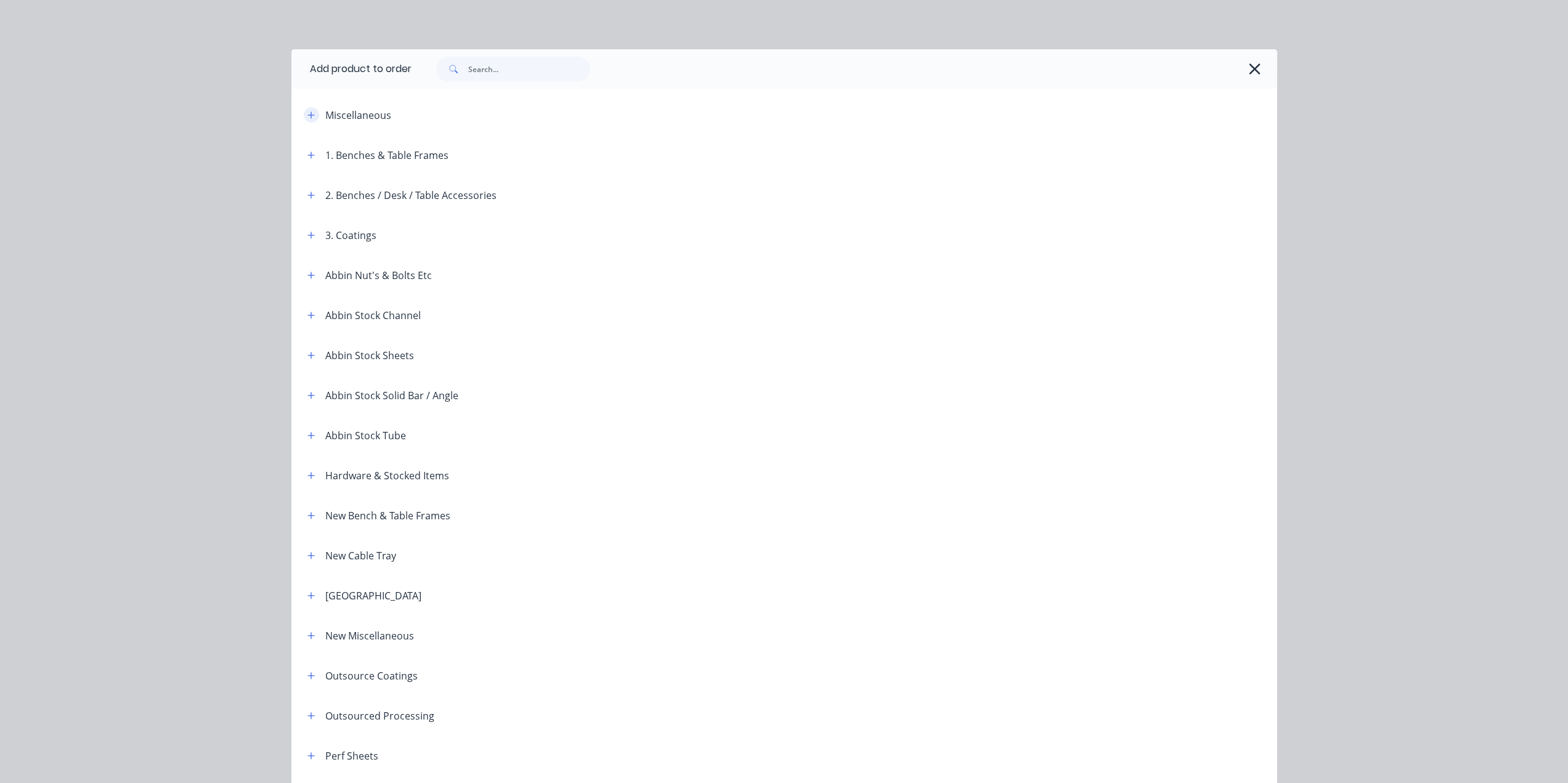
click at [307, 111] on icon "button" at bounding box center [311, 114] width 7 height 8
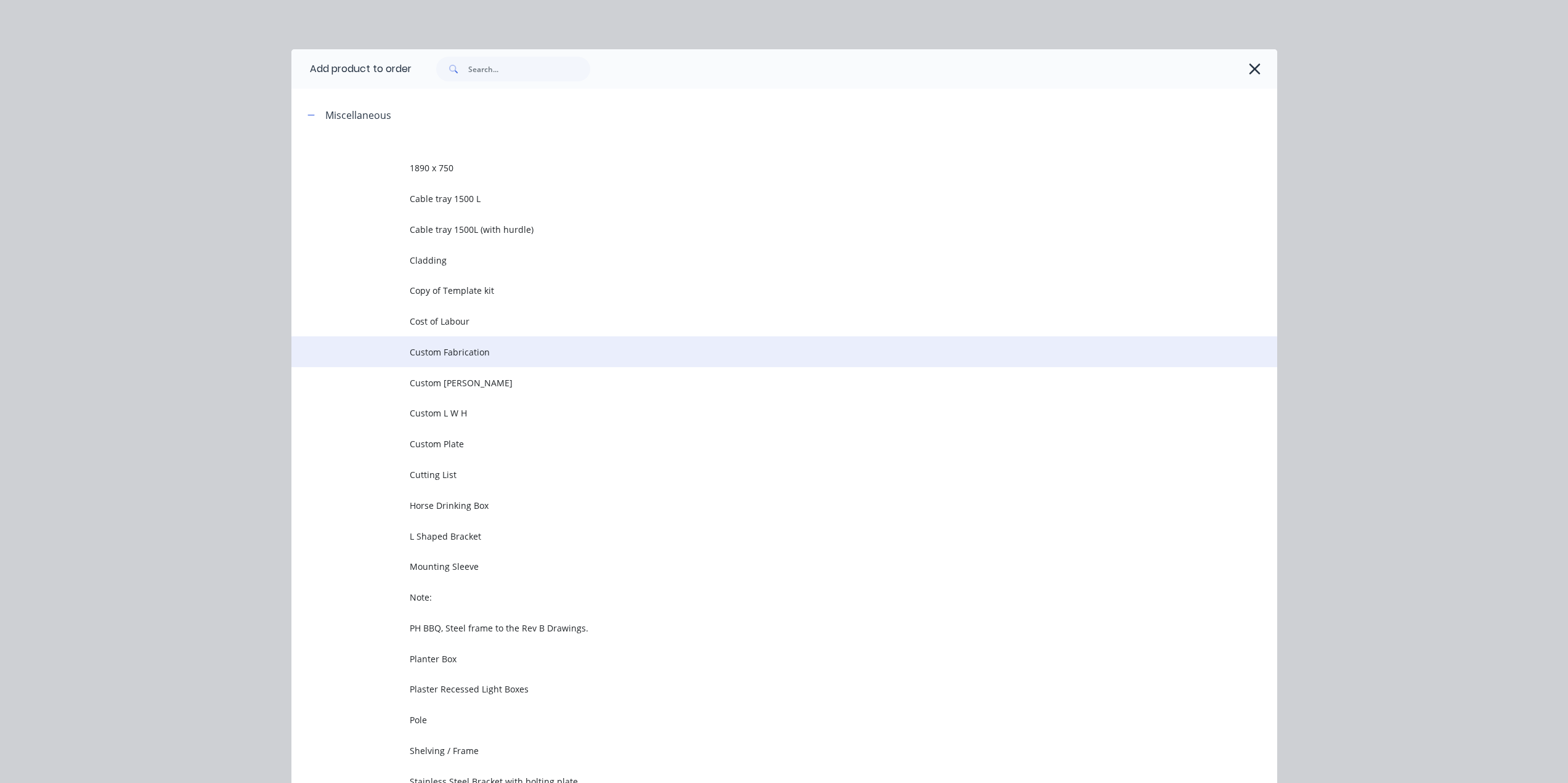
click at [617, 355] on span "Custom Fabrication" at bounding box center [756, 352] width 694 height 13
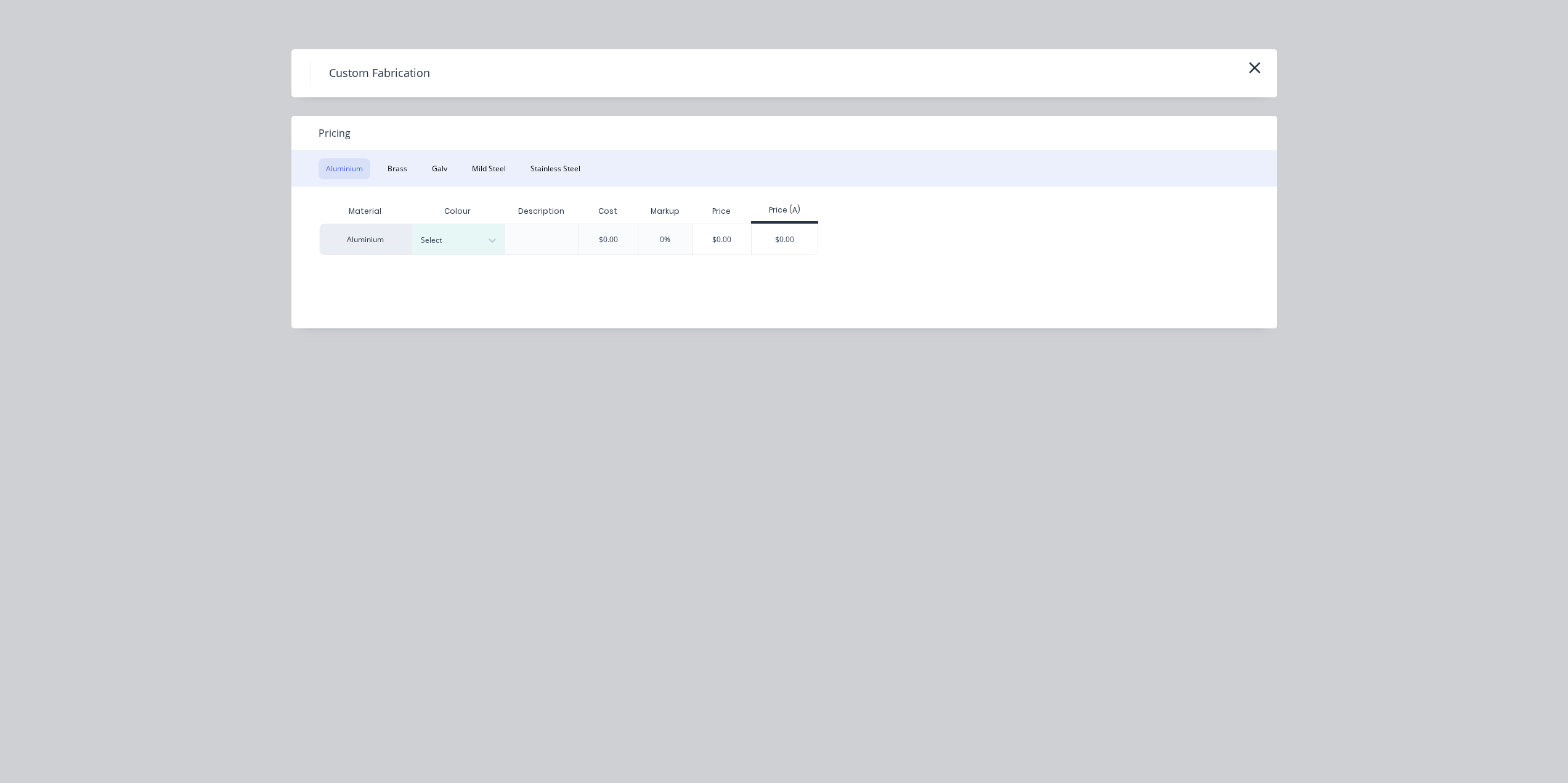
drag, startPoint x: 481, startPoint y: 178, endPoint x: 498, endPoint y: 181, distance: 17.3
click at [482, 177] on button "Mild Steel" at bounding box center [489, 169] width 49 height 21
click at [695, 246] on div "$0.00" at bounding box center [692, 239] width 65 height 30
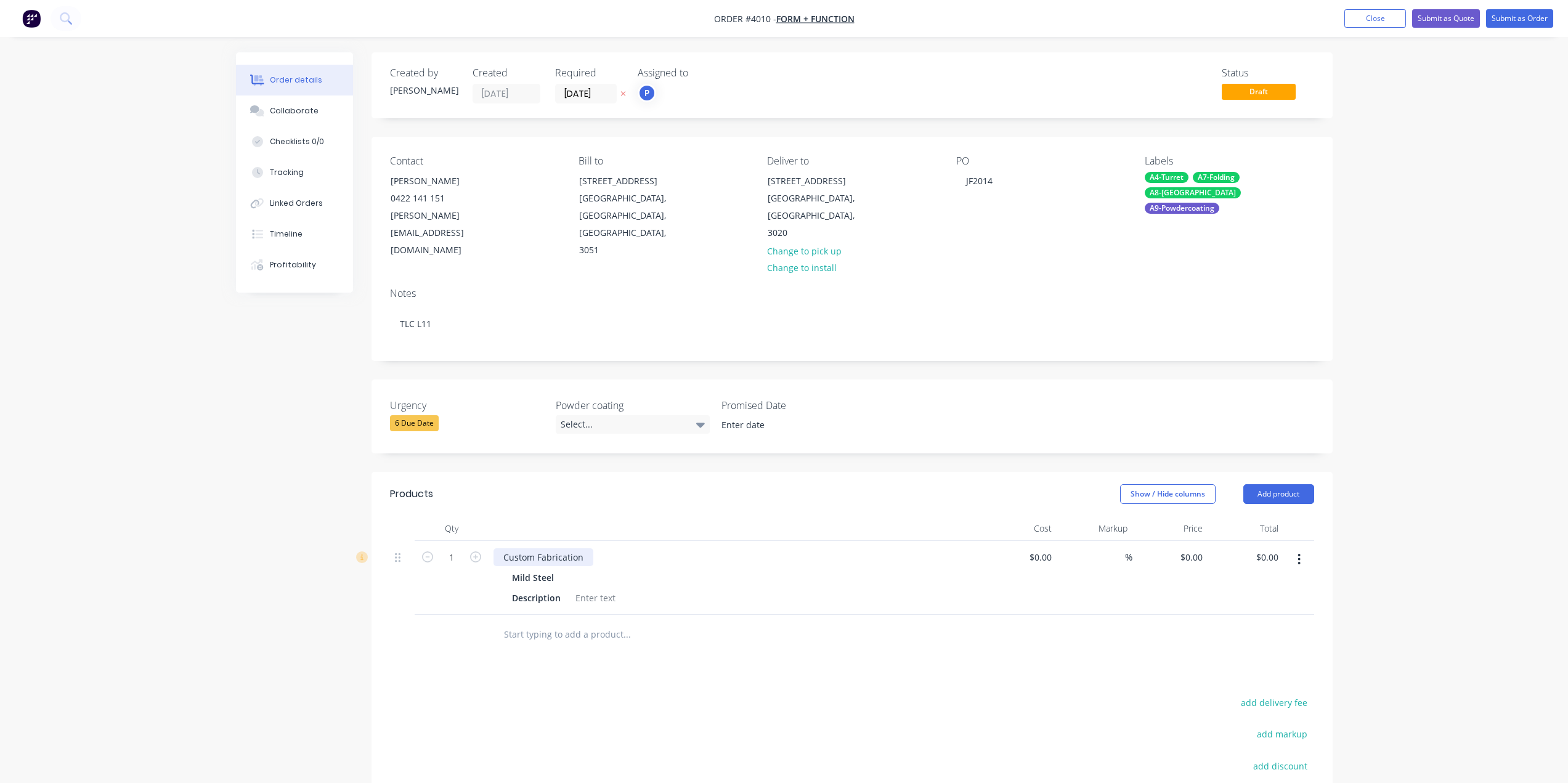
click at [588, 548] on div "Custom Fabrication" at bounding box center [543, 556] width 100 height 18
paste div
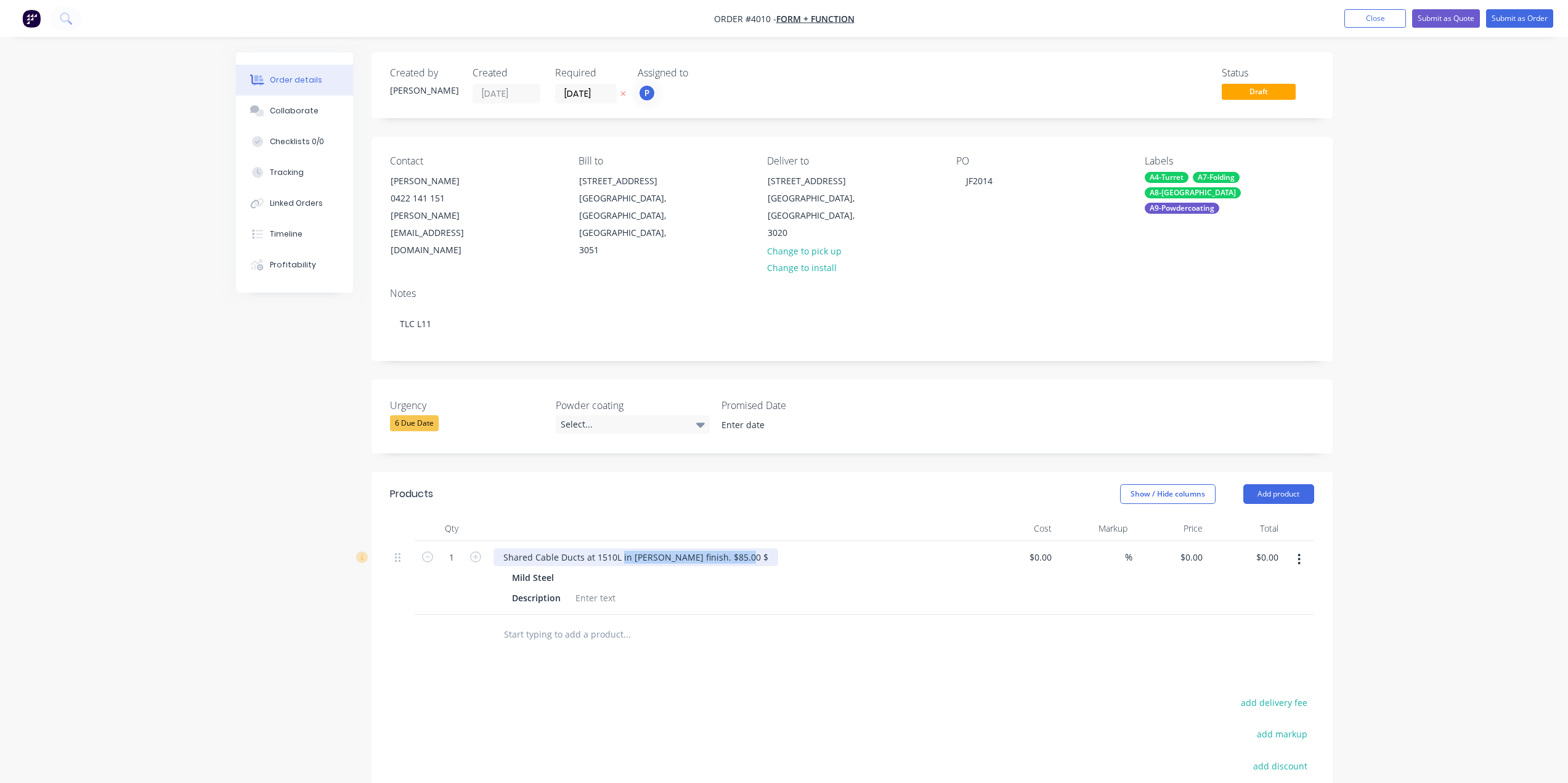
drag, startPoint x: 621, startPoint y: 535, endPoint x: 784, endPoint y: 527, distance: 163.2
click at [784, 540] on div "Shared Cable Ducts at 1510L in [PERSON_NAME] finish. $85.00 $ Mild Steel Descri…" at bounding box center [735, 577] width 493 height 74
click at [802, 516] on div at bounding box center [735, 528] width 493 height 25
click at [478, 552] on icon "button" at bounding box center [476, 557] width 11 height 11
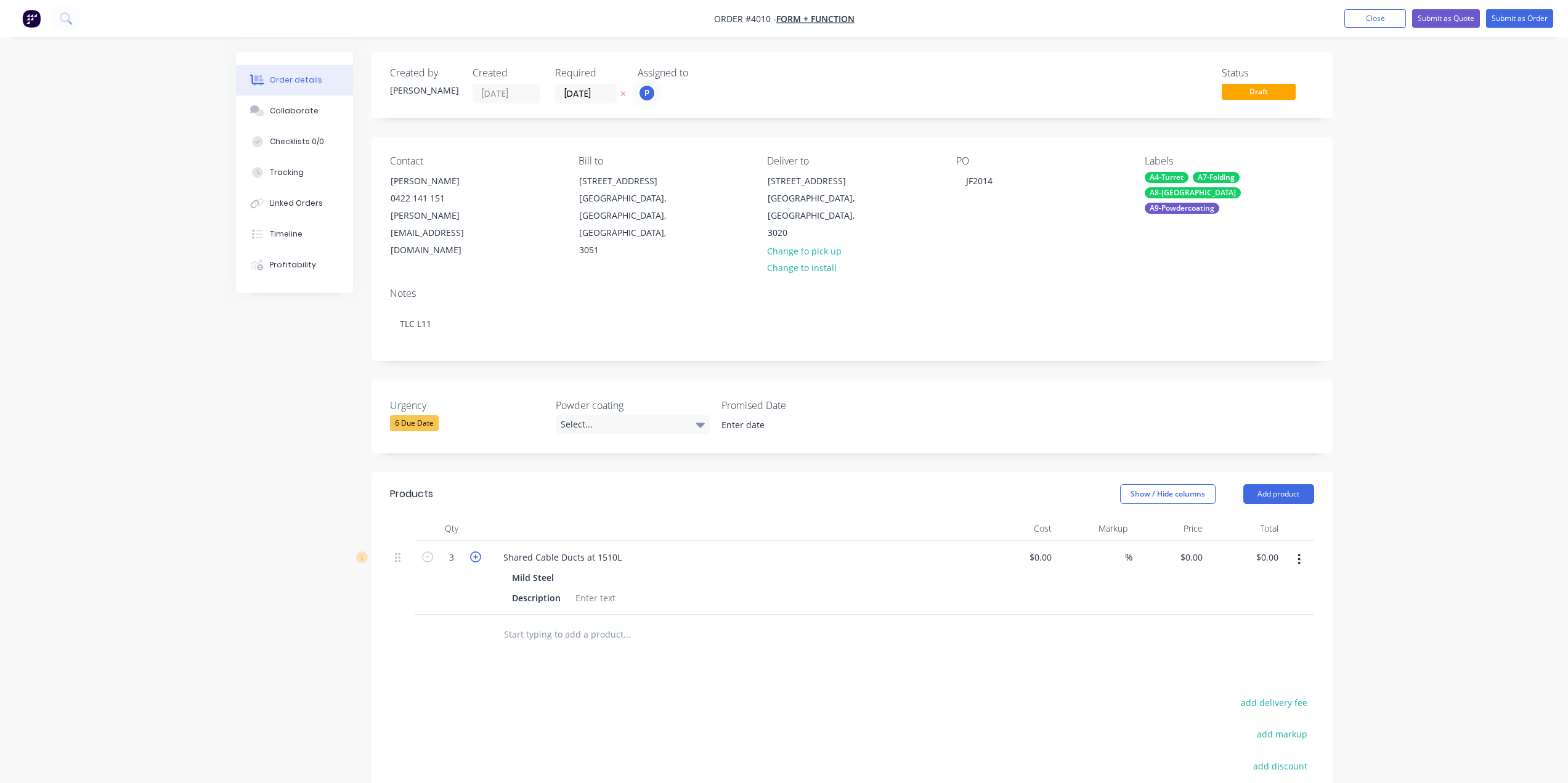
click at [478, 552] on icon "button" at bounding box center [476, 557] width 11 height 11
type input "7"
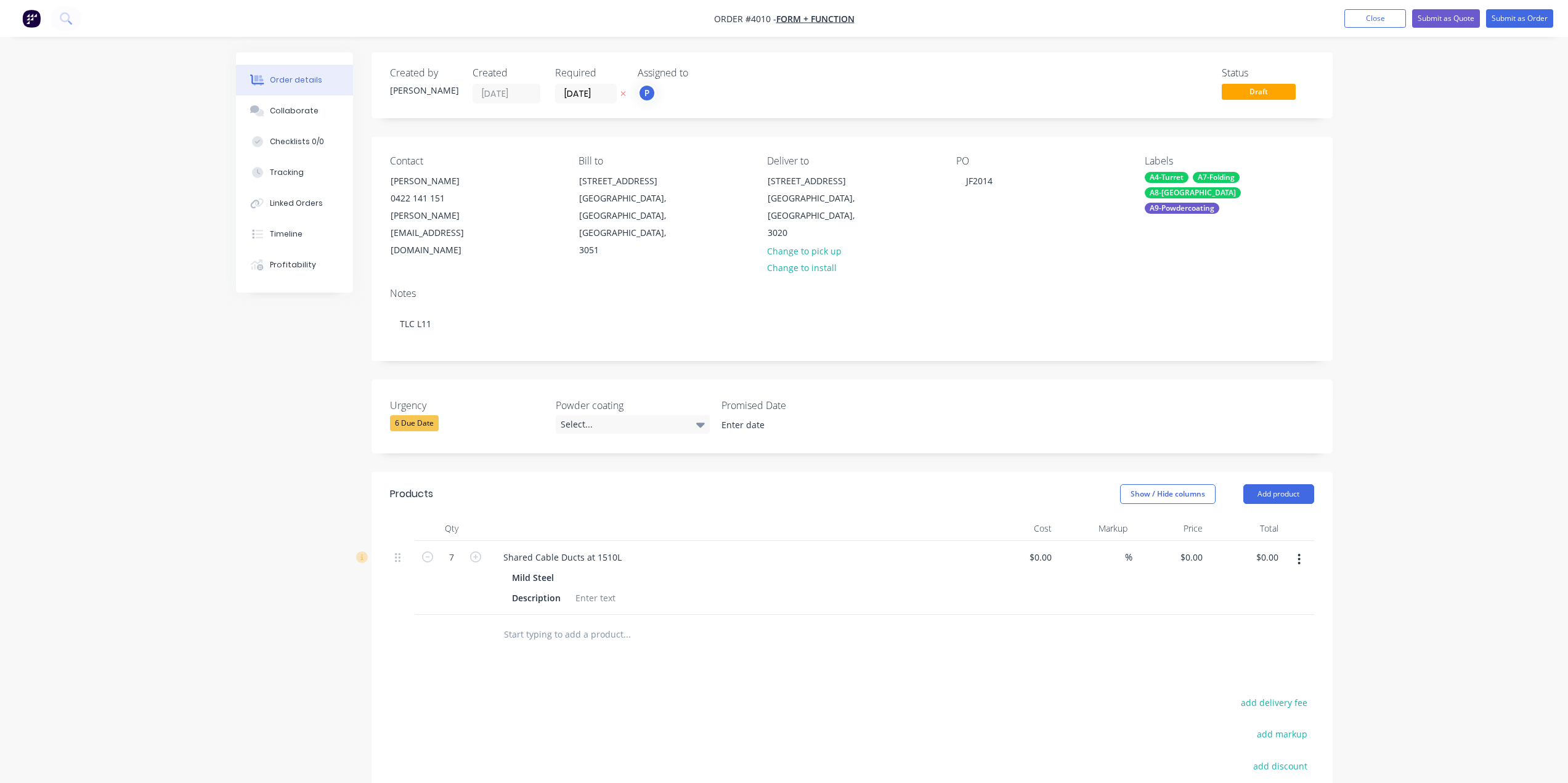
drag, startPoint x: 489, startPoint y: 639, endPoint x: 522, endPoint y: 595, distance: 55.0
click at [491, 637] on div "Products Show / Hide columns Add product Qty Cost Markup Price Total 7 Shared C…" at bounding box center [852, 711] width 961 height 479
click at [535, 589] on div "Description" at bounding box center [536, 598] width 58 height 18
drag, startPoint x: 483, startPoint y: 693, endPoint x: 430, endPoint y: 689, distance: 53.2
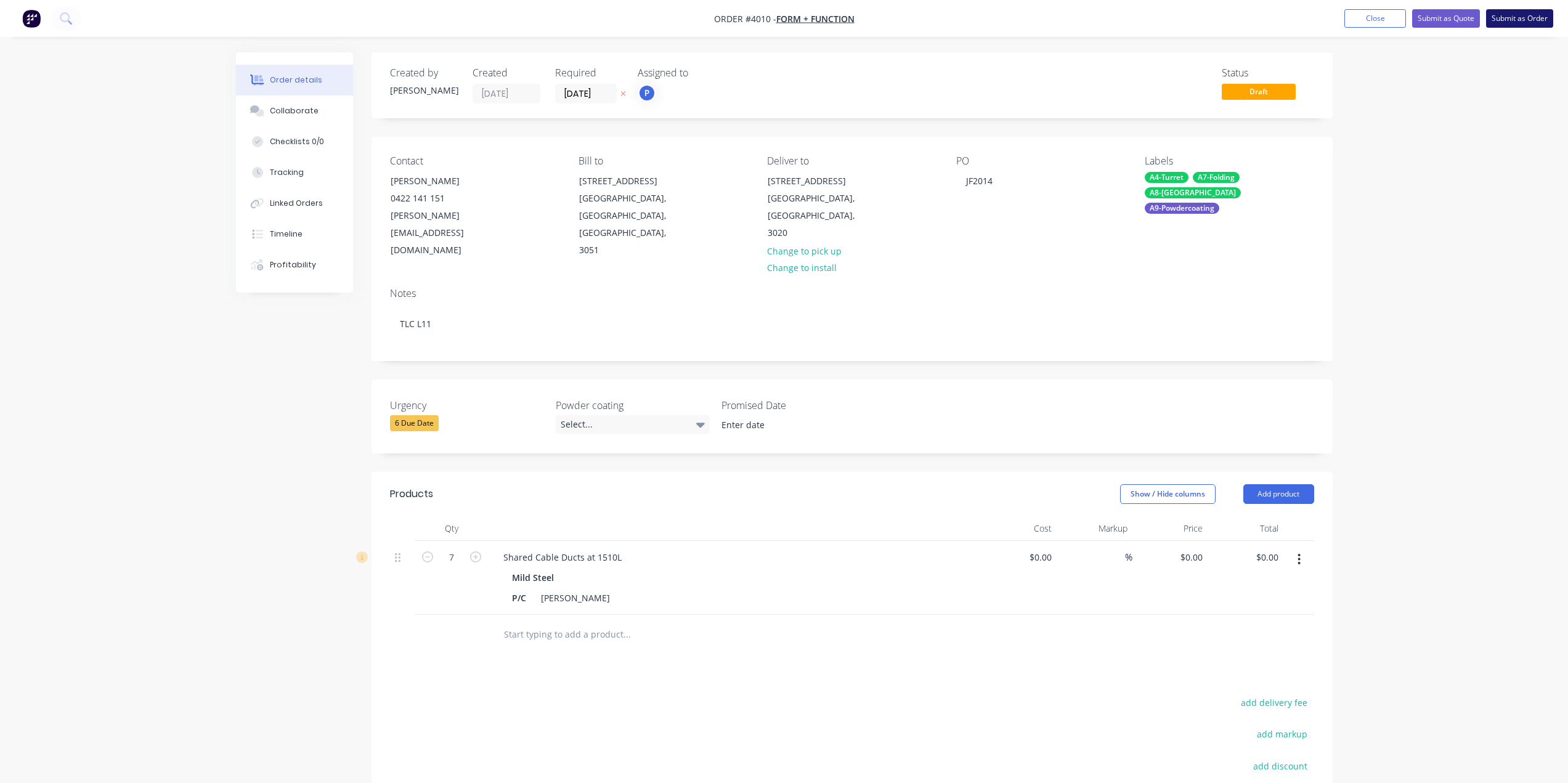
click at [1512, 19] on button "Submit as Order" at bounding box center [1519, 18] width 67 height 18
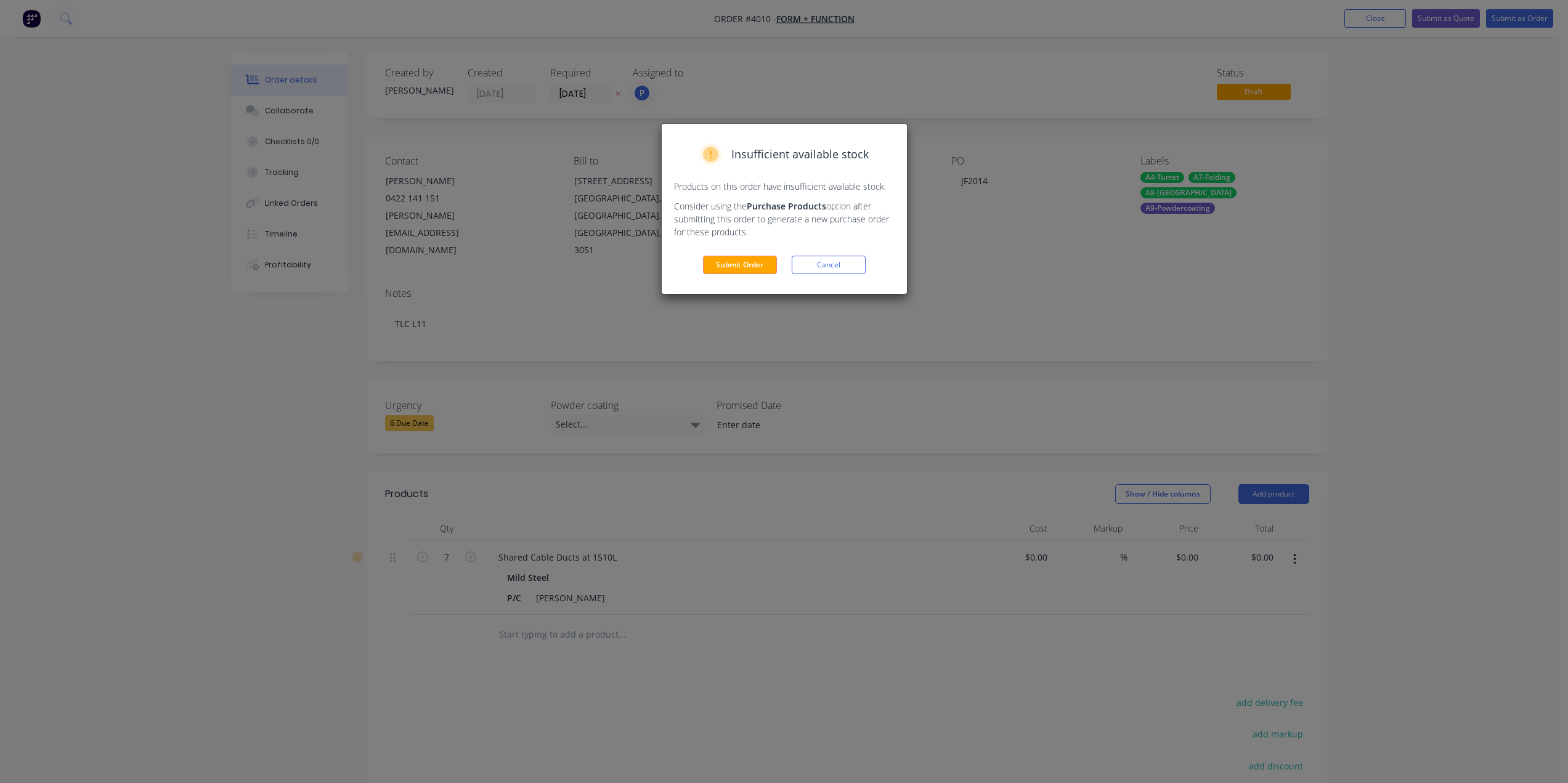
click at [751, 254] on div "Insufficient available stock Products on this order have insufficient available…" at bounding box center [784, 208] width 245 height 170
click at [746, 265] on button "Submit Order" at bounding box center [740, 265] width 74 height 18
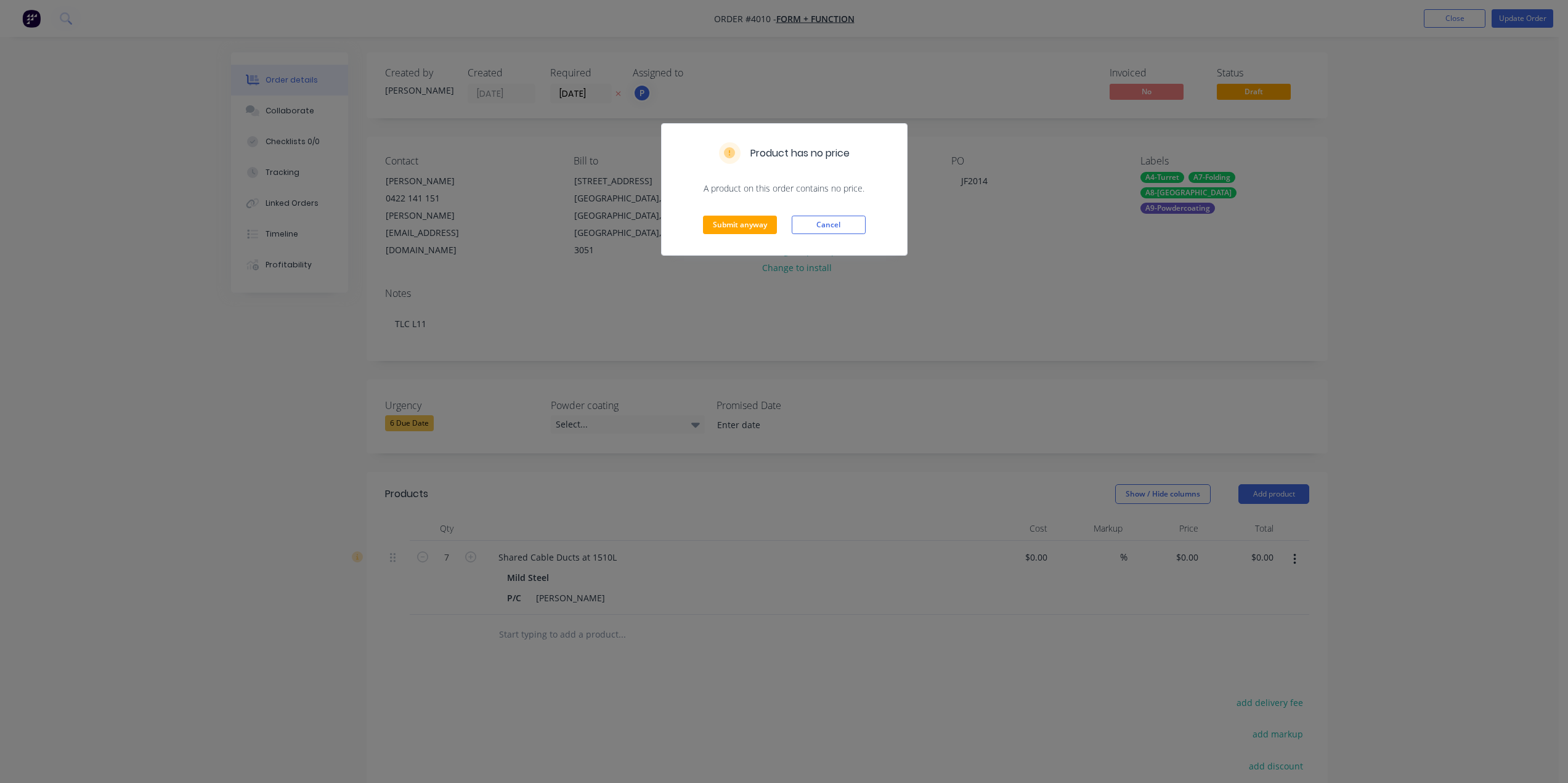
click at [761, 245] on div "Submit anyway Cancel" at bounding box center [784, 224] width 245 height 60
click at [766, 231] on button "Submit anyway" at bounding box center [740, 225] width 74 height 18
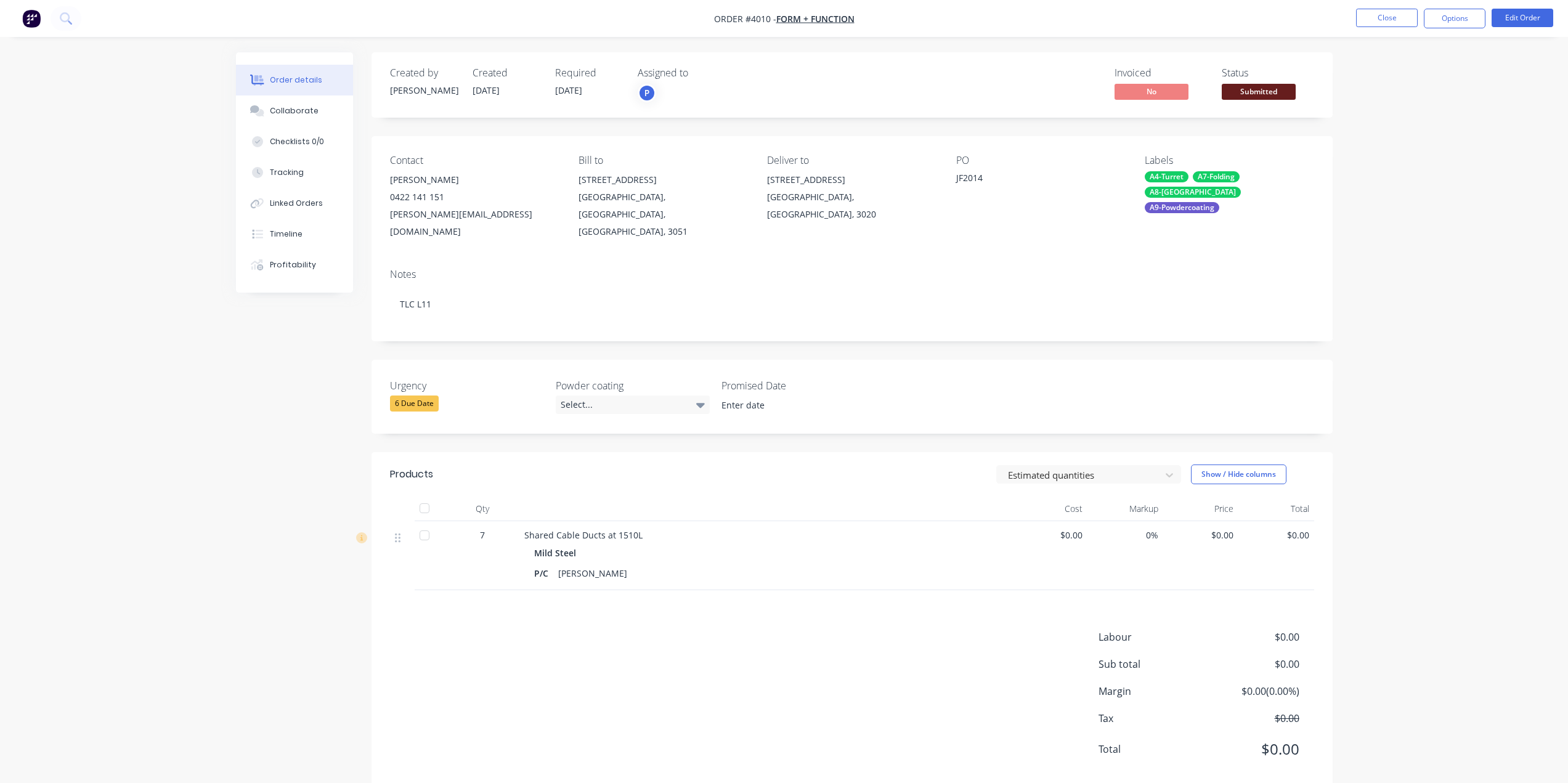
click at [1266, 79] on div "Submitted" at bounding box center [1258, 71] width 45 height 16
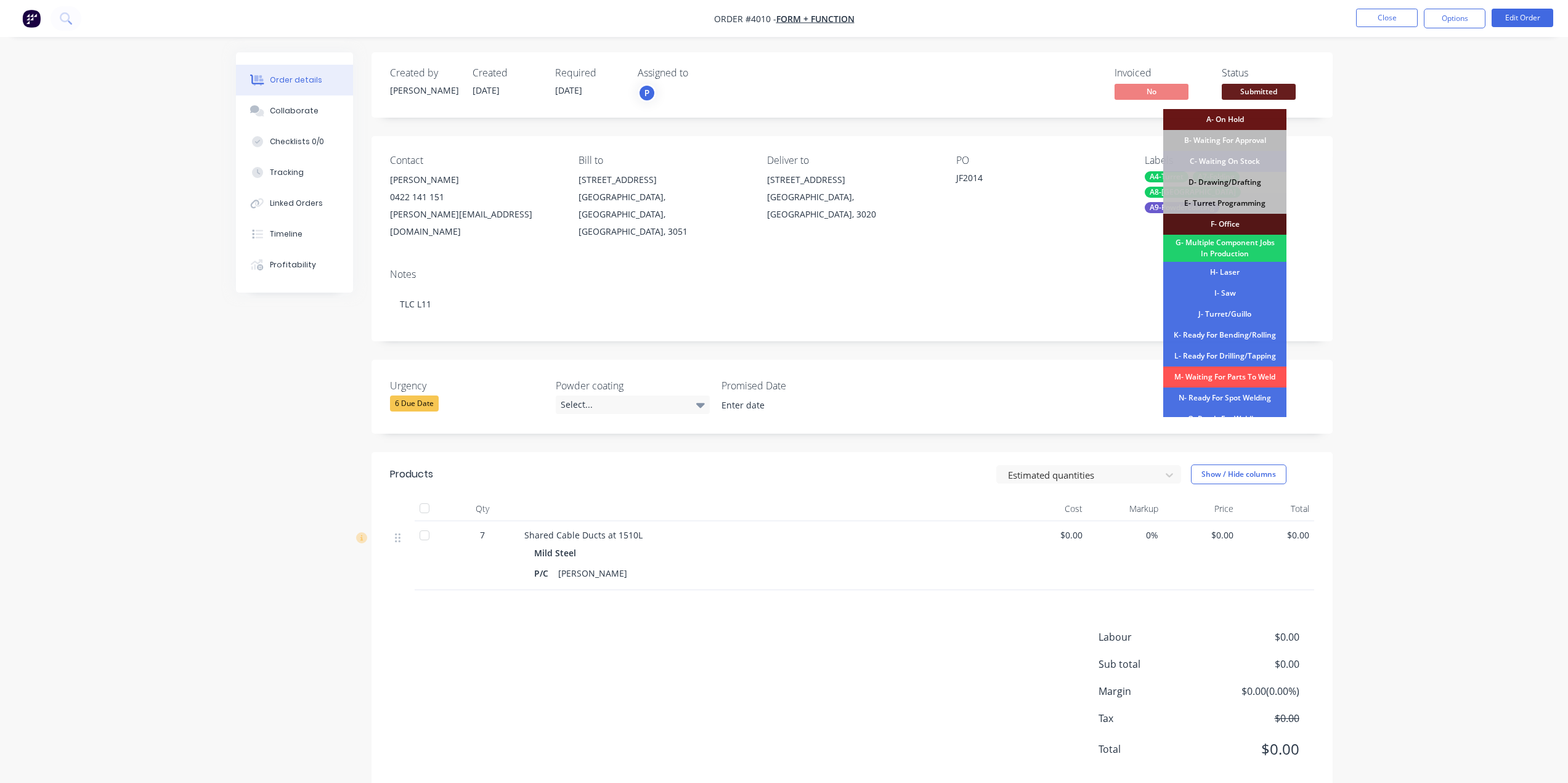
click at [1265, 92] on span "Submitted" at bounding box center [1259, 91] width 74 height 16
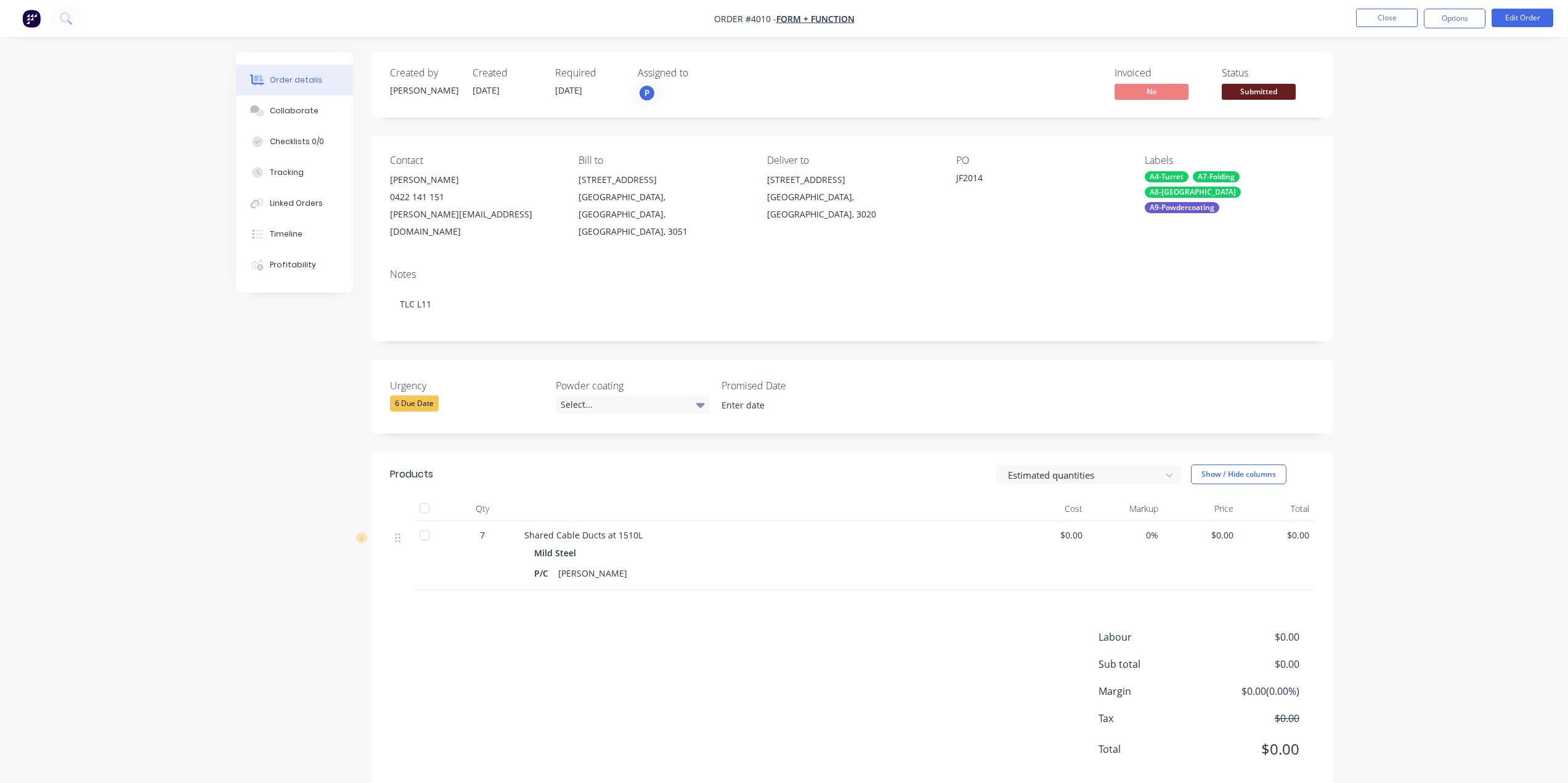
click at [1267, 80] on div "Submitted" at bounding box center [1258, 72] width 45 height 24
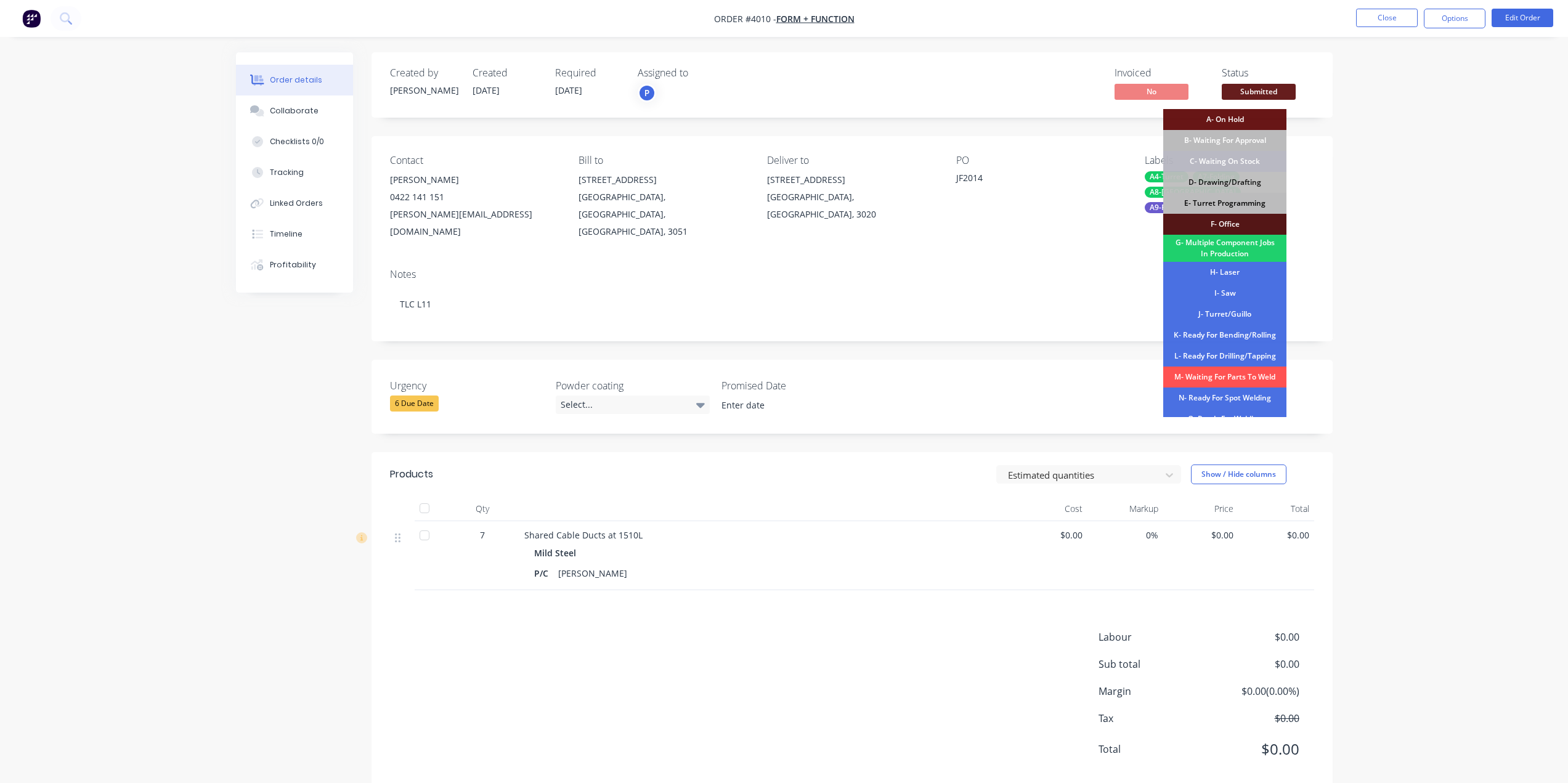
click at [1231, 203] on div "E- Turret Programming" at bounding box center [1225, 203] width 124 height 21
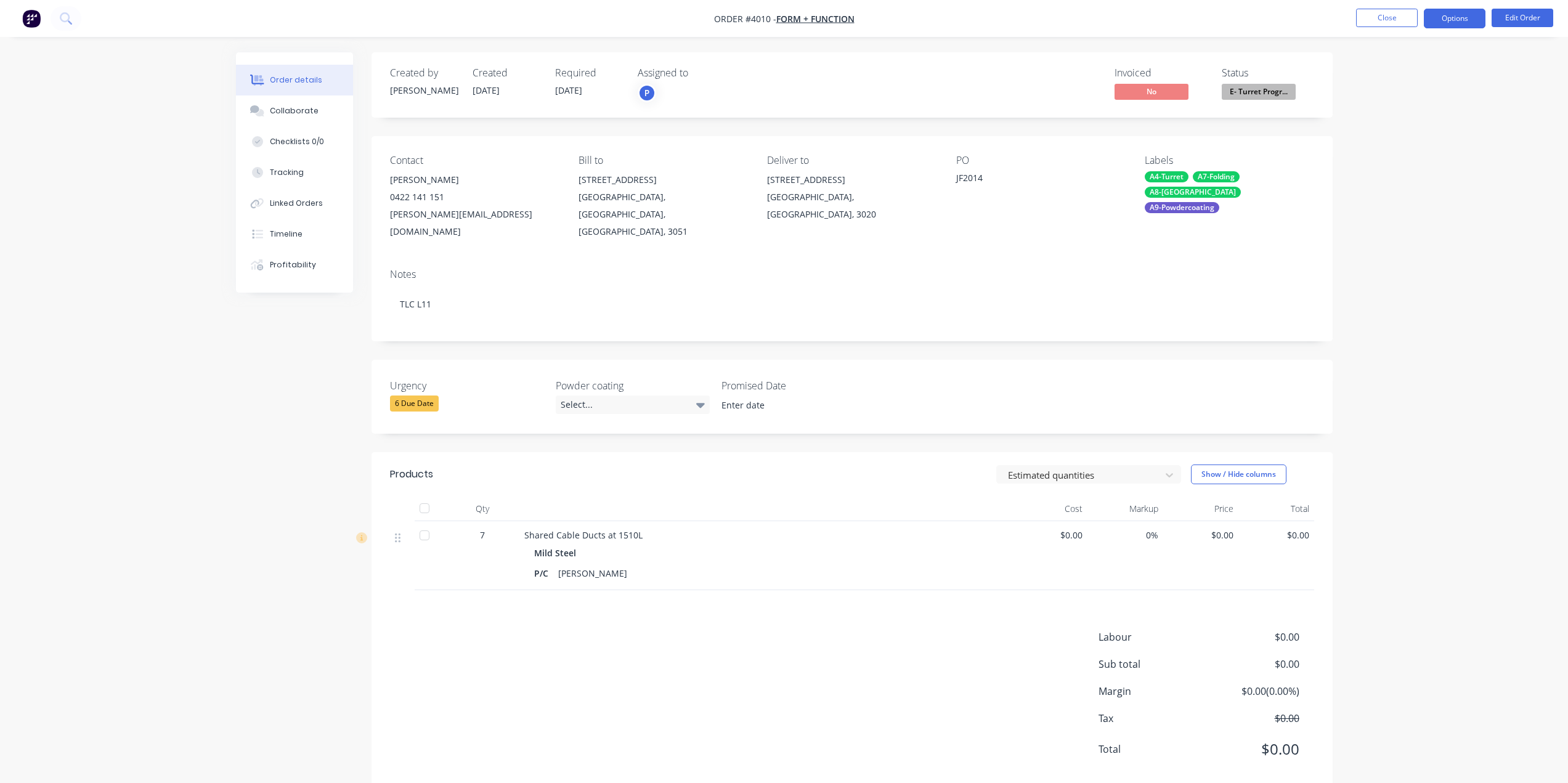
click at [1456, 18] on button "Options" at bounding box center [1455, 18] width 62 height 19
click at [1431, 148] on div "Work Order" at bounding box center [1418, 148] width 113 height 18
click at [1441, 126] on div "Without pricing" at bounding box center [1418, 124] width 113 height 18
drag, startPoint x: 1420, startPoint y: 511, endPoint x: 1400, endPoint y: 516, distance: 20.6
click at [1420, 511] on div "Order details Collaborate Checklists 0/0 Tracking Linked Orders Timeline Profit…" at bounding box center [784, 405] width 1568 height 810
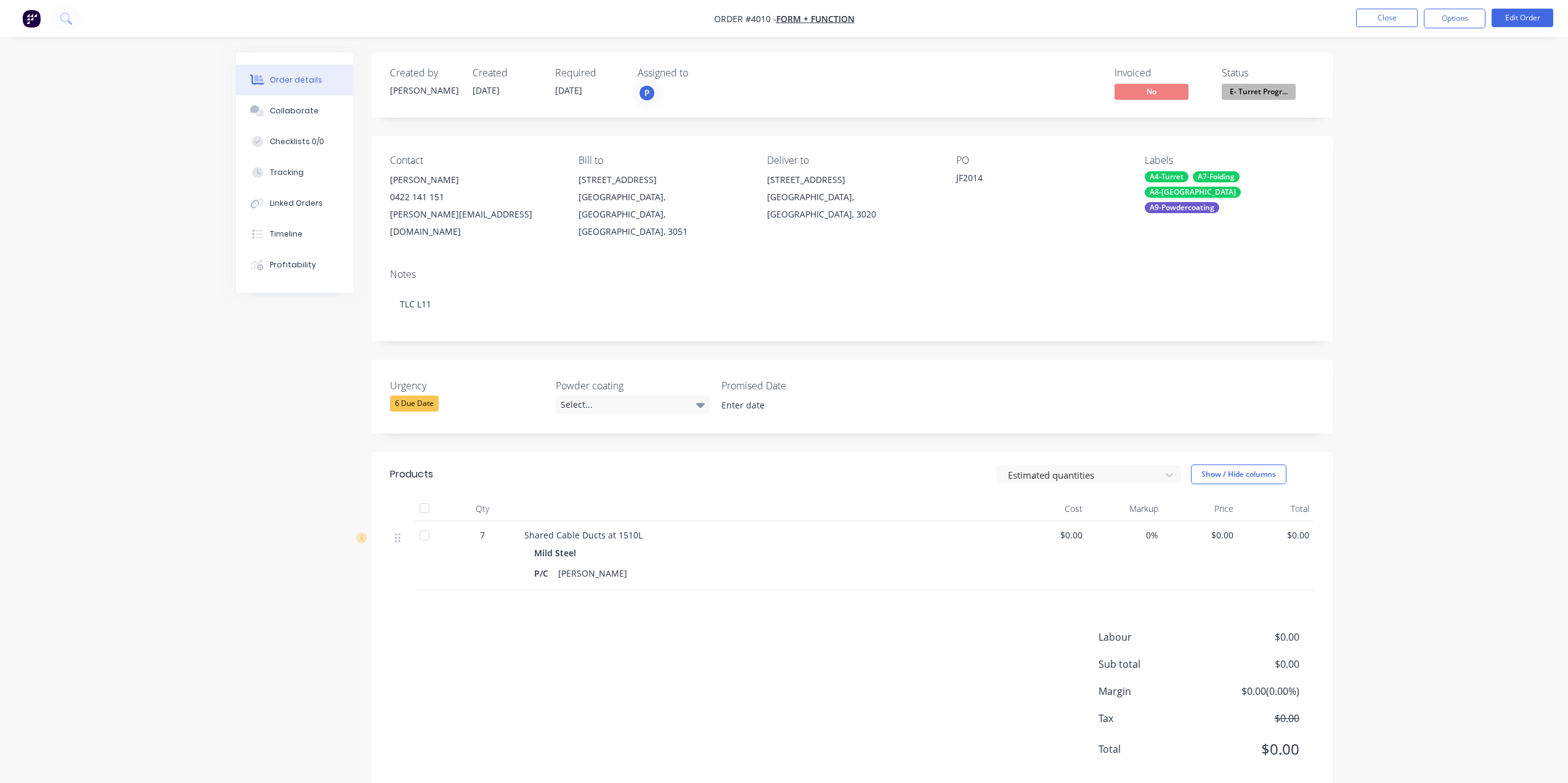
click at [192, 596] on div "Order details Collaborate Checklists 0/0 Tracking Linked Orders Timeline Profit…" at bounding box center [784, 405] width 1568 height 810
click at [1375, 20] on button "Close" at bounding box center [1386, 18] width 62 height 18
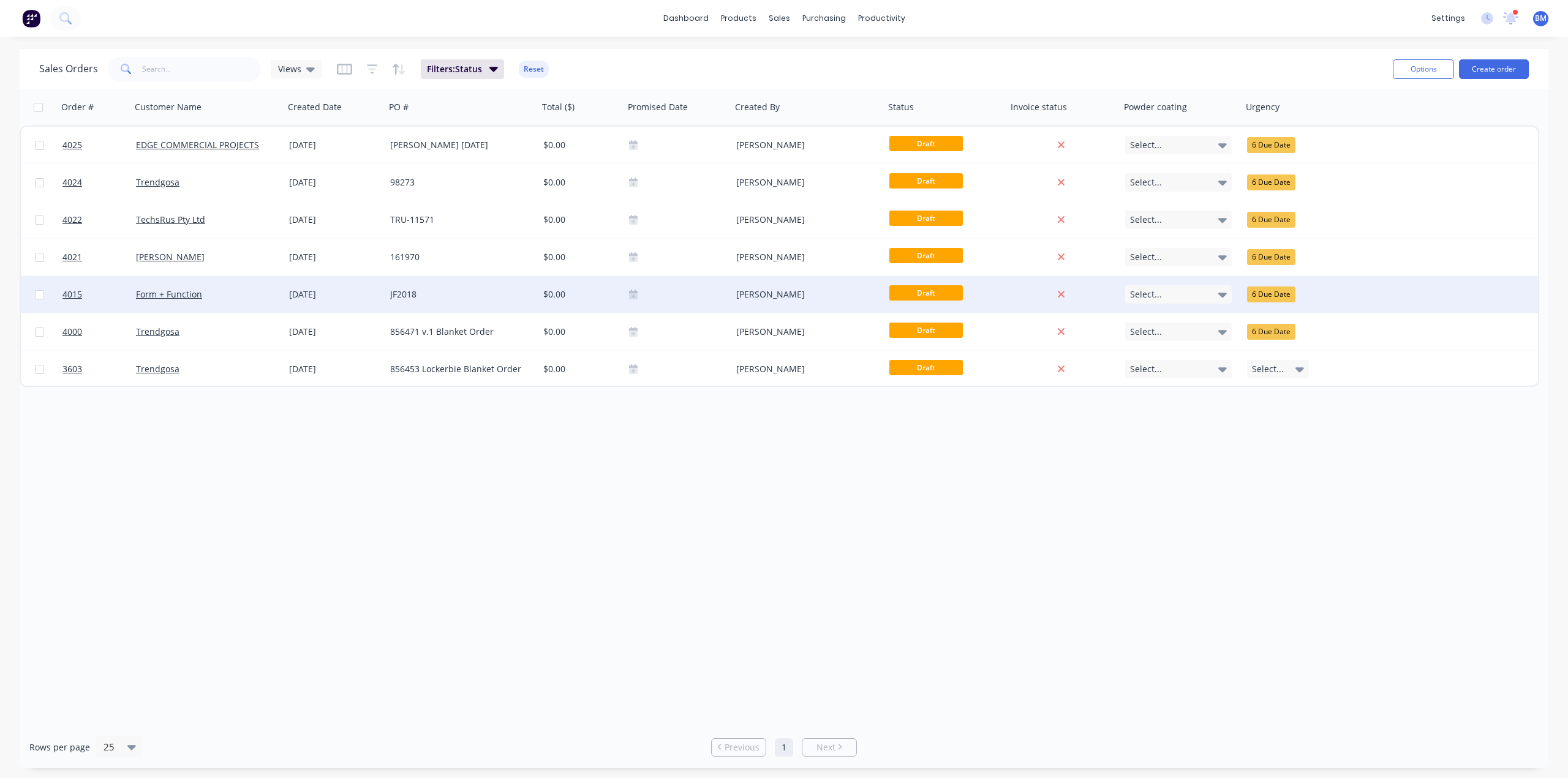
click at [484, 303] on div "JF2018" at bounding box center [461, 294] width 153 height 37
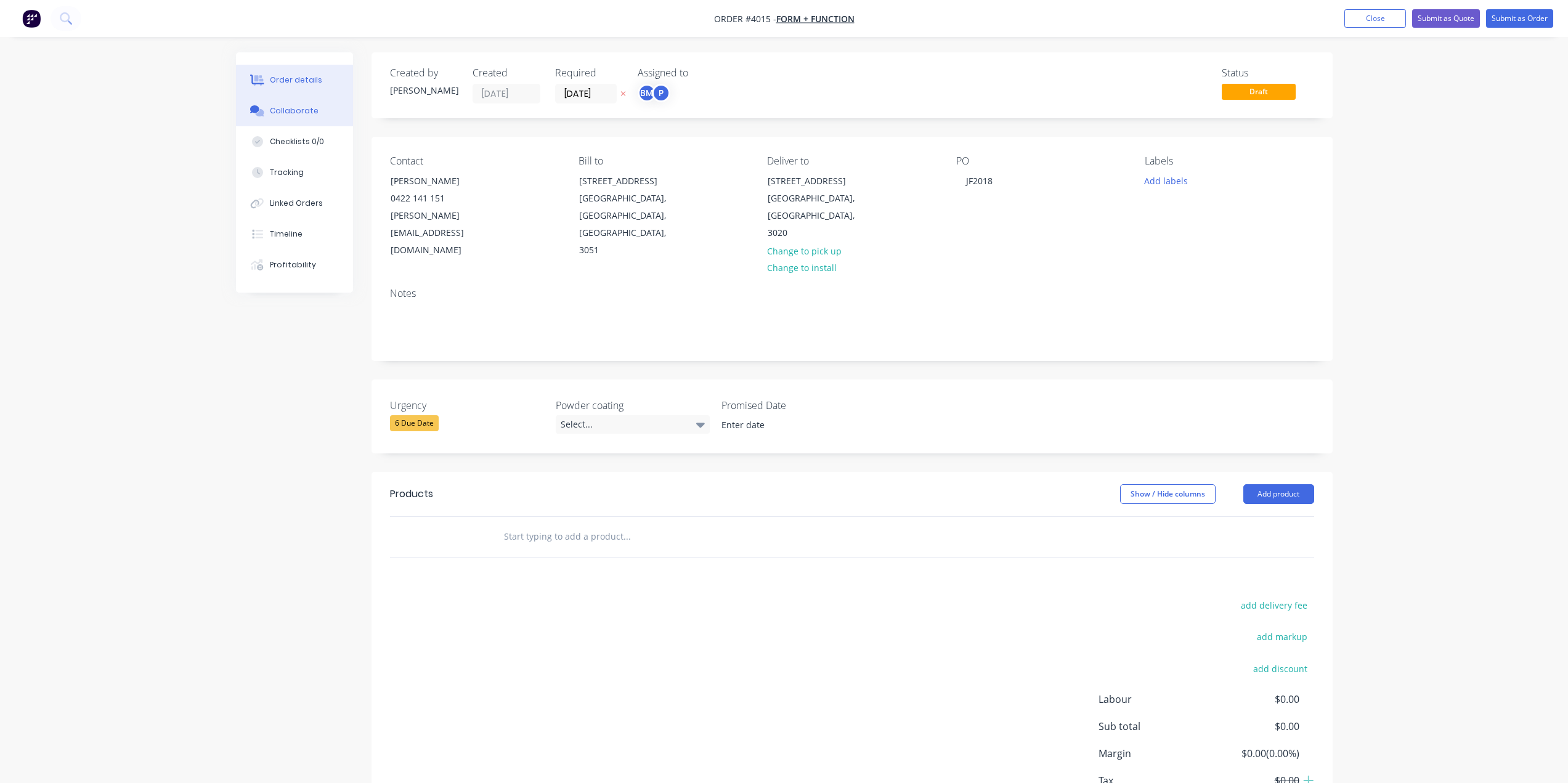
click at [283, 100] on button "Collaborate" at bounding box center [294, 111] width 117 height 30
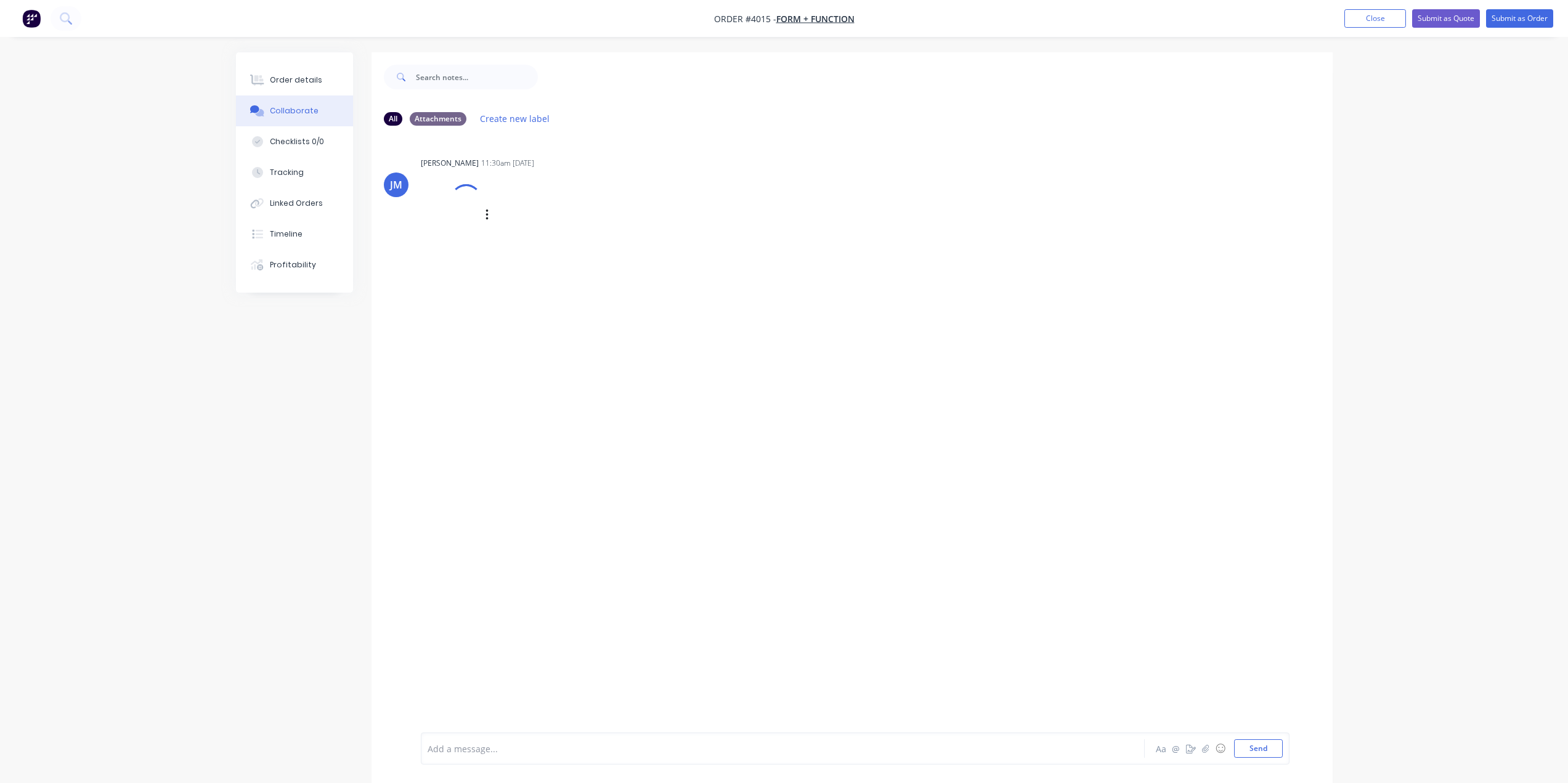
click at [488, 226] on div "Labels Download Delete" at bounding box center [517, 215] width 194 height 83
drag, startPoint x: 204, startPoint y: 513, endPoint x: 374, endPoint y: 285, distance: 284.4
click at [214, 504] on div "Order details Collaborate Checklists 0/0 Tracking Linked Orders Timeline Profit…" at bounding box center [784, 400] width 1568 height 801
click at [309, 86] on button "Order details" at bounding box center [294, 79] width 117 height 30
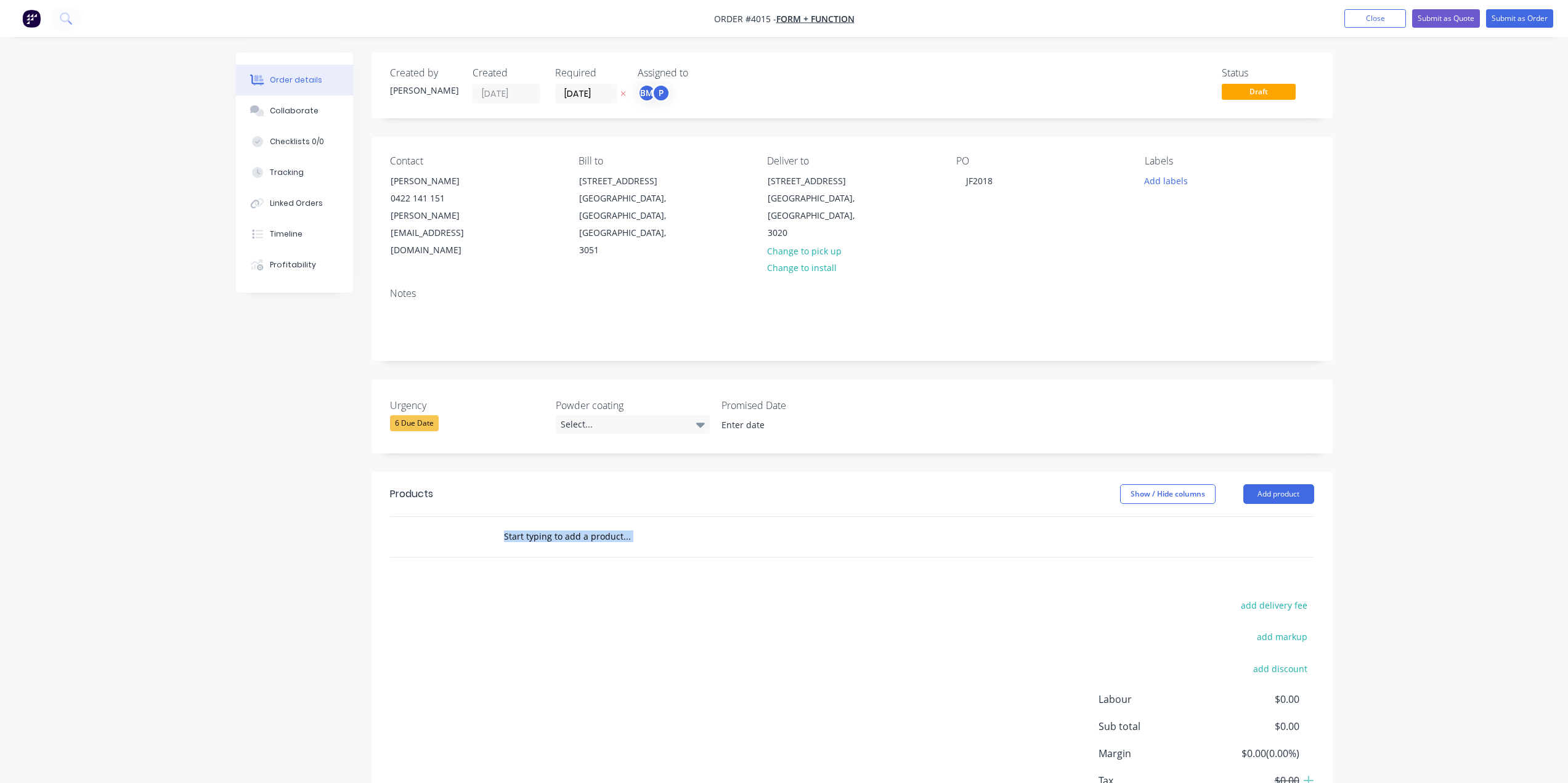
click at [303, 539] on div "Created by [PERSON_NAME] Created [DATE] Required [DATE] Assigned to BM P Status…" at bounding box center [784, 462] width 1097 height 819
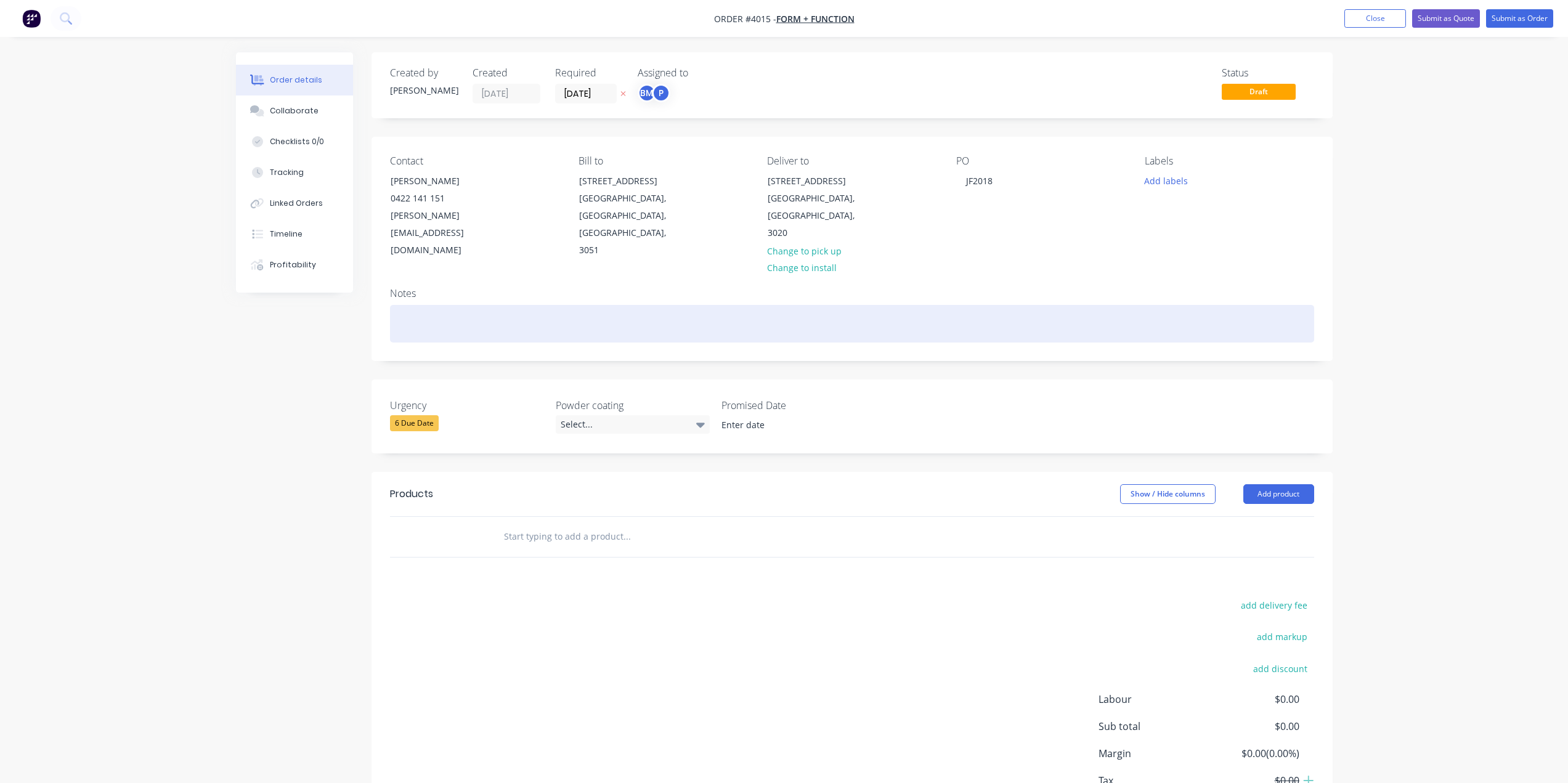
click at [548, 313] on div at bounding box center [852, 324] width 924 height 38
paste div
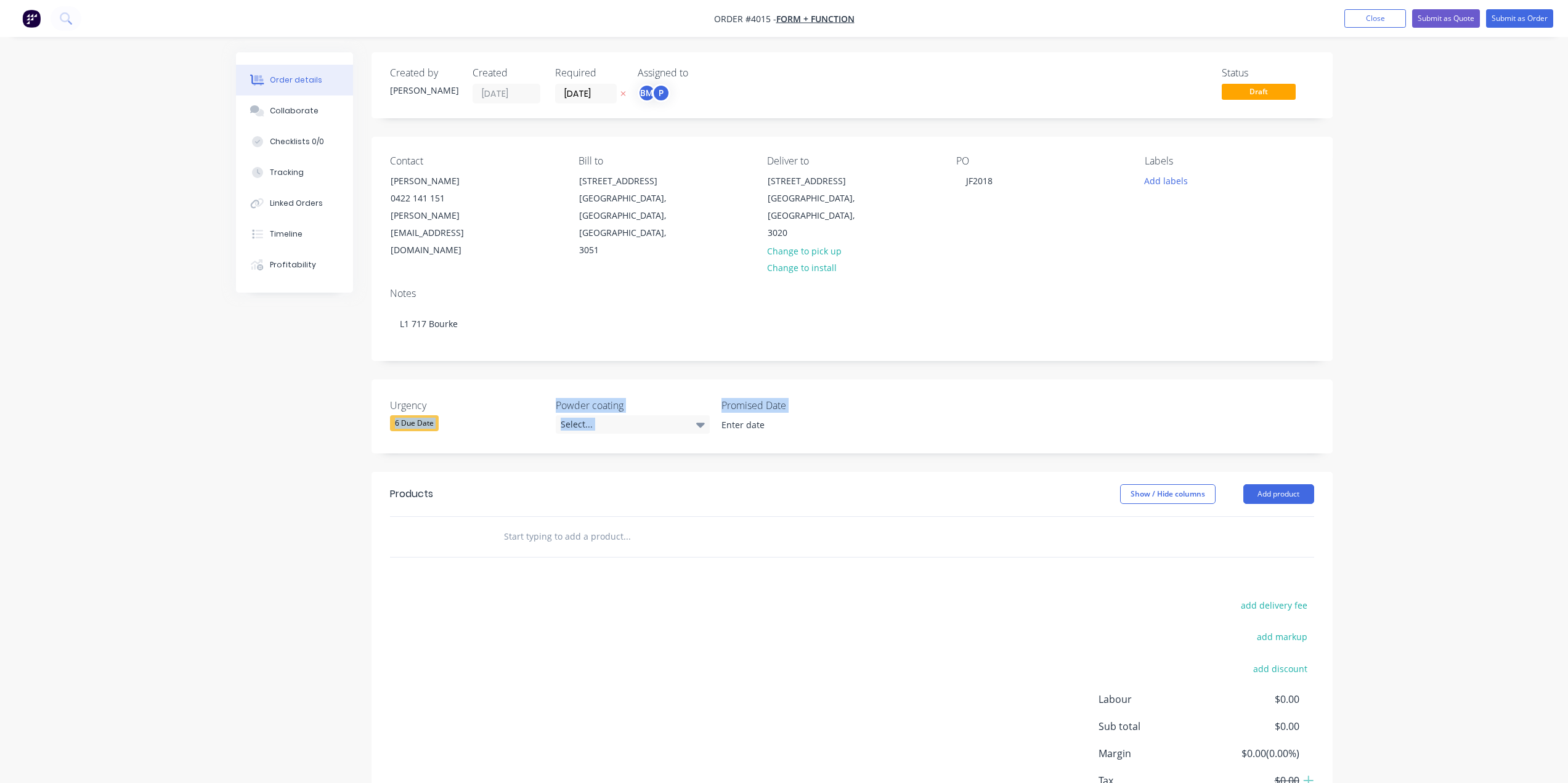
click at [228, 437] on div "Order details Collaborate Checklists 0/0 Tracking Linked Orders Timeline Profit…" at bounding box center [784, 462] width 1122 height 819
click at [317, 530] on div "Created by [PERSON_NAME] Created [DATE] Required [DATE] Assigned to BM P Status…" at bounding box center [784, 462] width 1097 height 819
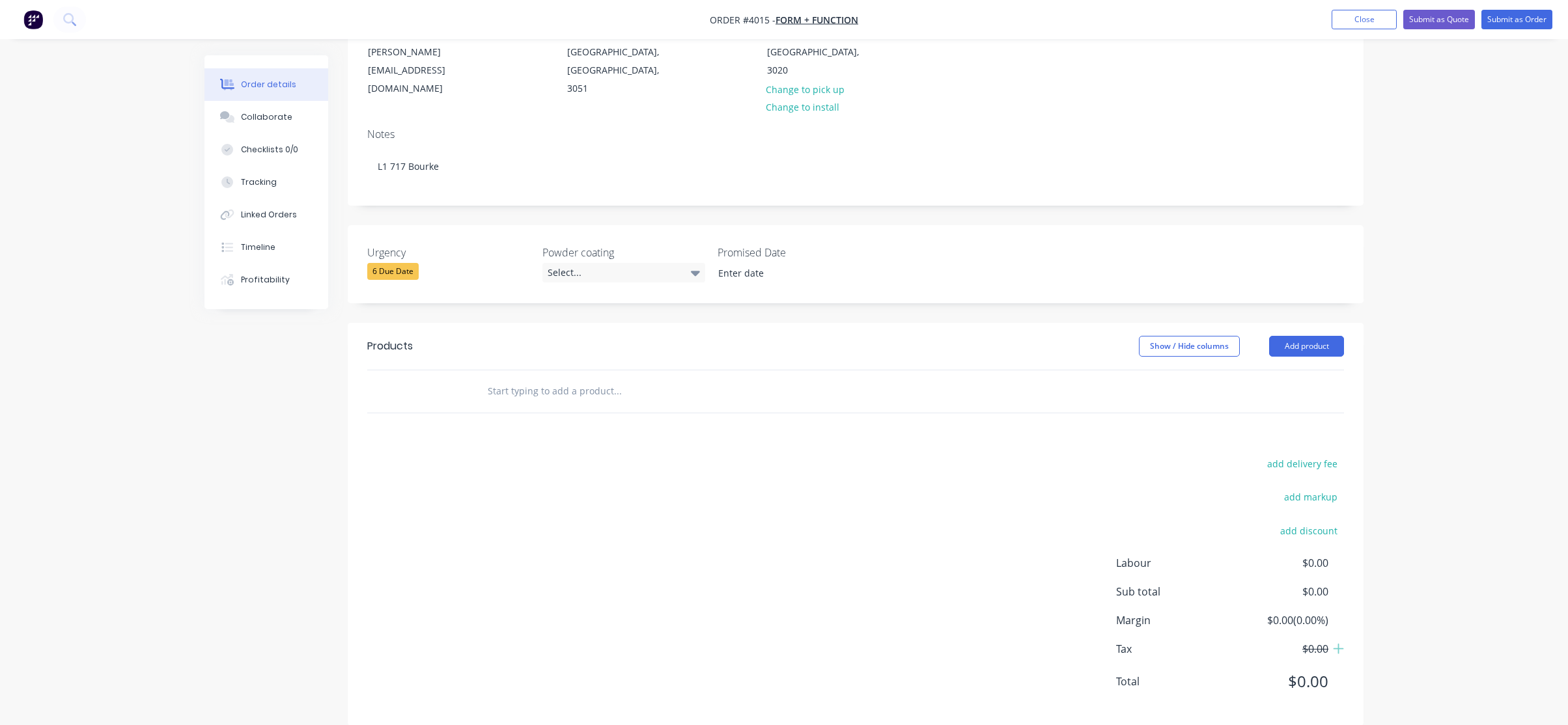
scroll to position [177, 0]
drag, startPoint x: 1323, startPoint y: 332, endPoint x: 1314, endPoint y: 336, distance: 9.8
click at [1323, 334] on button "Add product" at bounding box center [1307, 344] width 75 height 20
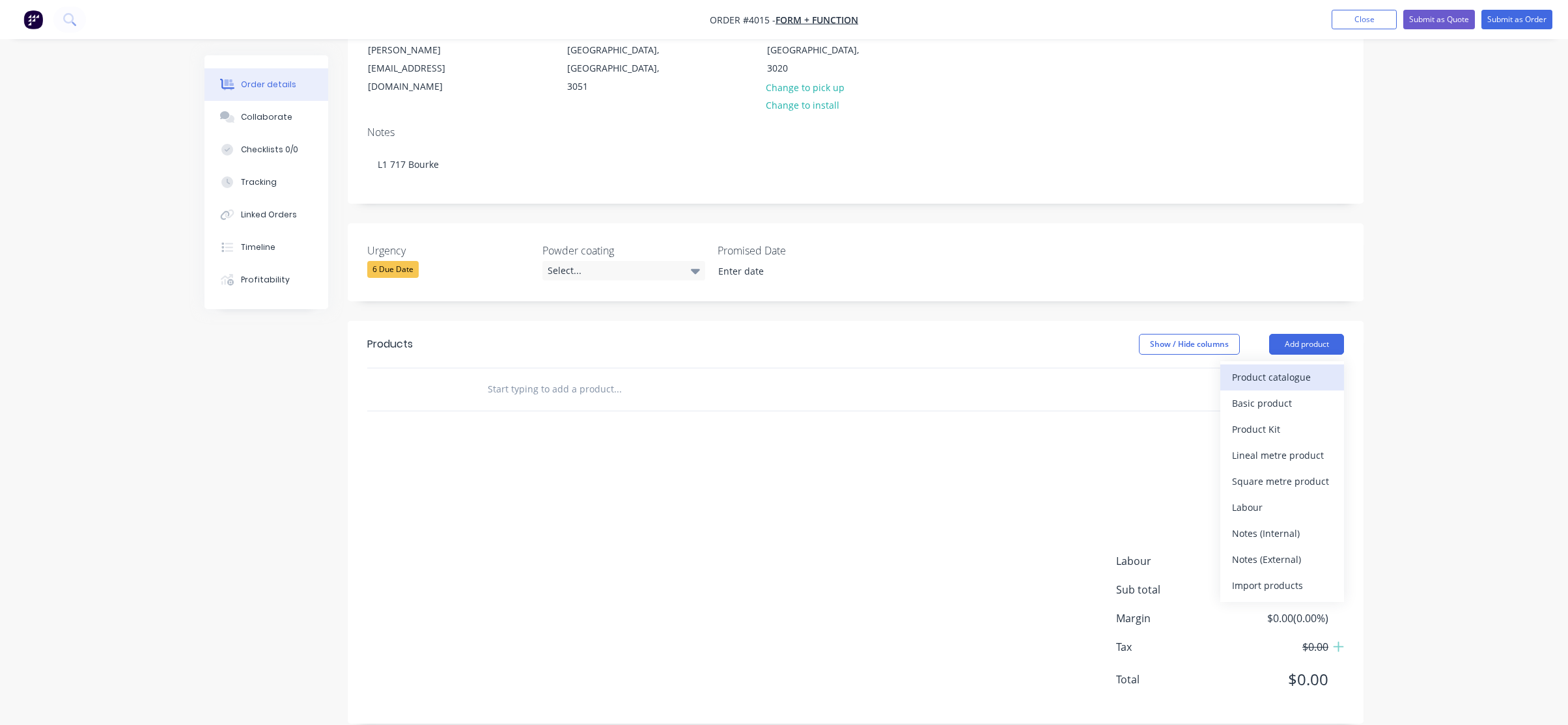
click at [1288, 367] on div "Product catalogue" at bounding box center [1282, 376] width 100 height 19
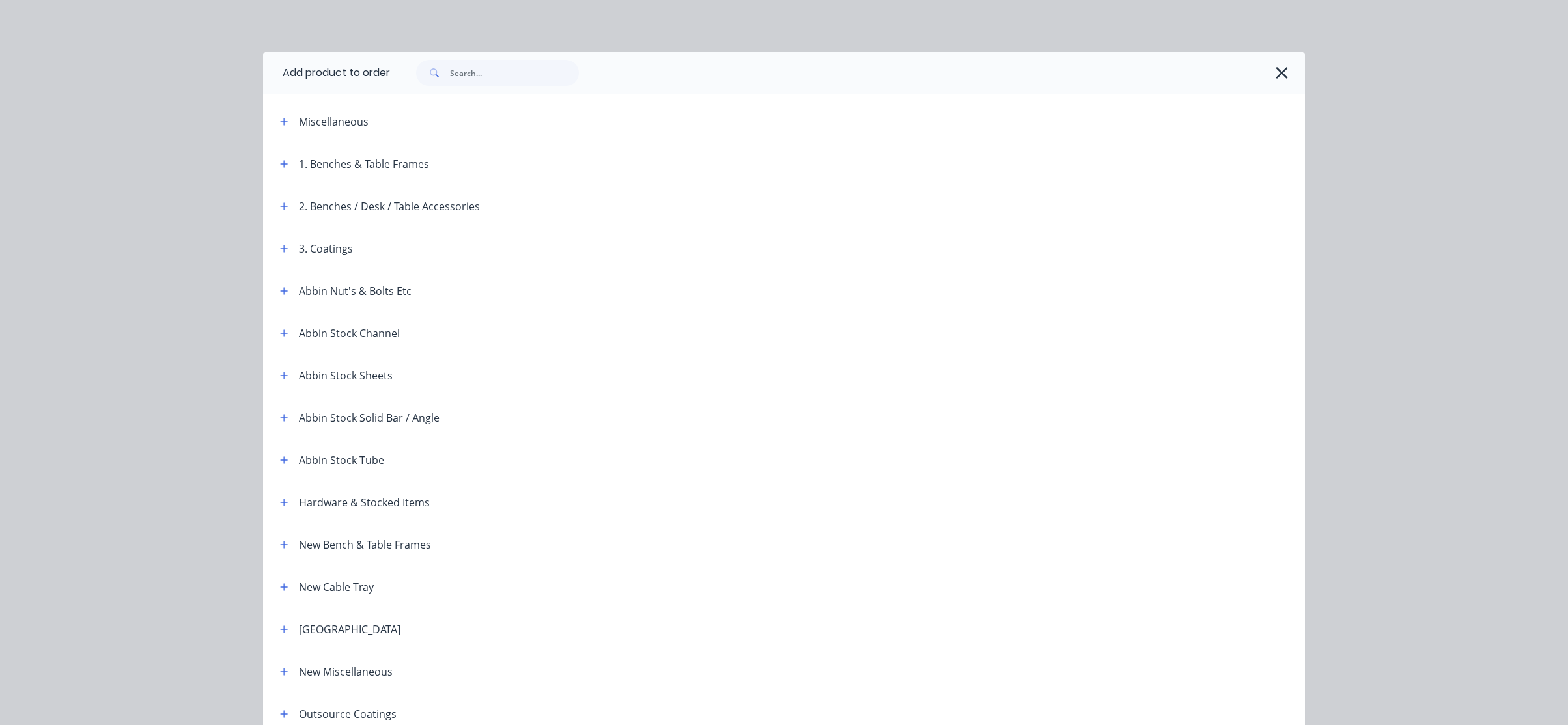
drag, startPoint x: 295, startPoint y: 120, endPoint x: 271, endPoint y: 126, distance: 24.7
click at [299, 120] on div "Miscellaneous" at bounding box center [333, 122] width 69 height 16
click at [276, 126] on span at bounding box center [284, 121] width 17 height 17
click at [280, 126] on icon "button" at bounding box center [284, 121] width 8 height 9
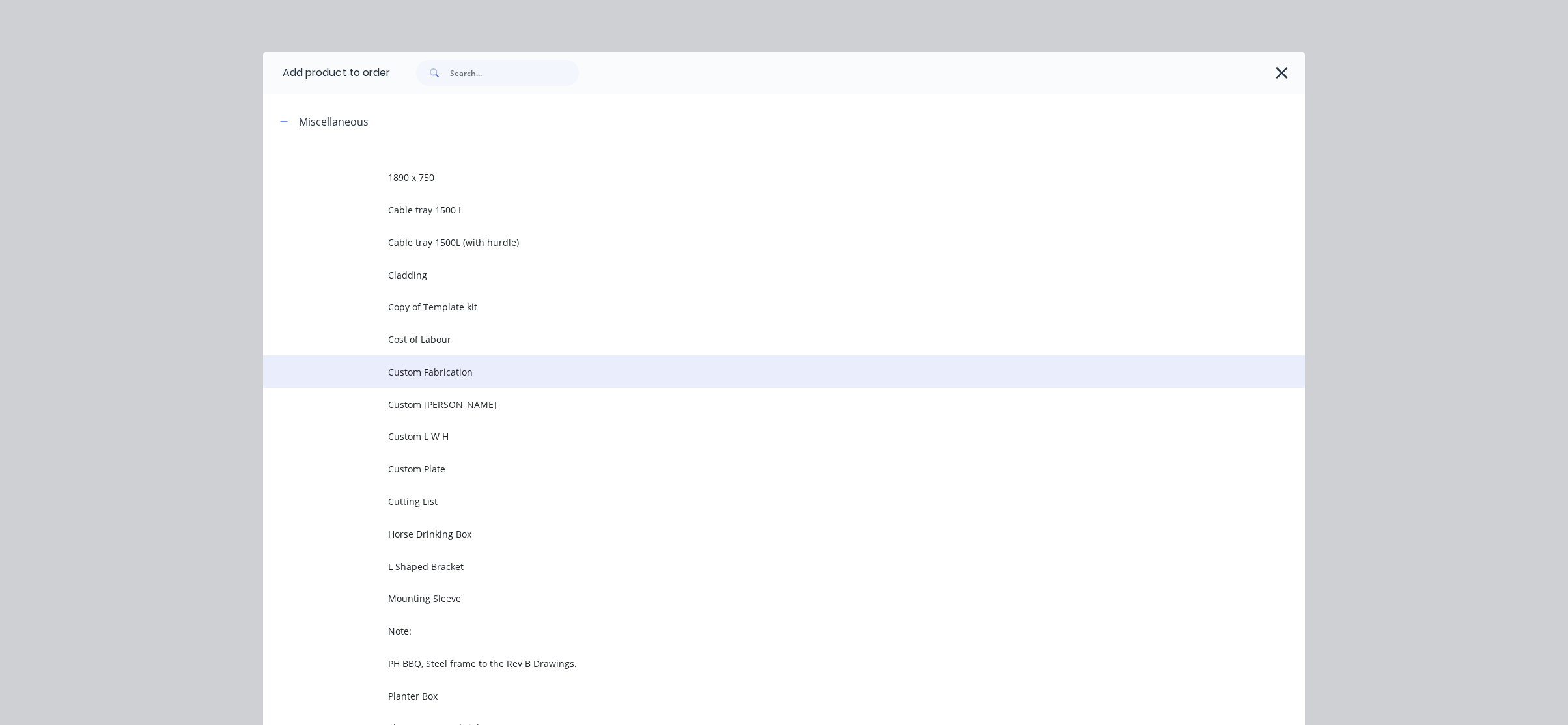
click at [429, 365] on span "Custom Fabrication" at bounding box center [755, 372] width 733 height 14
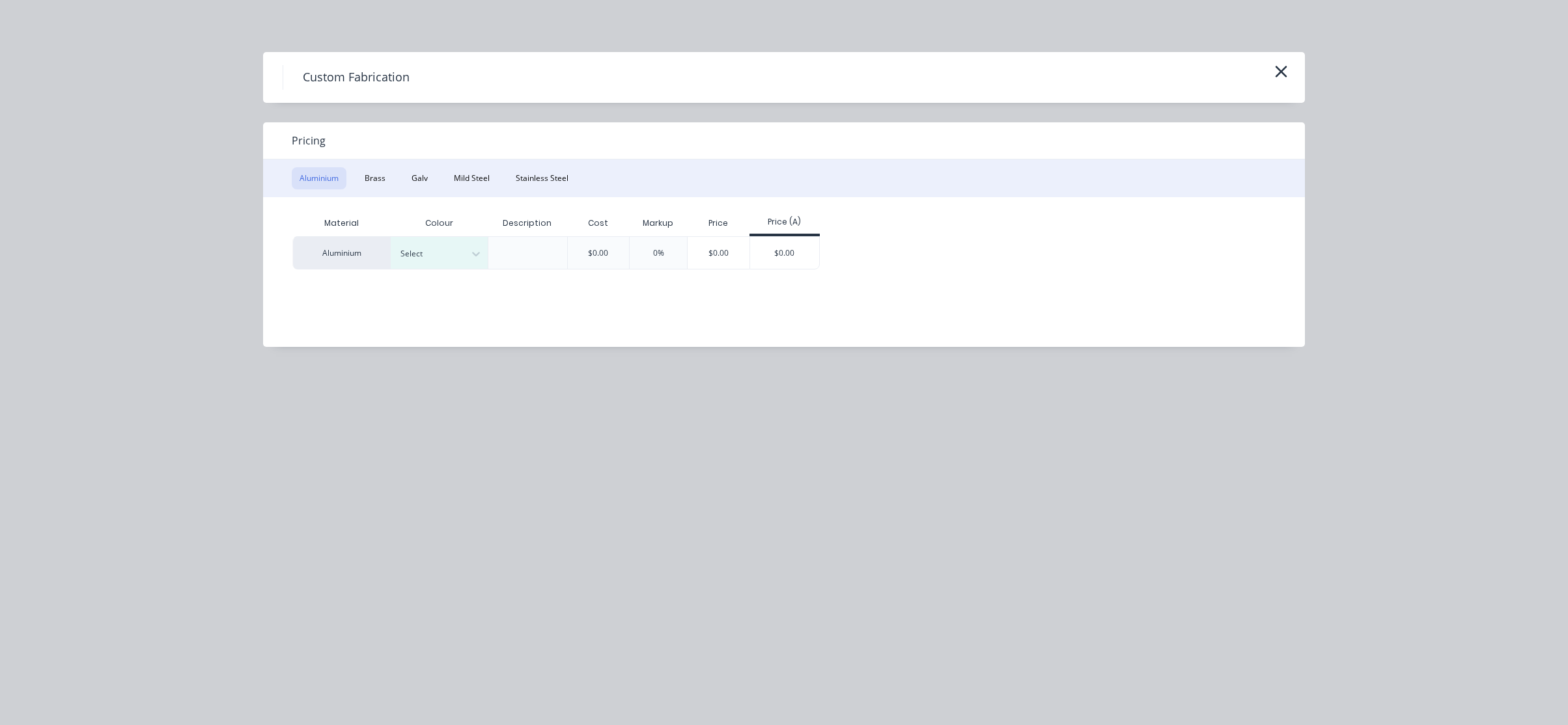
click at [453, 154] on div "Pricing" at bounding box center [784, 141] width 1042 height 37
click at [486, 185] on button "Mild Steel" at bounding box center [472, 178] width 52 height 22
drag, startPoint x: 789, startPoint y: 278, endPoint x: 685, endPoint y: 264, distance: 104.9
click at [786, 278] on div "Material Description Cost Markup Price Price (A) Mild Steel $0.00 0% $0.00 $0.00" at bounding box center [774, 262] width 1023 height 131
click at [686, 263] on div "$0.00" at bounding box center [686, 252] width 69 height 31
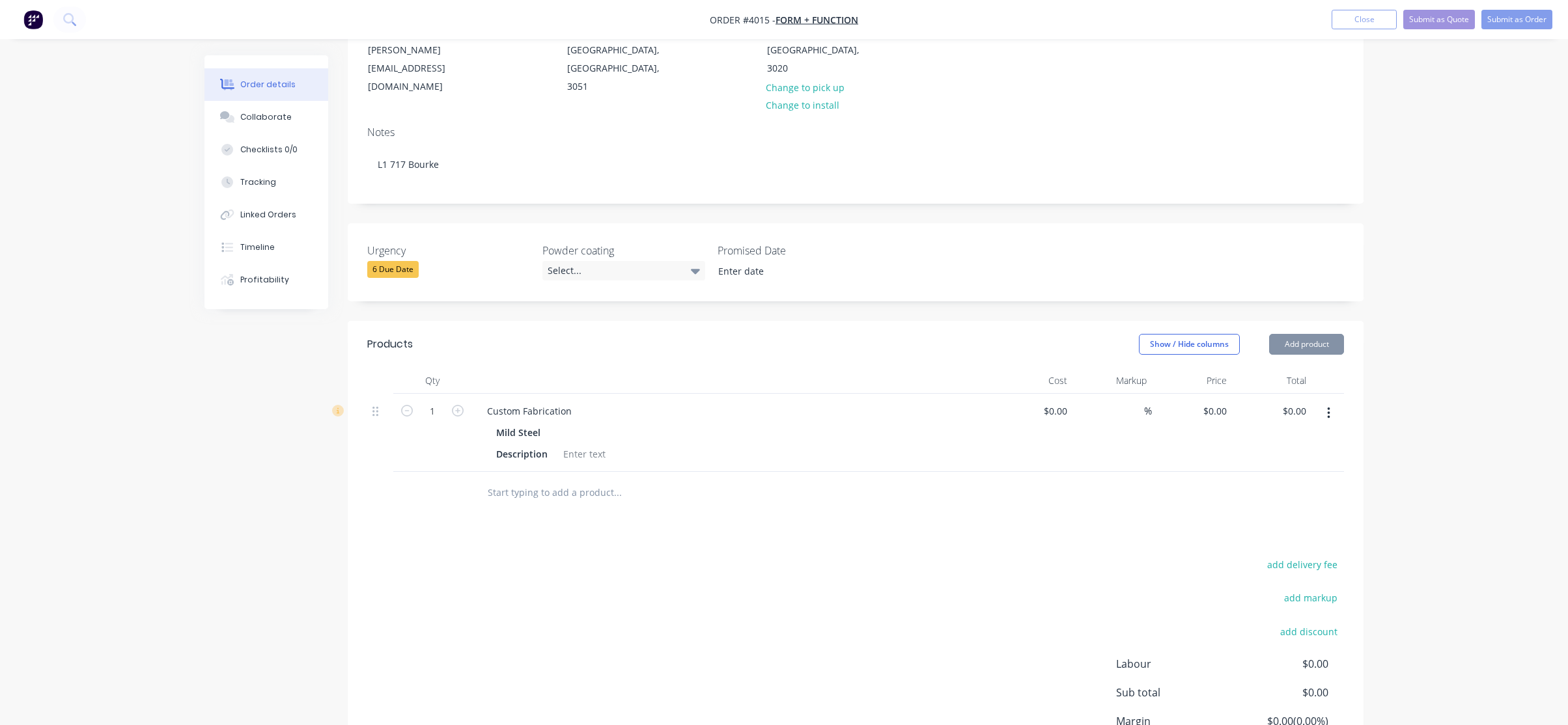
click at [641, 479] on input "text" at bounding box center [617, 492] width 260 height 26
drag, startPoint x: 591, startPoint y: 375, endPoint x: 574, endPoint y: 387, distance: 20.8
click at [580, 394] on div "Custom Fabrication Mild Steel Description" at bounding box center [732, 433] width 521 height 78
drag, startPoint x: 573, startPoint y: 387, endPoint x: 292, endPoint y: 371, distance: 281.5
click at [292, 371] on div "Created by [PERSON_NAME] Created [DATE] Required [DATE] Assigned to BM P Status…" at bounding box center [784, 362] width 1159 height 969
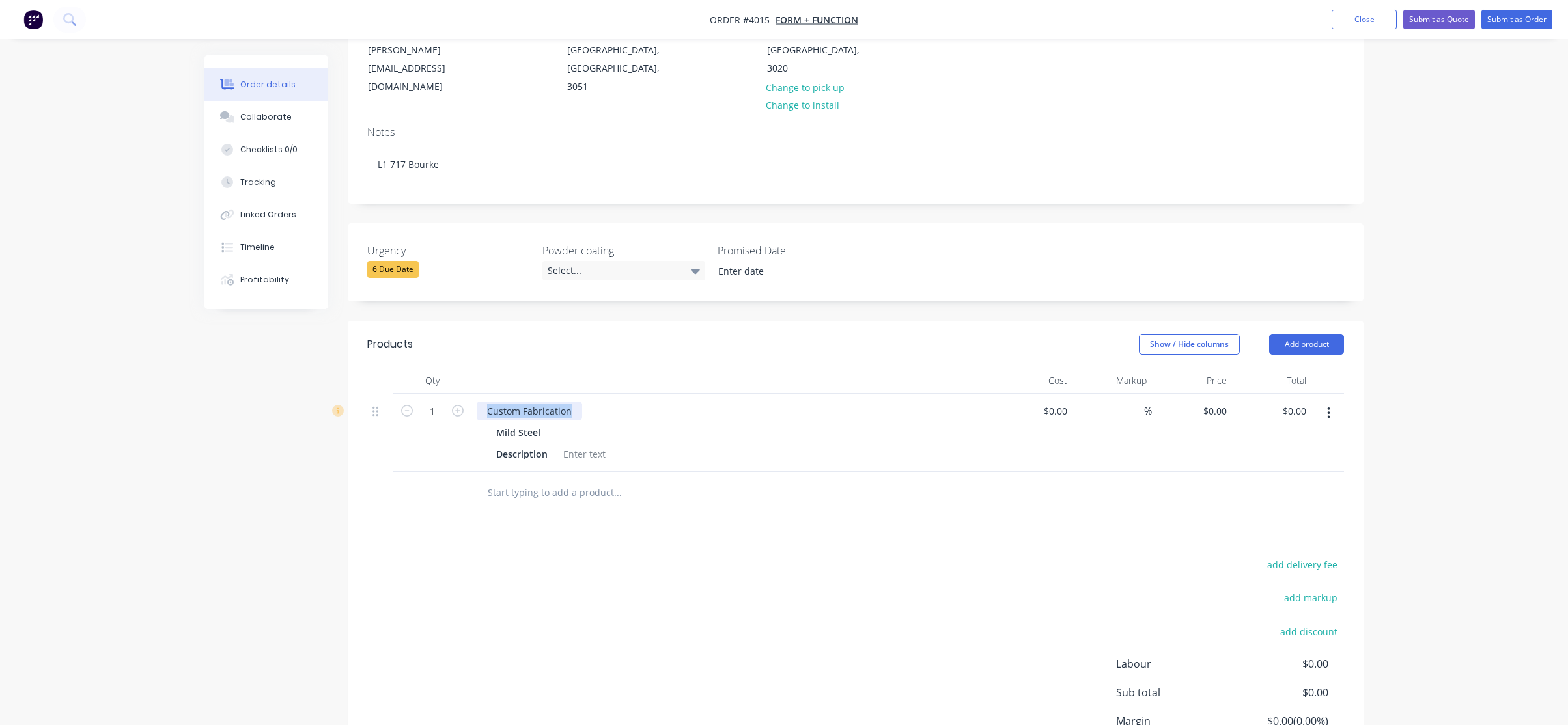
paste div
click at [528, 621] on div "add delivery fee add markup add discount Labour $0.00 Sub total $0.00 Margin $0…" at bounding box center [856, 681] width 977 height 251
click at [605, 401] on div "Disc base in [PERSON_NAME] PC to suit 1300 dia top at 695H" at bounding box center [619, 410] width 286 height 19
drag, startPoint x: 605, startPoint y: 392, endPoint x: 575, endPoint y: 389, distance: 30.1
click at [602, 401] on div "Disc base in [PERSON_NAME] PC to suit 1300 dia top at 695H" at bounding box center [619, 410] width 286 height 19
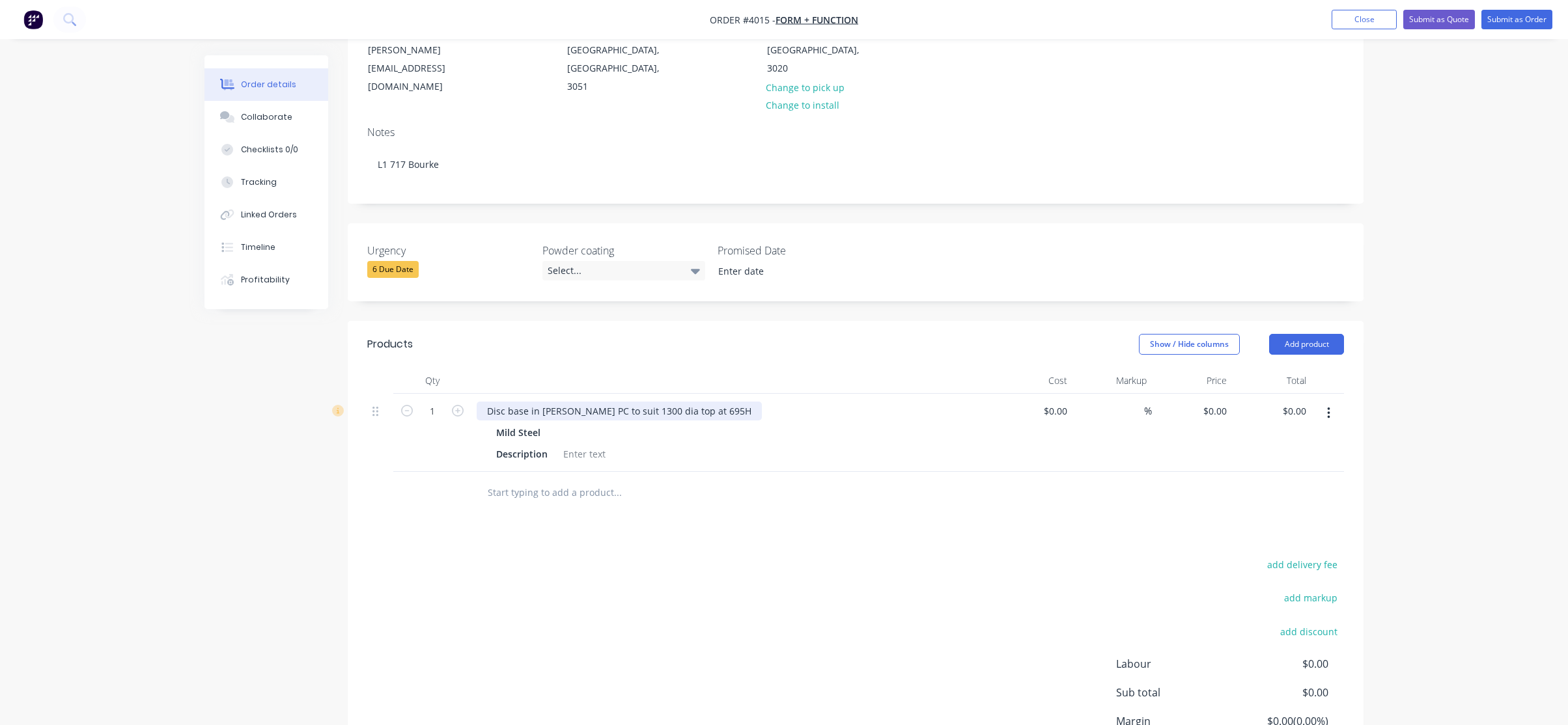
click at [536, 401] on div "Disc base in [PERSON_NAME] PC to suit 1300 dia top at 695H" at bounding box center [619, 410] width 286 height 19
drag, startPoint x: 529, startPoint y: 391, endPoint x: 602, endPoint y: 397, distance: 73.2
click at [602, 401] on div "Disc base in [PERSON_NAME] PCto suit 1300 dia top at 695H" at bounding box center [616, 410] width 280 height 19
click at [706, 472] on div at bounding box center [706, 492] width 469 height 42
click at [531, 444] on div "Description" at bounding box center [522, 453] width 61 height 19
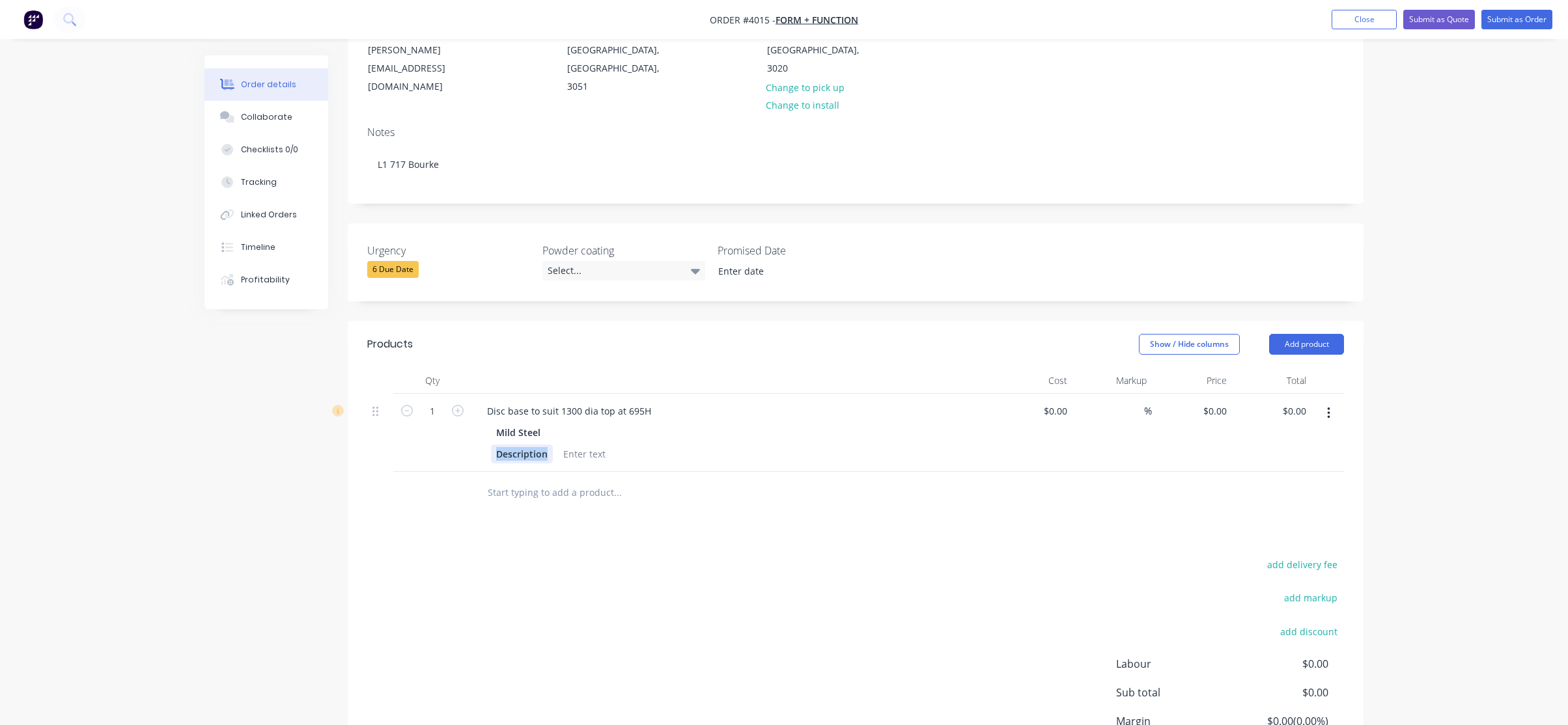
click at [531, 444] on div "Description" at bounding box center [522, 453] width 61 height 19
click at [596, 444] on div at bounding box center [584, 453] width 53 height 19
click at [523, 444] on div "Description" at bounding box center [522, 453] width 61 height 19
click at [590, 444] on div at bounding box center [584, 453] width 53 height 19
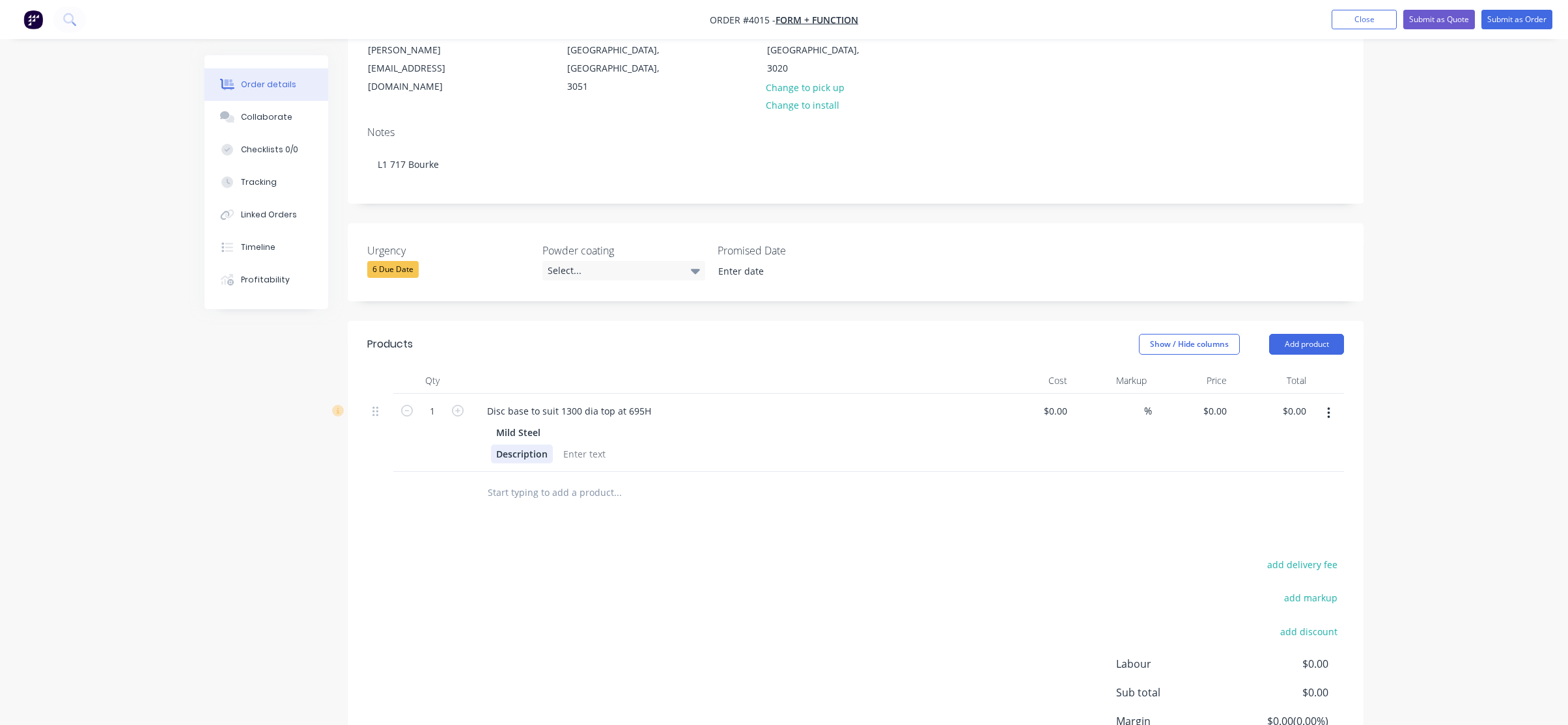
drag, startPoint x: 521, startPoint y: 442, endPoint x: 297, endPoint y: 96, distance: 412.2
click at [520, 444] on div "Description" at bounding box center [522, 453] width 61 height 19
drag, startPoint x: 527, startPoint y: 439, endPoint x: 560, endPoint y: 439, distance: 33.0
click at [561, 444] on div "Description" at bounding box center [729, 453] width 477 height 19
click at [550, 444] on div at bounding box center [548, 453] width 53 height 19
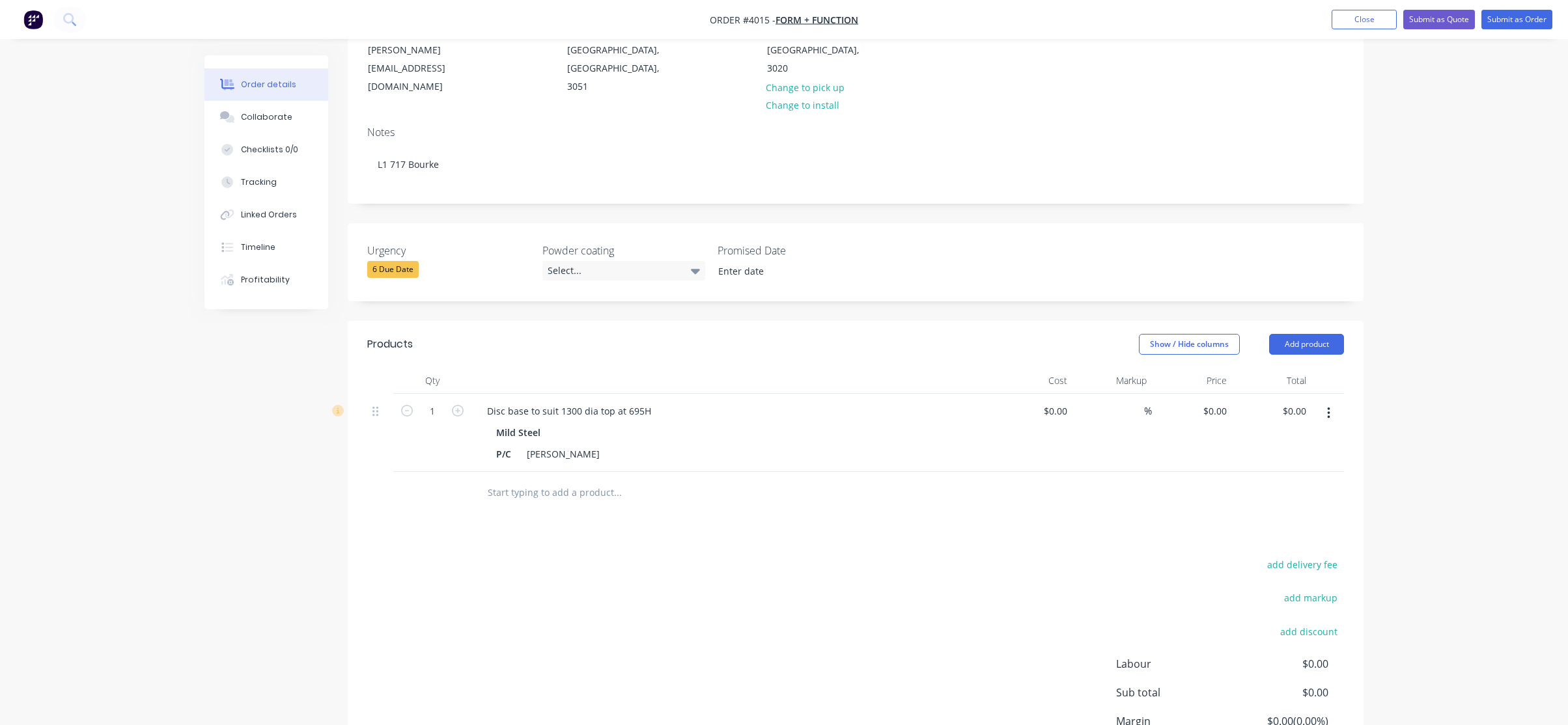
click at [804, 618] on div "add delivery fee add markup add discount Labour $0.00 Sub total $0.00 Margin $0…" at bounding box center [856, 681] width 977 height 251
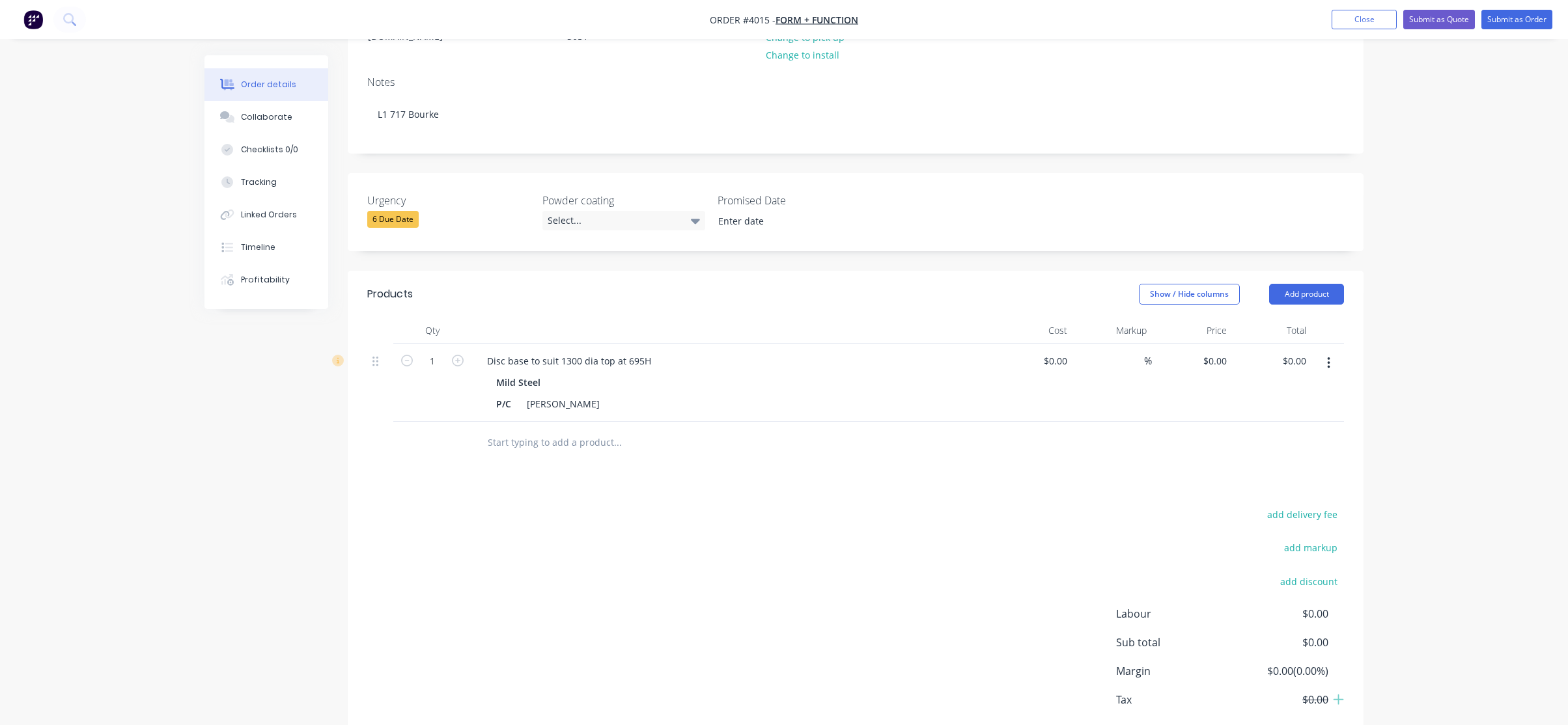
scroll to position [281, 0]
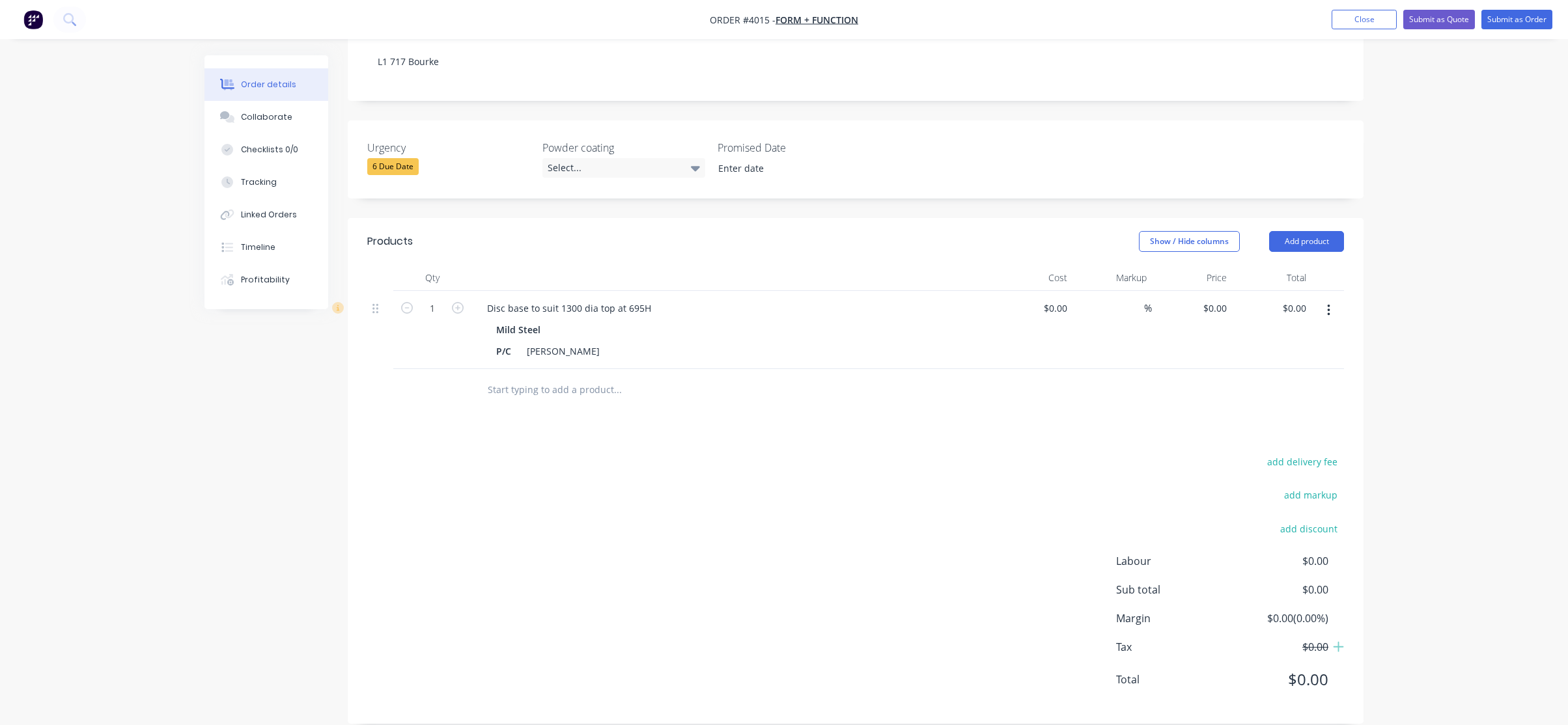
drag, startPoint x: 595, startPoint y: 455, endPoint x: 632, endPoint y: 433, distance: 43.0
click at [593, 456] on div "add delivery fee add markup add discount Labour $0.00 Sub total $0.00 Margin $0…" at bounding box center [856, 579] width 977 height 251
click at [1332, 231] on button "Add product" at bounding box center [1307, 241] width 75 height 20
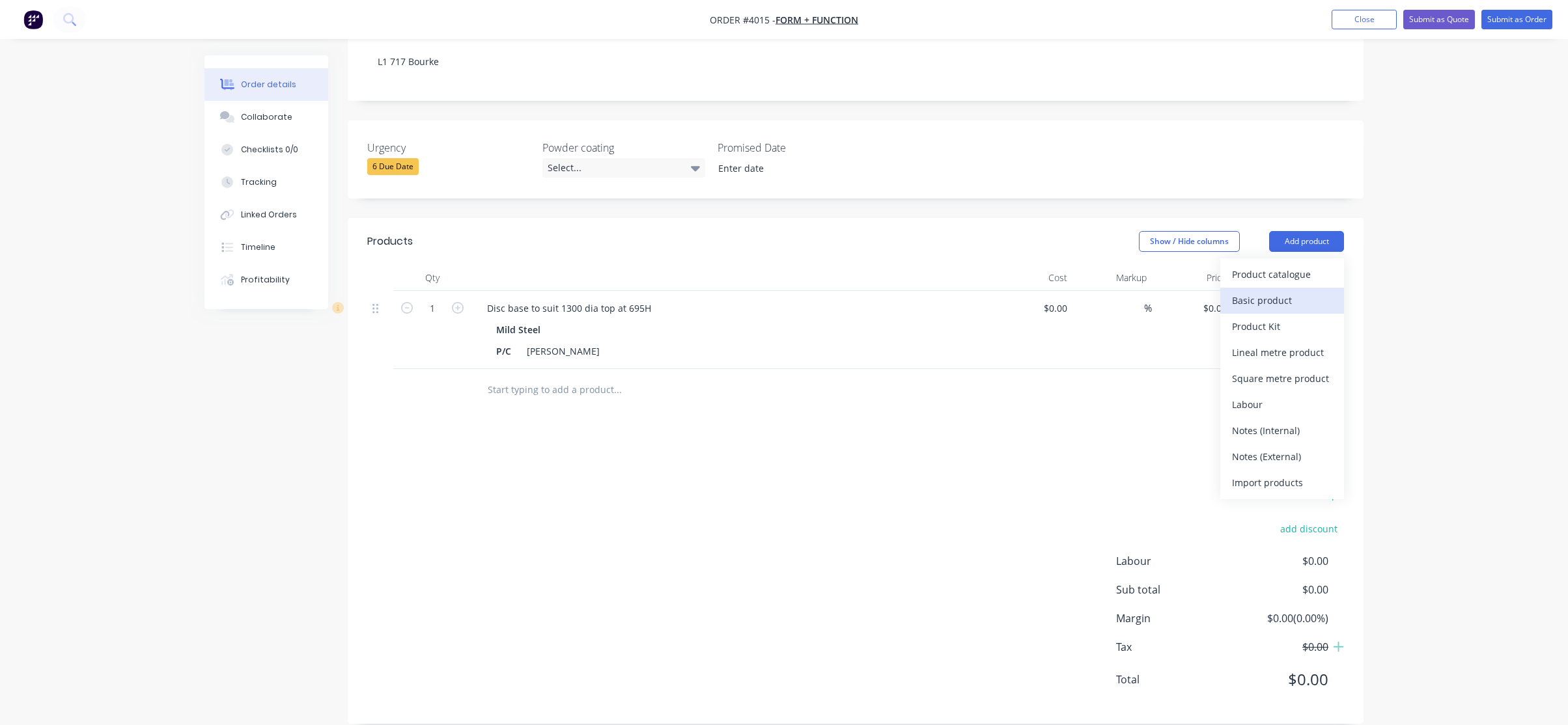
click at [1318, 291] on div "Basic product" at bounding box center [1282, 300] width 100 height 19
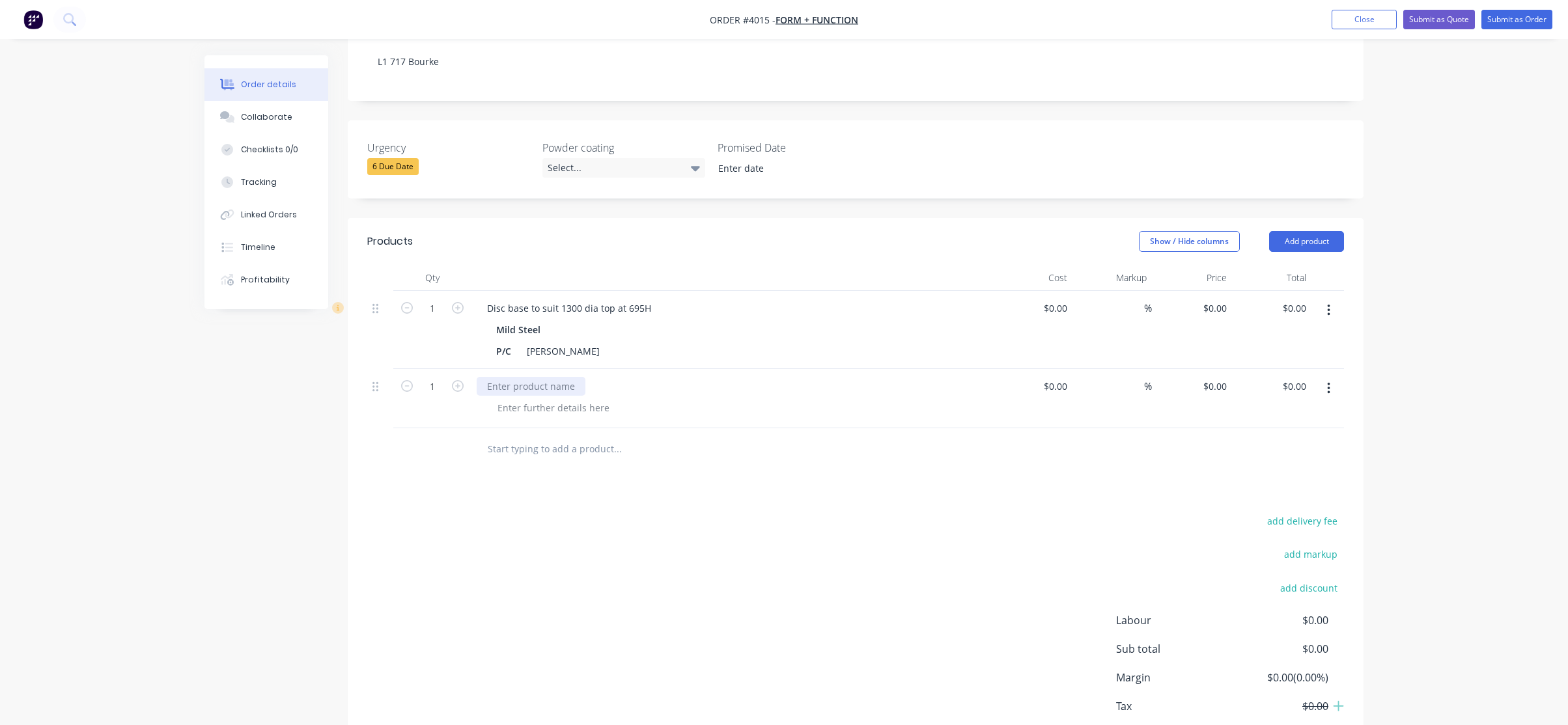
click at [521, 377] on div at bounding box center [531, 386] width 109 height 19
paste div
click at [581, 611] on div "add delivery fee add markup add discount Labour $0.00 Sub total $0.00 Margin $0…" at bounding box center [856, 638] width 977 height 251
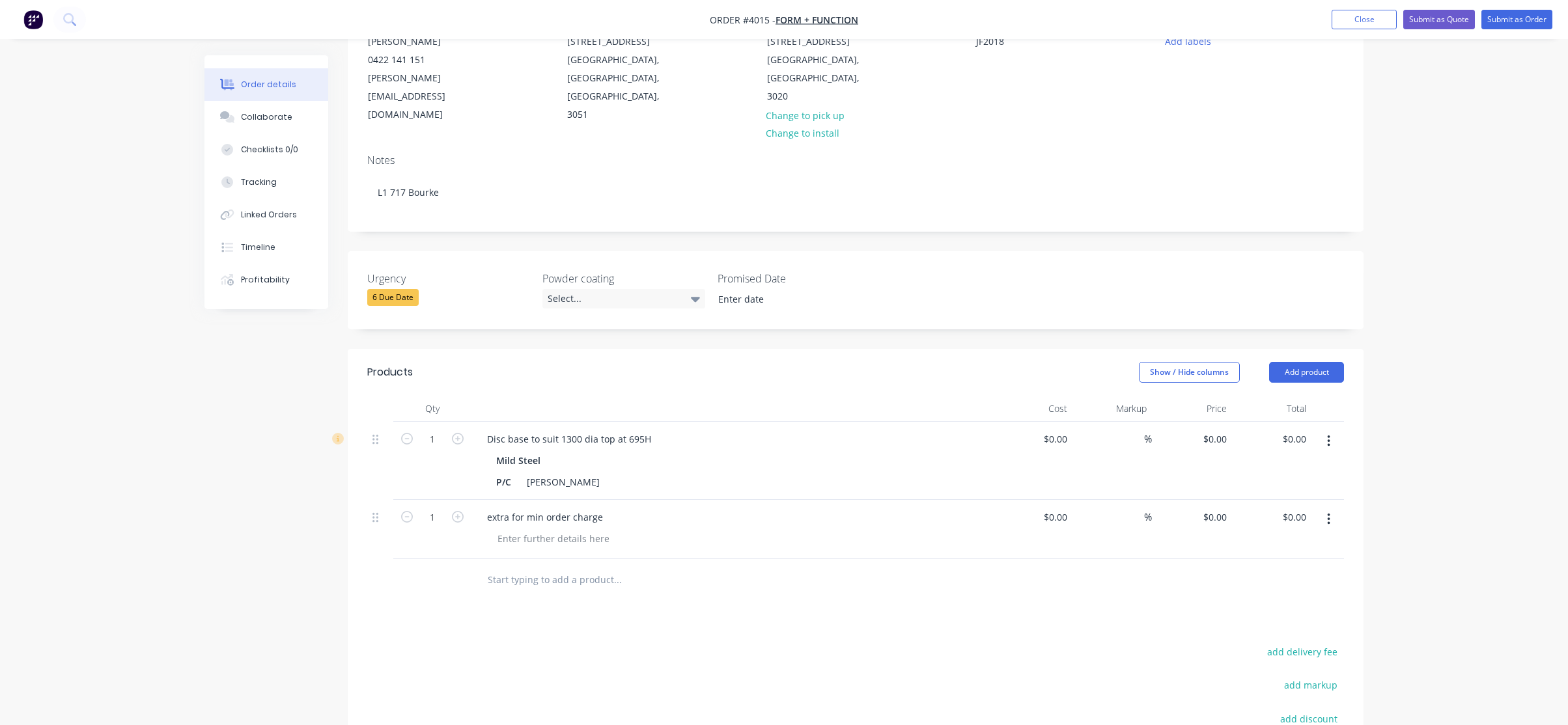
scroll to position [0, 0]
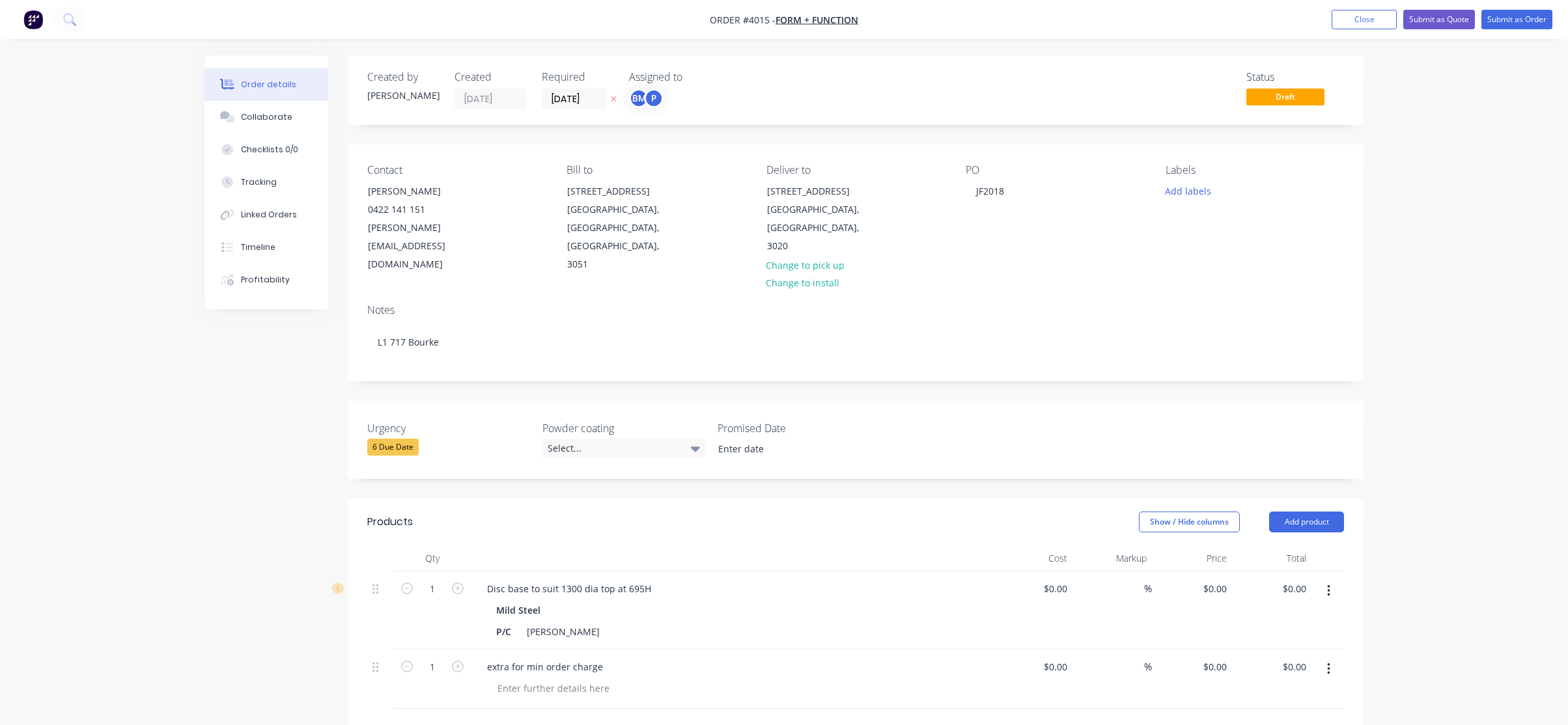
click at [129, 322] on div "Order details Collaborate Checklists 0/0 Tracking Linked Orders Timeline Profit…" at bounding box center [784, 542] width 1568 height 1084
drag, startPoint x: 304, startPoint y: 131, endPoint x: 270, endPoint y: 145, distance: 36.8
click at [304, 130] on button "Collaborate" at bounding box center [266, 117] width 124 height 32
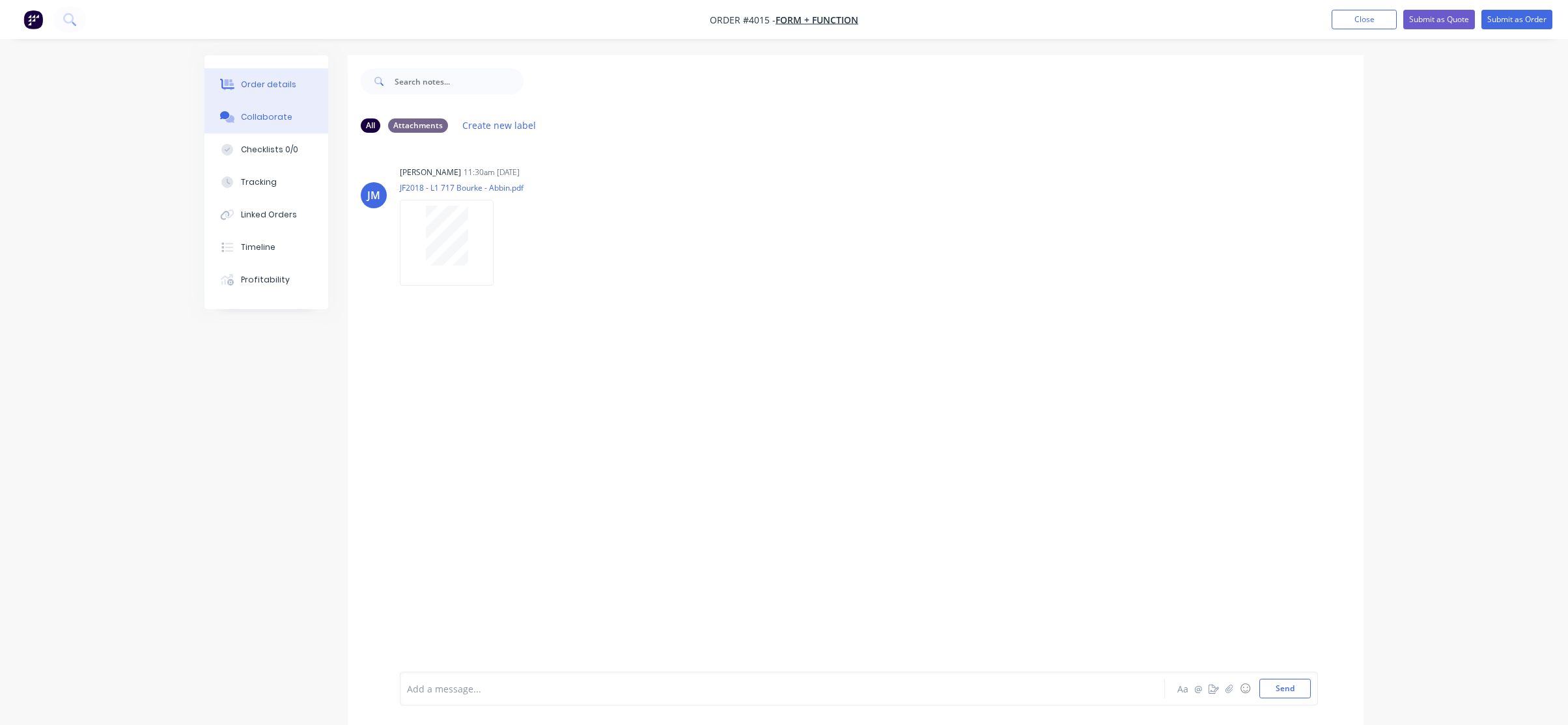
click at [300, 94] on button "Order details" at bounding box center [266, 84] width 124 height 32
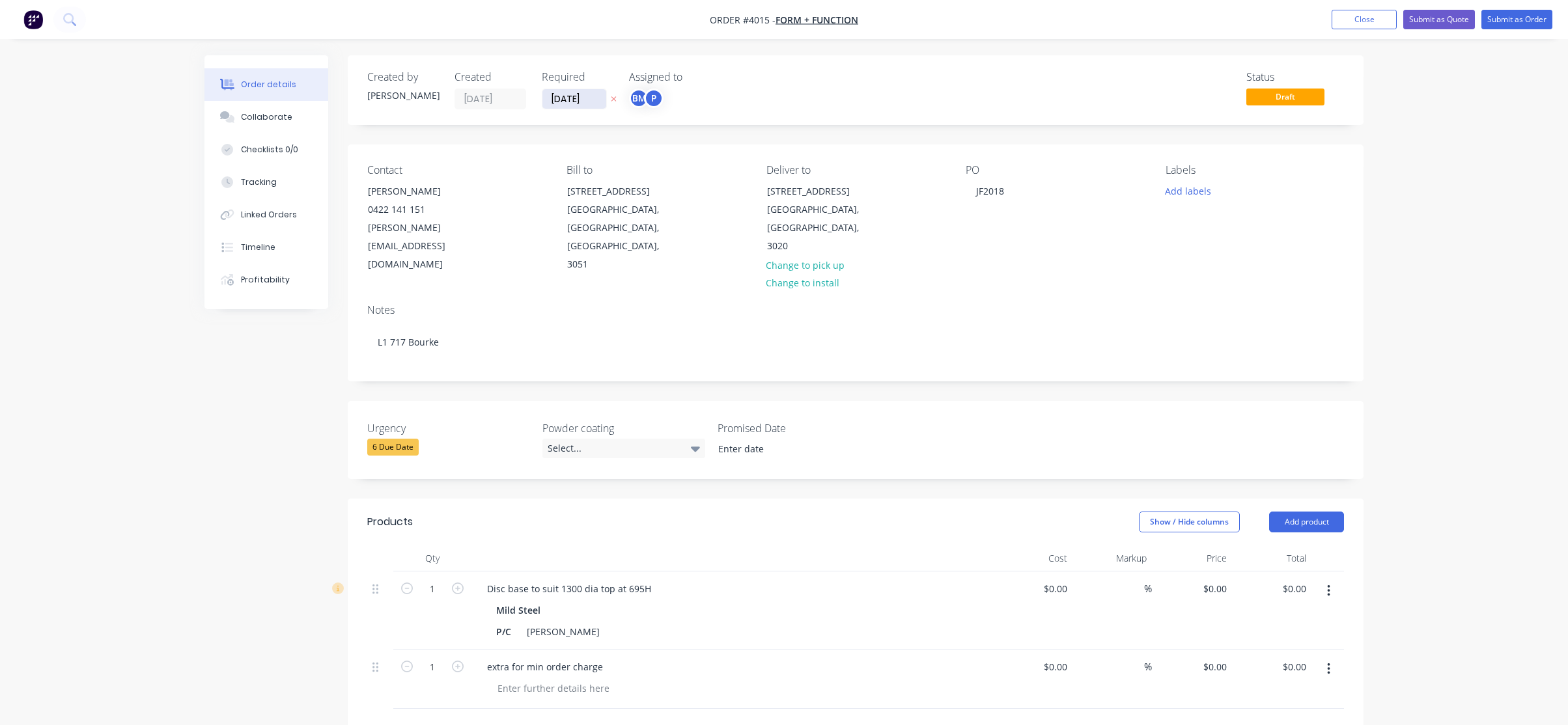
click at [550, 96] on input "[DATE]" at bounding box center [573, 99] width 63 height 19
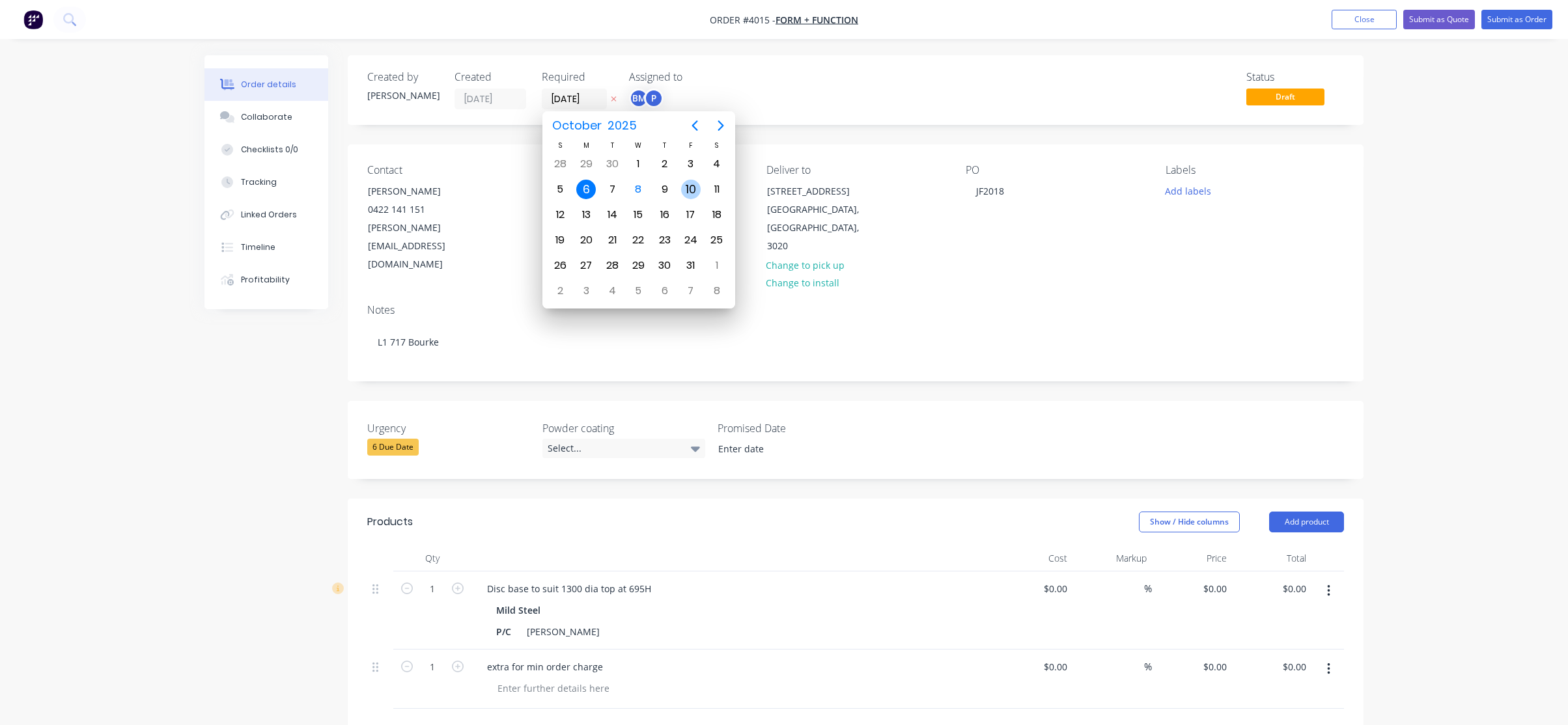
click at [690, 182] on div "10" at bounding box center [691, 189] width 20 height 19
type input "[DATE]"
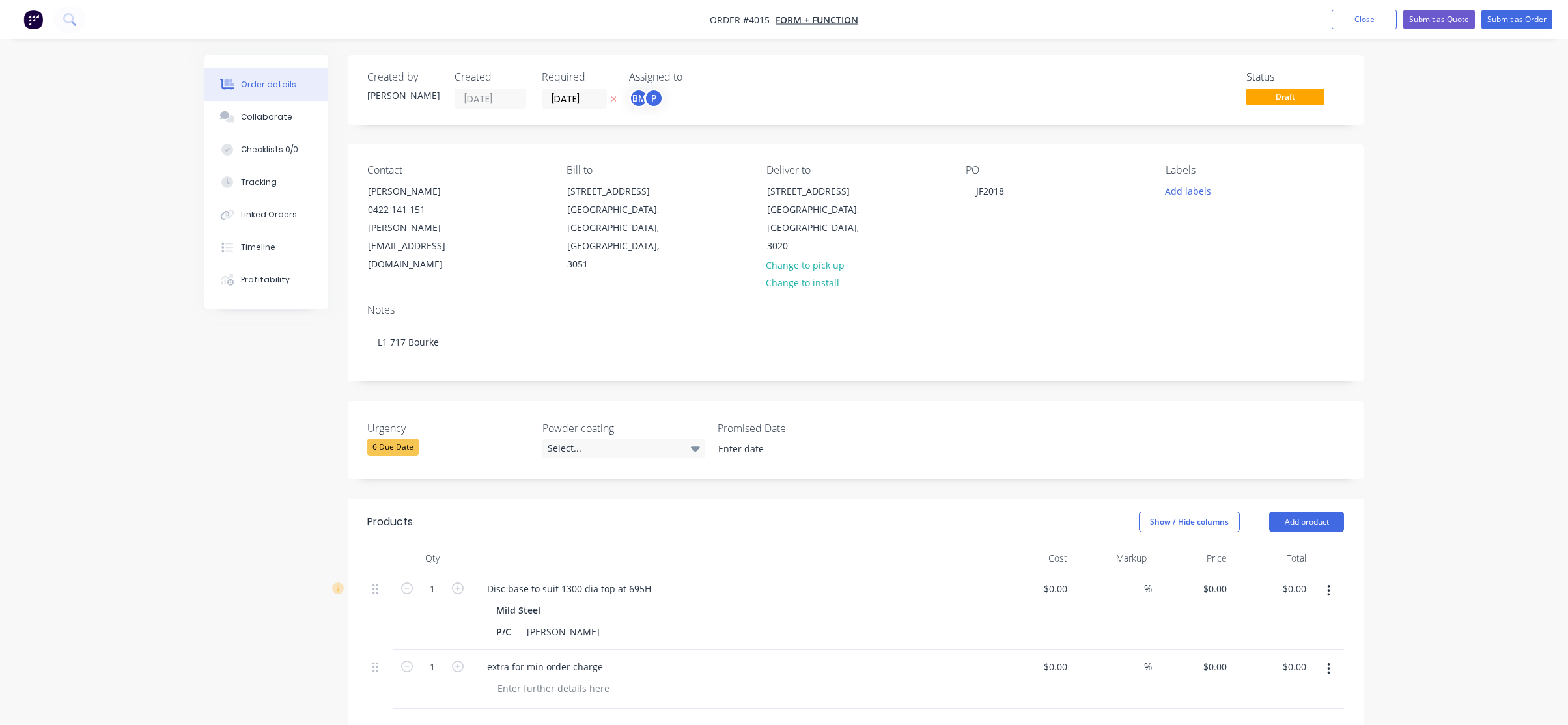
click at [647, 109] on div "Assigned to BM P" at bounding box center [694, 90] width 131 height 38
click at [659, 130] on div "[PERSON_NAME] (You)" at bounding box center [711, 132] width 142 height 19
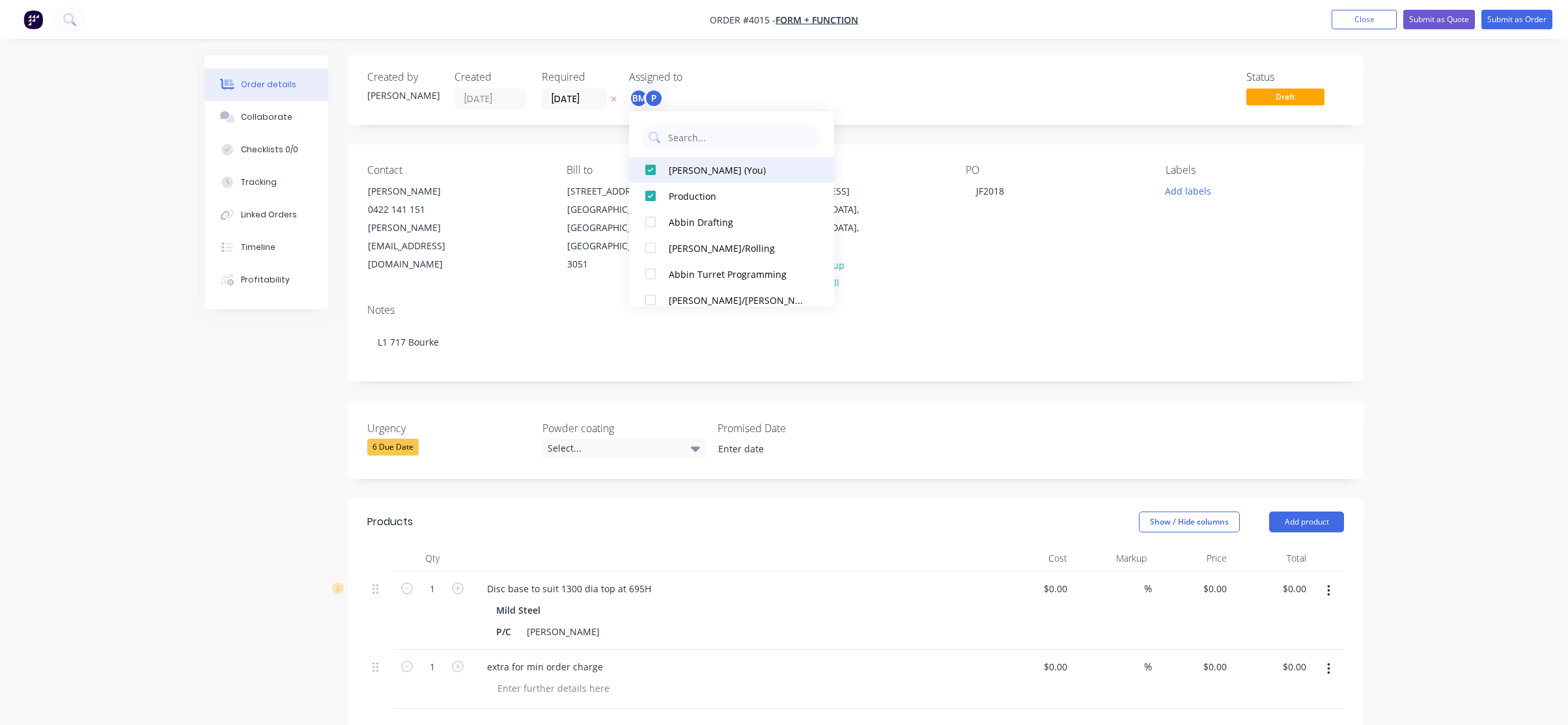
click at [684, 175] on div "[PERSON_NAME] (You)" at bounding box center [738, 171] width 138 height 14
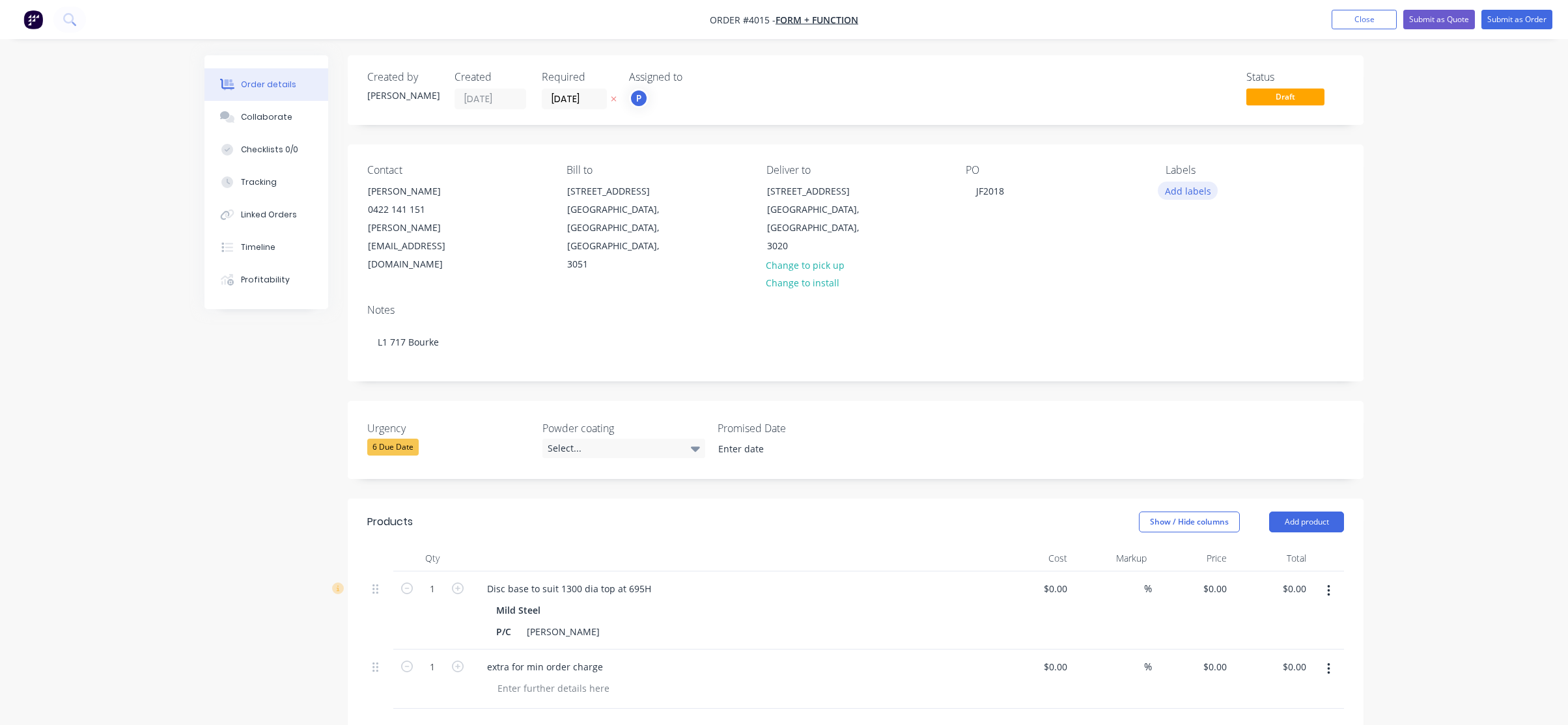
drag, startPoint x: 1170, startPoint y: 191, endPoint x: 1182, endPoint y: 196, distance: 13.0
click at [1170, 192] on button "Add labels" at bounding box center [1188, 190] width 59 height 18
drag, startPoint x: 1223, startPoint y: 389, endPoint x: 1223, endPoint y: 373, distance: 16.0
click at [1222, 389] on div "A3-Laser" at bounding box center [1223, 385] width 44 height 15
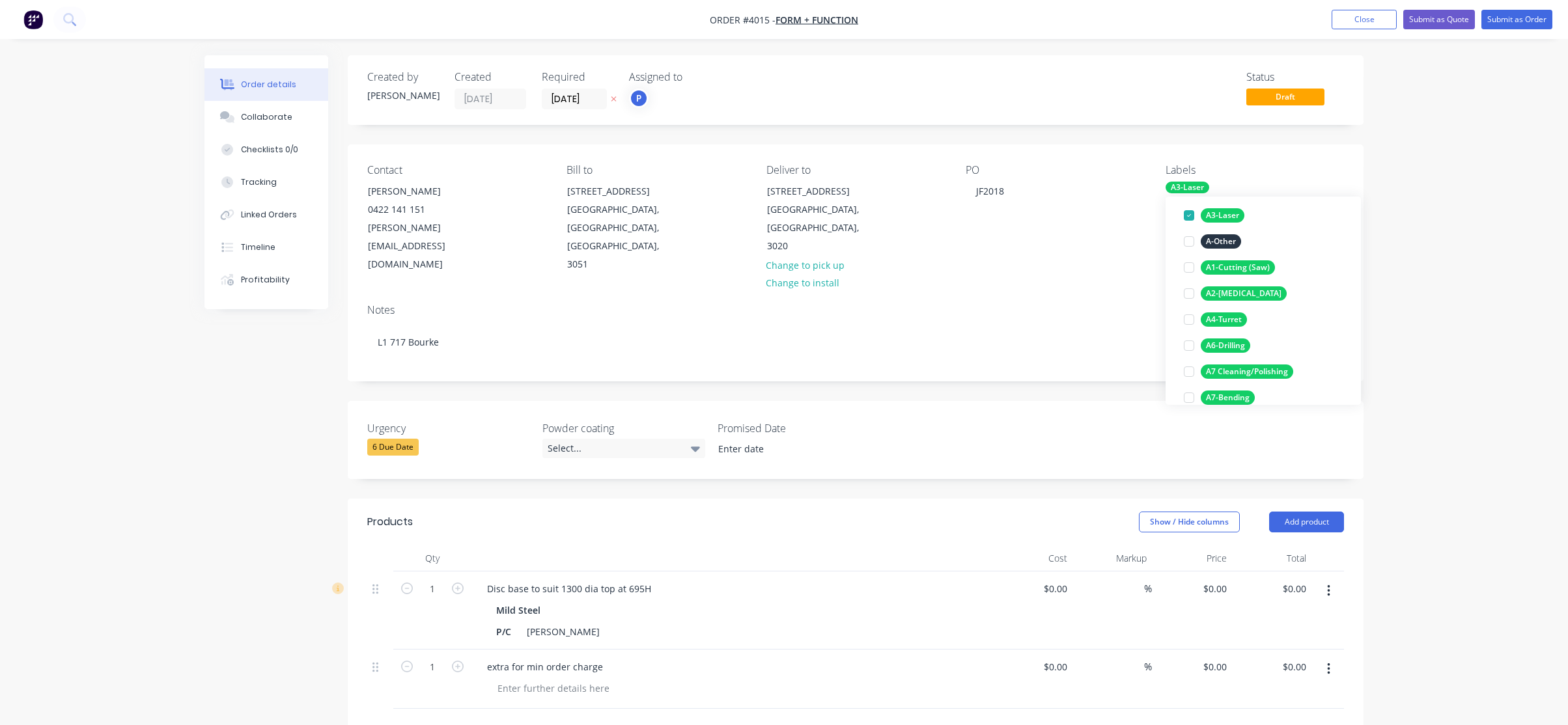
scroll to position [195, 0]
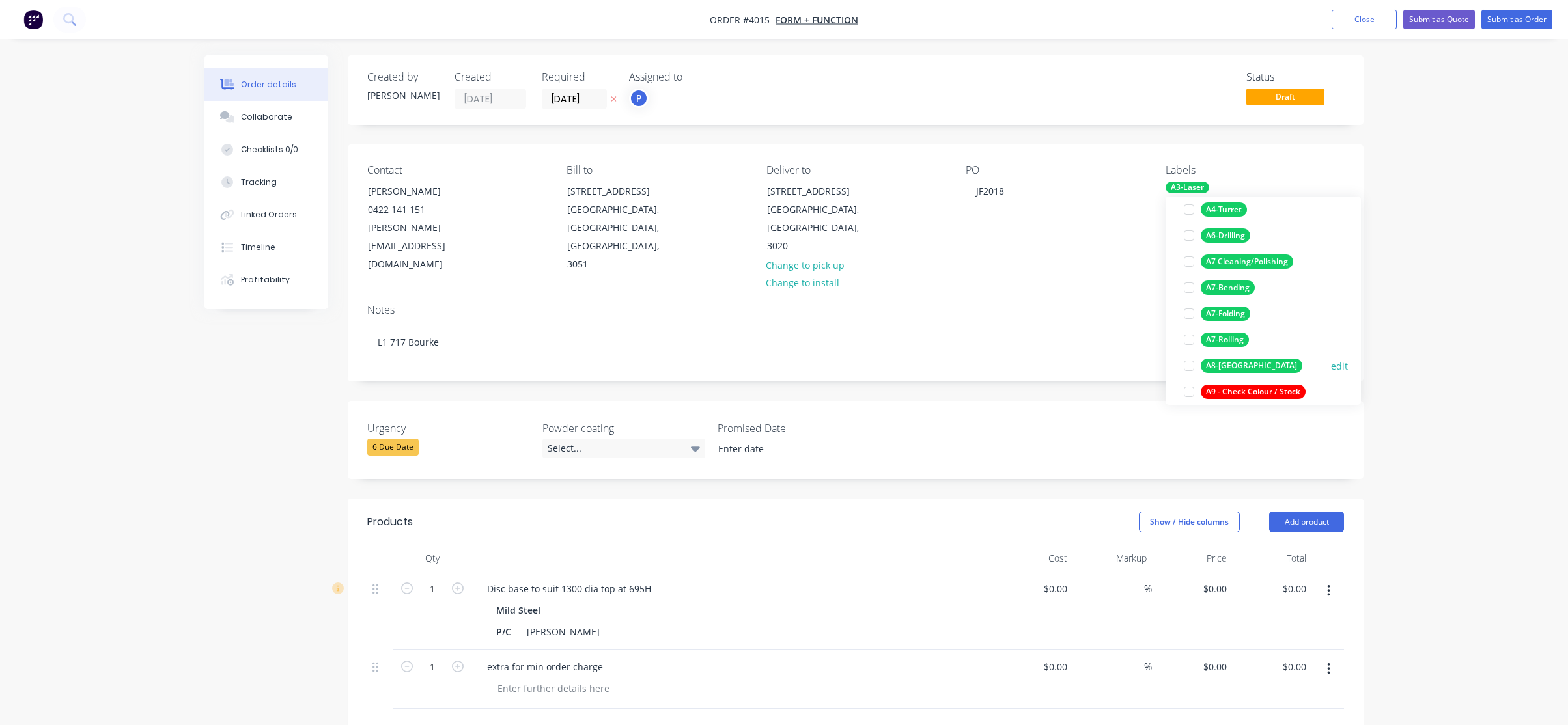
click at [1231, 367] on div "A8-[GEOGRAPHIC_DATA]" at bounding box center [1252, 365] width 101 height 15
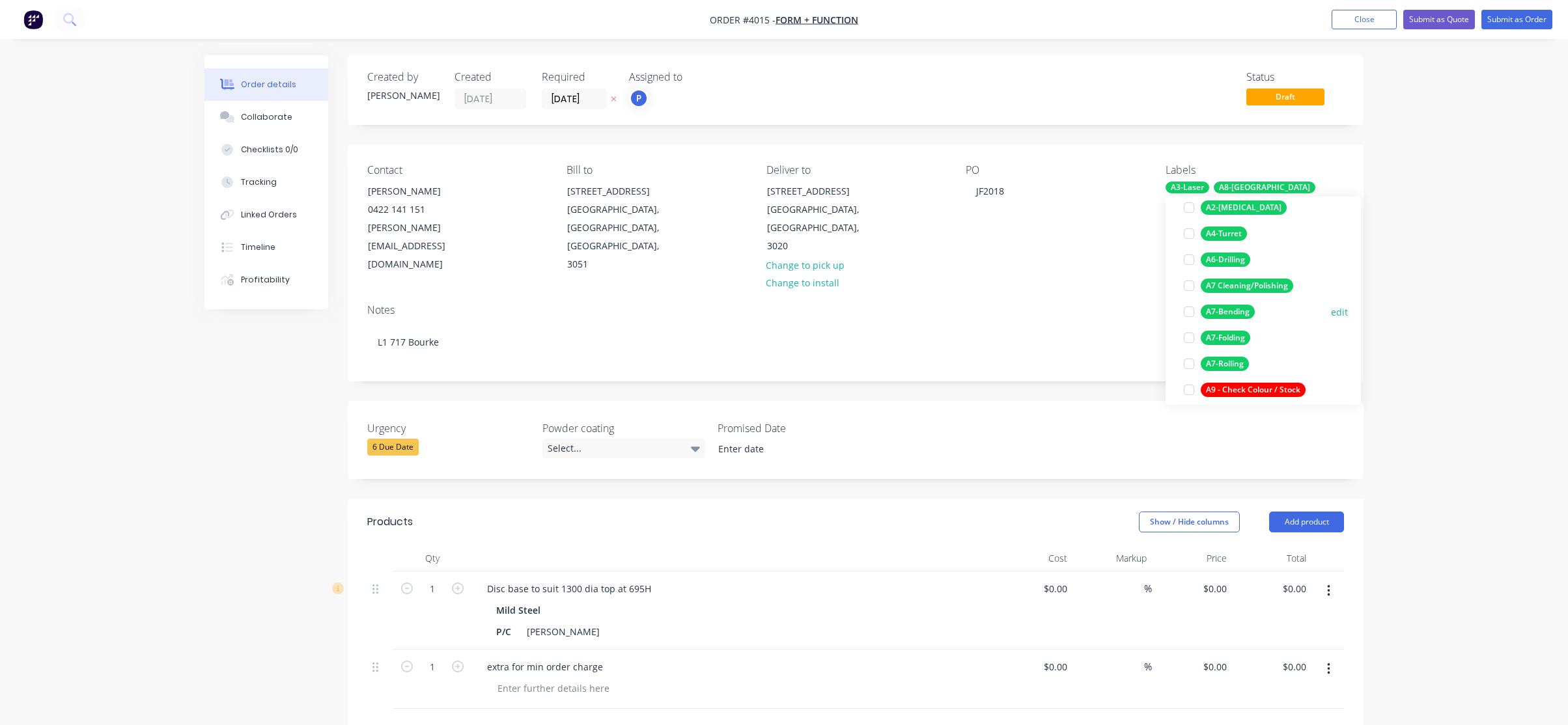
scroll to position [260, 0]
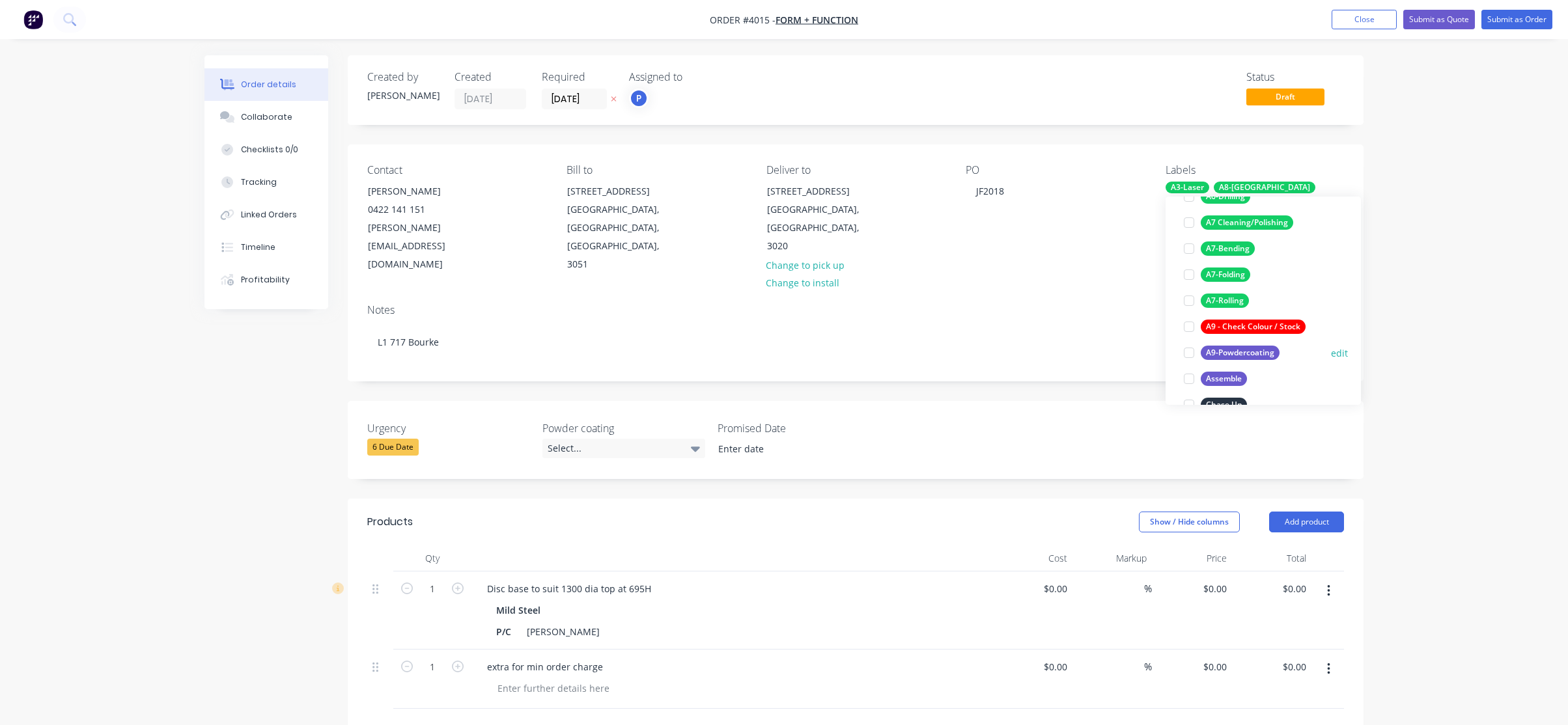
click at [1235, 356] on div "A9-Powdercoating" at bounding box center [1240, 353] width 79 height 15
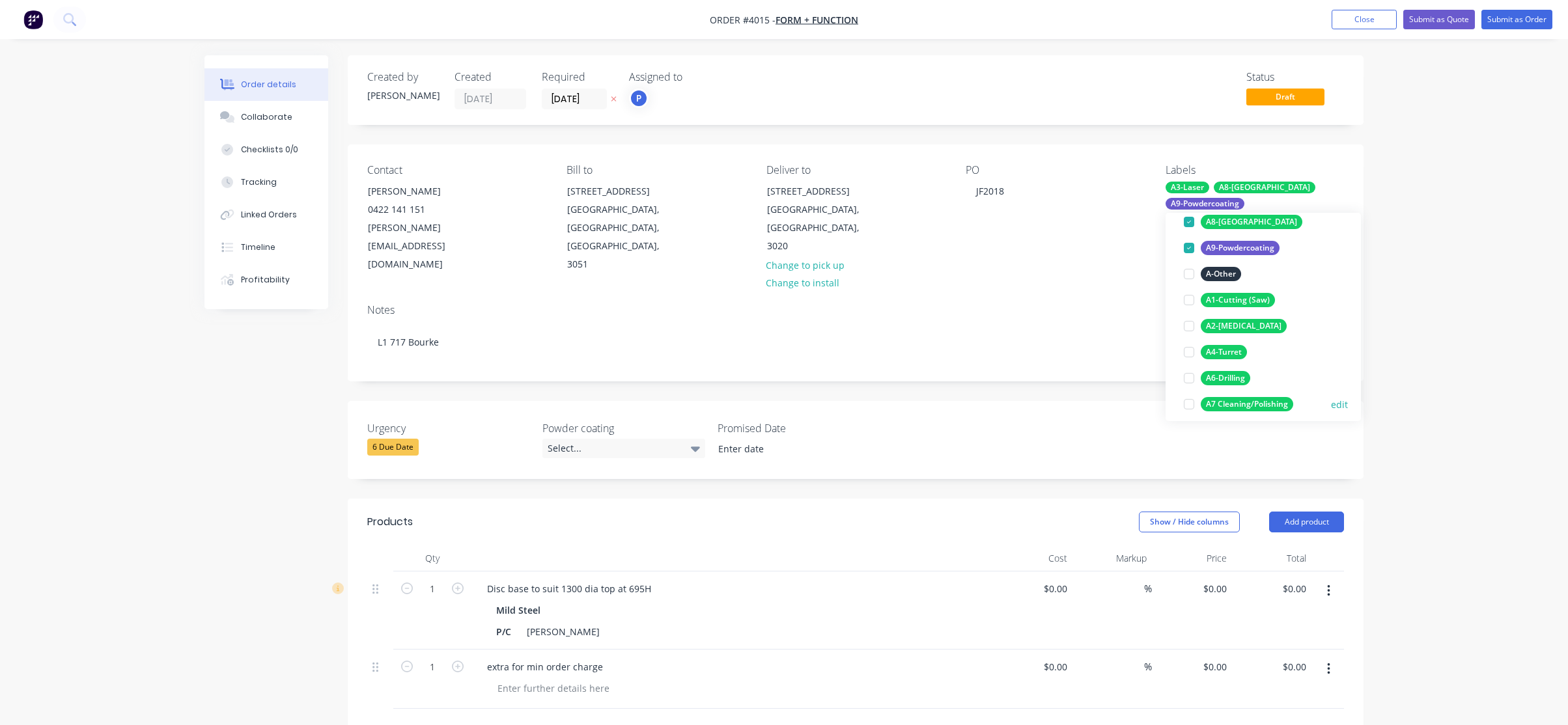
scroll to position [131, 0]
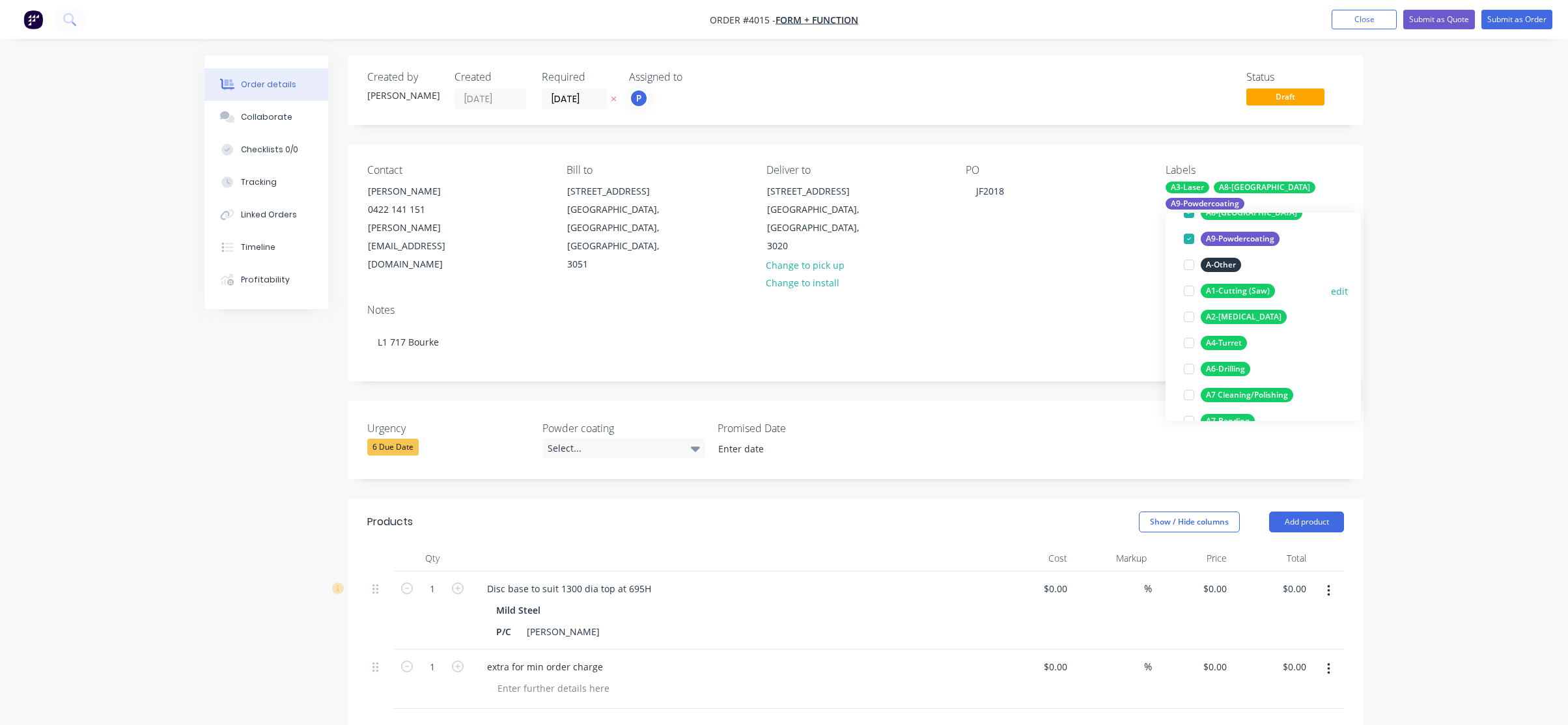
click at [1258, 292] on div "A1-Cutting (Saw)" at bounding box center [1238, 290] width 74 height 15
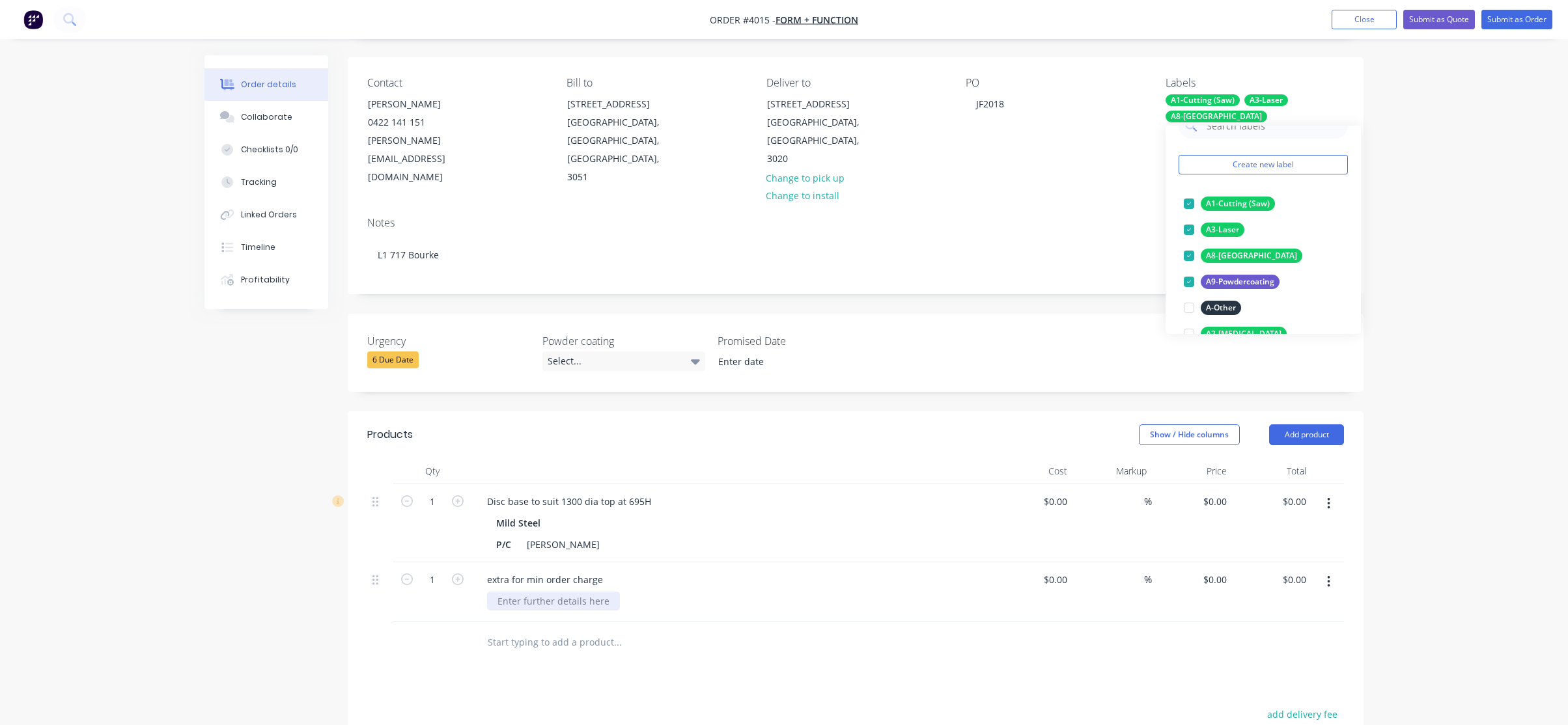
scroll to position [195, 0]
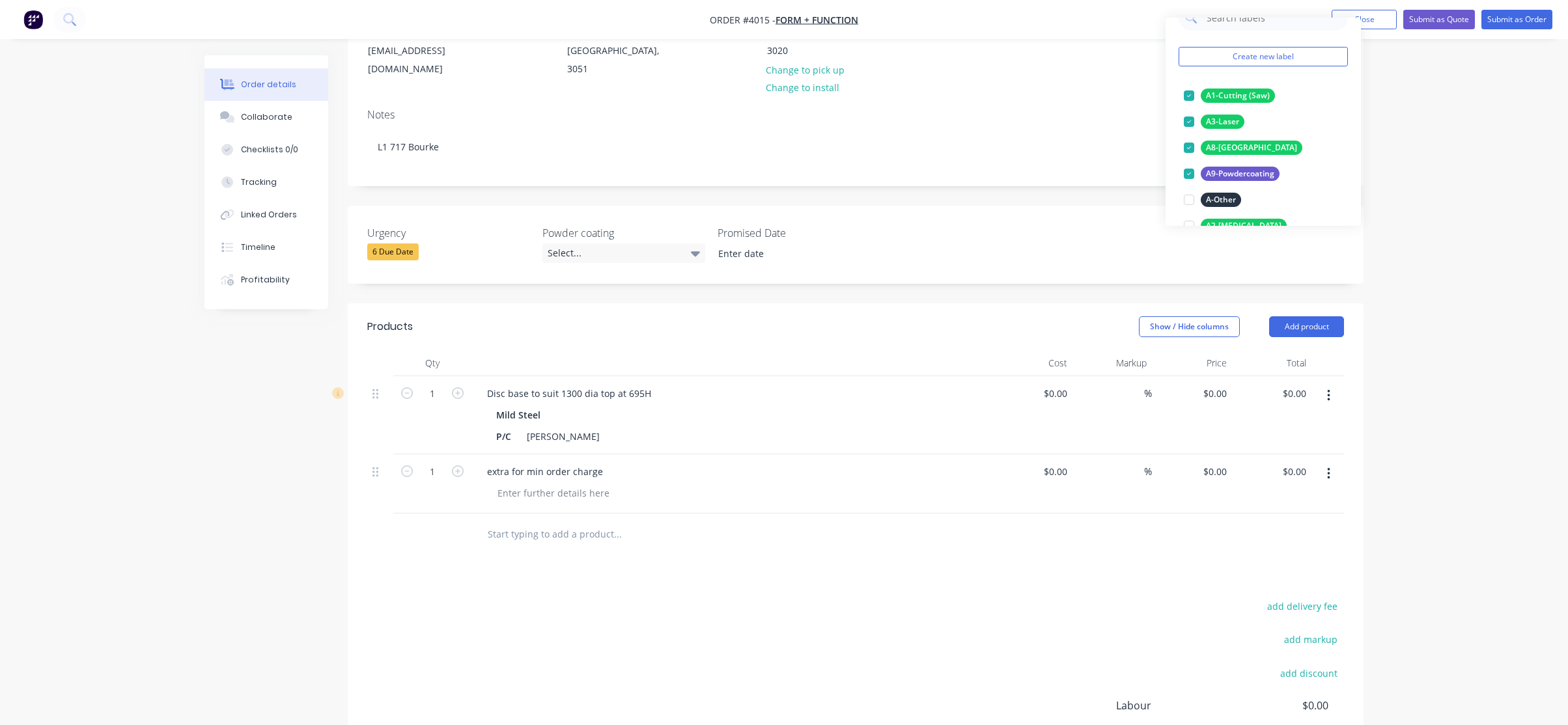
click at [183, 490] on div "Order details Collaborate Checklists 0/0 Tracking Linked Orders Timeline Profit…" at bounding box center [784, 347] width 1568 height 1084
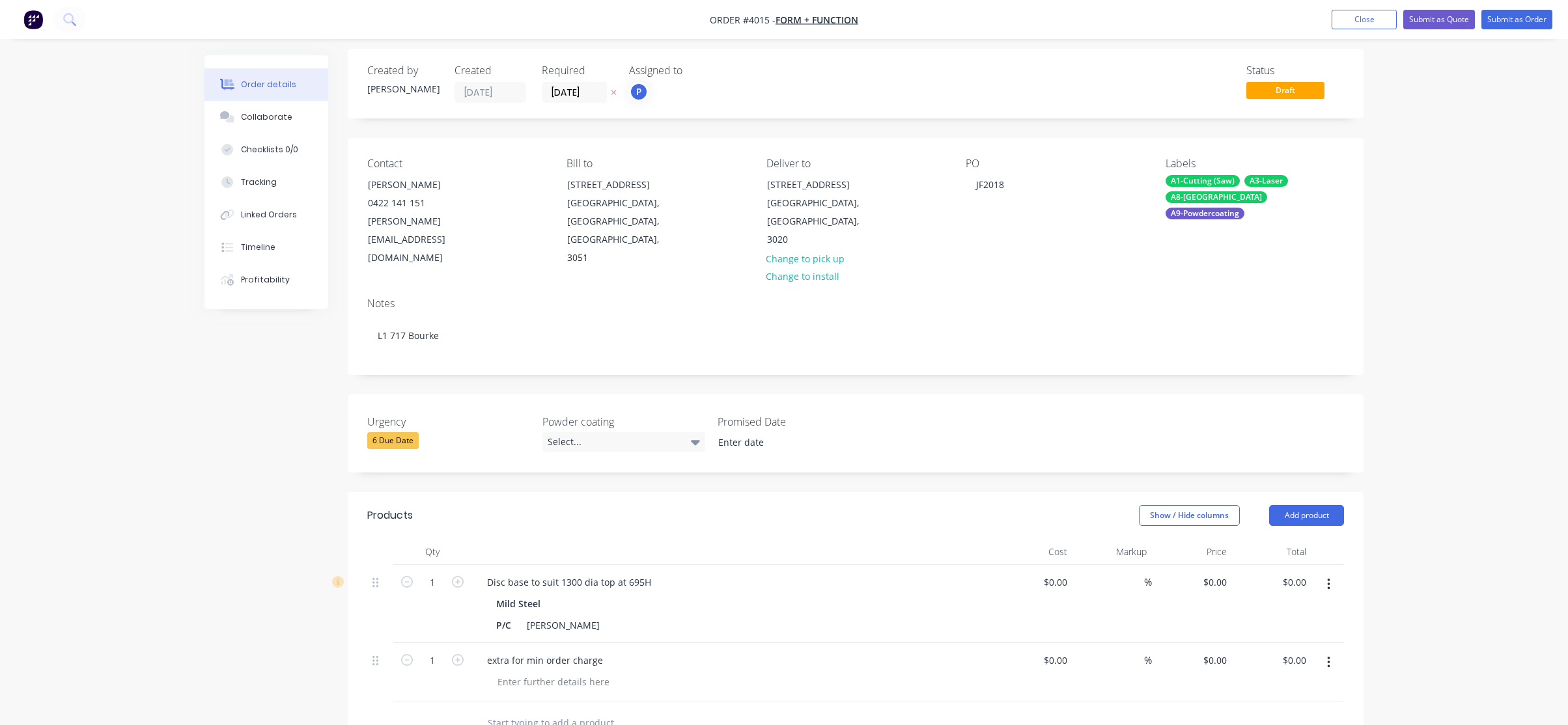
scroll to position [0, 0]
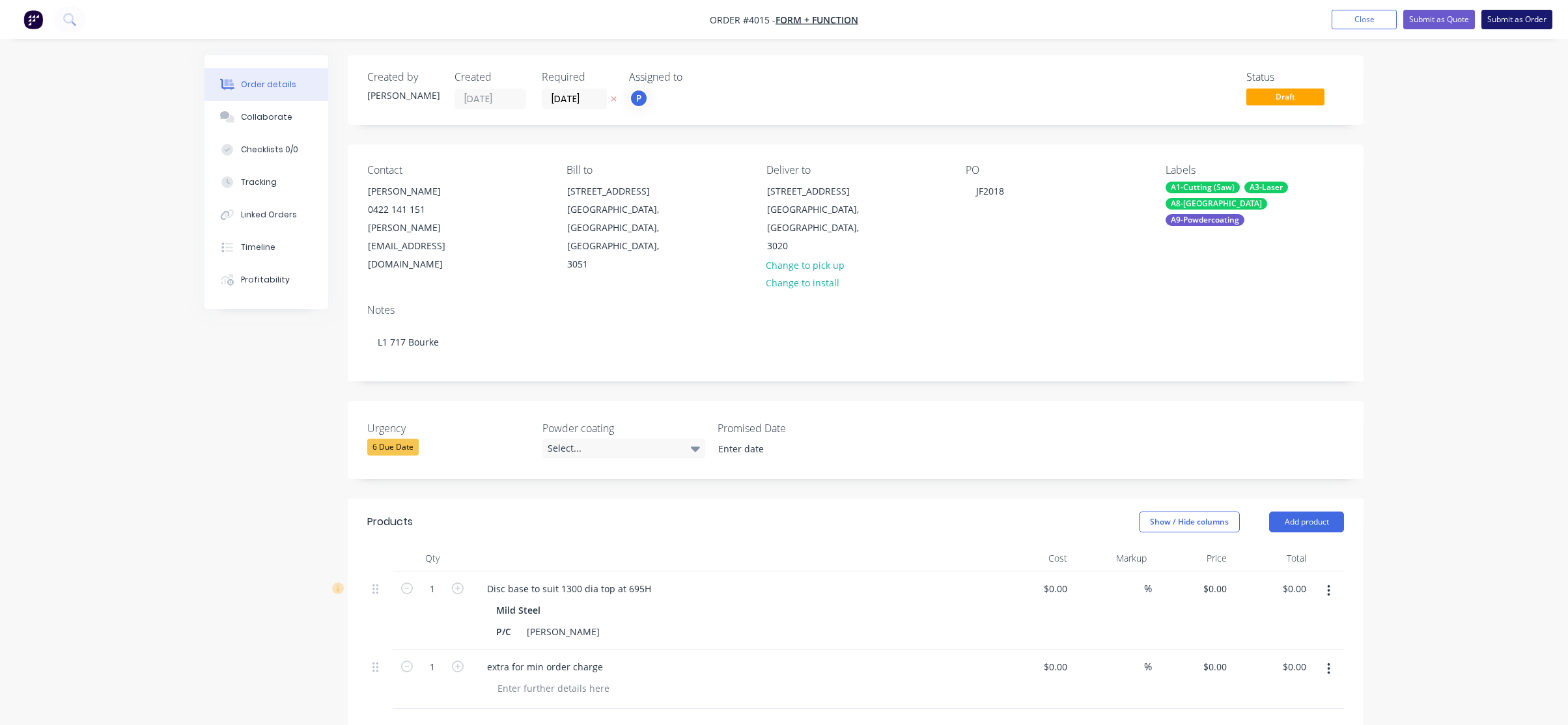
click at [1494, 19] on button "Submit as Order" at bounding box center [1517, 19] width 71 height 19
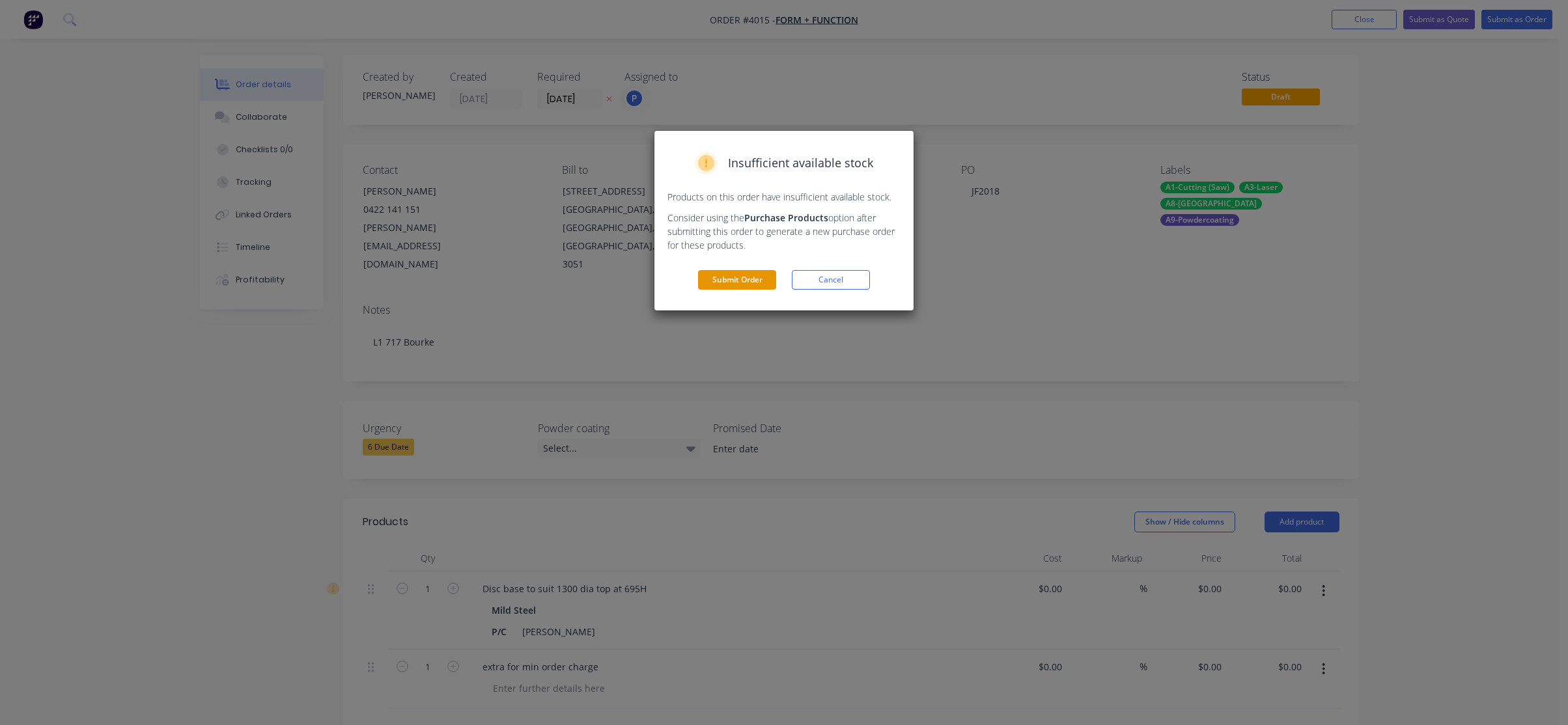
click at [738, 285] on button "Submit Order" at bounding box center [737, 280] width 78 height 19
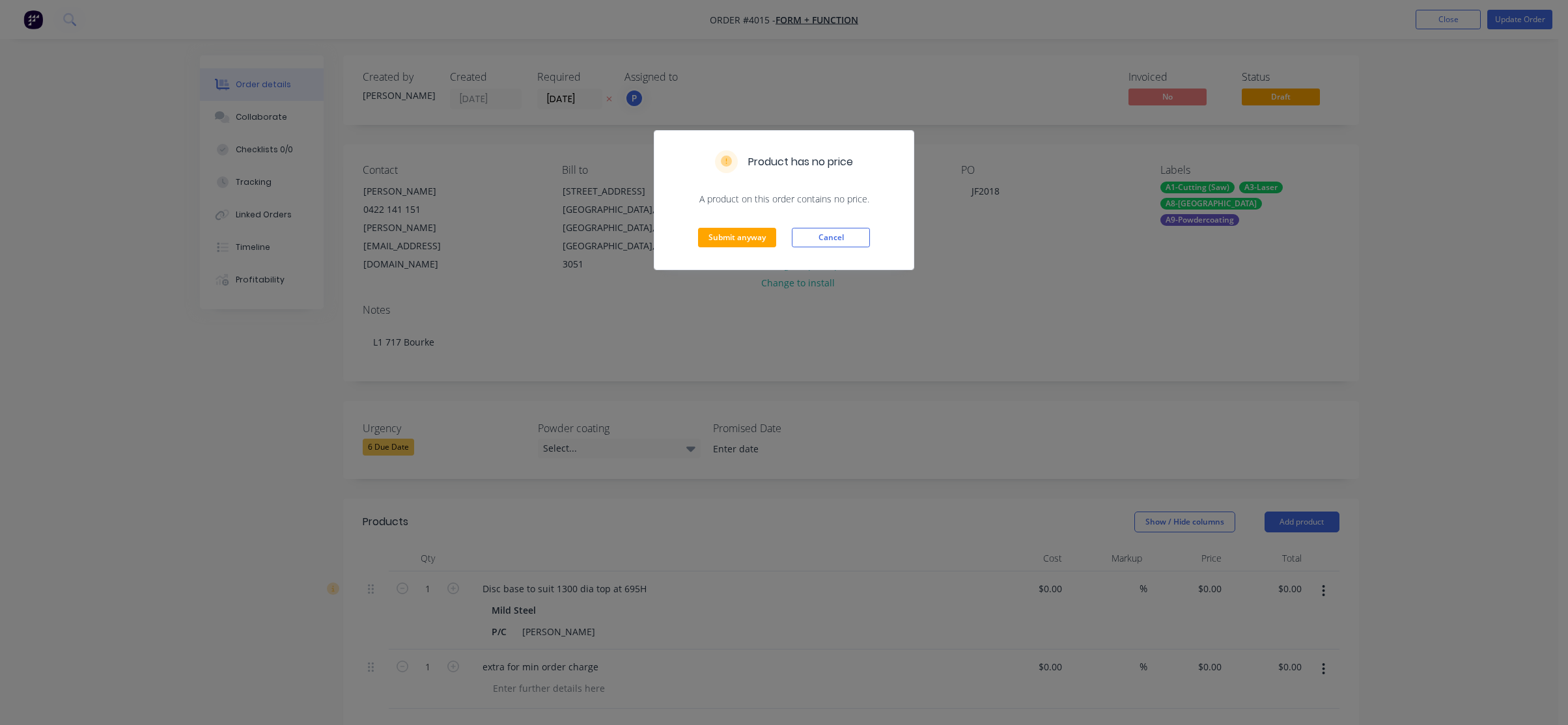
click at [753, 249] on div "Submit anyway Cancel" at bounding box center [784, 237] width 259 height 63
click at [738, 240] on button "Submit anyway" at bounding box center [737, 238] width 78 height 19
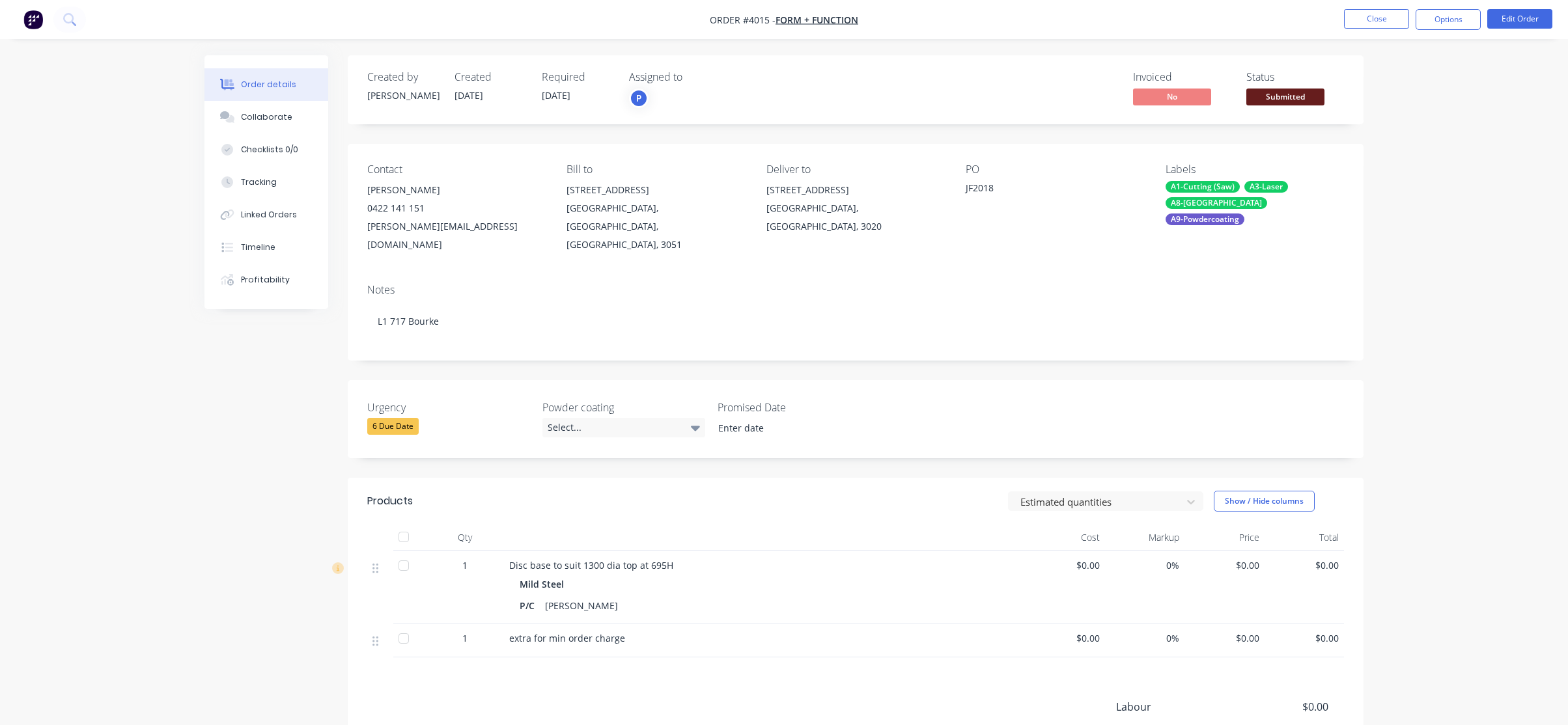
click at [1310, 87] on div "Status Submitted" at bounding box center [1295, 90] width 98 height 38
click at [1306, 95] on span "Submitted" at bounding box center [1285, 96] width 78 height 17
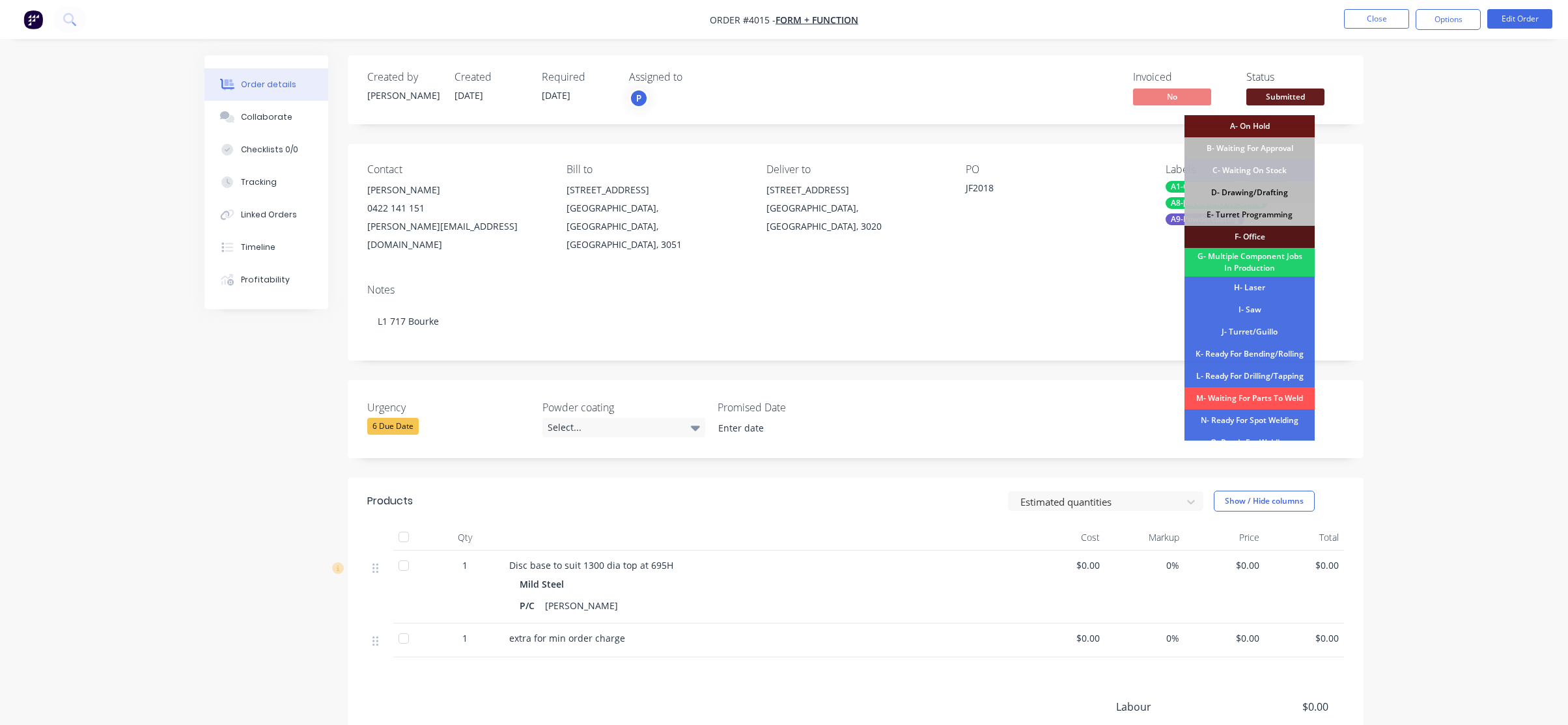
click at [1260, 193] on div "D- Drawing/Drafting" at bounding box center [1250, 192] width 131 height 22
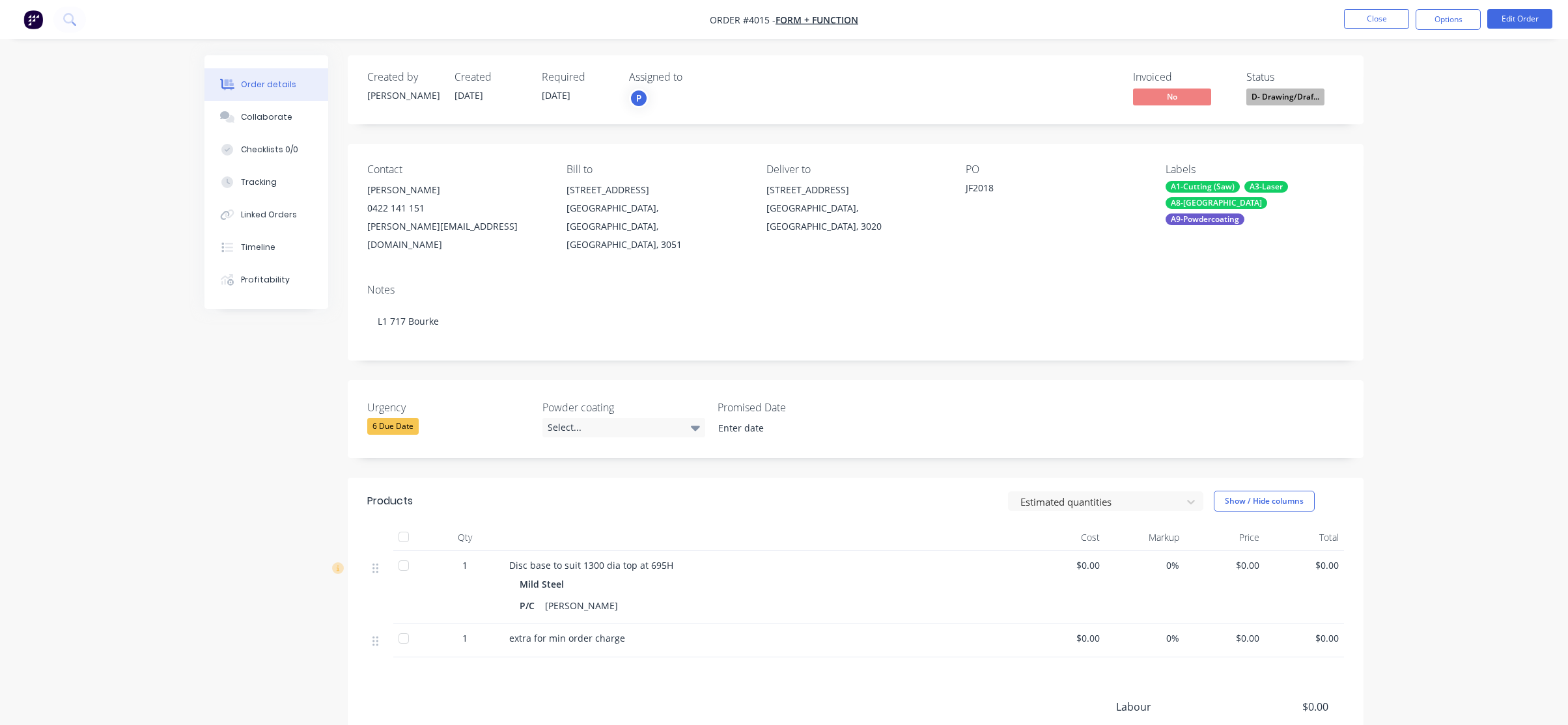
click at [1474, 146] on div "Order details Collaborate Checklists 0/0 Tracking Linked Orders Timeline Profit…" at bounding box center [784, 444] width 1568 height 889
click at [1463, 26] on button "Options" at bounding box center [1448, 19] width 65 height 20
click at [1421, 148] on div "Work Order" at bounding box center [1409, 157] width 120 height 19
click at [1420, 134] on div "Without pricing" at bounding box center [1409, 131] width 120 height 19
drag, startPoint x: 71, startPoint y: 192, endPoint x: 127, endPoint y: 185, distance: 56.4
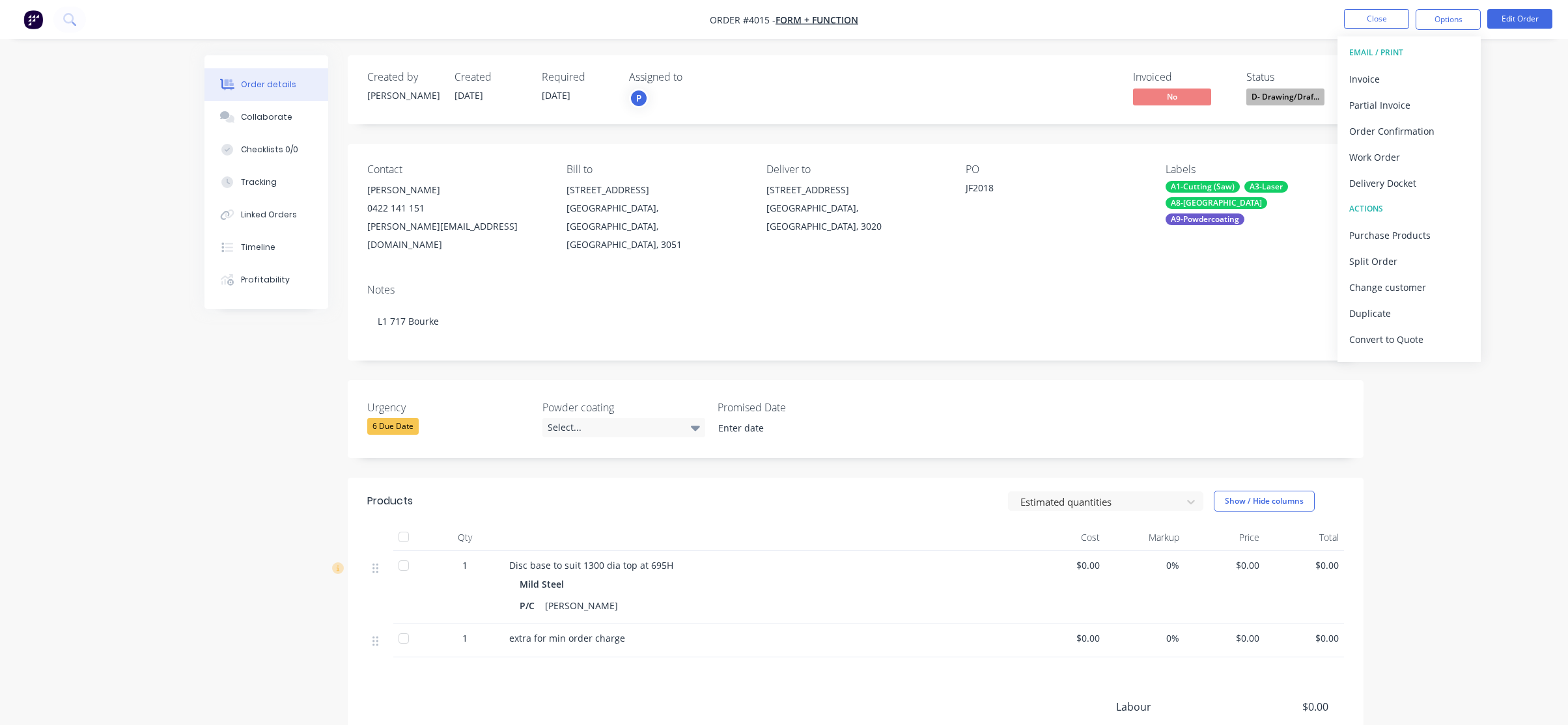
click at [72, 192] on div "Order details Collaborate Checklists 0/0 Tracking Linked Orders Timeline Profit…" at bounding box center [784, 444] width 1568 height 889
click at [1386, 9] on button "Close" at bounding box center [1377, 19] width 65 height 19
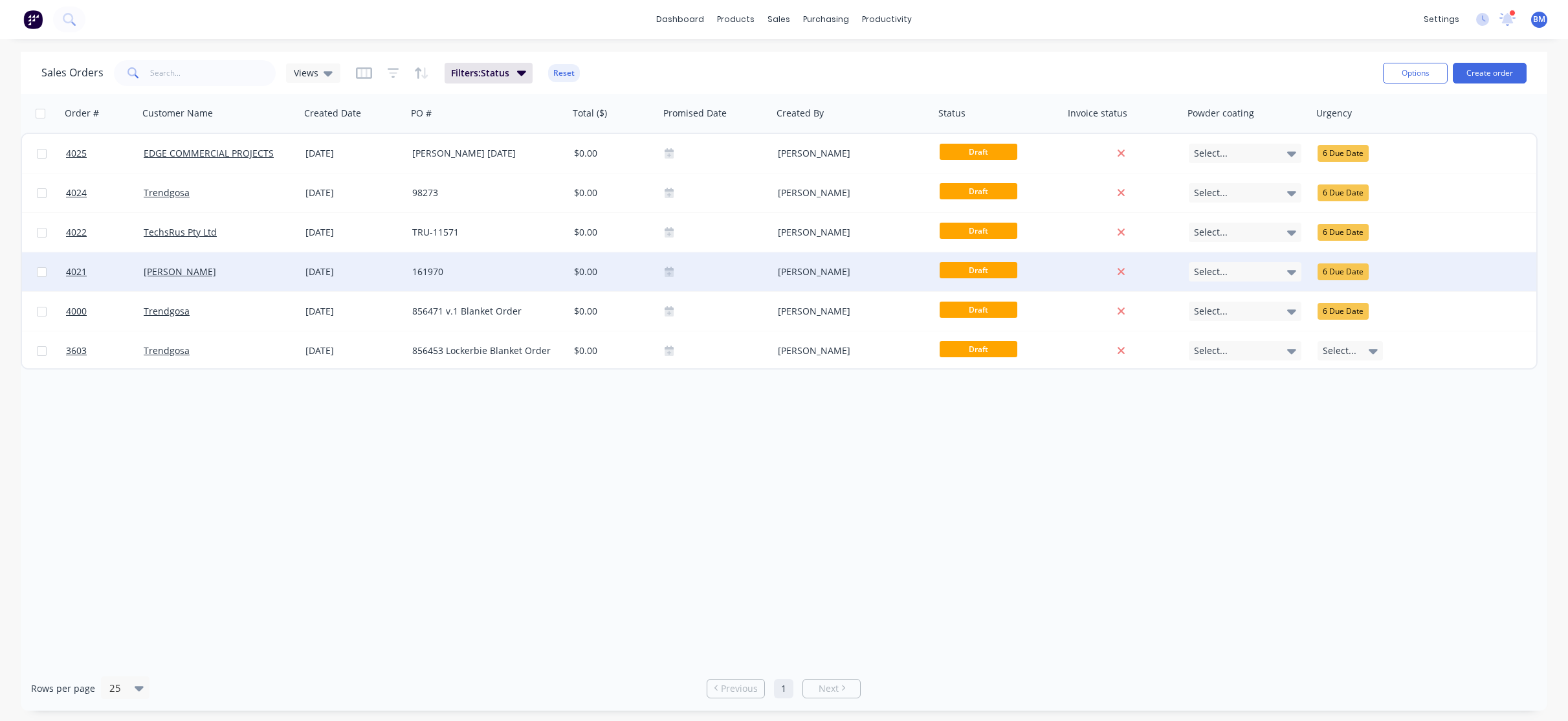
click at [369, 281] on div "[DATE]" at bounding box center [354, 272] width 107 height 39
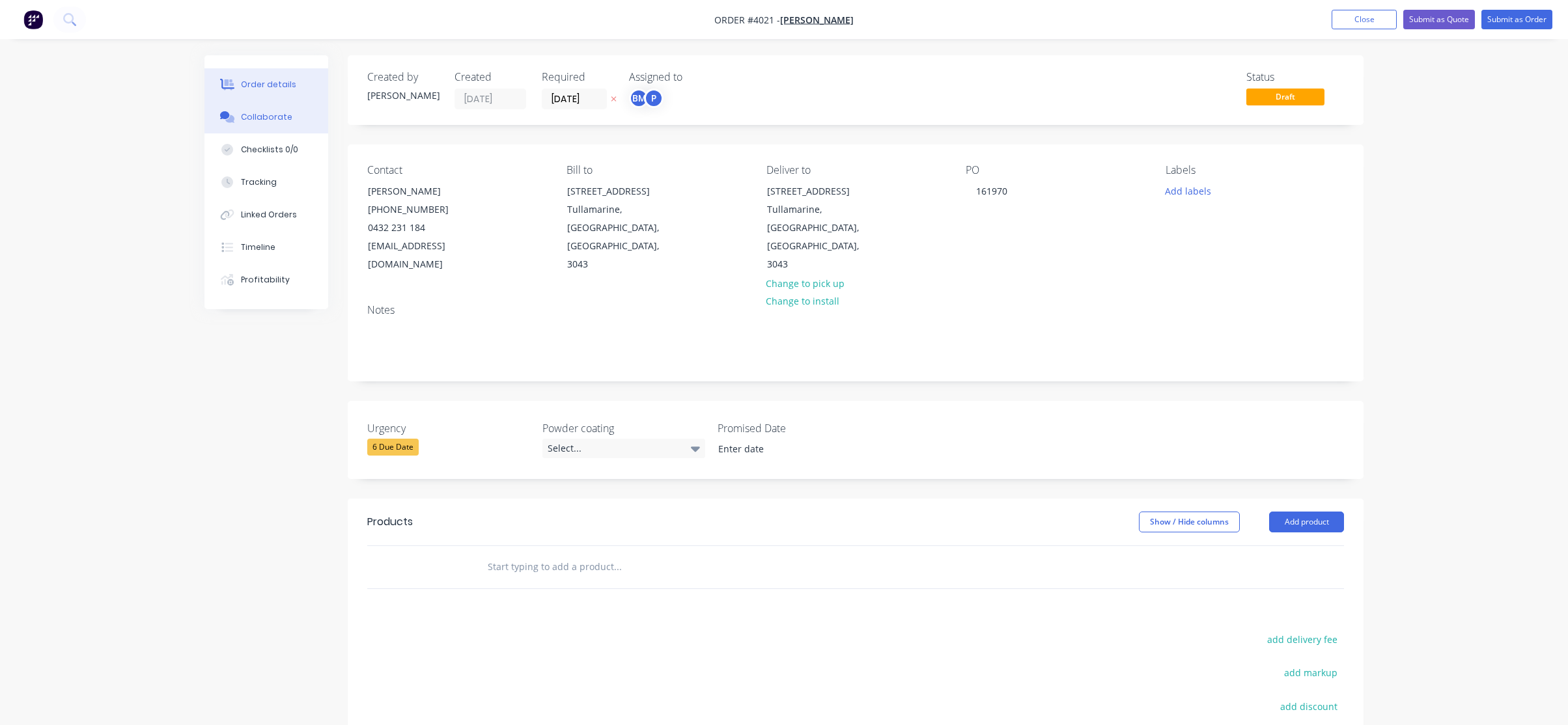
click at [274, 116] on div "Collaborate" at bounding box center [266, 117] width 52 height 12
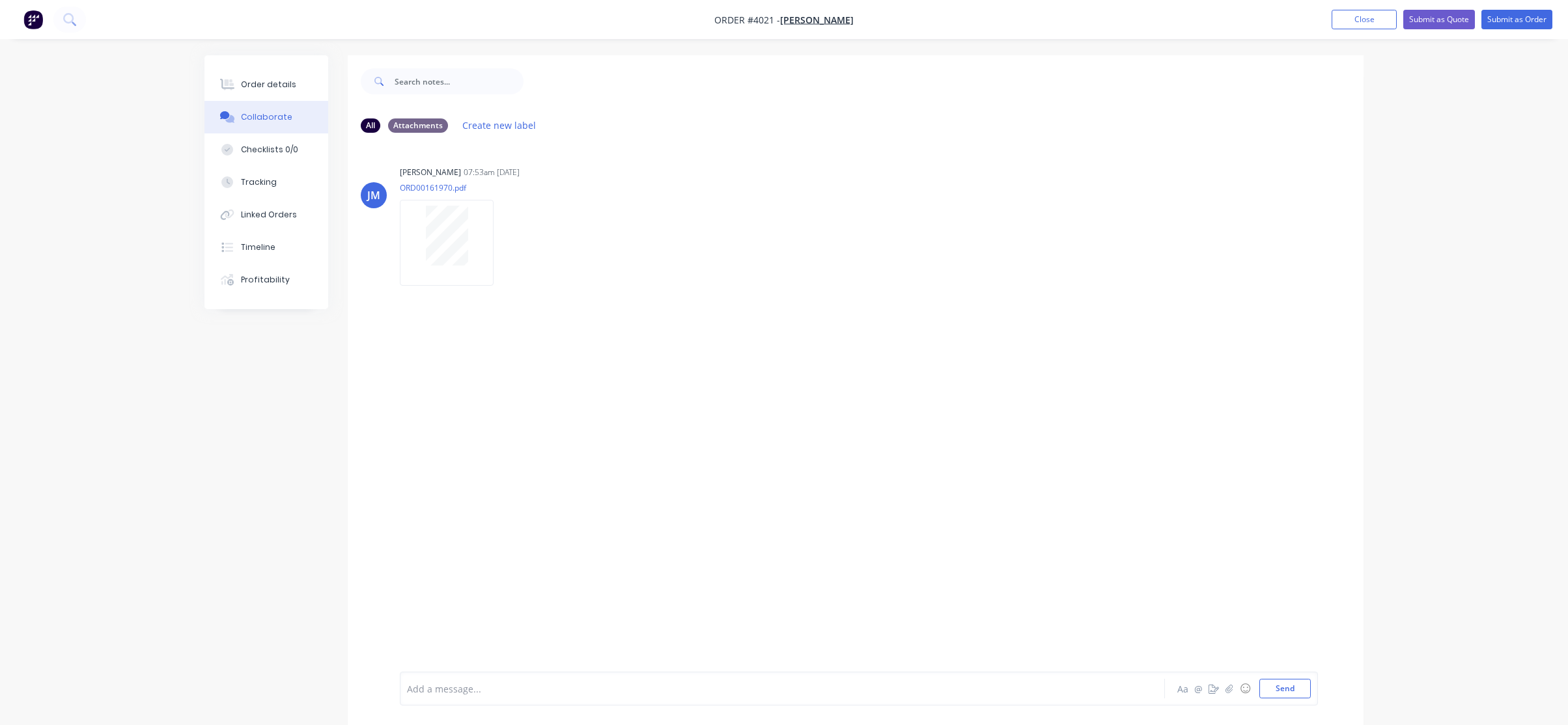
click at [1373, 8] on nav "Order #4021 - [PERSON_NAME] Add product Close Submit as Quote Submit as Order" at bounding box center [784, 19] width 1568 height 39
click at [1370, 15] on button "Close" at bounding box center [1364, 19] width 65 height 19
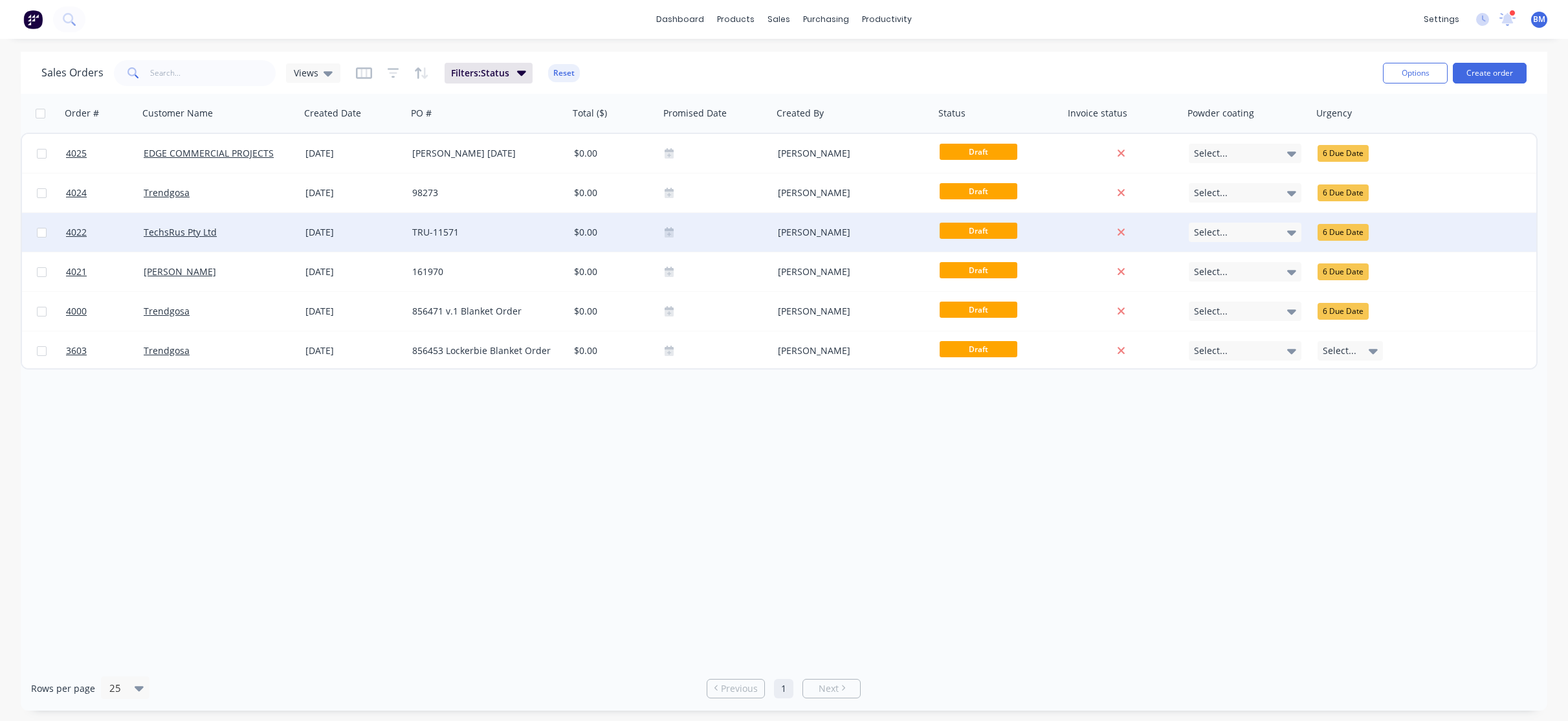
click at [310, 232] on div "[DATE]" at bounding box center [354, 232] width 97 height 13
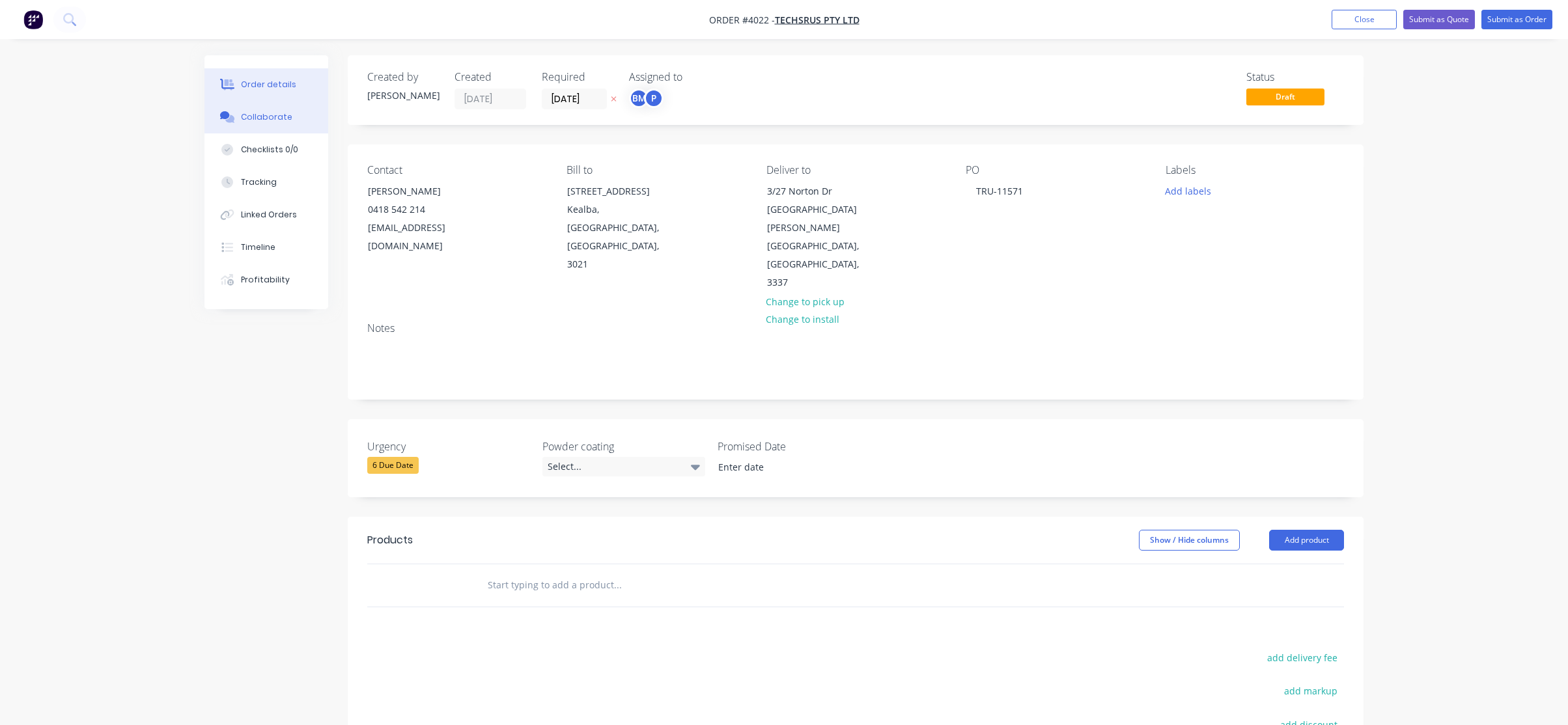
click at [286, 118] on div "Collaborate" at bounding box center [266, 117] width 52 height 12
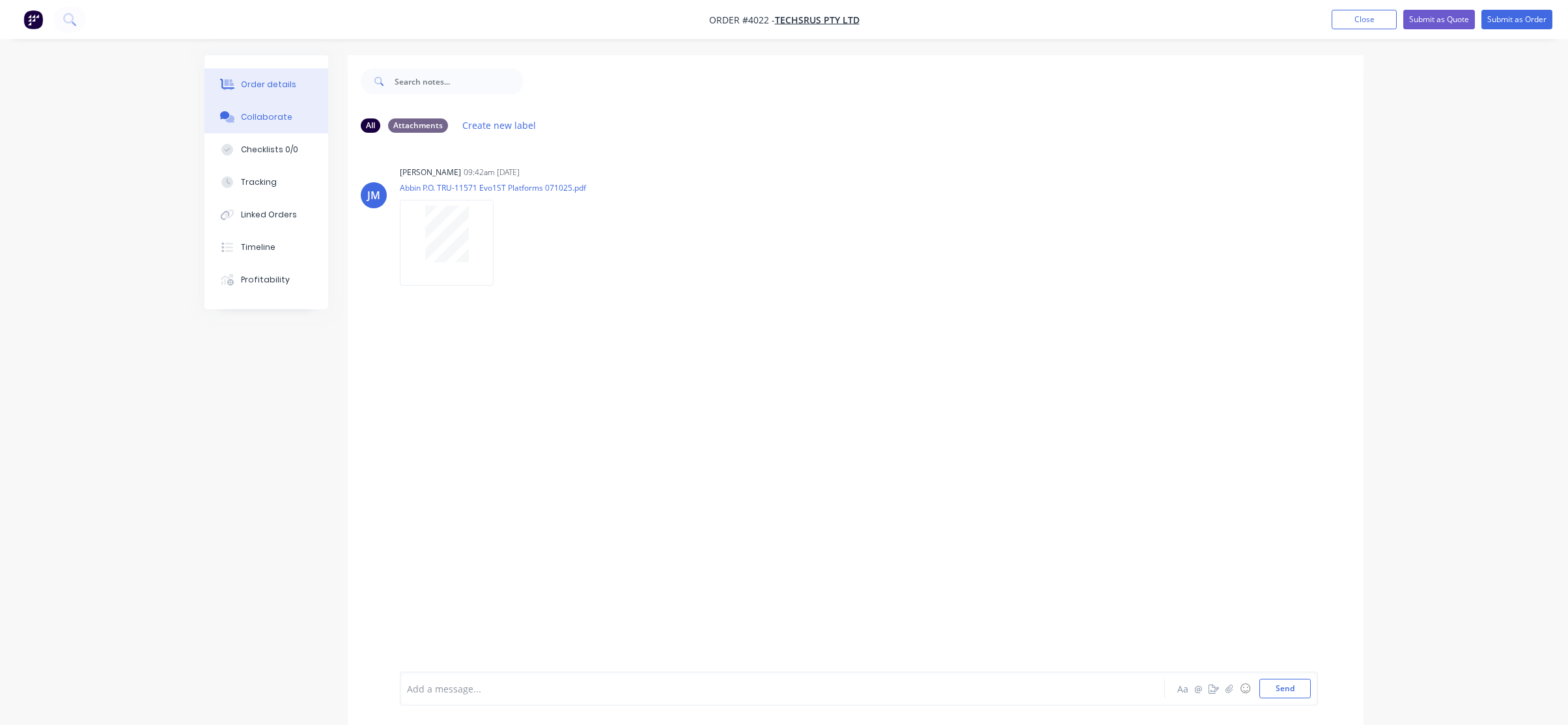
click at [255, 74] on button "Order details" at bounding box center [266, 84] width 124 height 32
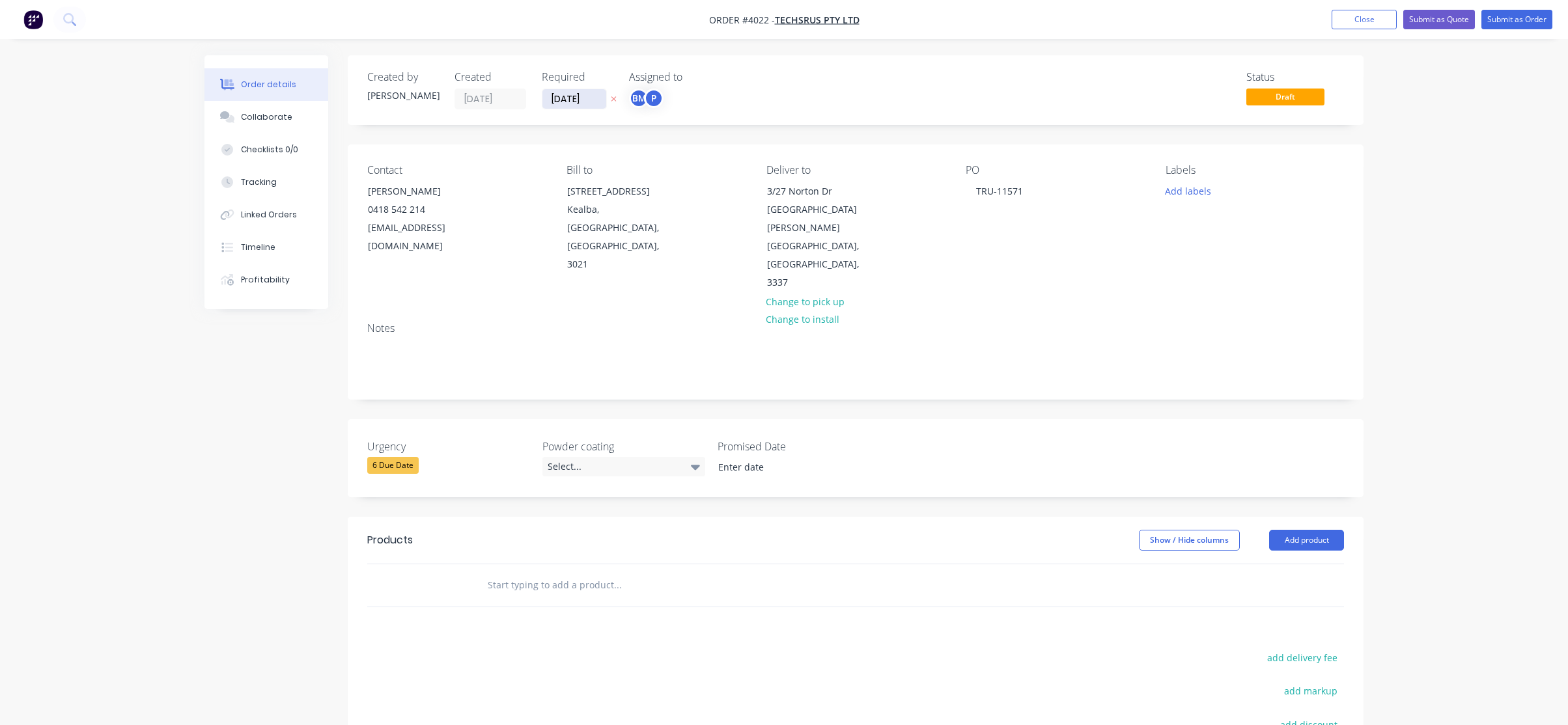
click at [591, 101] on input "[DATE]" at bounding box center [573, 99] width 63 height 19
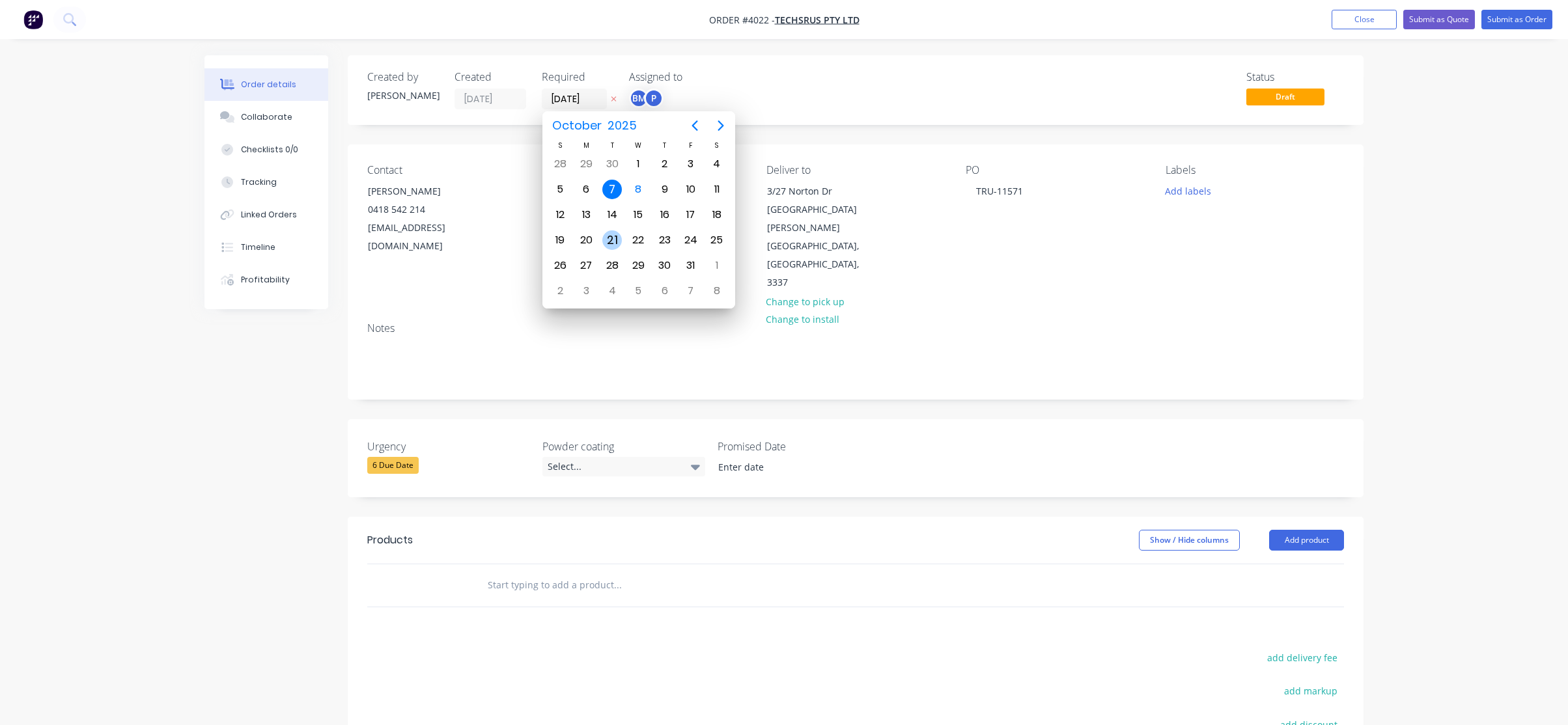
click at [614, 239] on div "21" at bounding box center [612, 240] width 20 height 19
type input "[DATE]"
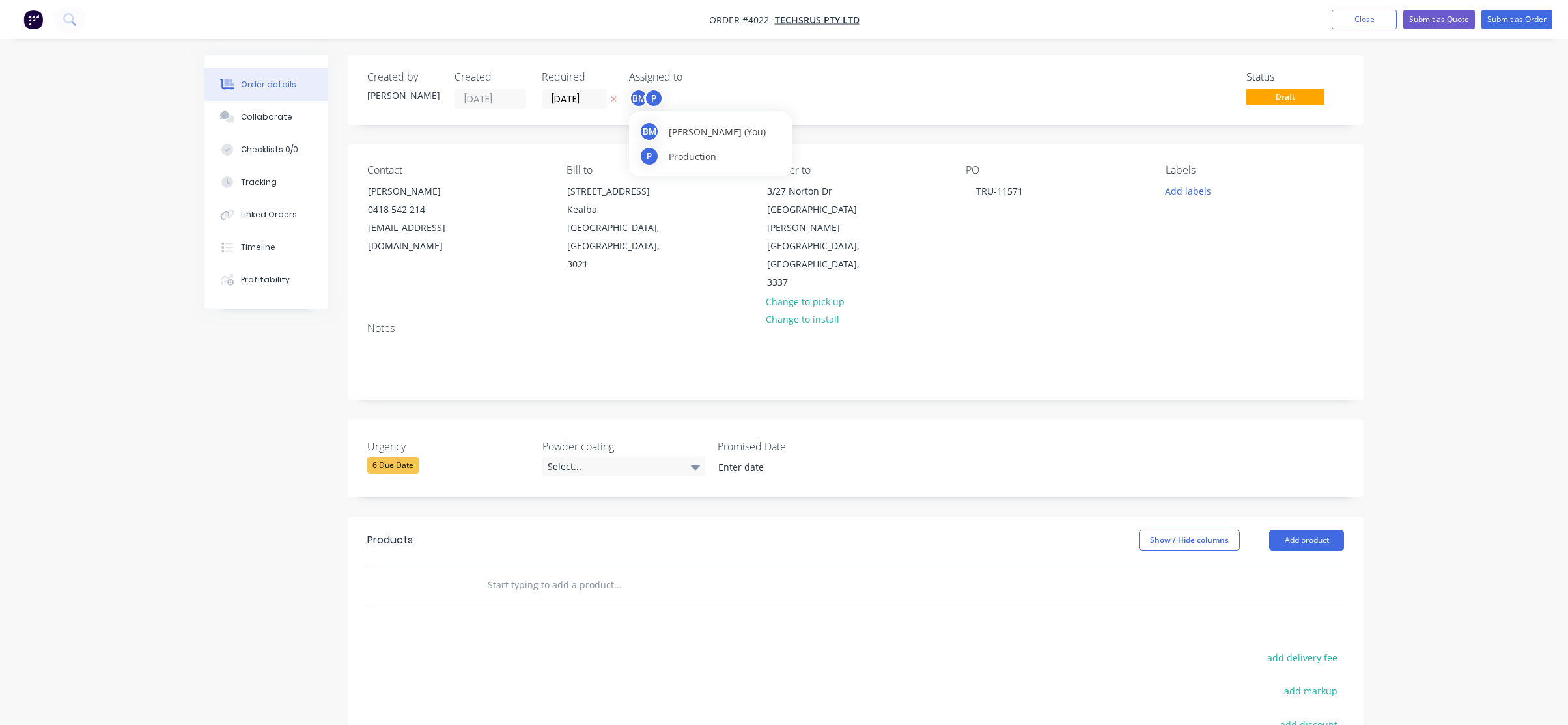
click at [655, 105] on div "P" at bounding box center [654, 98] width 20 height 19
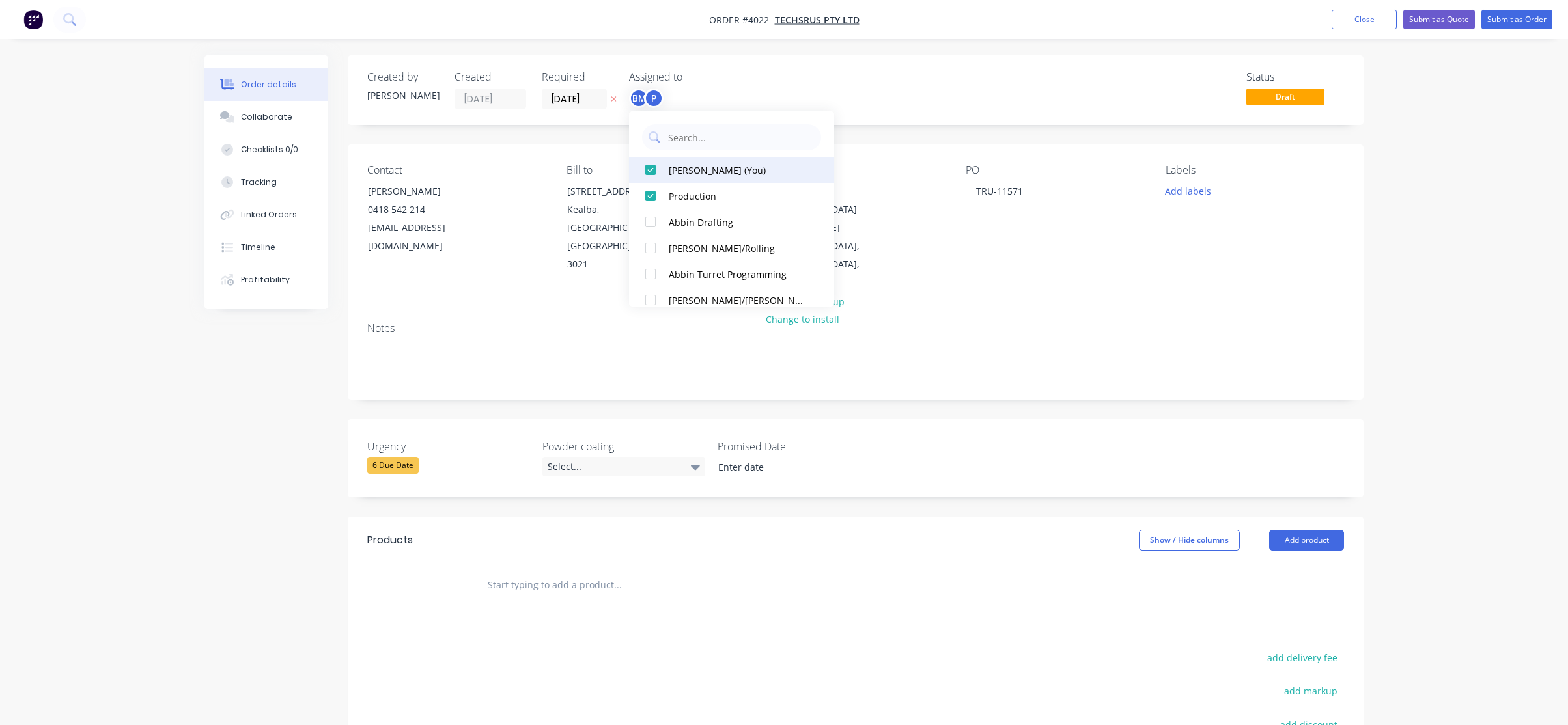
click at [664, 168] on button "[PERSON_NAME] (You)" at bounding box center [731, 170] width 205 height 26
click at [885, 61] on div "Created by [PERSON_NAME] Created [DATE] Required [DATE] Assigned to P Status Dr…" at bounding box center [856, 90] width 1016 height 69
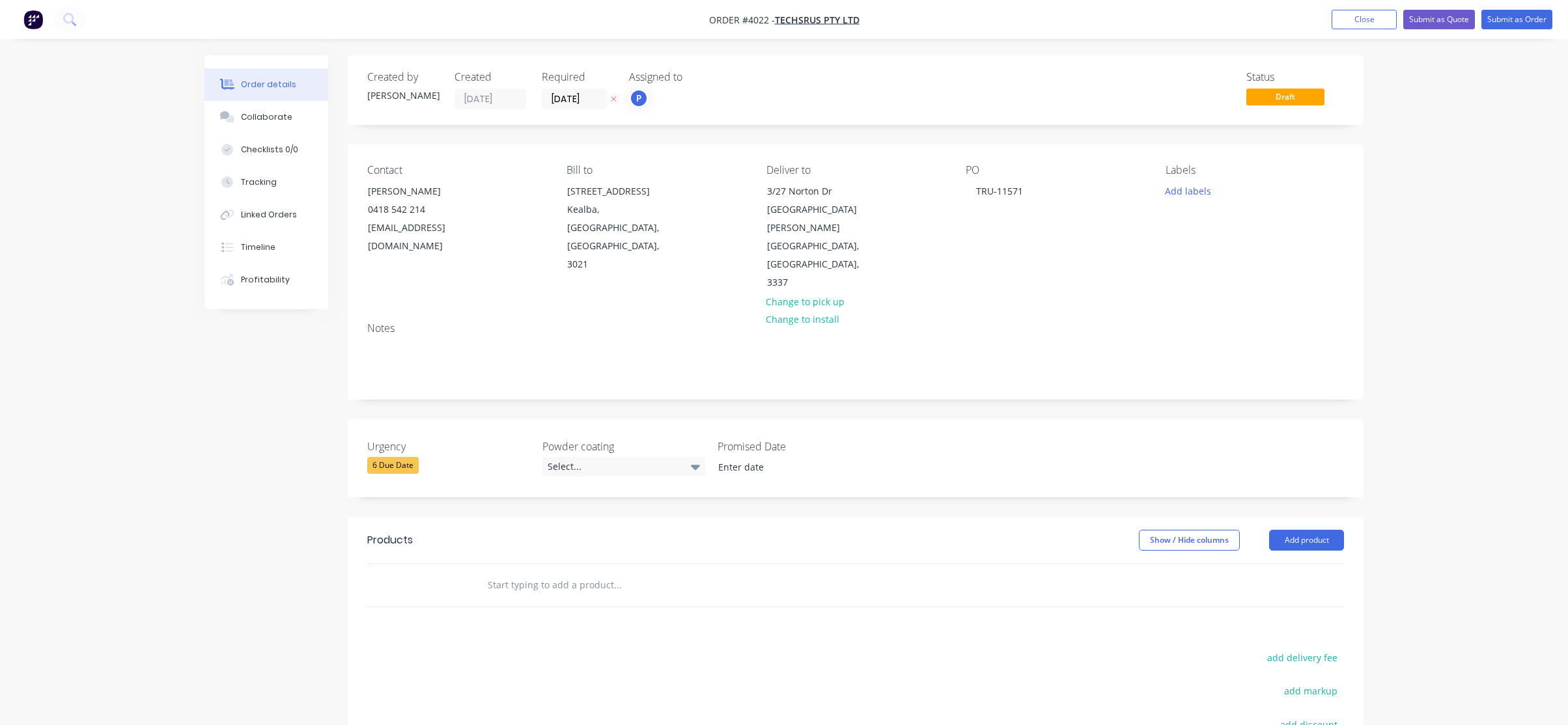
click at [1339, 460] on div "Created by [PERSON_NAME] Created [DATE] Required [DATE] Assigned to P Status Dr…" at bounding box center [856, 487] width 1016 height 864
click at [1325, 530] on button "Add product" at bounding box center [1307, 540] width 75 height 20
click at [1300, 563] on div "Product catalogue" at bounding box center [1282, 572] width 100 height 19
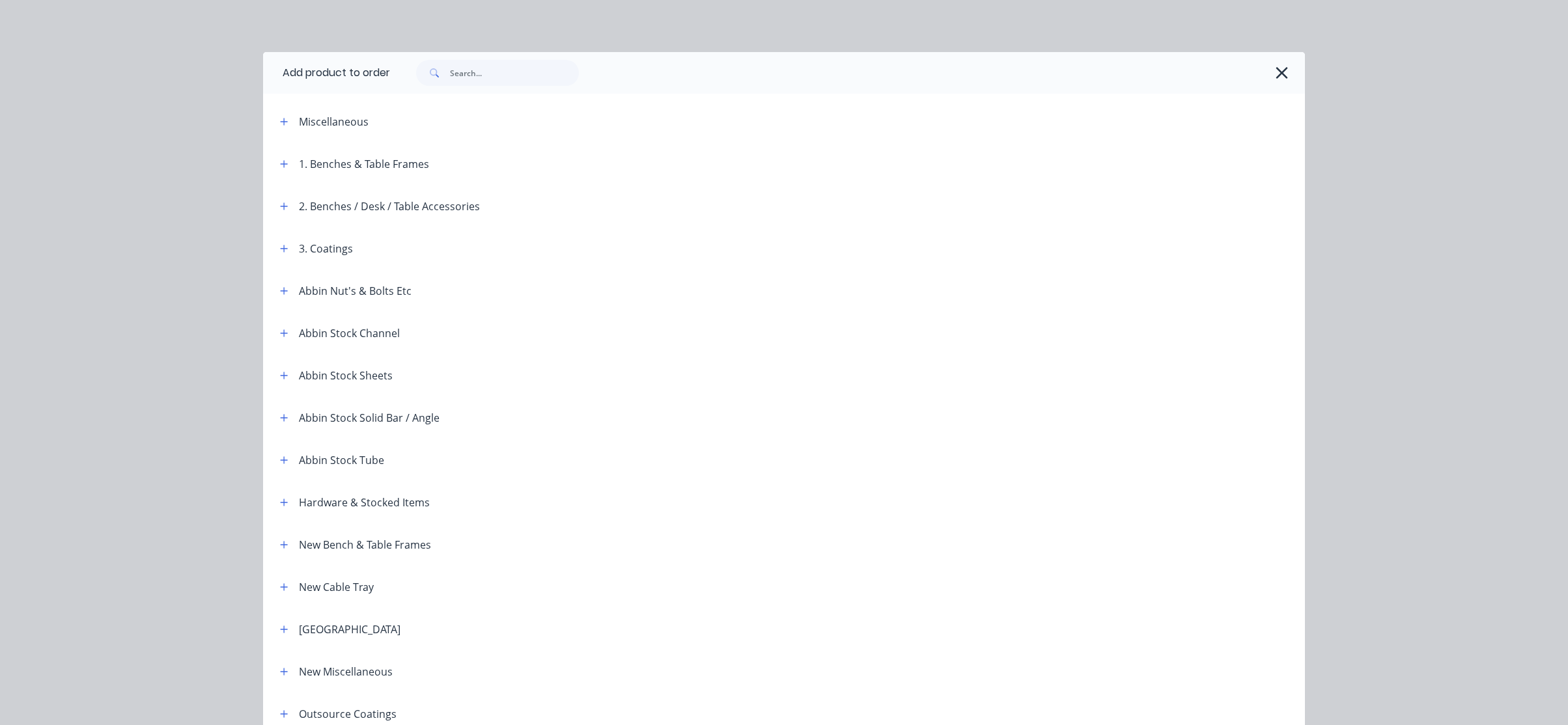
click at [267, 110] on header "Miscellaneous" at bounding box center [784, 121] width 1042 height 42
click at [280, 119] on icon "button" at bounding box center [284, 121] width 8 height 9
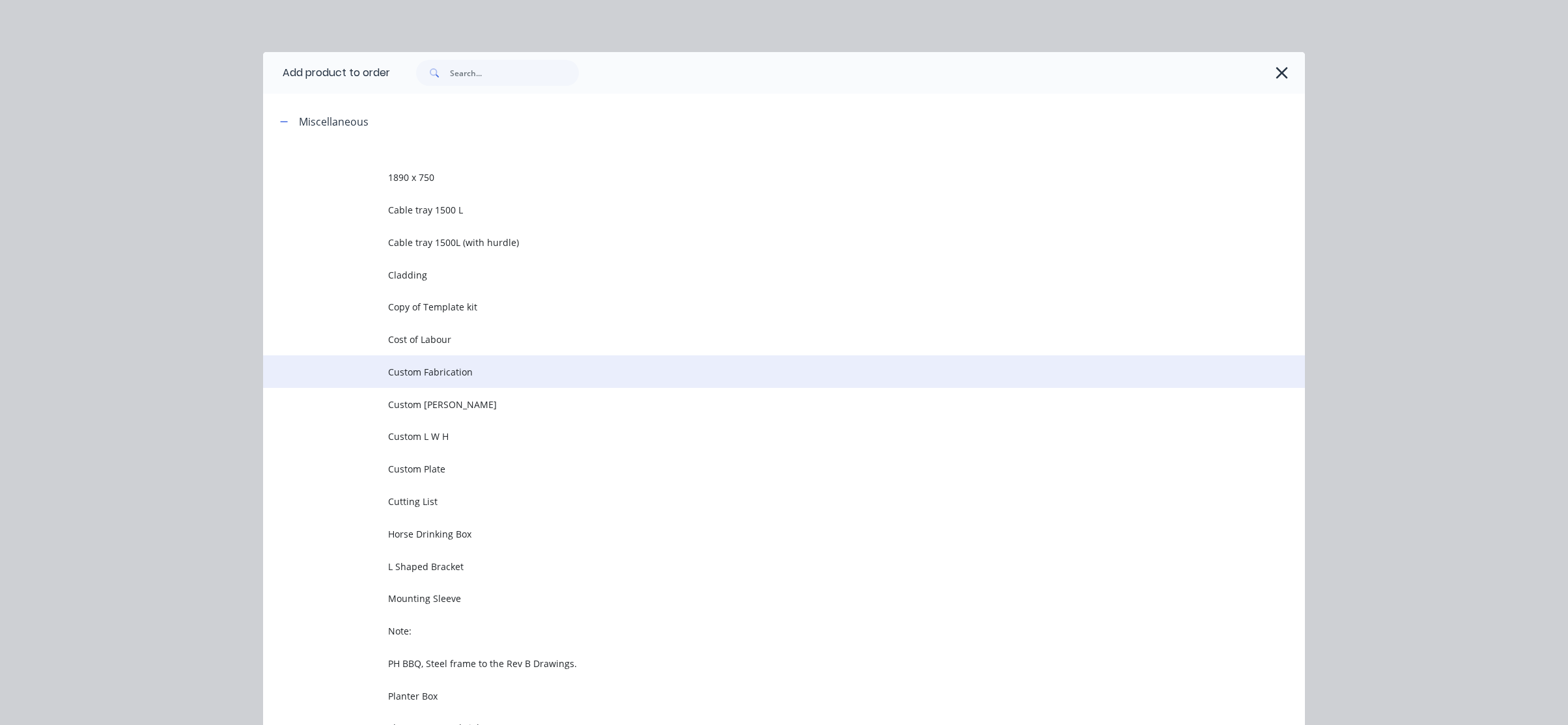
click at [520, 381] on td "Custom Fabrication" at bounding box center [846, 371] width 918 height 32
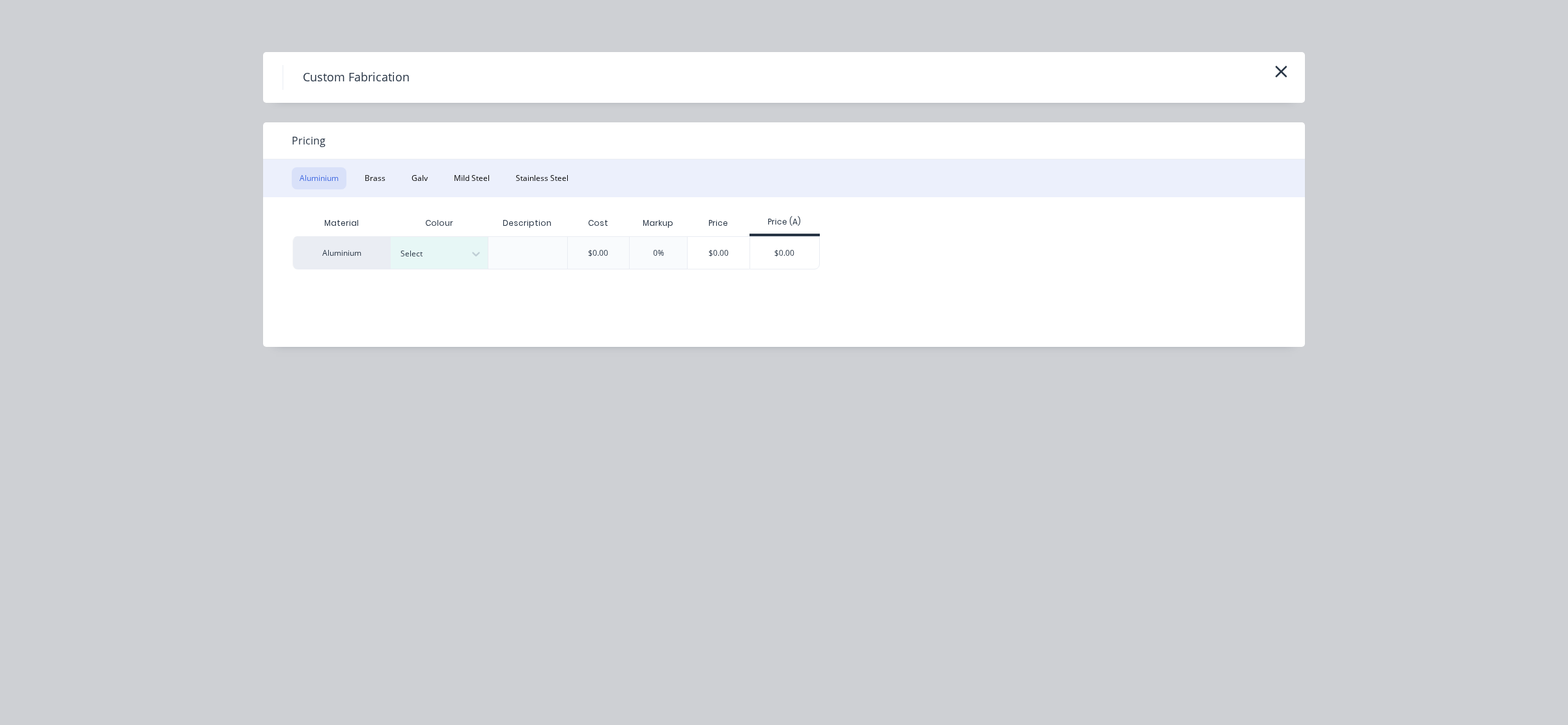
click at [474, 216] on div "Colour" at bounding box center [439, 223] width 98 height 26
drag, startPoint x: 486, startPoint y: 176, endPoint x: 503, endPoint y: 197, distance: 27.0
click at [486, 175] on button "Mild Steel" at bounding box center [472, 178] width 52 height 22
click at [577, 246] on div "0%" at bounding box center [560, 251] width 58 height 32
click at [698, 260] on div "$0.00" at bounding box center [686, 252] width 69 height 31
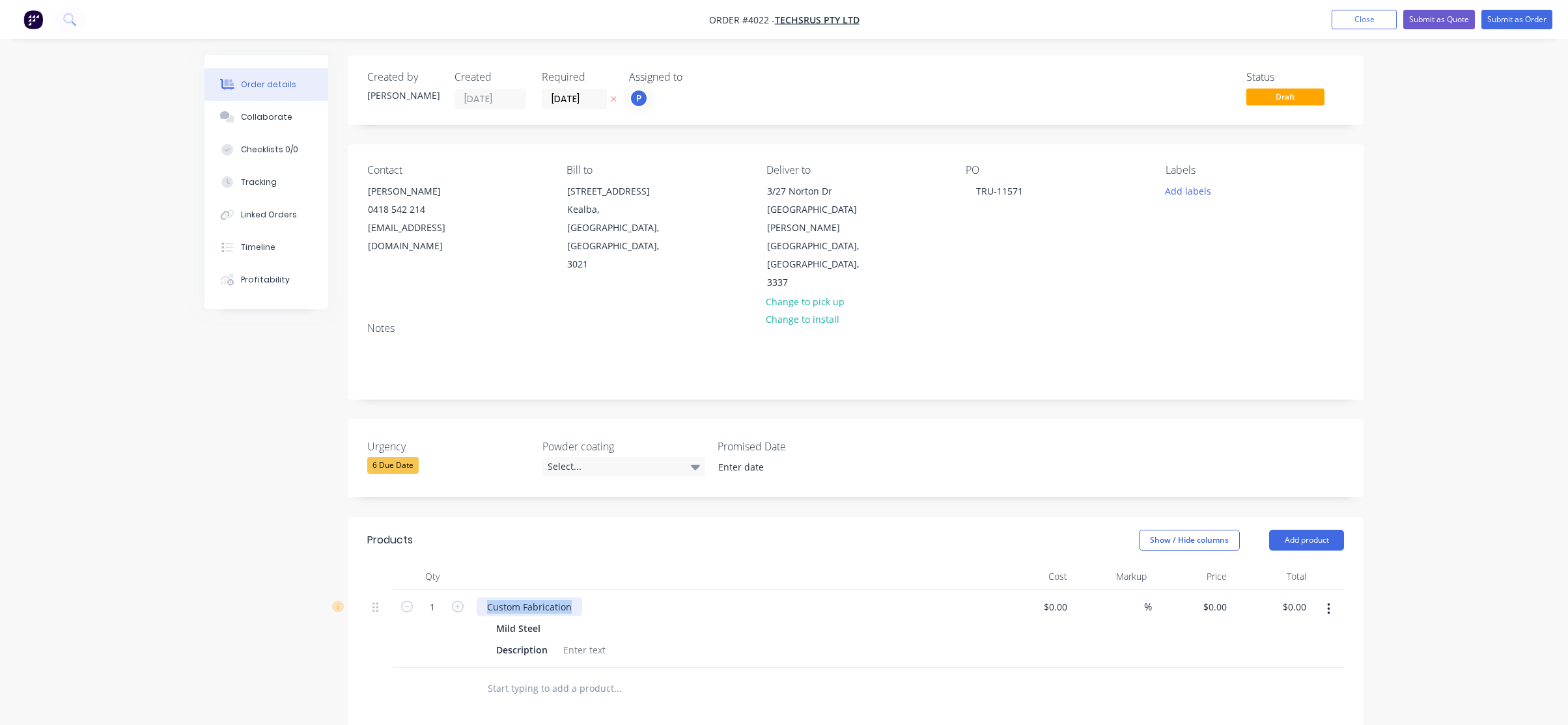
drag, startPoint x: 572, startPoint y: 547, endPoint x: 317, endPoint y: 546, distance: 255.0
click at [317, 546] on div "Created by [PERSON_NAME] Created [DATE] Required [DATE] Assigned to P Status Dr…" at bounding box center [784, 549] width 1159 height 987
paste div
click at [466, 590] on div "1" at bounding box center [432, 629] width 78 height 78
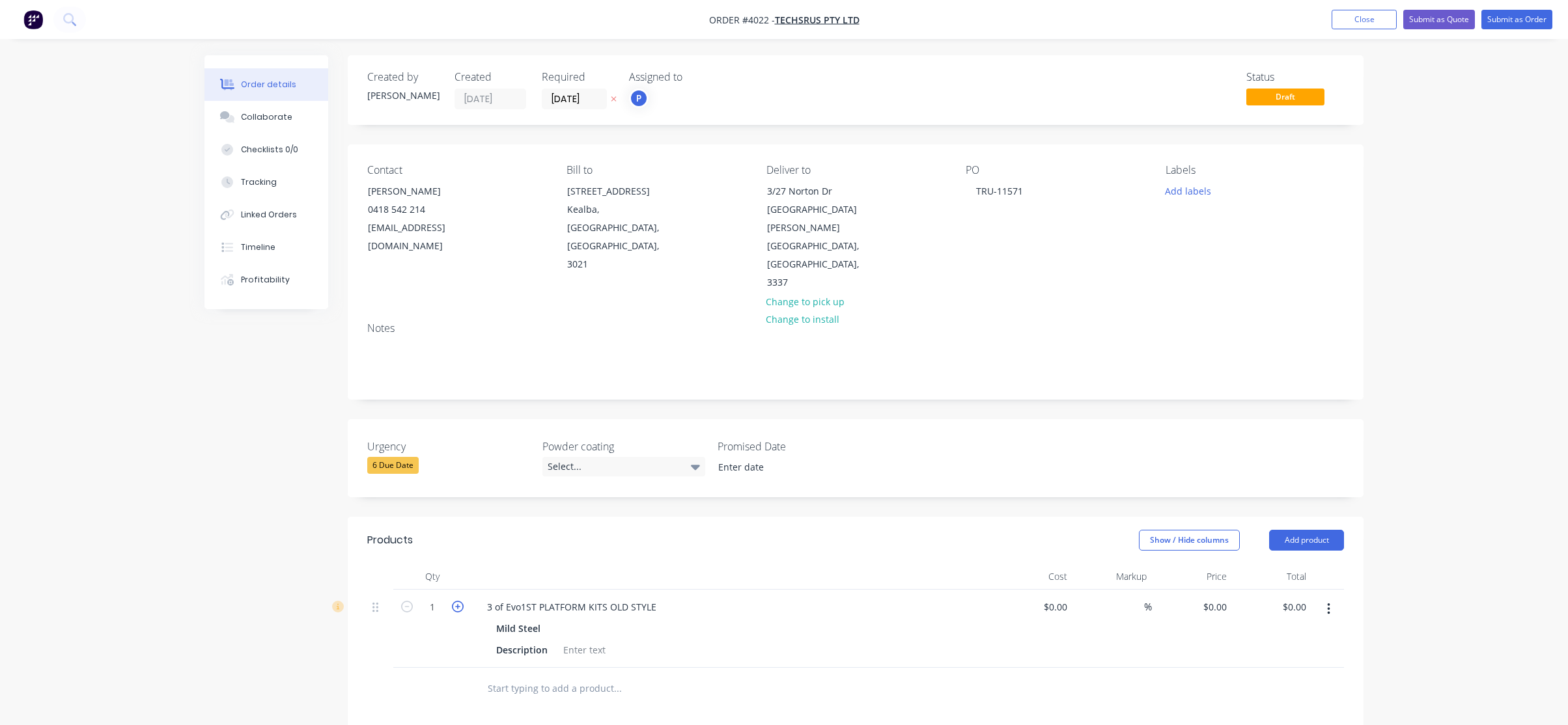
click at [459, 601] on icon "button" at bounding box center [458, 607] width 12 height 12
type input "3"
drag, startPoint x: 505, startPoint y: 551, endPoint x: 375, endPoint y: 546, distance: 130.1
click at [375, 590] on div "3 3 of Evo1ST PLATFORM KITS OLD STYLE Mild Steel Description $0.00 $0.00 % $0.0…" at bounding box center [856, 629] width 977 height 78
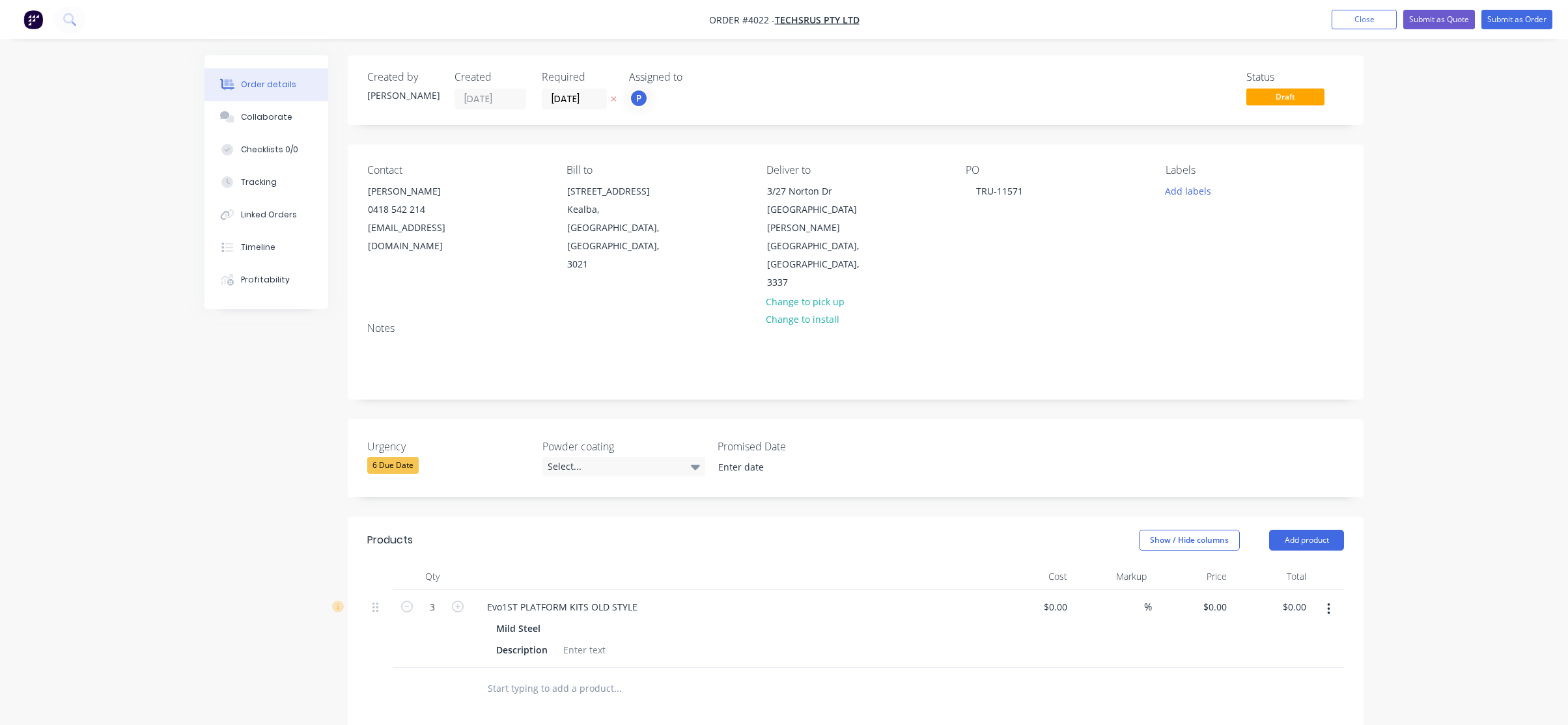
click at [696, 675] on input "text" at bounding box center [617, 688] width 260 height 26
click at [572, 640] on div at bounding box center [584, 649] width 53 height 19
click at [709, 640] on div "Description Refer to drawing" at bounding box center [729, 649] width 477 height 19
click at [1200, 197] on button "Add labels" at bounding box center [1188, 190] width 59 height 18
click at [721, 640] on div "Description Refer to drawing" at bounding box center [729, 649] width 477 height 19
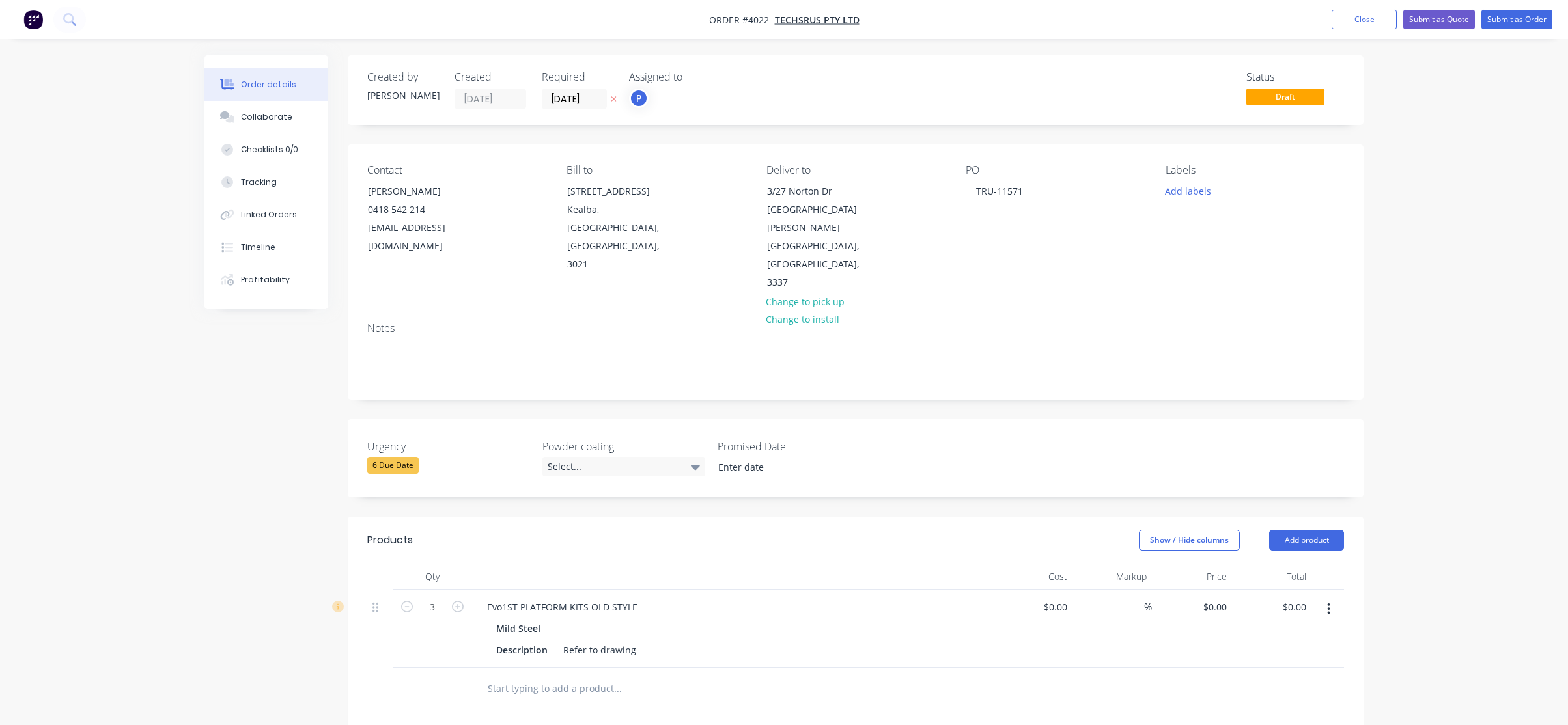
click at [524, 516] on header "Products Show / Hide columns Add product" at bounding box center [856, 540] width 1016 height 47
click at [1541, 11] on nav "Order #4022 - TechsRus Pty Ltd Add product Close Submit as Quote Submit as Order" at bounding box center [784, 19] width 1568 height 39
click at [1537, 18] on button "Submit as Order" at bounding box center [1517, 19] width 71 height 19
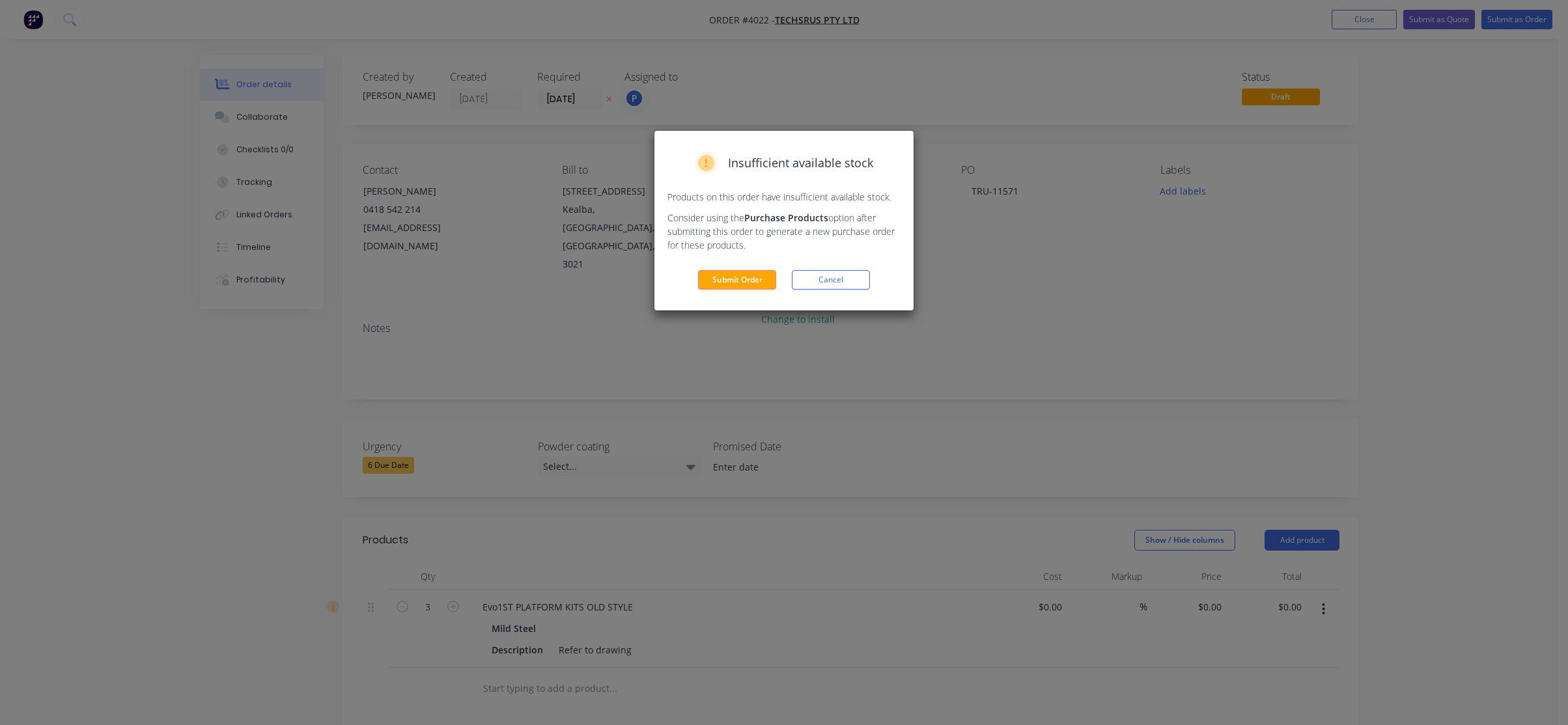
click at [755, 291] on div "Insufficient available stock Products on this order have insufficient available…" at bounding box center [784, 220] width 259 height 179
click at [759, 284] on button "Submit Order" at bounding box center [737, 280] width 78 height 19
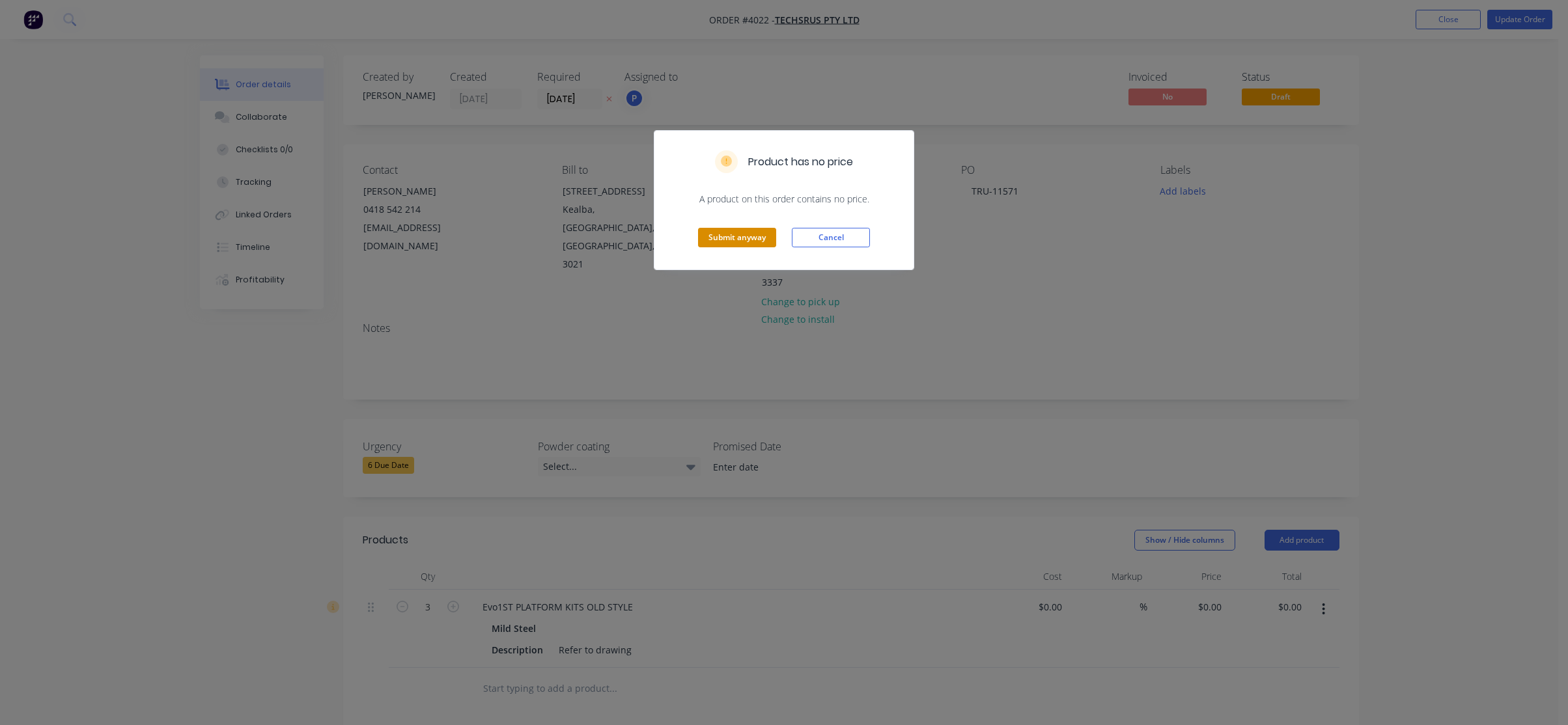
drag, startPoint x: 724, startPoint y: 239, endPoint x: 748, endPoint y: 233, distance: 24.7
click at [725, 239] on button "Submit anyway" at bounding box center [737, 238] width 78 height 19
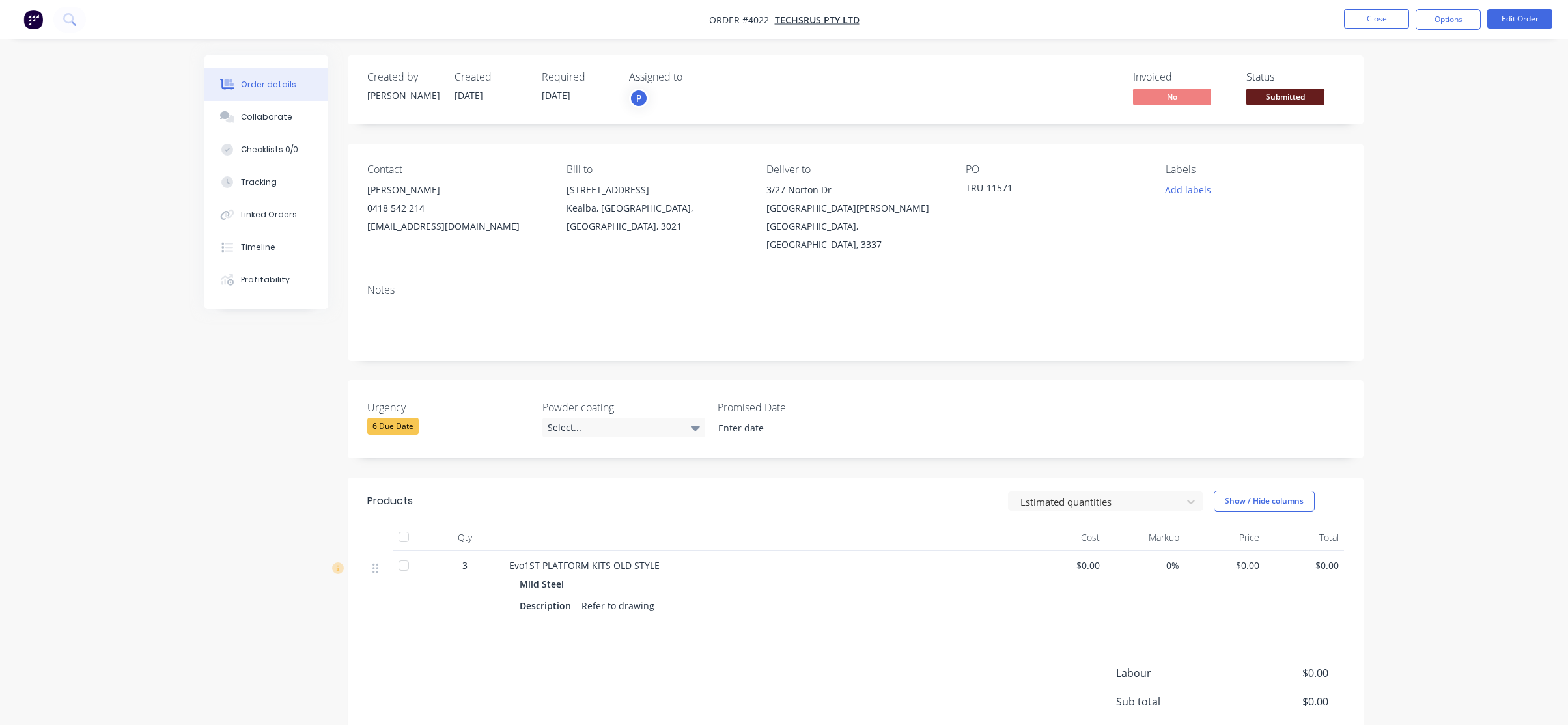
click at [1264, 100] on span "Submitted" at bounding box center [1285, 96] width 78 height 17
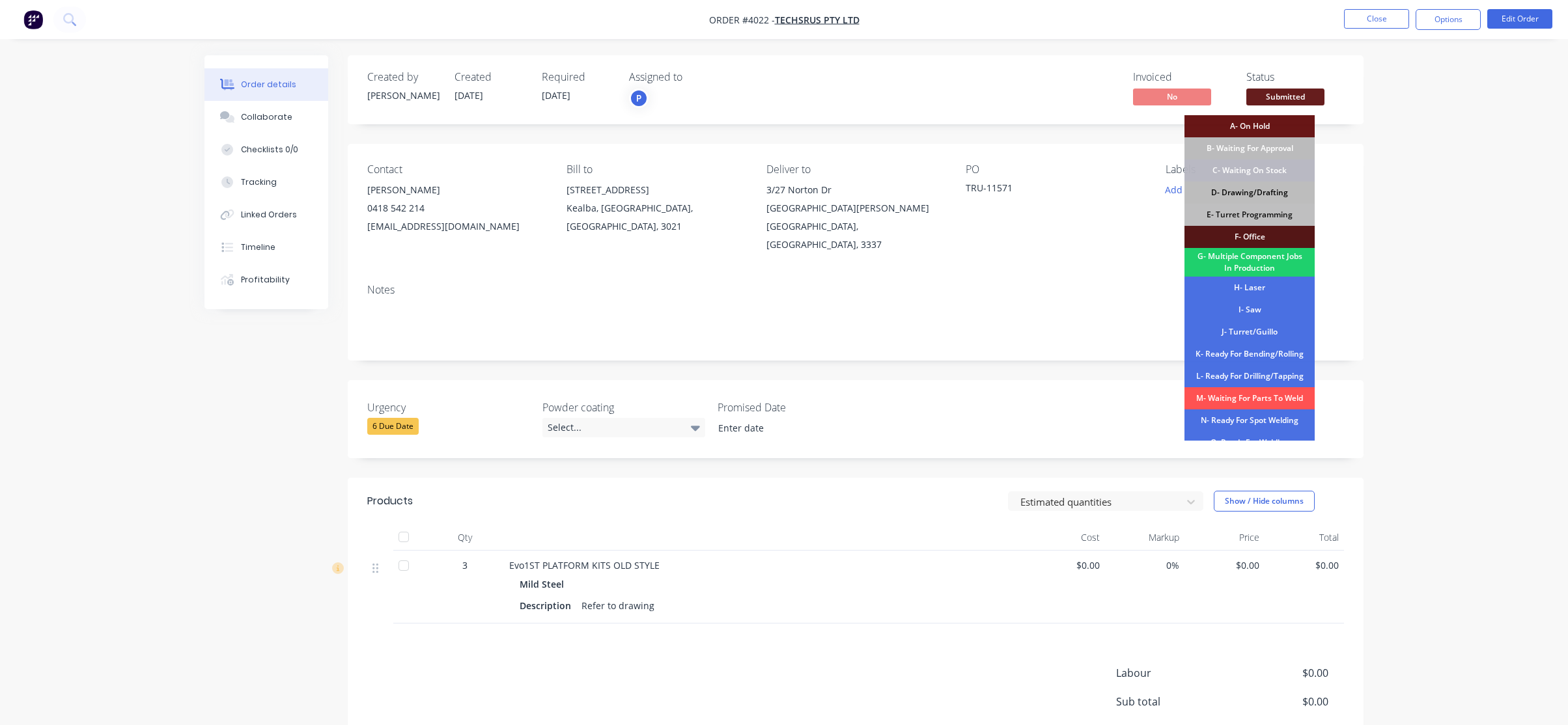
click at [1253, 187] on div "D- Drawing/Drafting" at bounding box center [1250, 192] width 131 height 22
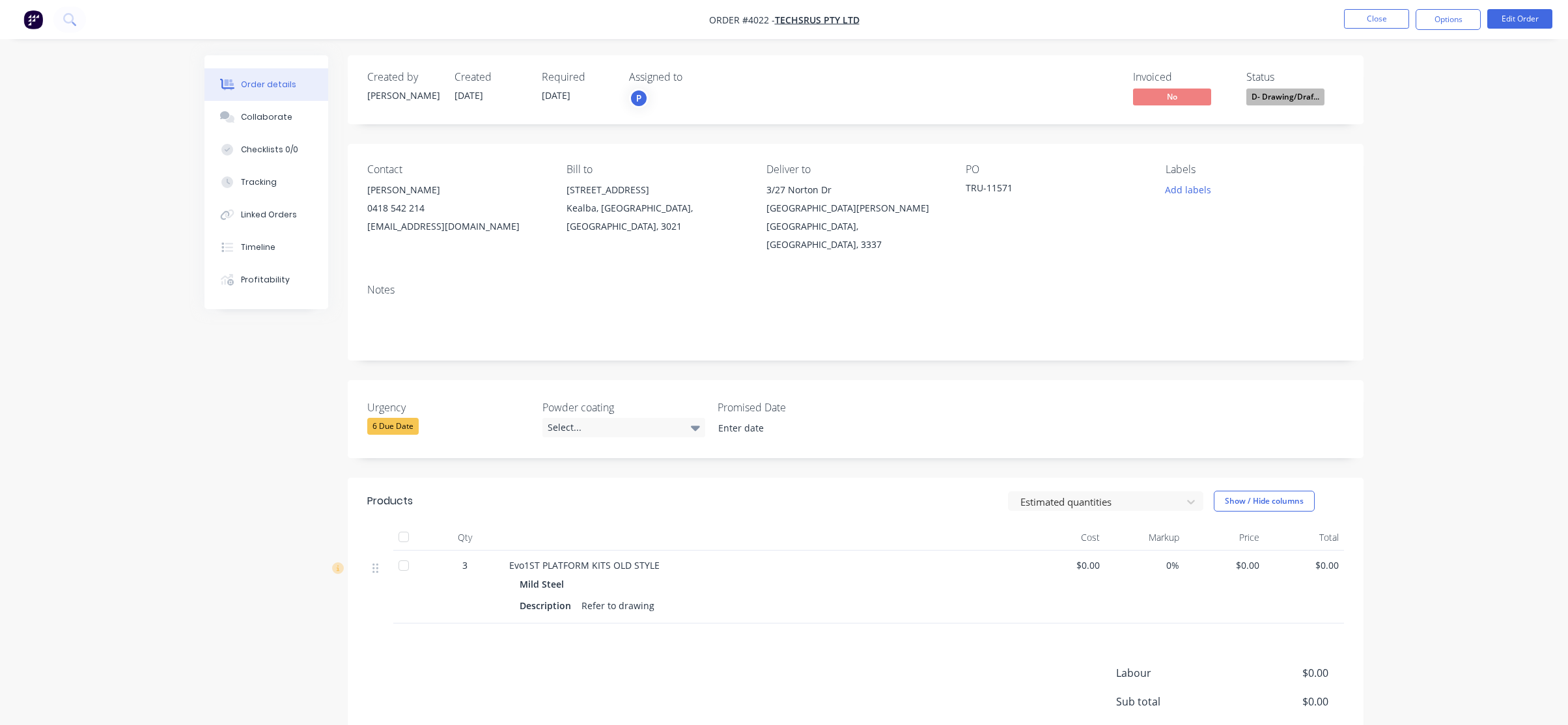
click at [1451, 32] on nav "Order #4022 - TechsRus Pty Ltd Close Options Edit Order" at bounding box center [784, 19] width 1568 height 39
click at [1449, 26] on button "Options" at bounding box center [1448, 19] width 65 height 20
click at [1419, 150] on div "Work Order" at bounding box center [1409, 157] width 120 height 19
drag, startPoint x: 56, startPoint y: 54, endPoint x: 127, endPoint y: 54, distance: 71.0
click at [61, 53] on div "Order details Collaborate Checklists 0/0 Tracking Linked Orders Timeline Profit…" at bounding box center [784, 428] width 1568 height 856
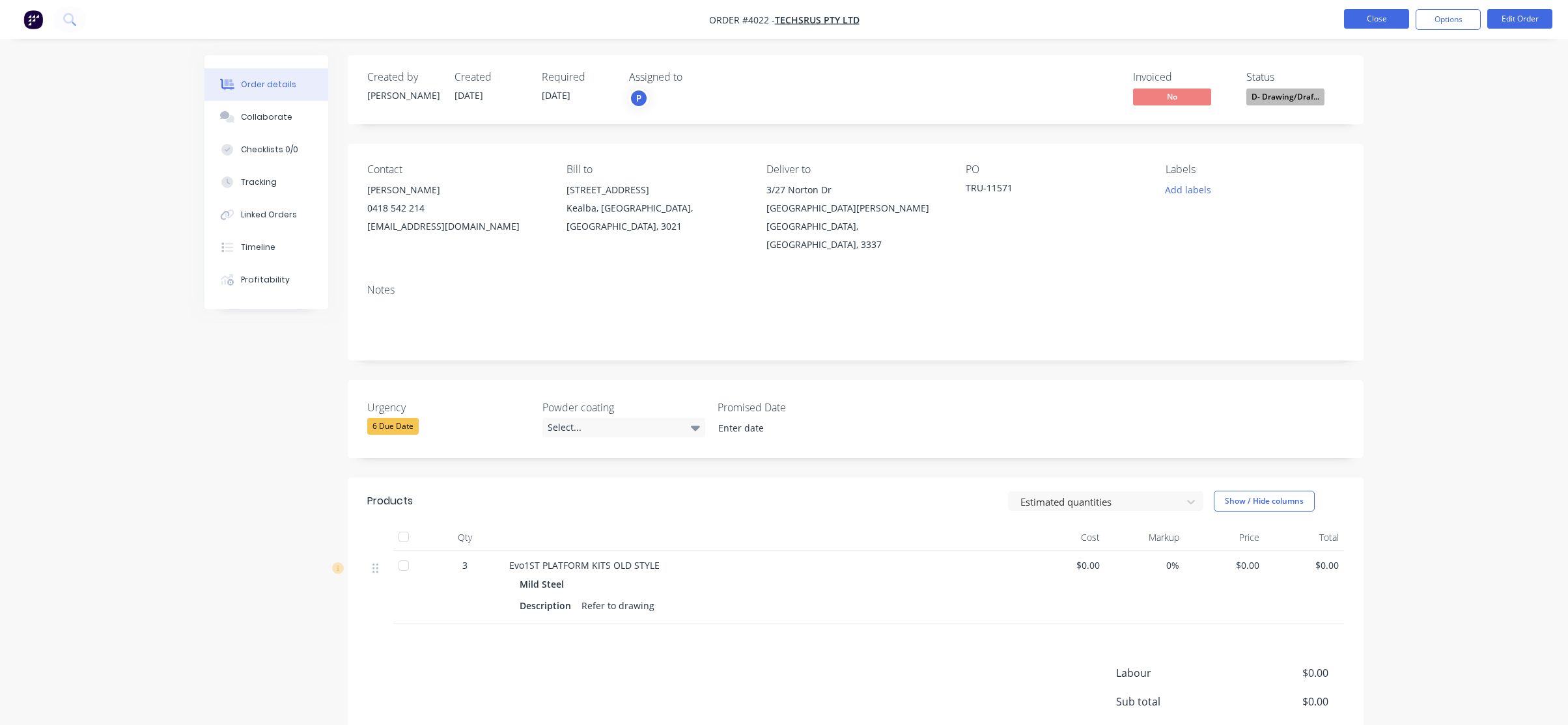
click at [1389, 18] on button "Close" at bounding box center [1377, 19] width 65 height 19
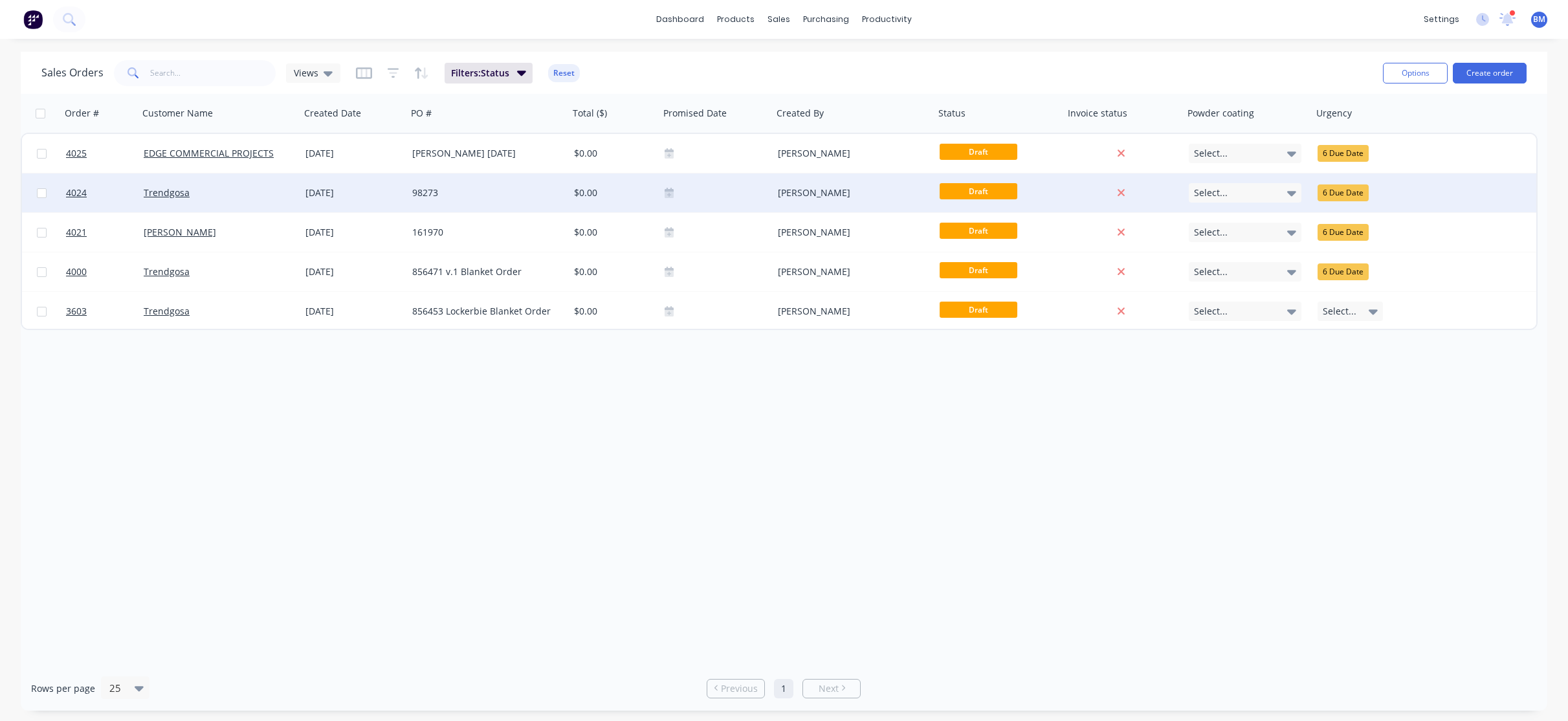
click at [442, 204] on div "98273" at bounding box center [487, 193] width 162 height 39
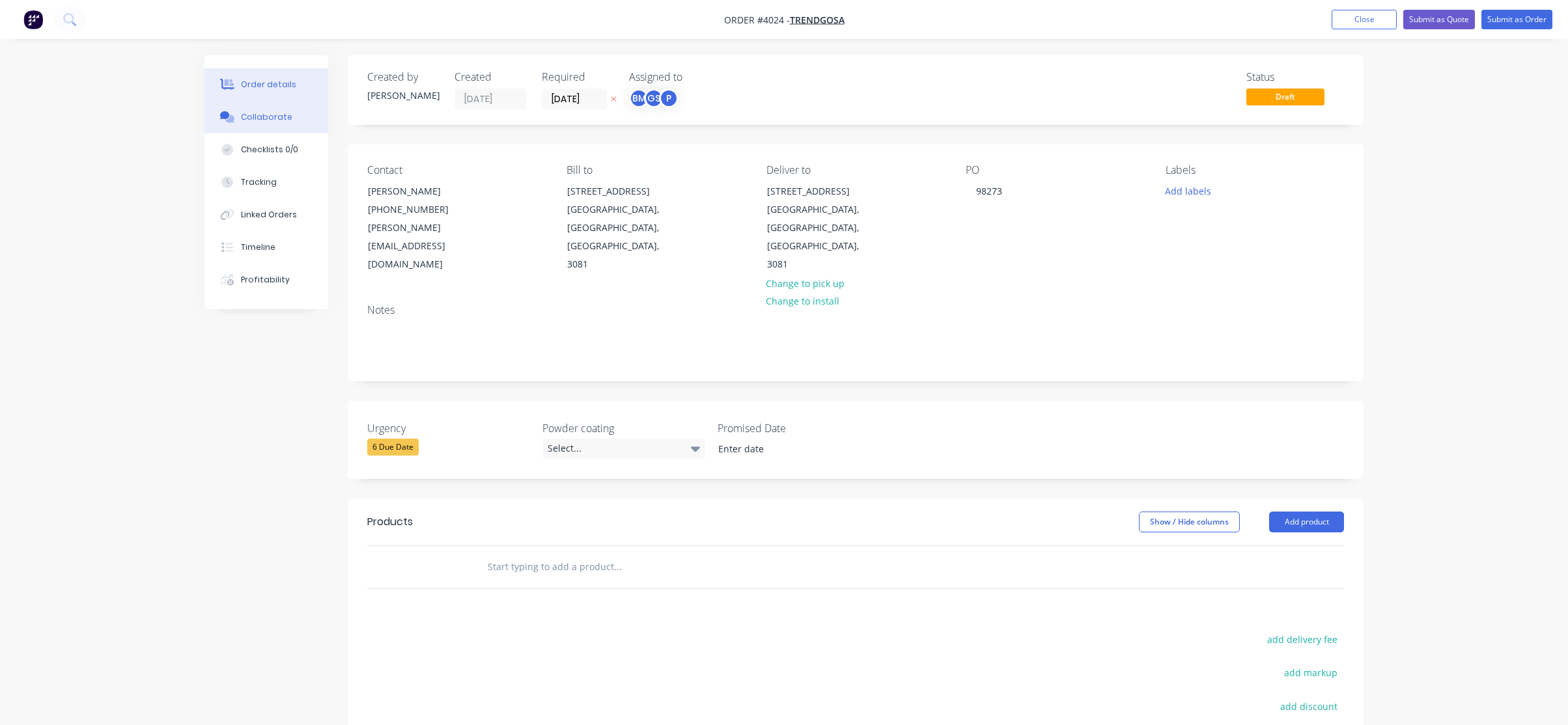
click at [314, 117] on button "Collaborate" at bounding box center [266, 117] width 124 height 32
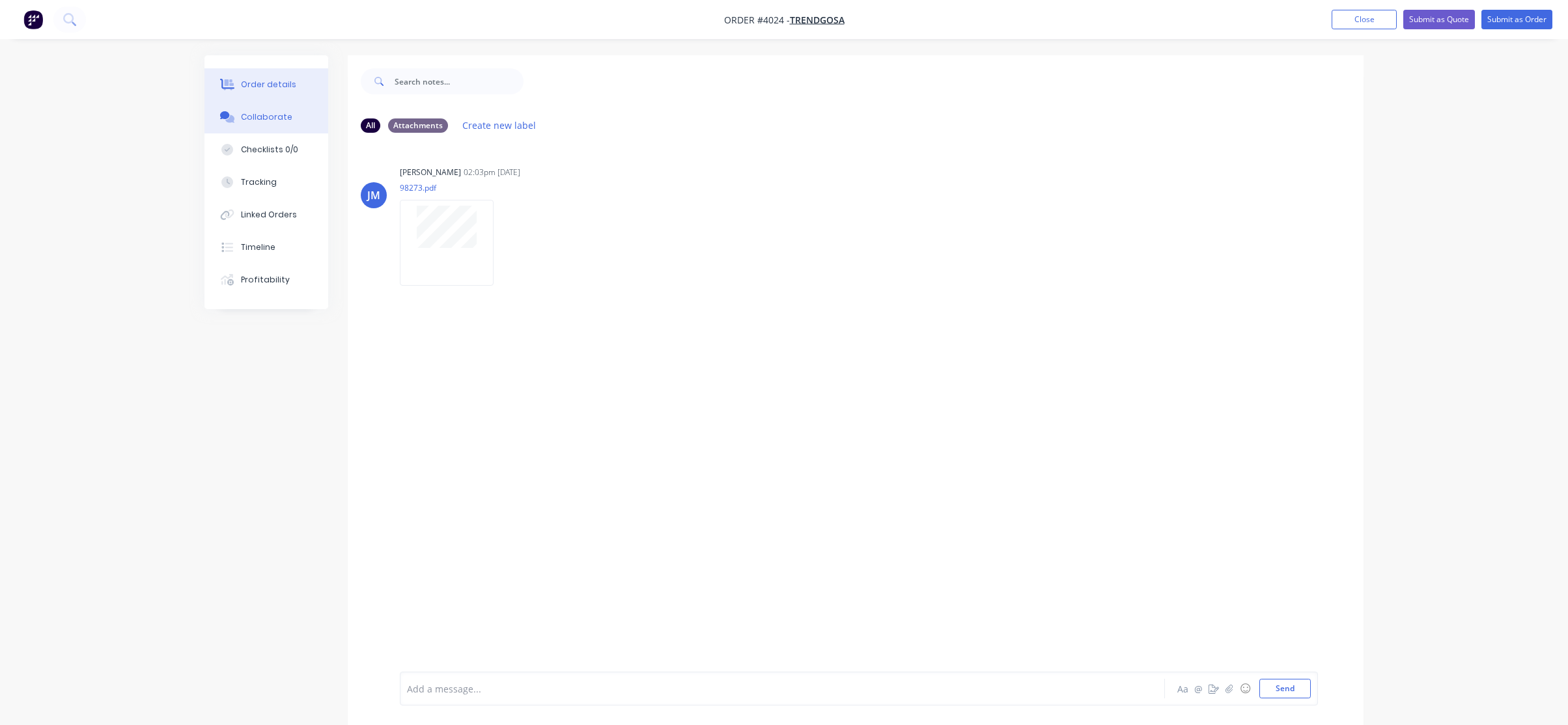
click at [241, 86] on div "Order details" at bounding box center [268, 85] width 56 height 12
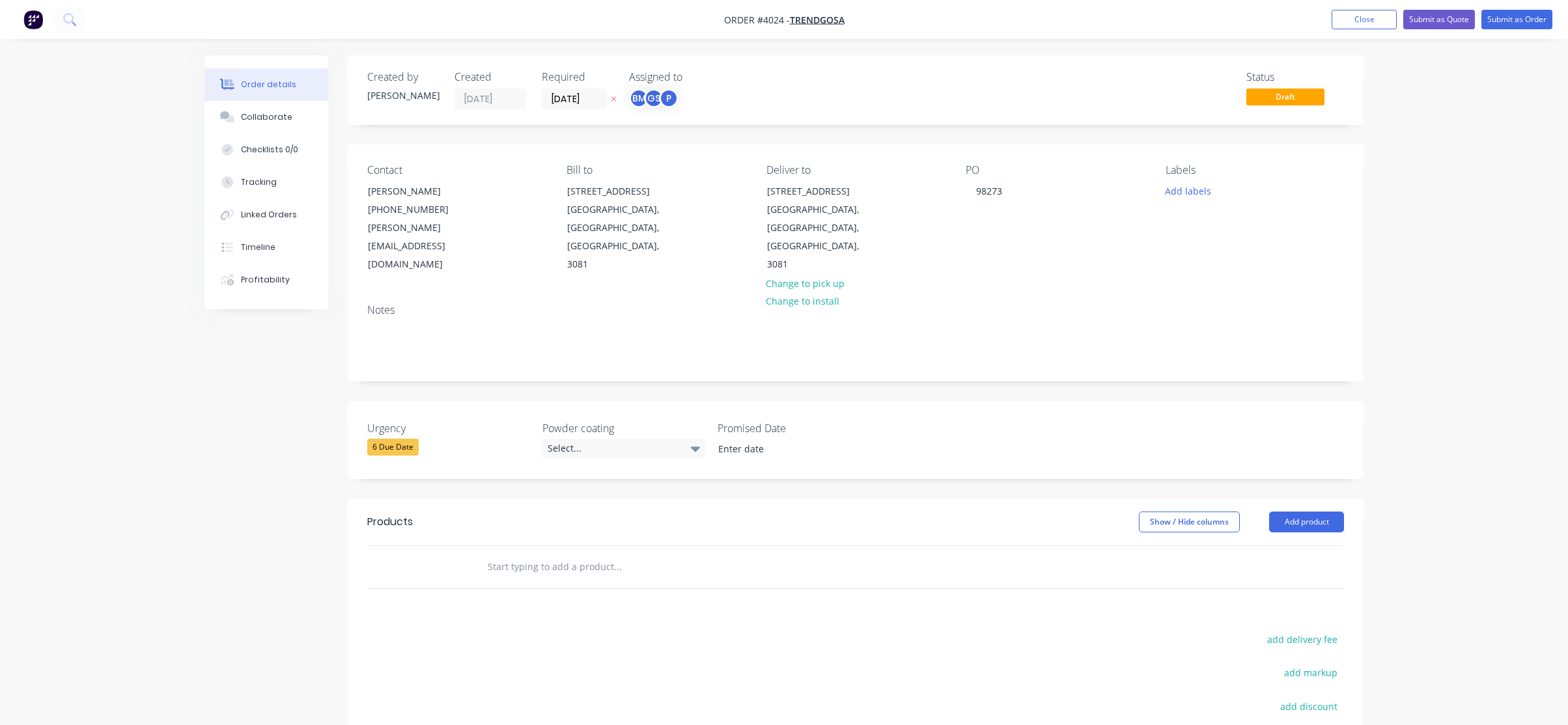
click at [482, 304] on div "Notes" at bounding box center [856, 310] width 977 height 13
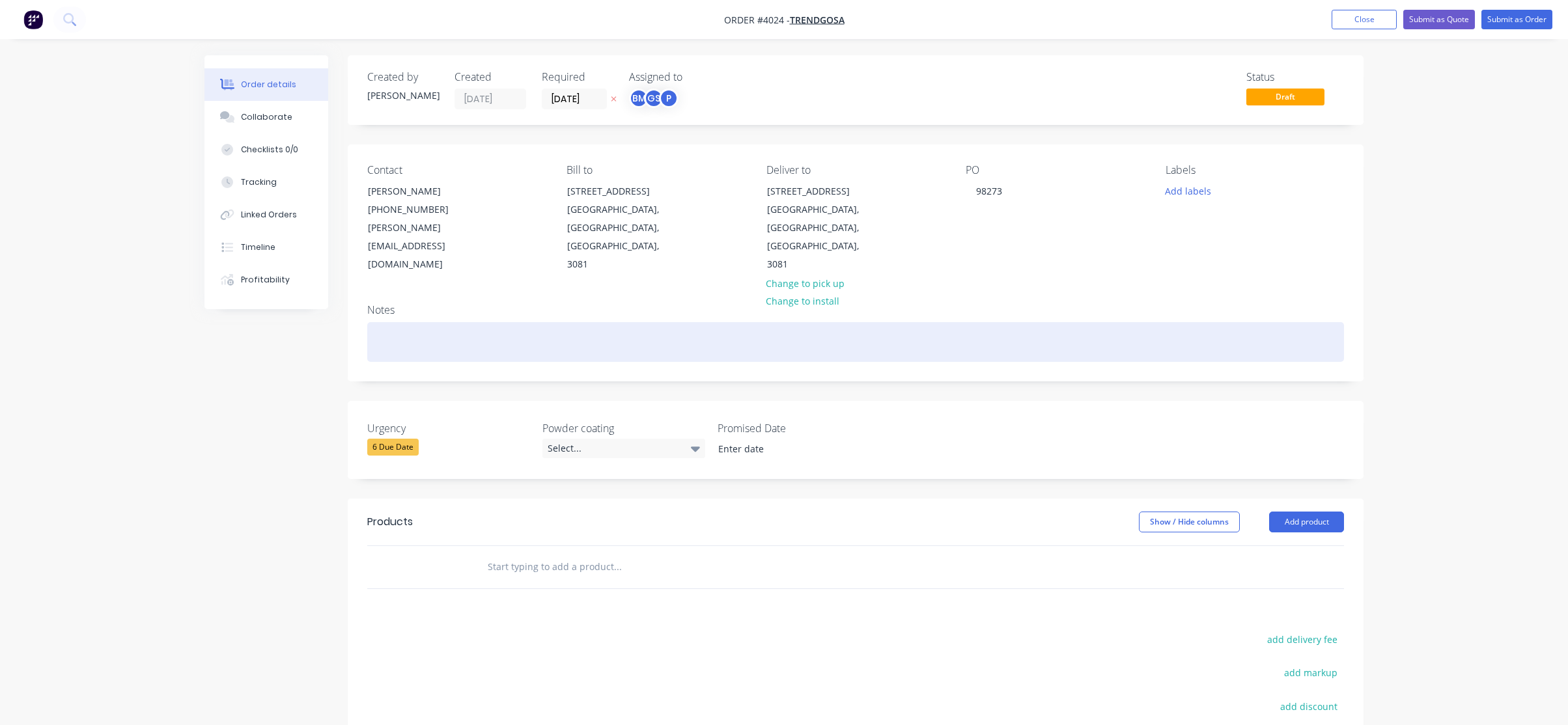
click at [469, 323] on div at bounding box center [856, 342] width 977 height 40
paste div
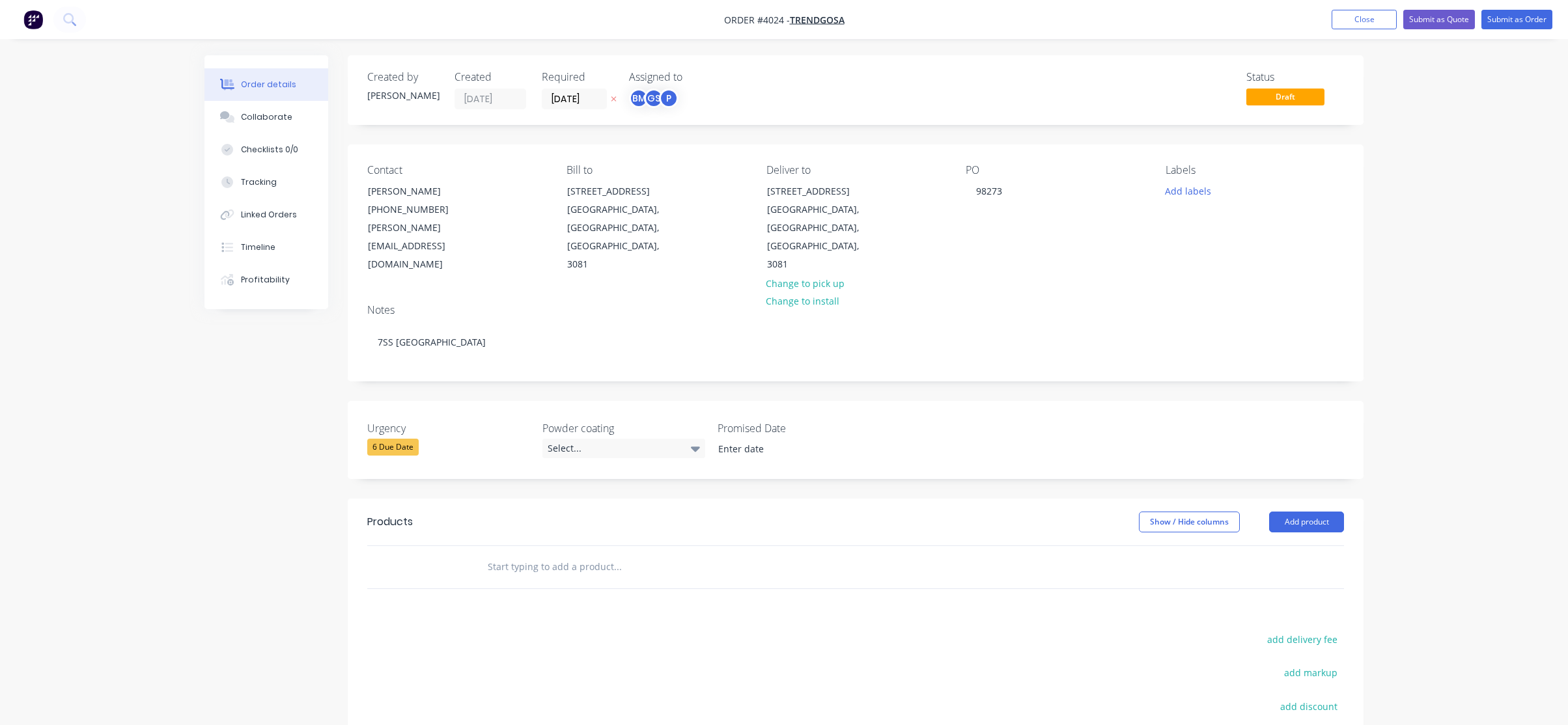
click at [644, 246] on div "Contact [PERSON_NAME] [PHONE_NUMBER] [PERSON_NAME][EMAIL_ADDRESS][DOMAIN_NAME] …" at bounding box center [856, 218] width 1016 height 149
click at [627, 101] on div "Created by [PERSON_NAME] Created [DATE] Required [DATE] Assigned to BM GS P" at bounding box center [564, 90] width 392 height 38
click at [558, 97] on input "[DATE]" at bounding box center [573, 99] width 63 height 19
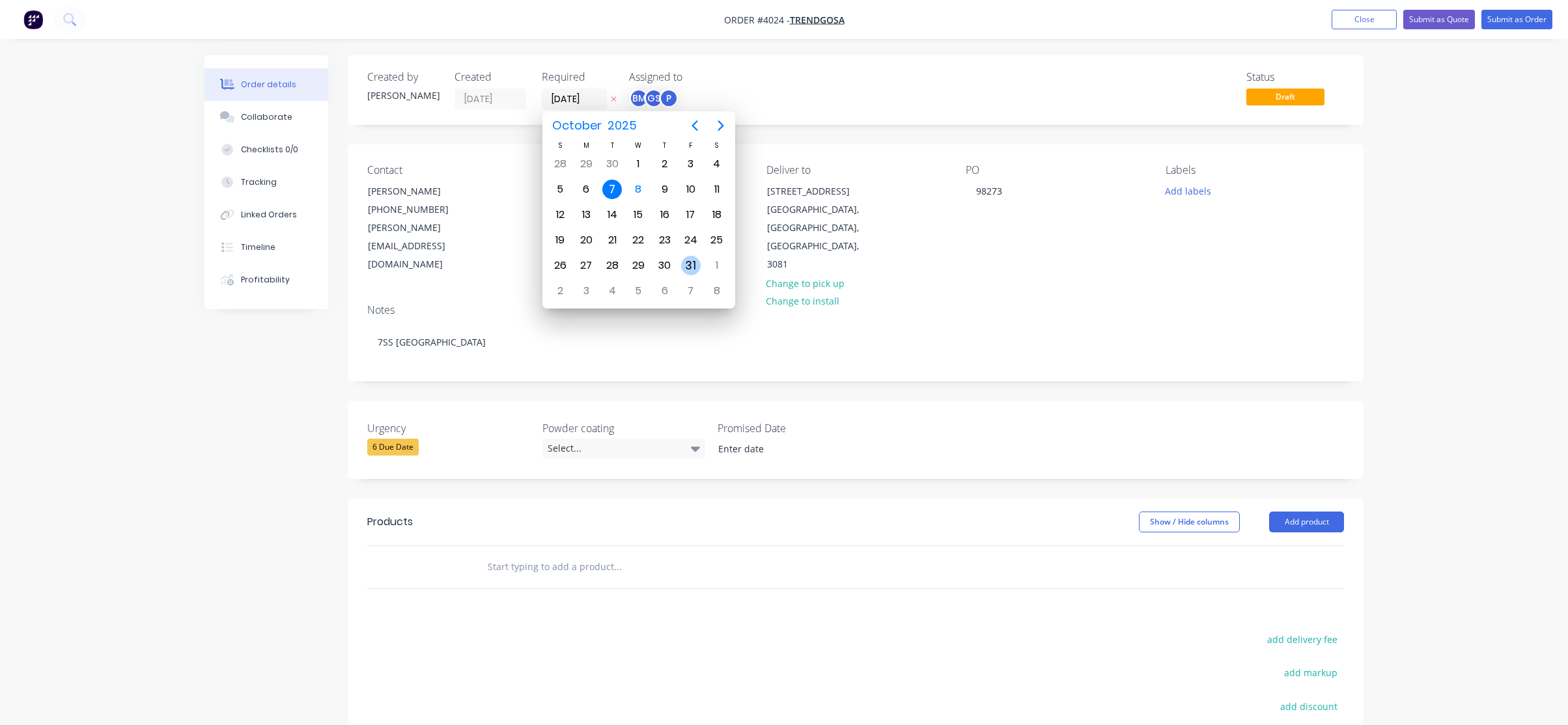
click at [691, 260] on div "31" at bounding box center [691, 266] width 20 height 19
type input "[DATE]"
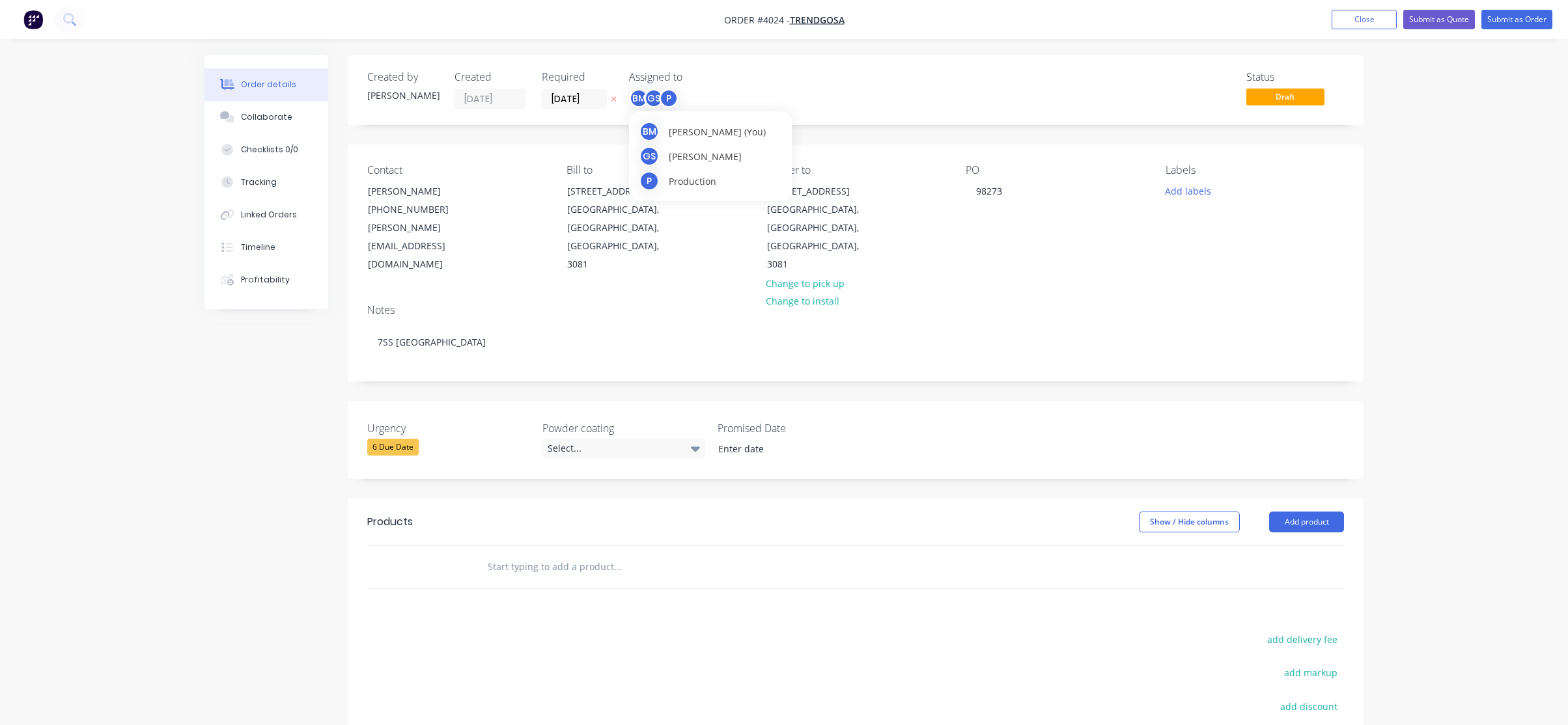
click at [658, 105] on div "GS" at bounding box center [654, 98] width 20 height 19
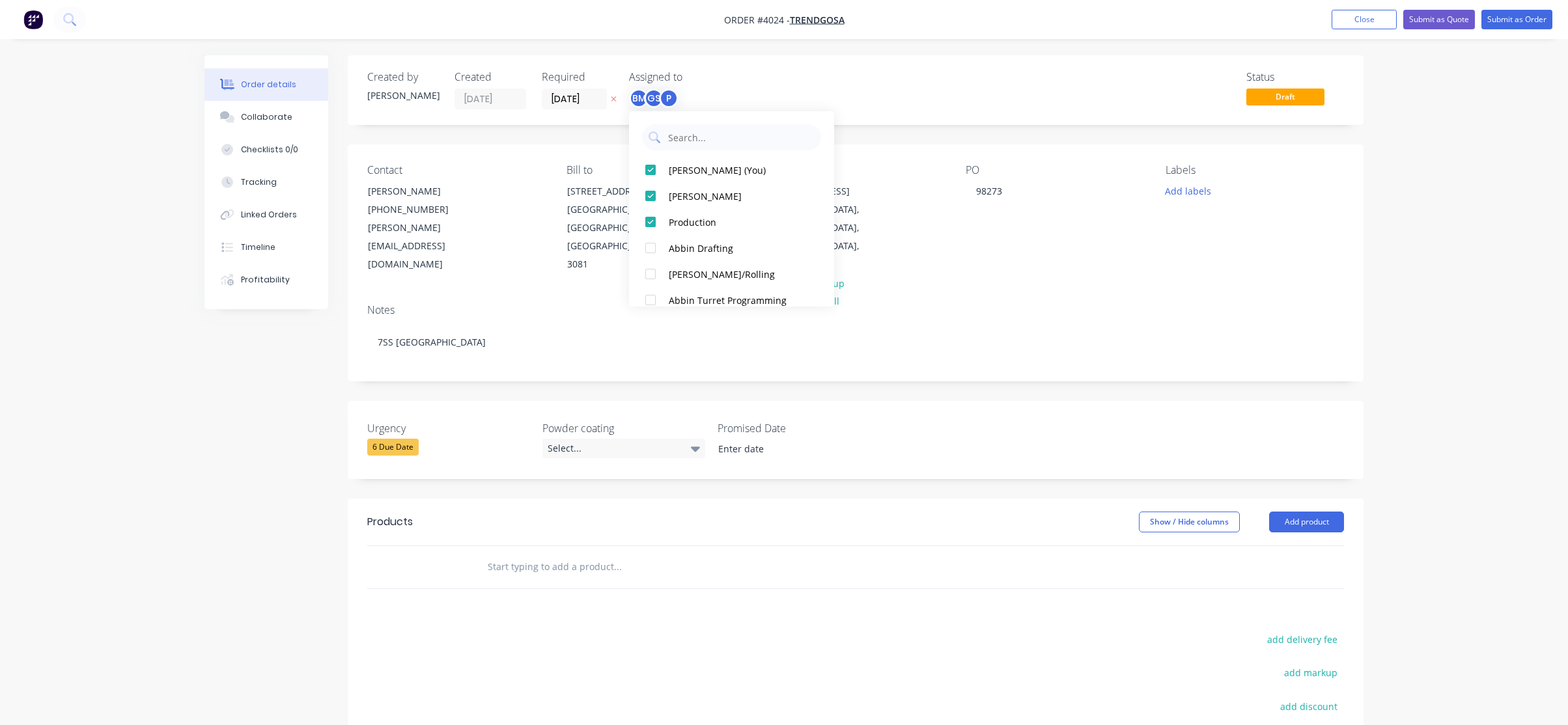
drag, startPoint x: 674, startPoint y: 169, endPoint x: 811, endPoint y: 134, distance: 141.4
click at [675, 169] on div "[PERSON_NAME] (You)" at bounding box center [738, 171] width 138 height 14
click at [852, 94] on div "Status Draft" at bounding box center [1052, 90] width 585 height 38
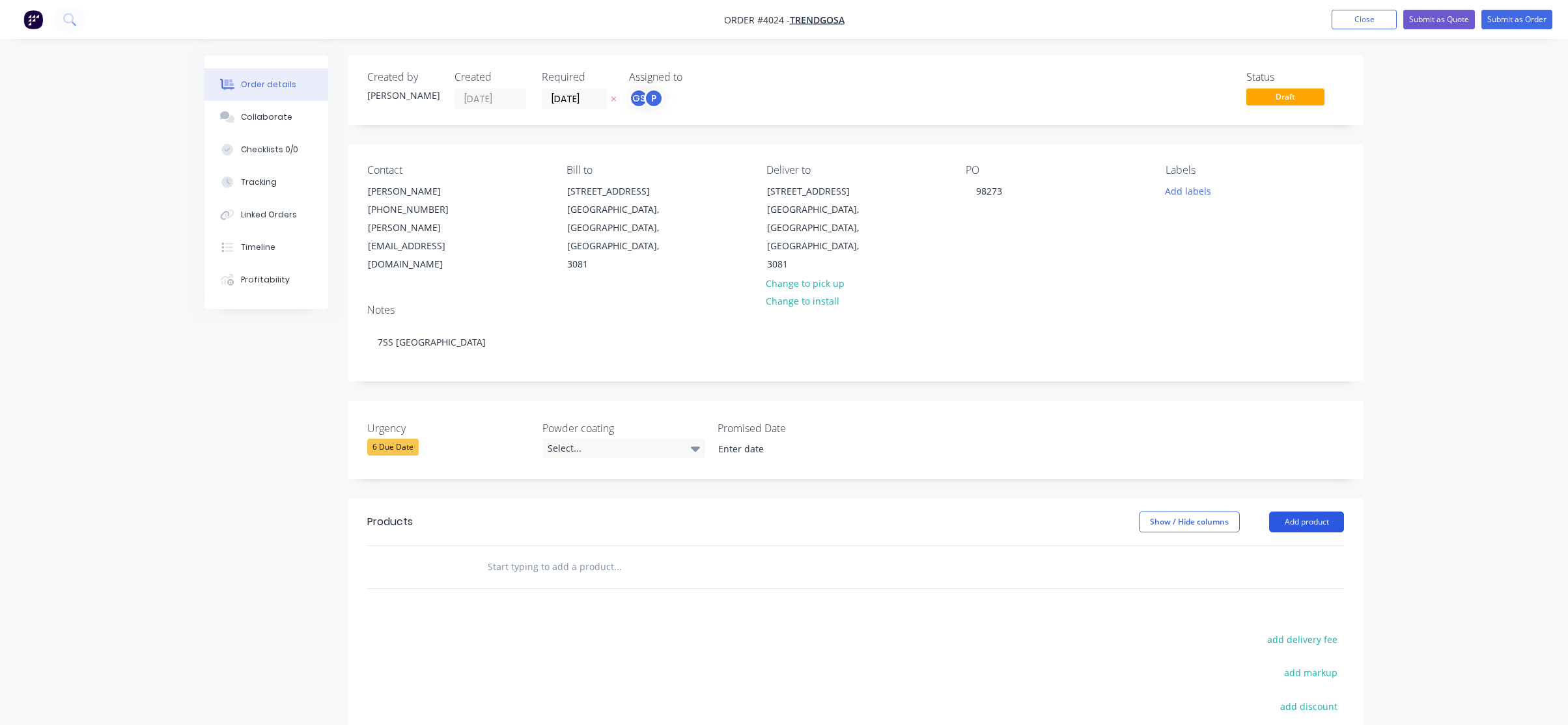
click at [1321, 512] on button "Add product" at bounding box center [1307, 521] width 75 height 20
click at [1317, 546] on div "Product catalogue" at bounding box center [1282, 554] width 100 height 19
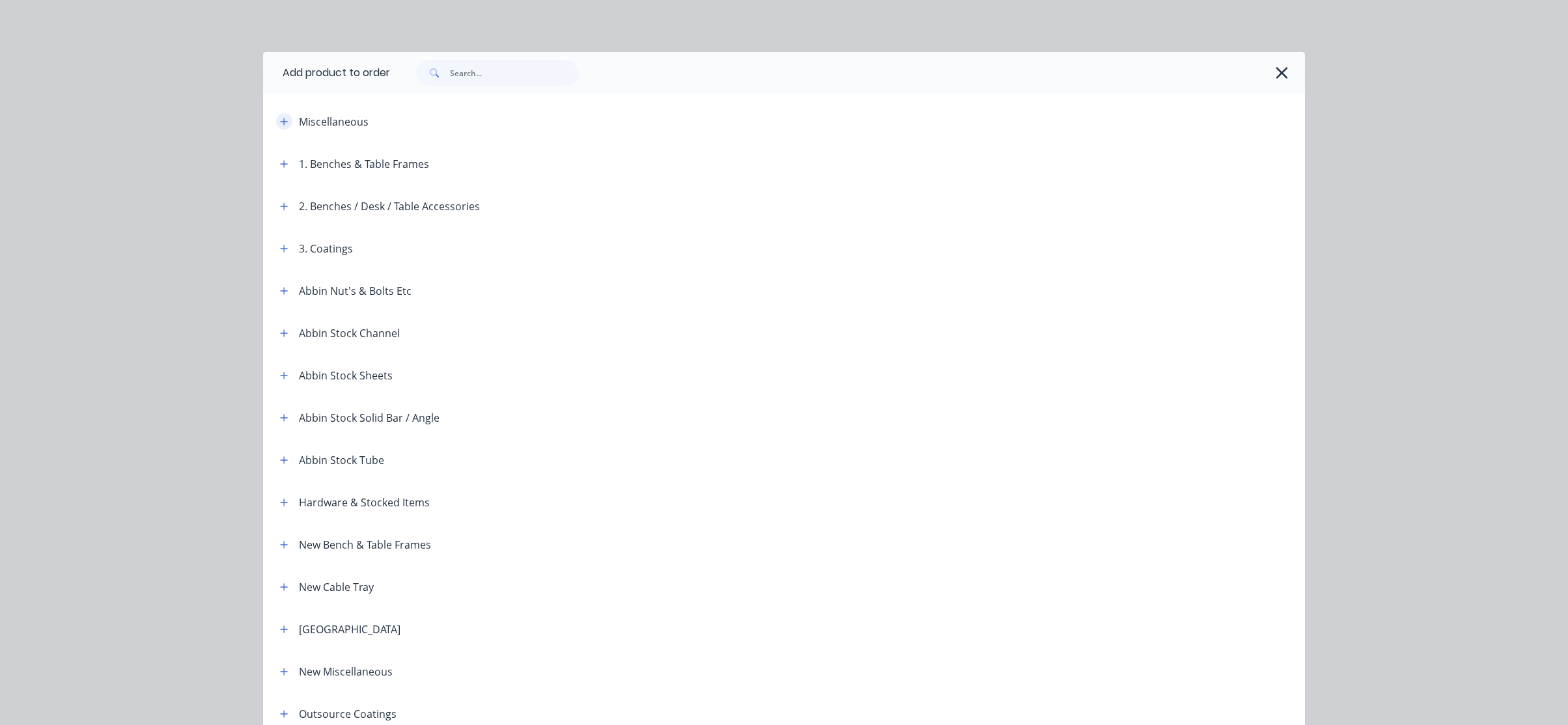
click at [280, 129] on button "button" at bounding box center [284, 121] width 17 height 17
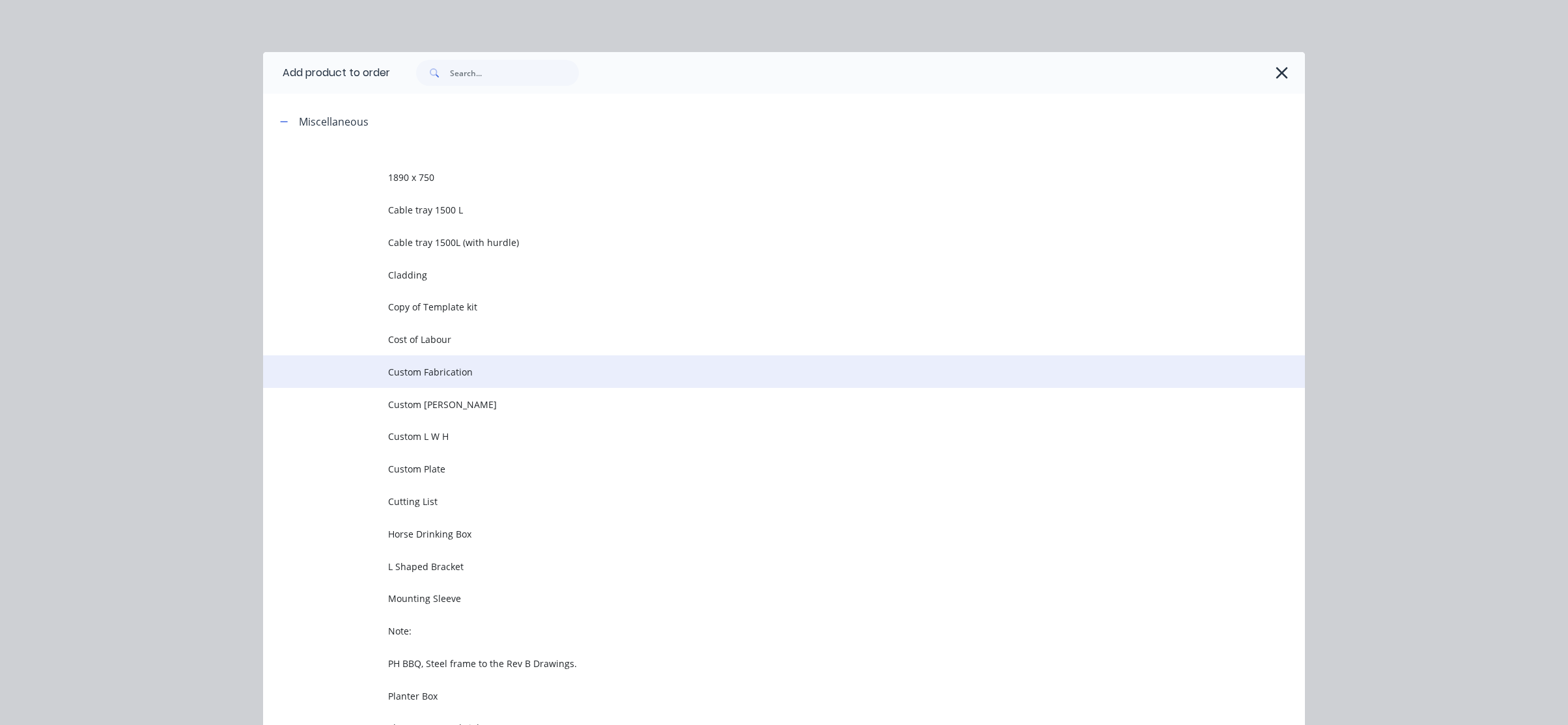
drag, startPoint x: 451, startPoint y: 371, endPoint x: 491, endPoint y: 286, distance: 93.9
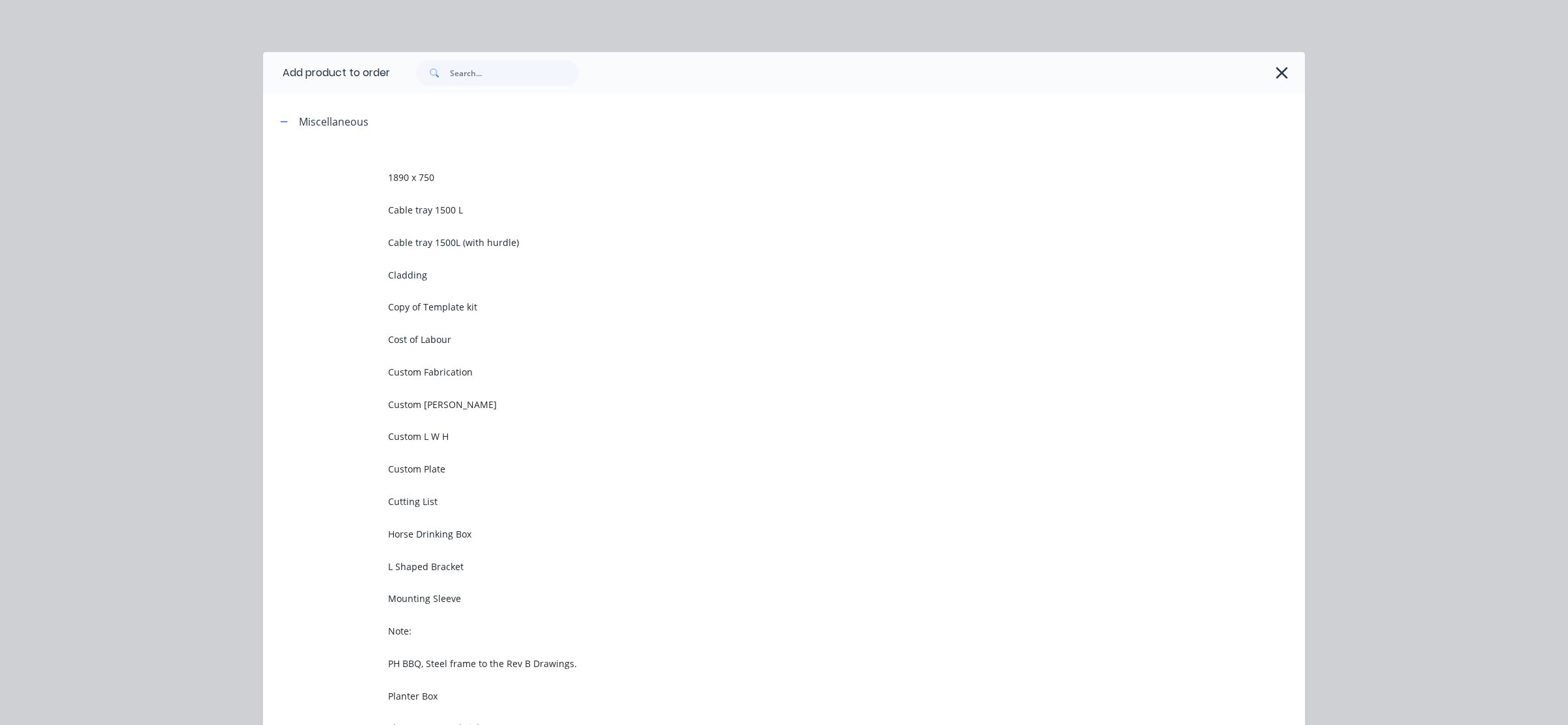
click at [451, 370] on span "Custom Fabrication" at bounding box center [755, 372] width 733 height 14
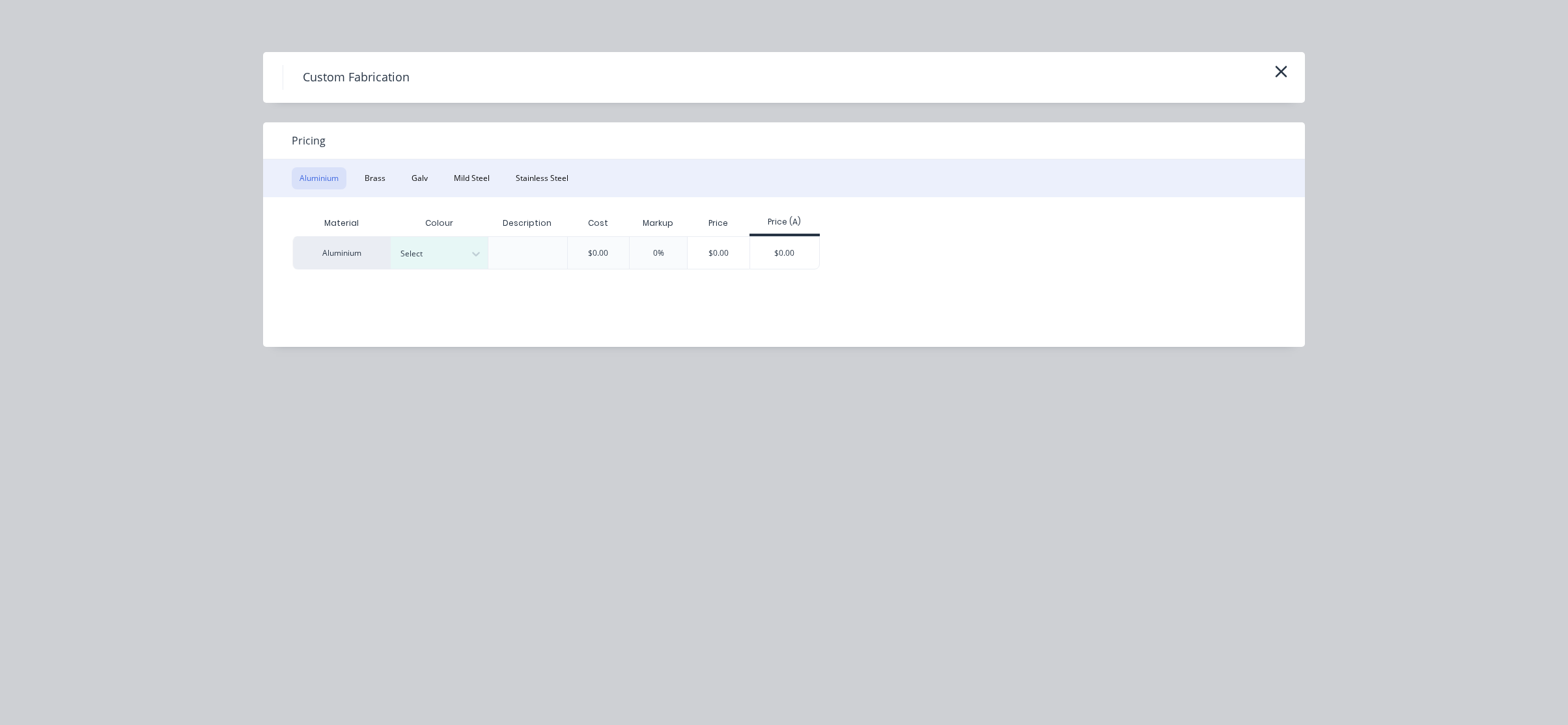
click at [562, 152] on div "Pricing" at bounding box center [784, 141] width 1042 height 37
click at [554, 159] on div "Pricing Aluminium Brass Galv Mild Steel Stainless Steel Material Colour Descrip…" at bounding box center [784, 235] width 1042 height 224
click at [550, 172] on button "Stainless Steel" at bounding box center [542, 178] width 68 height 22
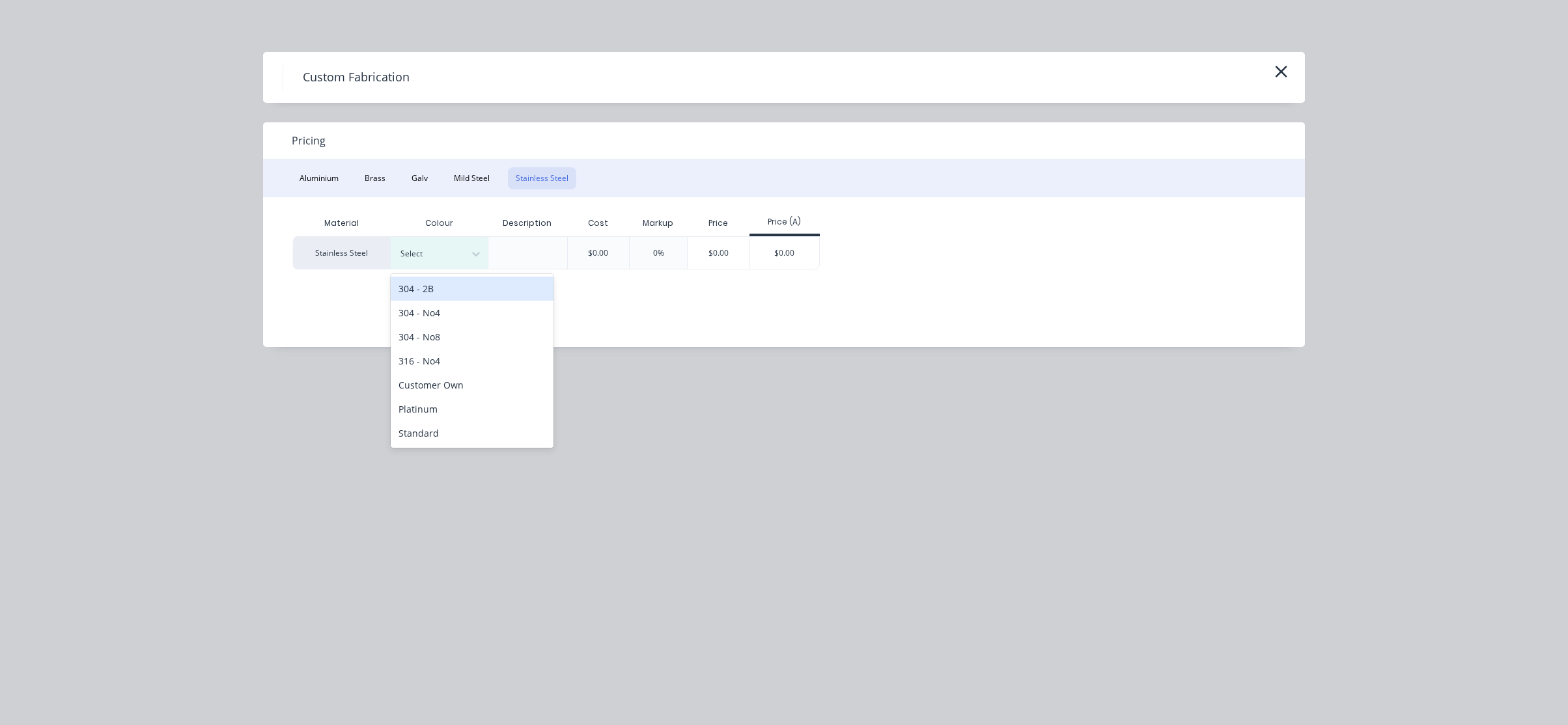
drag, startPoint x: 418, startPoint y: 260, endPoint x: 524, endPoint y: 286, distance: 109.1
click at [419, 260] on div at bounding box center [430, 253] width 59 height 15
drag, startPoint x: 500, startPoint y: 403, endPoint x: 552, endPoint y: 383, distance: 55.7
click at [501, 402] on div "Platinum" at bounding box center [472, 408] width 163 height 24
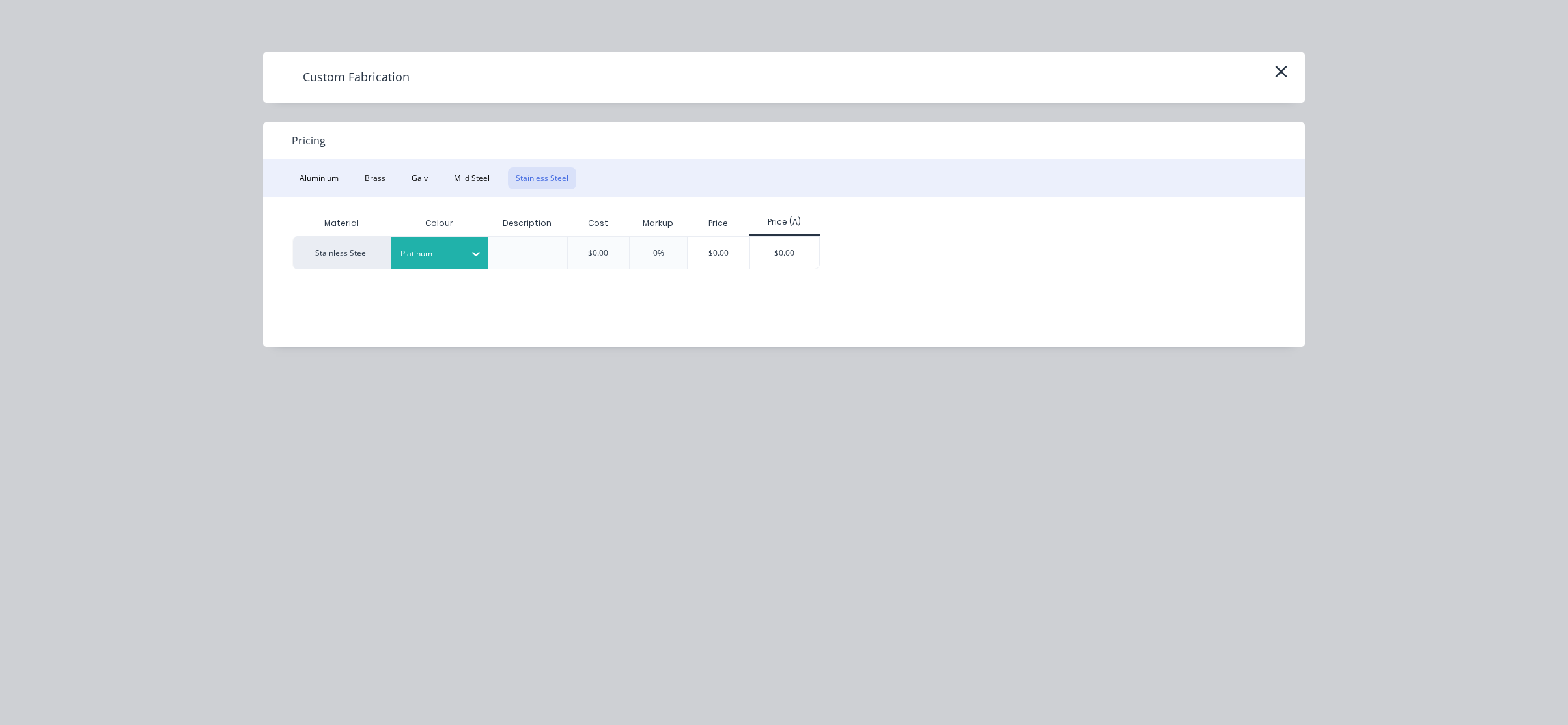
click at [476, 255] on icon at bounding box center [476, 254] width 8 height 5
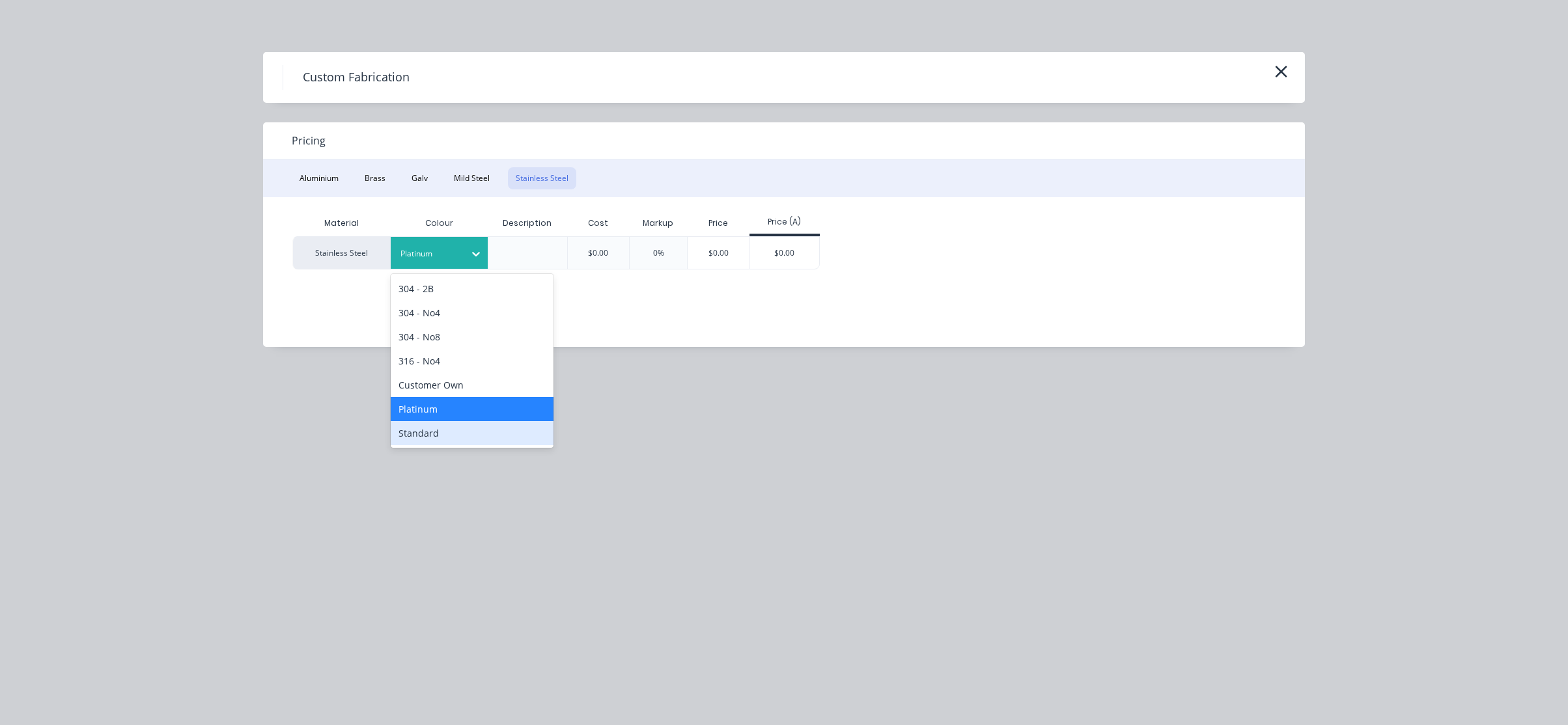
drag, startPoint x: 481, startPoint y: 437, endPoint x: 489, endPoint y: 433, distance: 8.9
click at [487, 434] on div "Standard" at bounding box center [472, 433] width 163 height 24
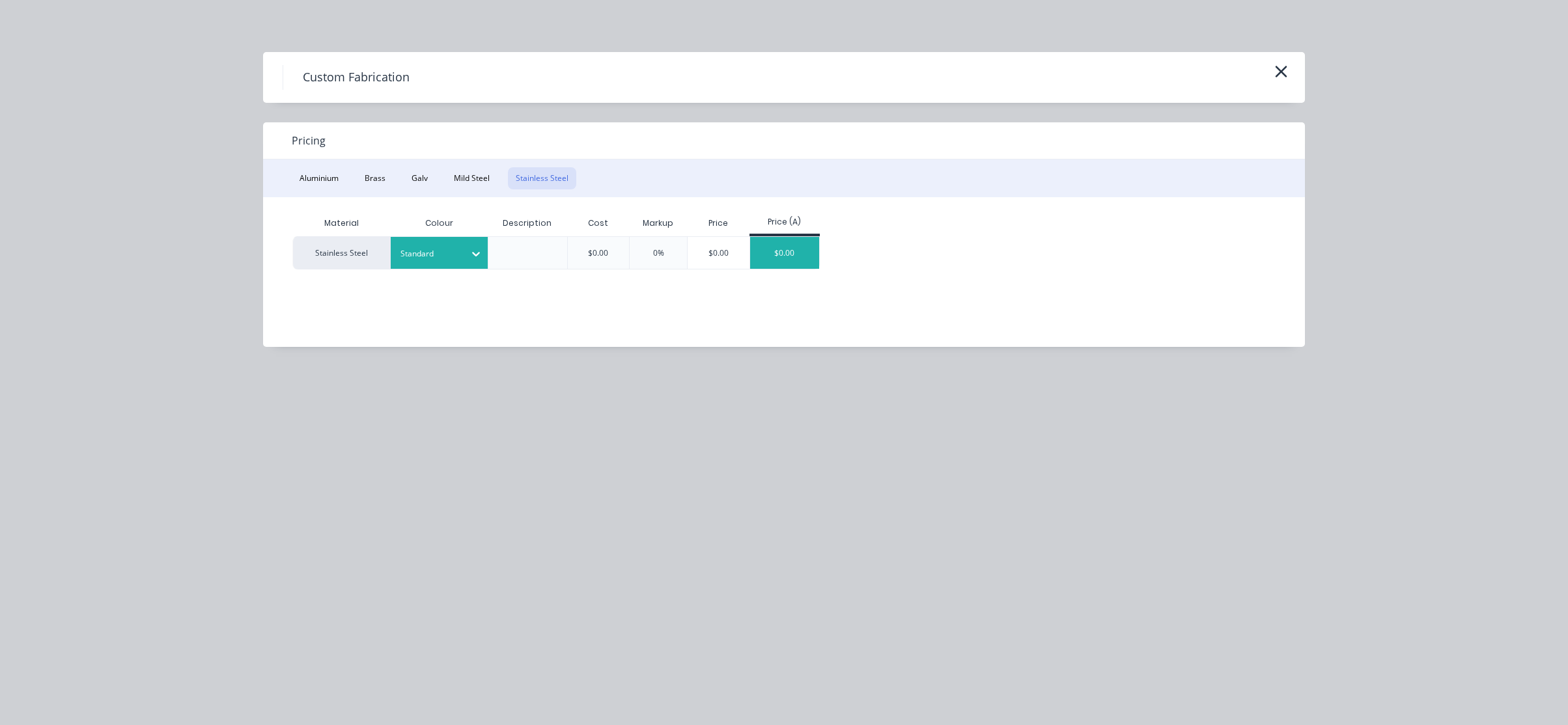
click at [766, 250] on div "$0.00" at bounding box center [785, 252] width 69 height 32
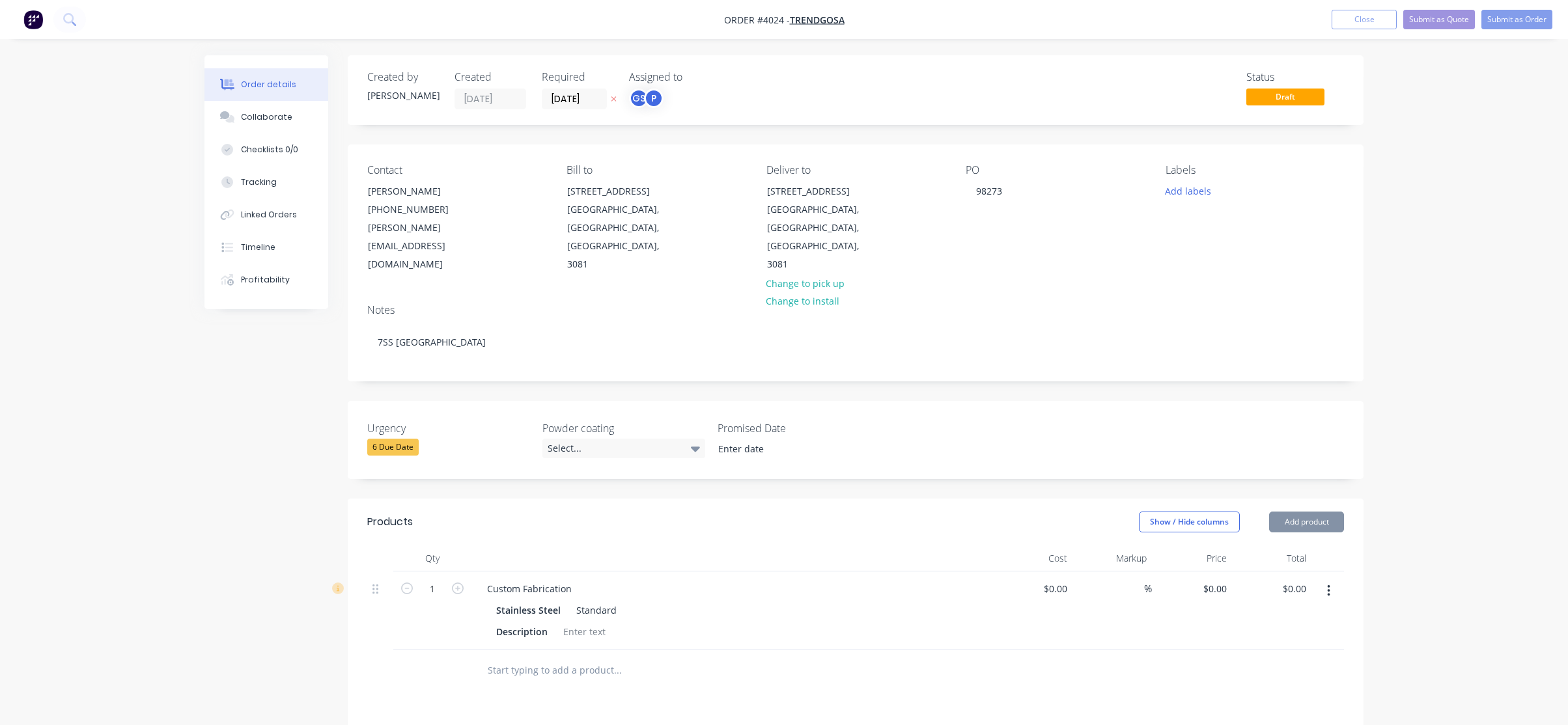
click at [581, 546] on div at bounding box center [732, 558] width 521 height 26
drag, startPoint x: 554, startPoint y: 548, endPoint x: 582, endPoint y: 544, distance: 28.3
click at [556, 579] on div "Custom Fabrication" at bounding box center [529, 588] width 105 height 19
drag, startPoint x: 574, startPoint y: 544, endPoint x: 348, endPoint y: 535, distance: 226.2
click at [358, 546] on div "Qty Cost Markup Price Total 1 Custom Fabrication Stainless Steel Standard Descr…" at bounding box center [856, 619] width 1016 height 146
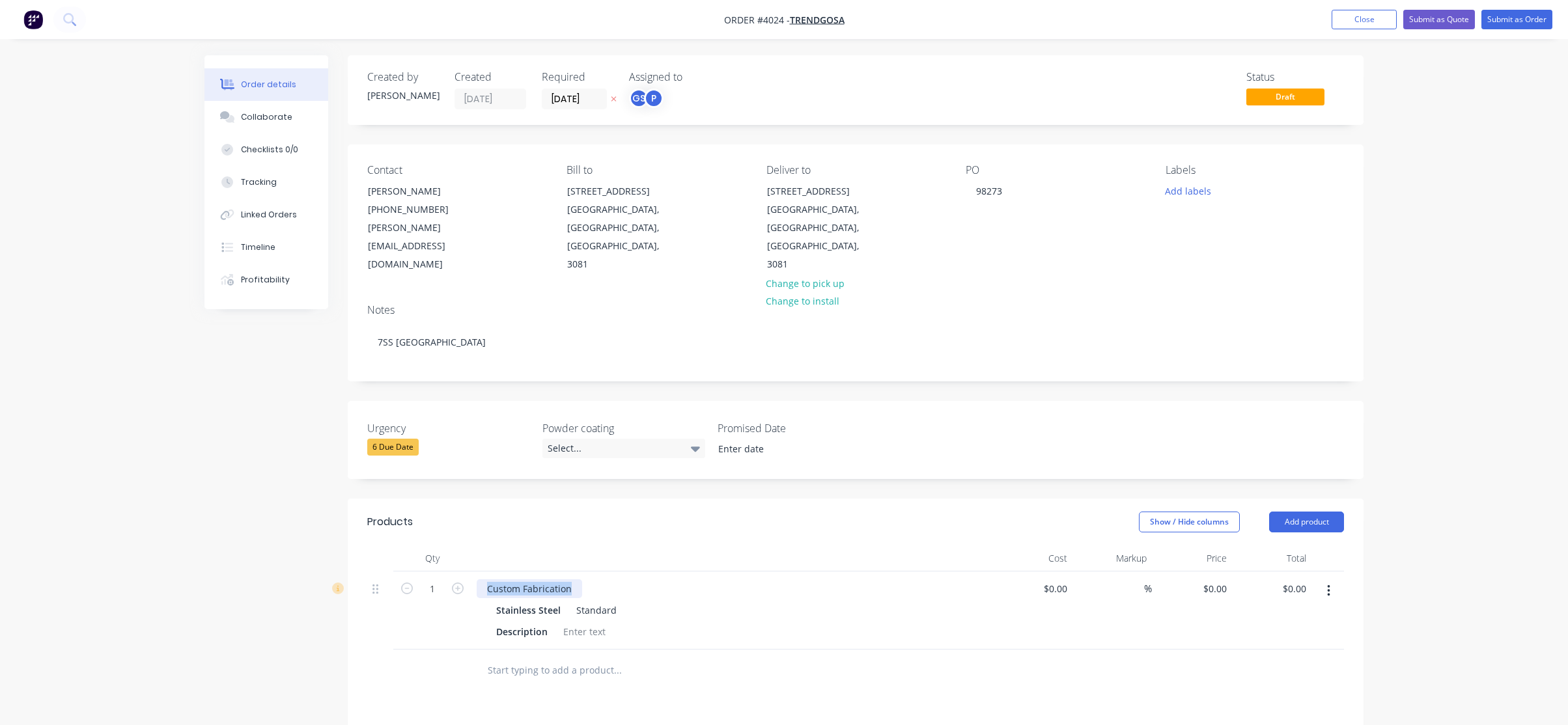
paste div
drag, startPoint x: 829, startPoint y: 591, endPoint x: 804, endPoint y: 591, distance: 25.0
click at [822, 623] on div "Description" at bounding box center [729, 631] width 477 height 19
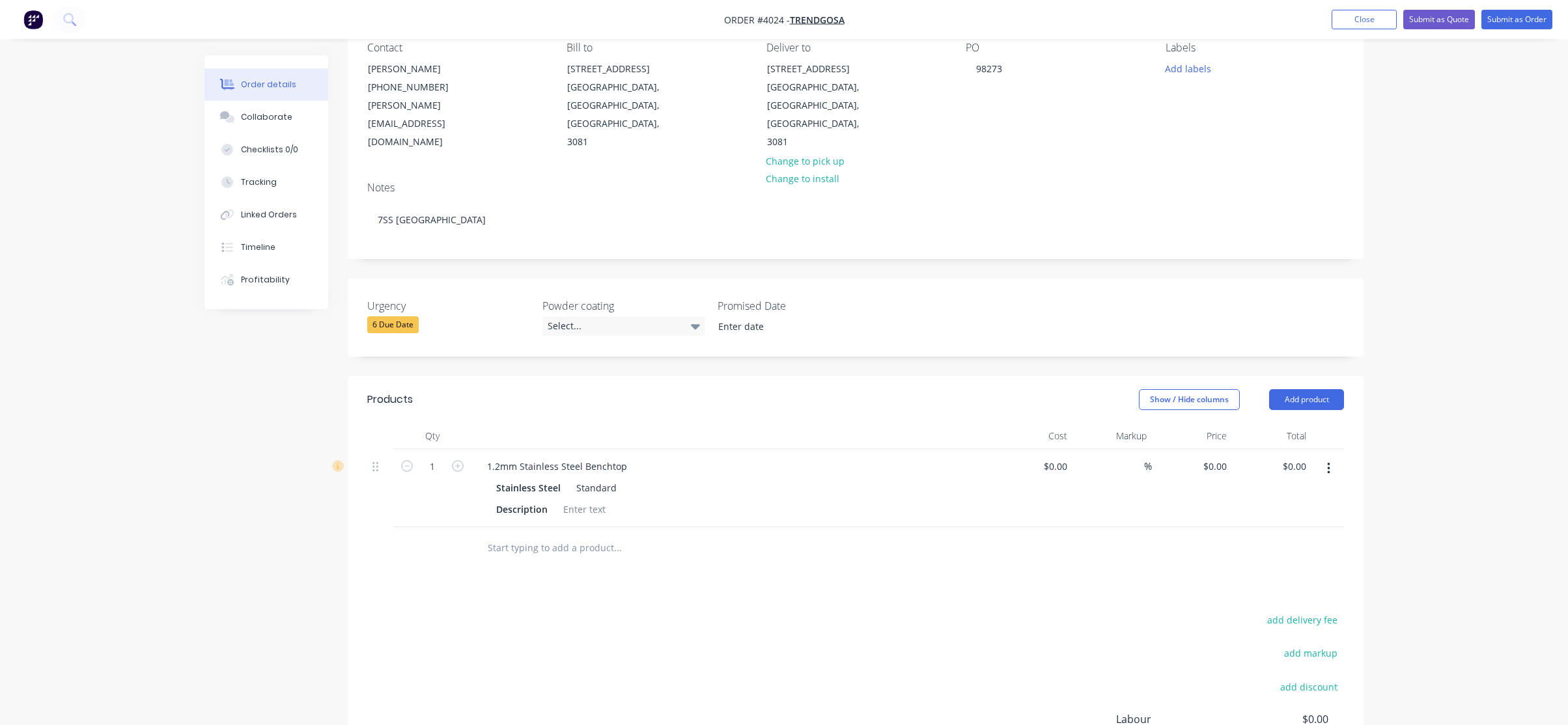
scroll to position [195, 0]
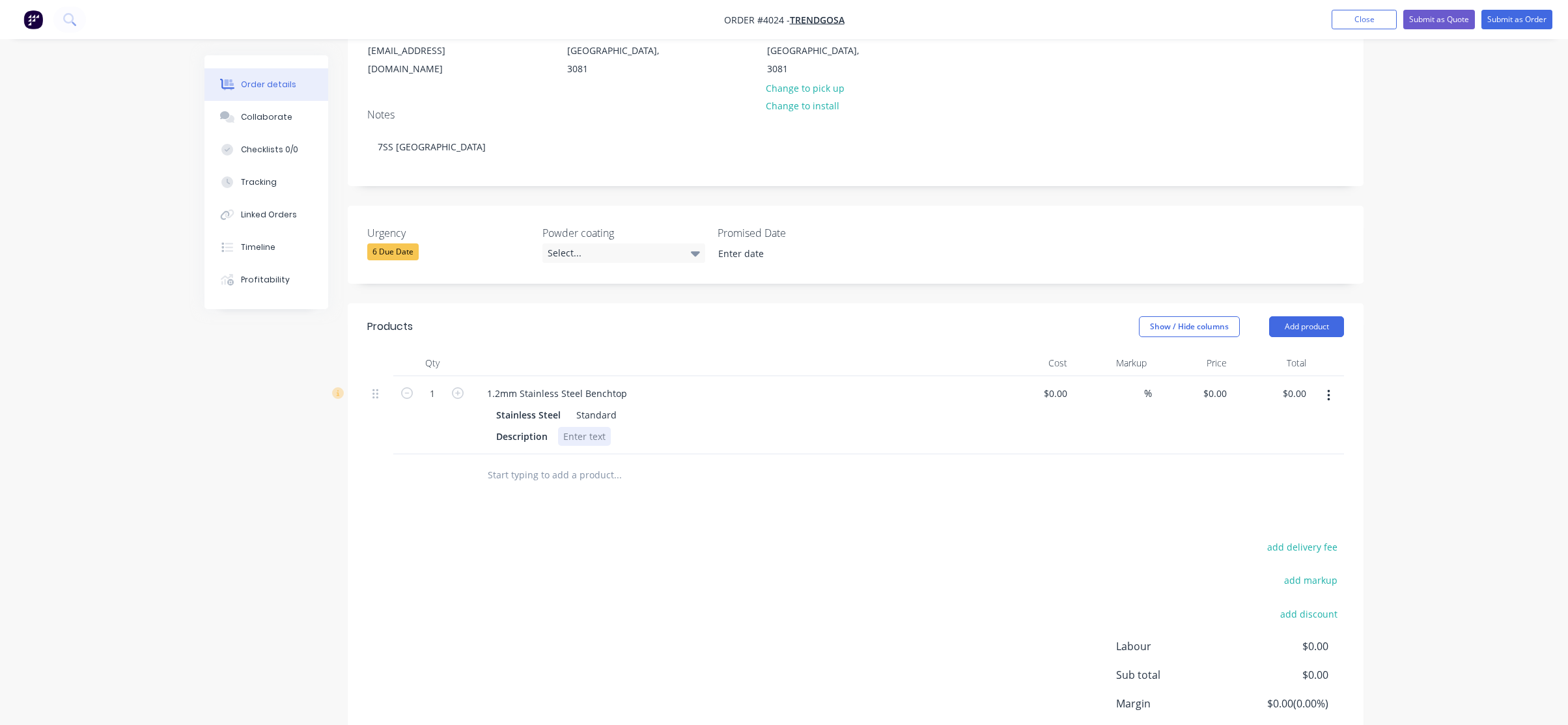
click at [596, 427] on div at bounding box center [584, 436] width 53 height 19
click at [608, 427] on div "Refer to drwing" at bounding box center [597, 436] width 78 height 19
click at [788, 538] on div "add delivery fee add markup add discount Labour $0.00 Sub total $0.00 Margin $0…" at bounding box center [856, 664] width 977 height 251
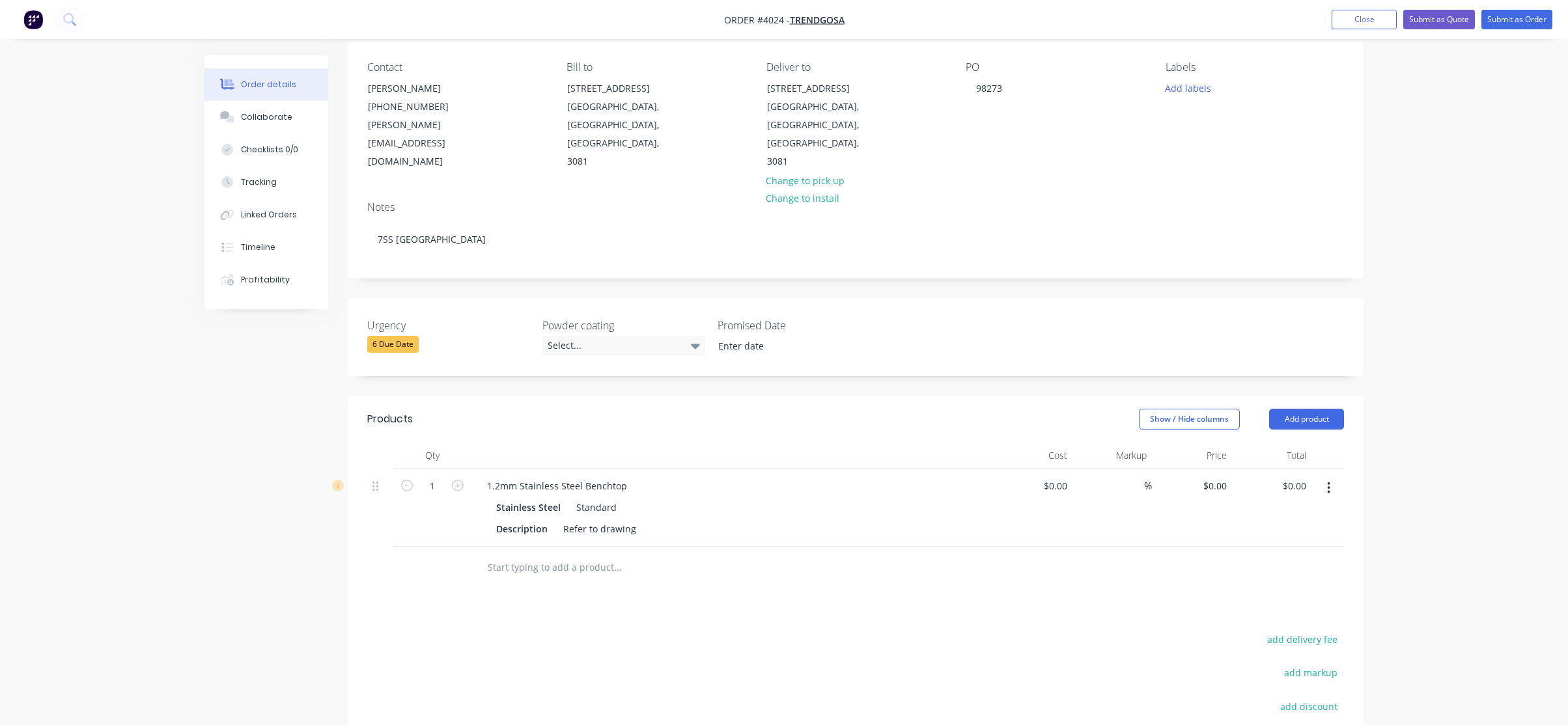
scroll to position [0, 0]
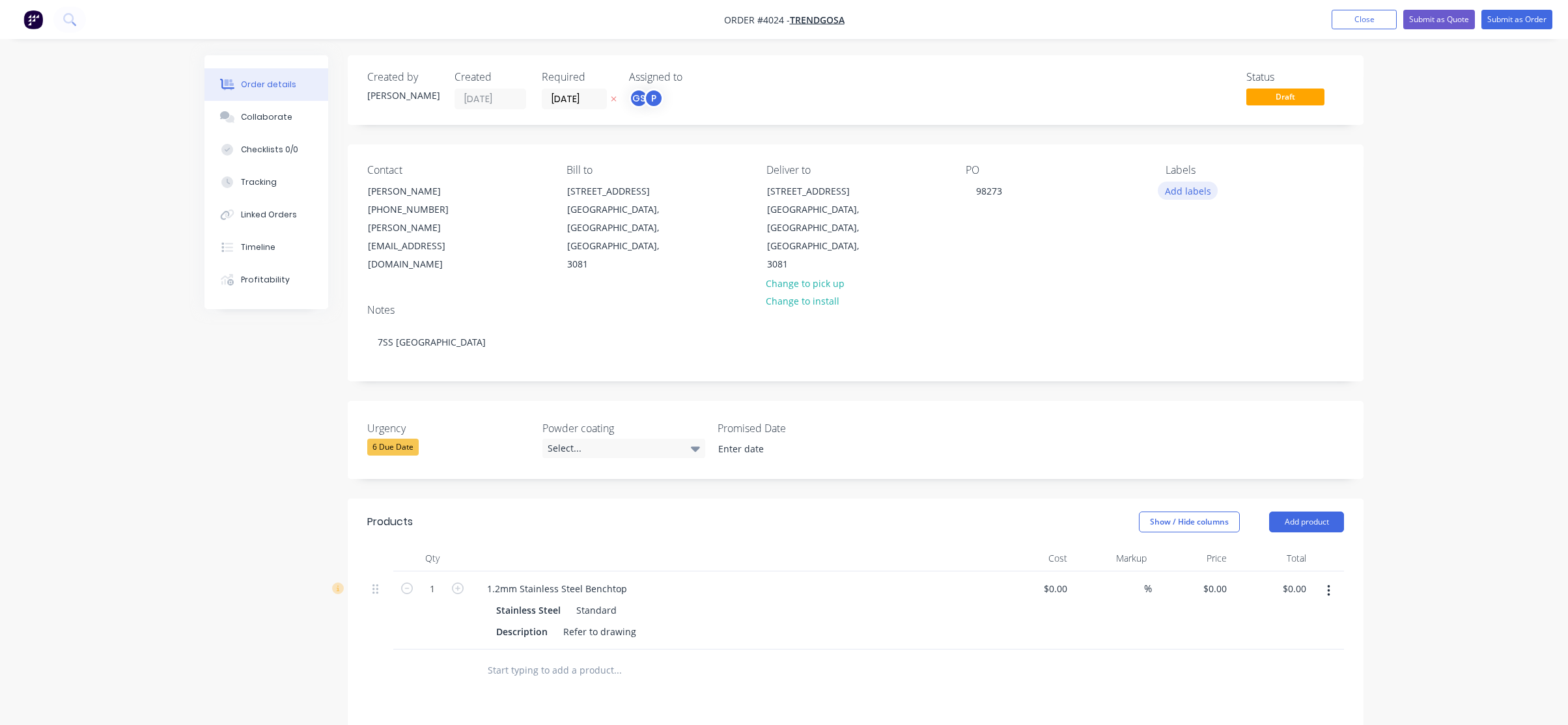
click at [1176, 190] on button "Add labels" at bounding box center [1188, 190] width 59 height 18
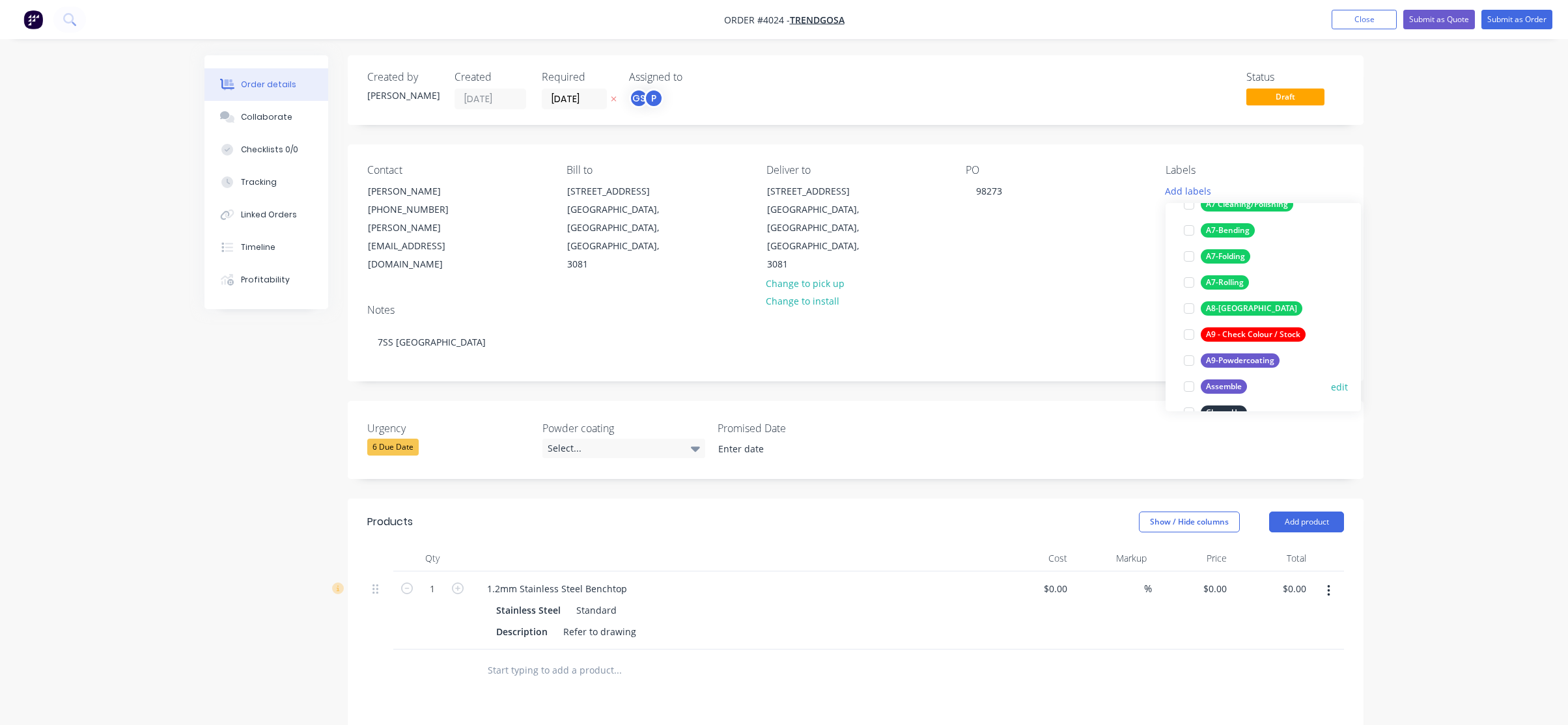
scroll to position [260, 0]
click at [1242, 301] on div "A8-[GEOGRAPHIC_DATA]" at bounding box center [1252, 307] width 101 height 15
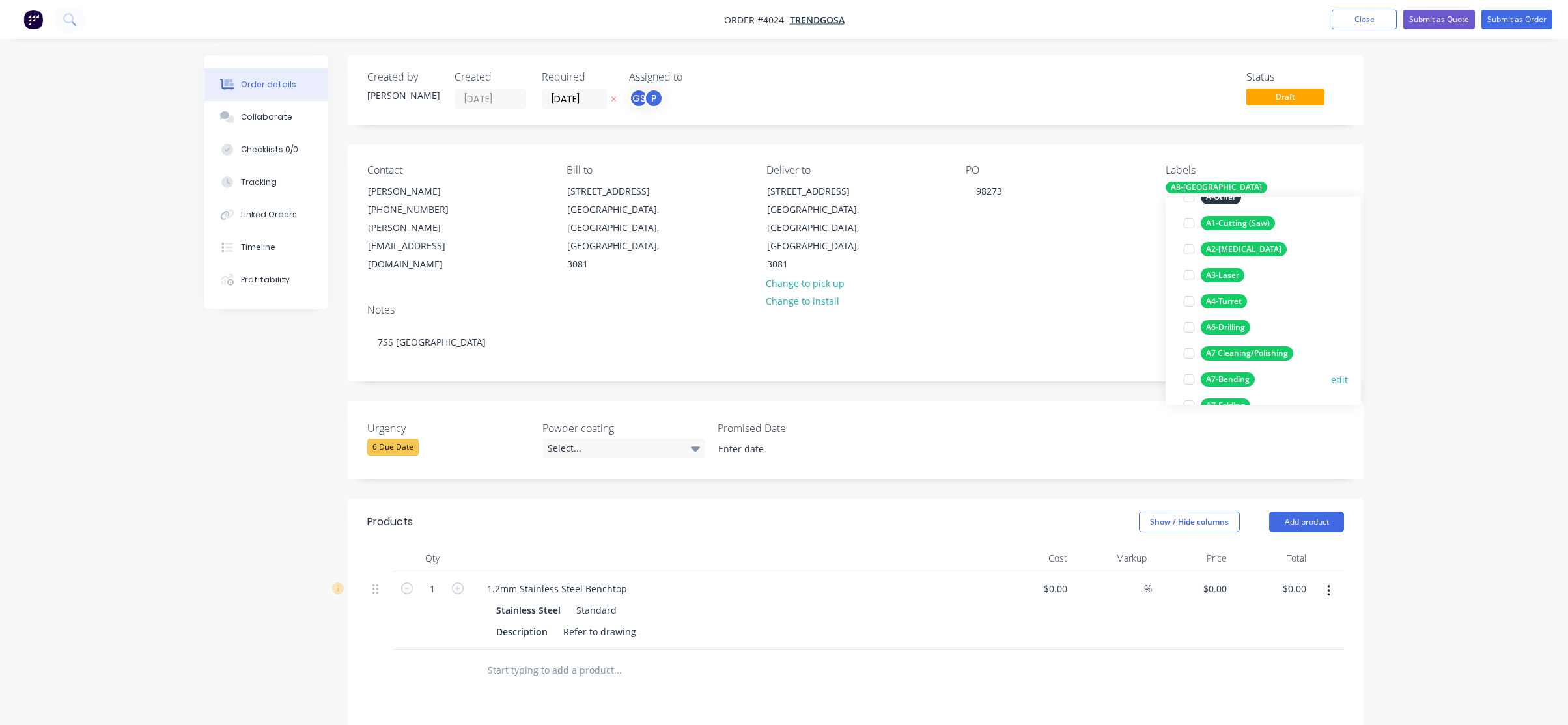
scroll to position [131, 0]
click at [1230, 274] on div "A3-Laser" at bounding box center [1223, 275] width 44 height 15
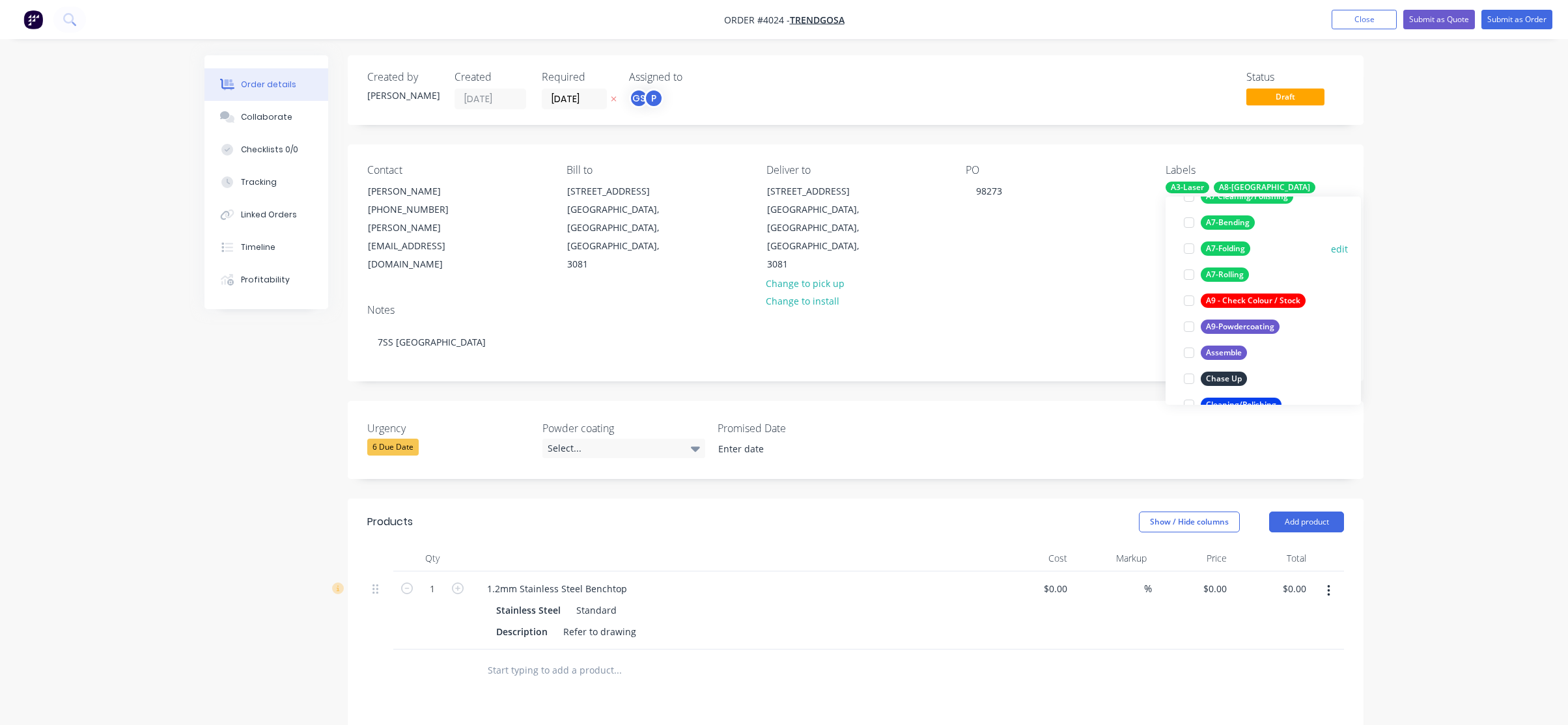
click at [1234, 253] on div "A7-Folding" at bounding box center [1226, 248] width 50 height 15
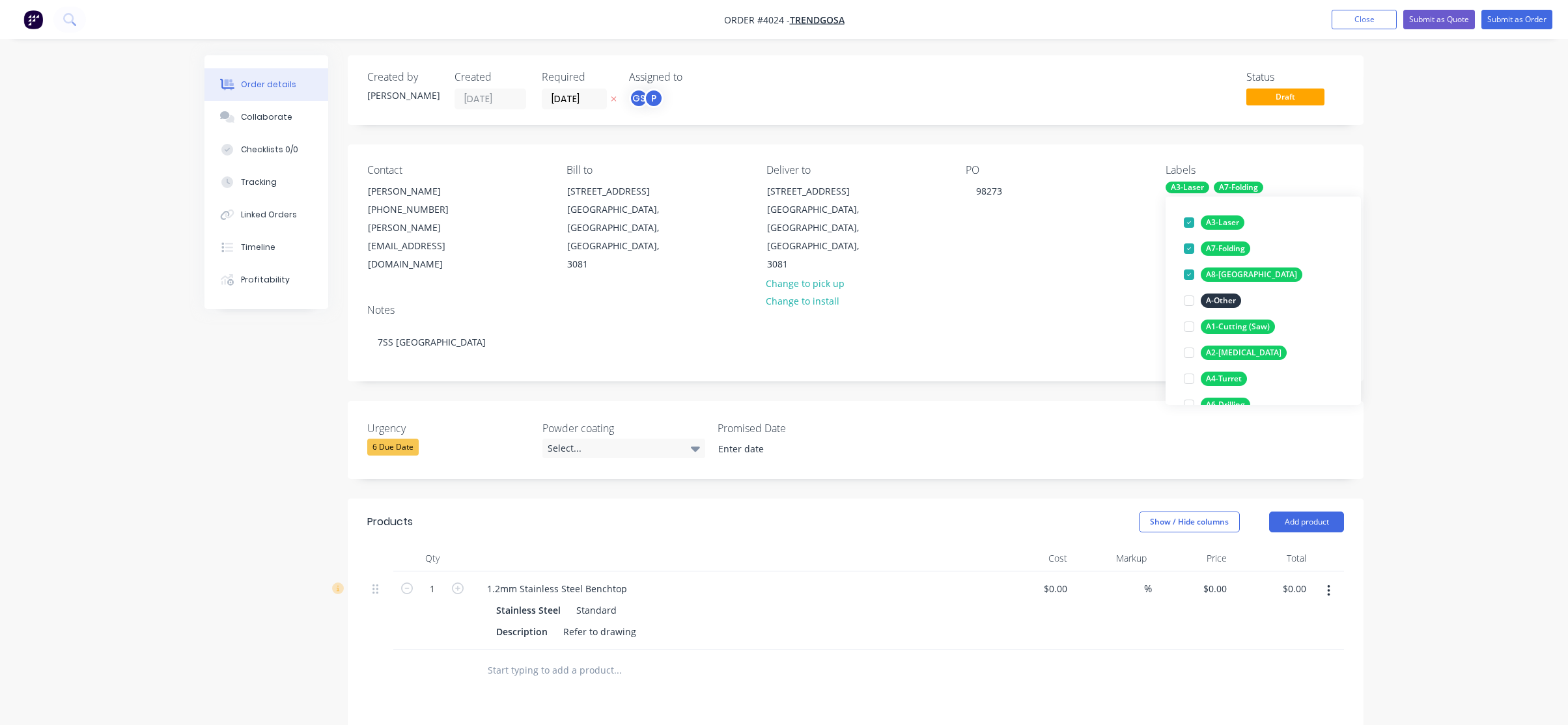
click at [1447, 234] on div "Order details Collaborate Checklists 0/0 Tracking Linked Orders Timeline Profit…" at bounding box center [784, 512] width 1568 height 1024
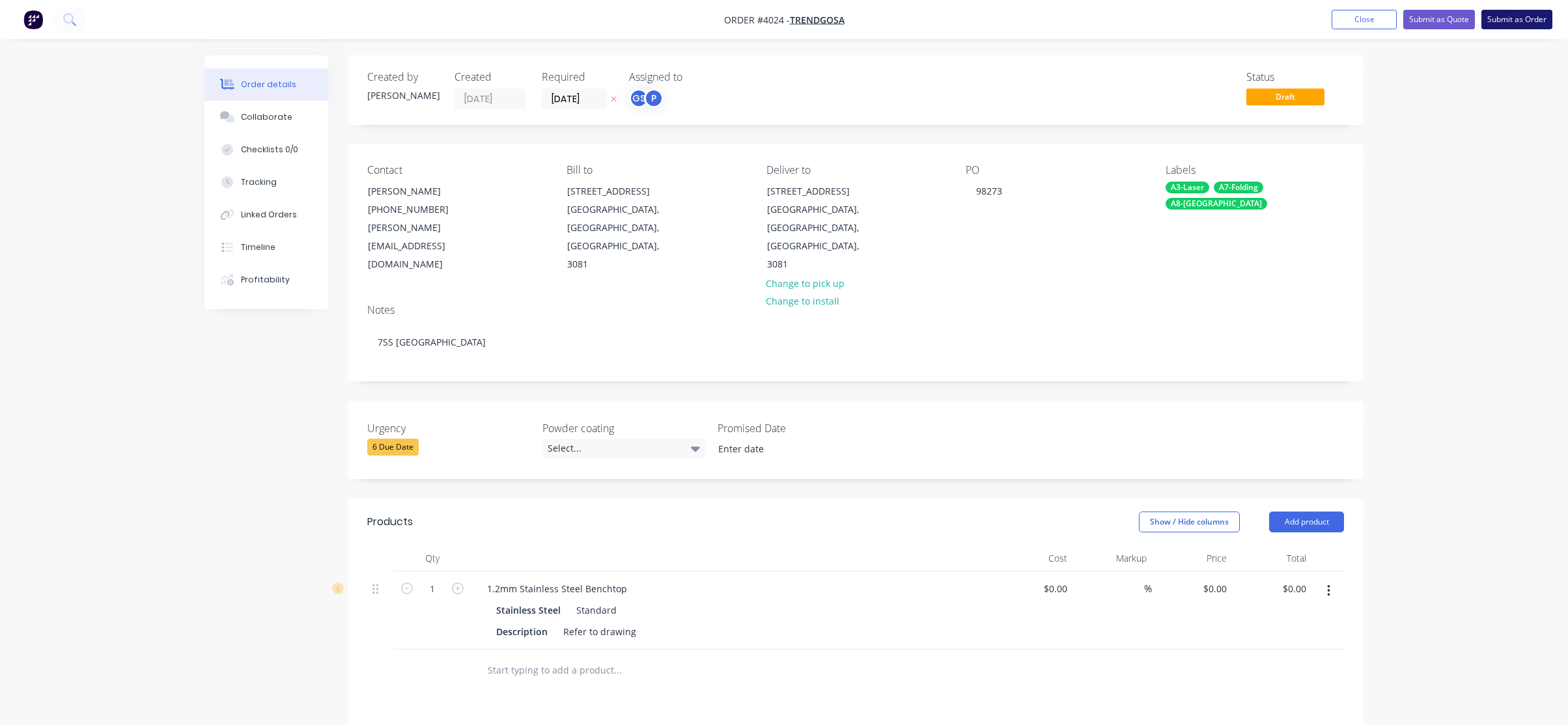
click at [1527, 25] on button "Submit as Order" at bounding box center [1517, 19] width 71 height 19
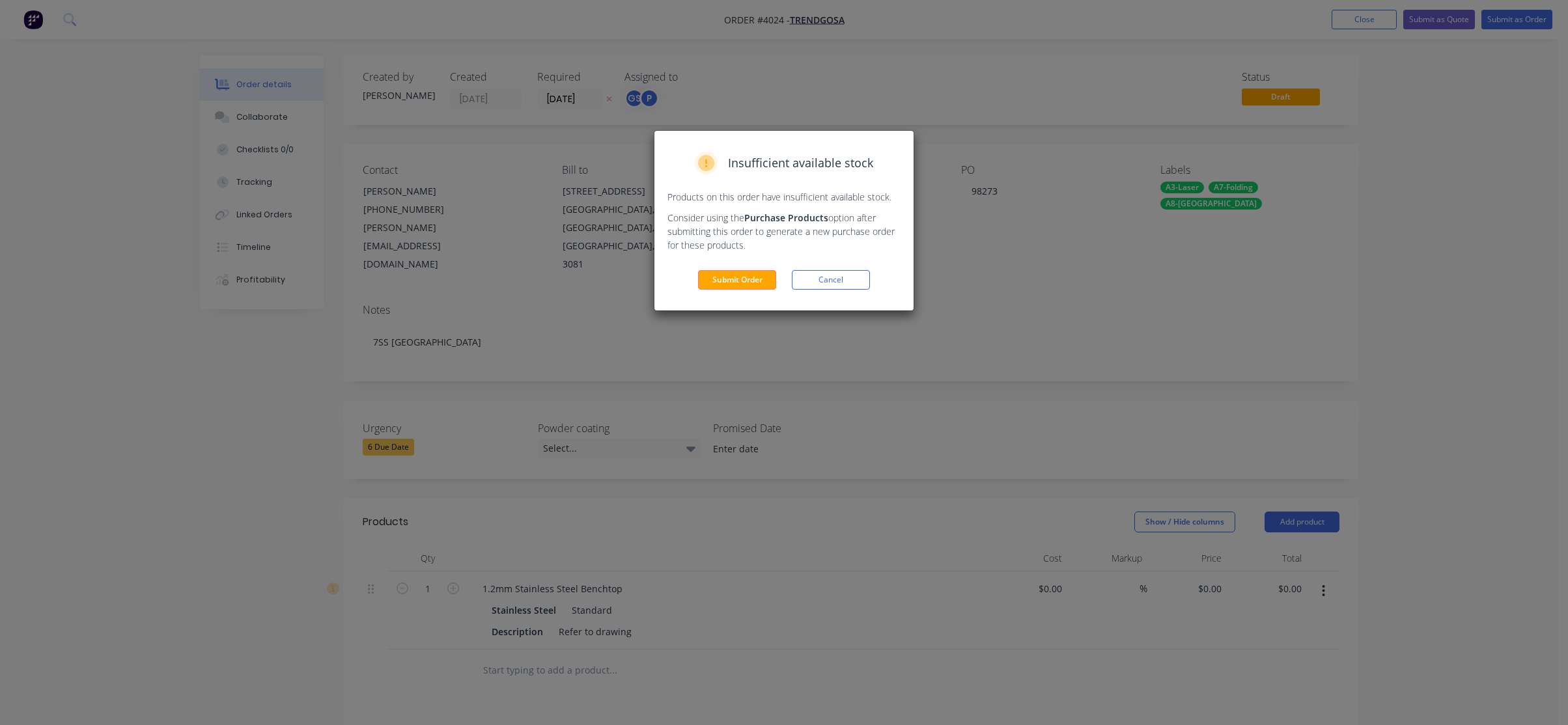
click at [741, 260] on div "Insufficient available stock Products on this order have insufficient available…" at bounding box center [784, 220] width 259 height 179
click at [735, 280] on button "Submit Order" at bounding box center [737, 280] width 78 height 19
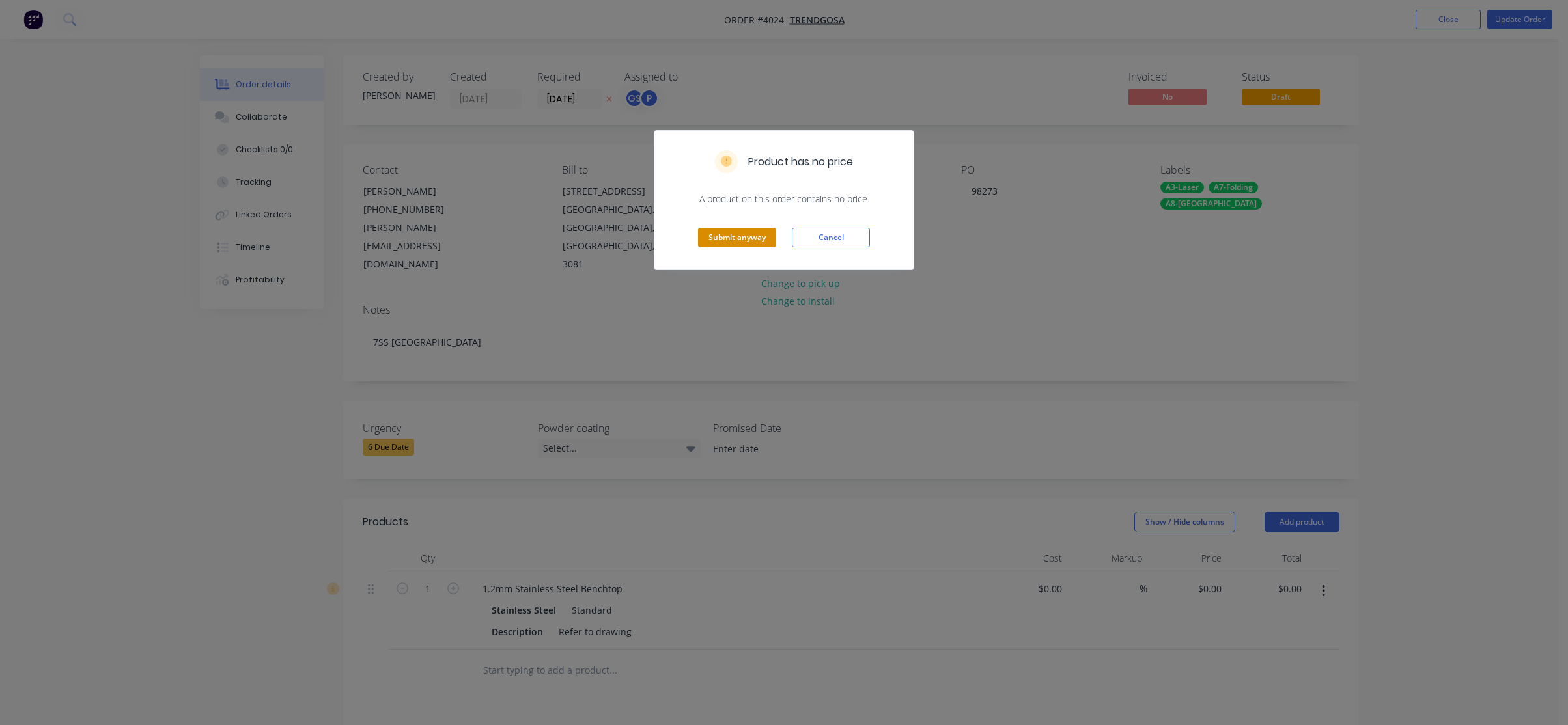
click at [747, 236] on button "Submit anyway" at bounding box center [737, 238] width 78 height 19
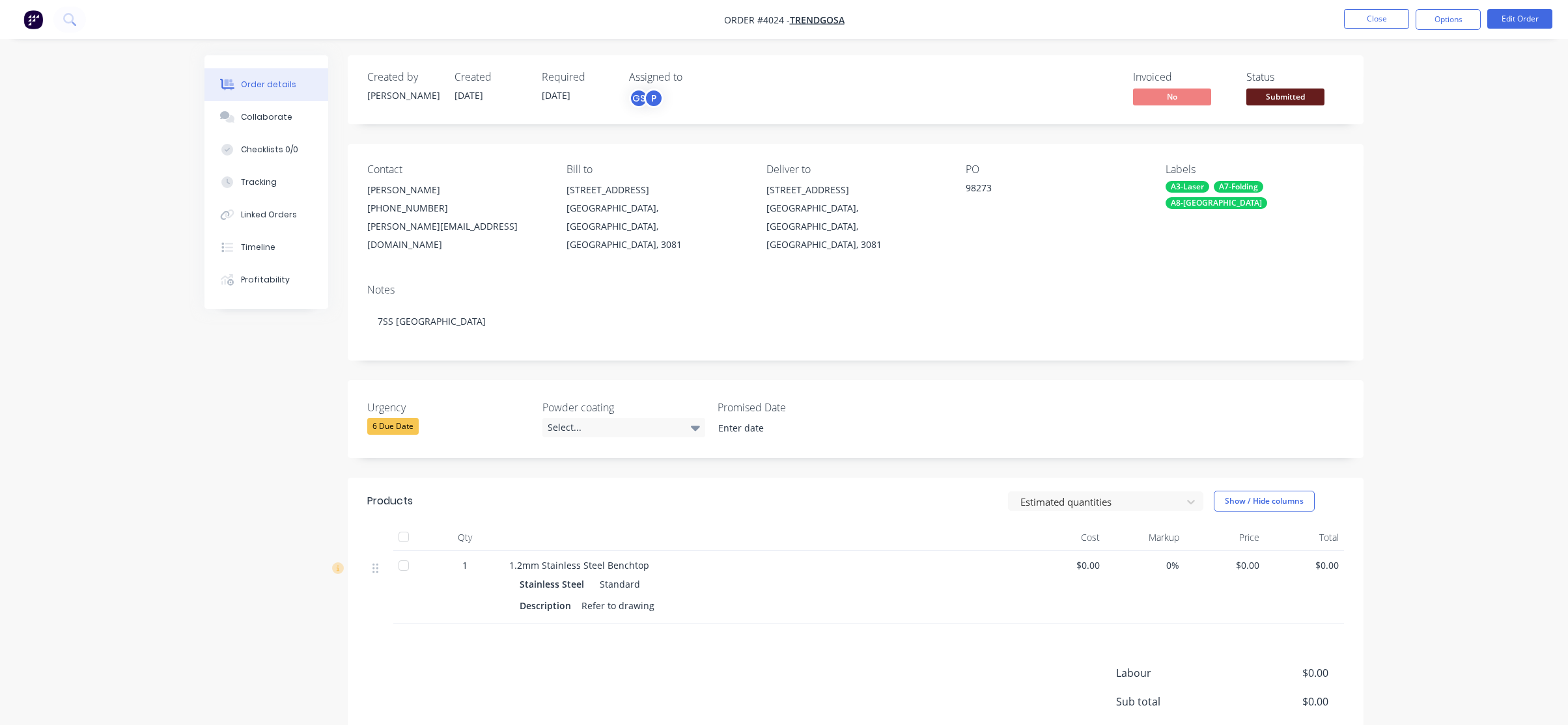
click at [1294, 101] on span "Submitted" at bounding box center [1285, 96] width 78 height 17
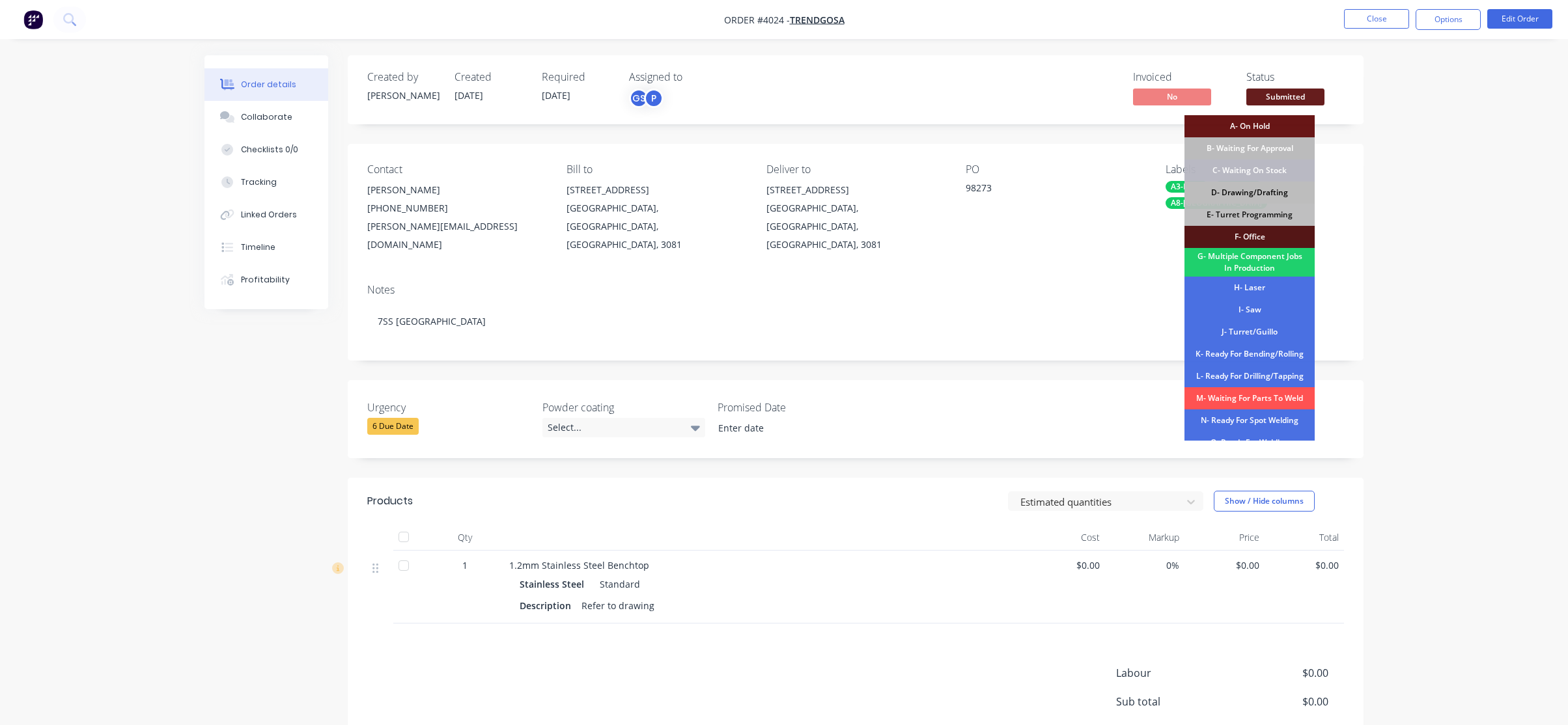
click at [1265, 187] on div "D- Drawing/Drafting" at bounding box center [1250, 192] width 131 height 22
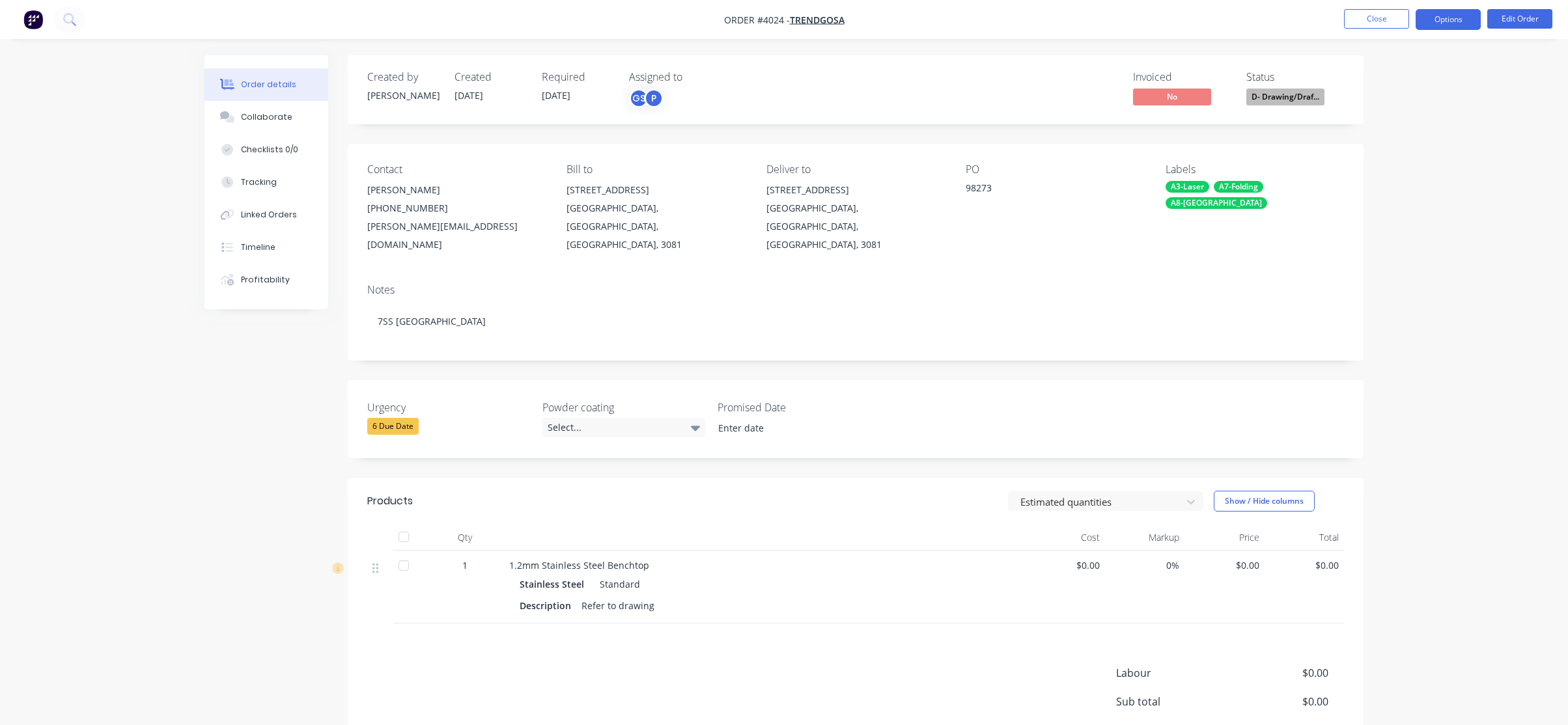
click at [1451, 19] on button "Options" at bounding box center [1448, 19] width 65 height 20
click at [1413, 156] on div "Work Order" at bounding box center [1409, 157] width 120 height 19
click at [1420, 125] on div "Without pricing" at bounding box center [1409, 131] width 120 height 19
click at [140, 172] on div "Order details Collaborate Checklists 0/0 Tracking Linked Orders Timeline Profit…" at bounding box center [784, 428] width 1568 height 856
click at [1391, 20] on button "Close" at bounding box center [1377, 19] width 65 height 19
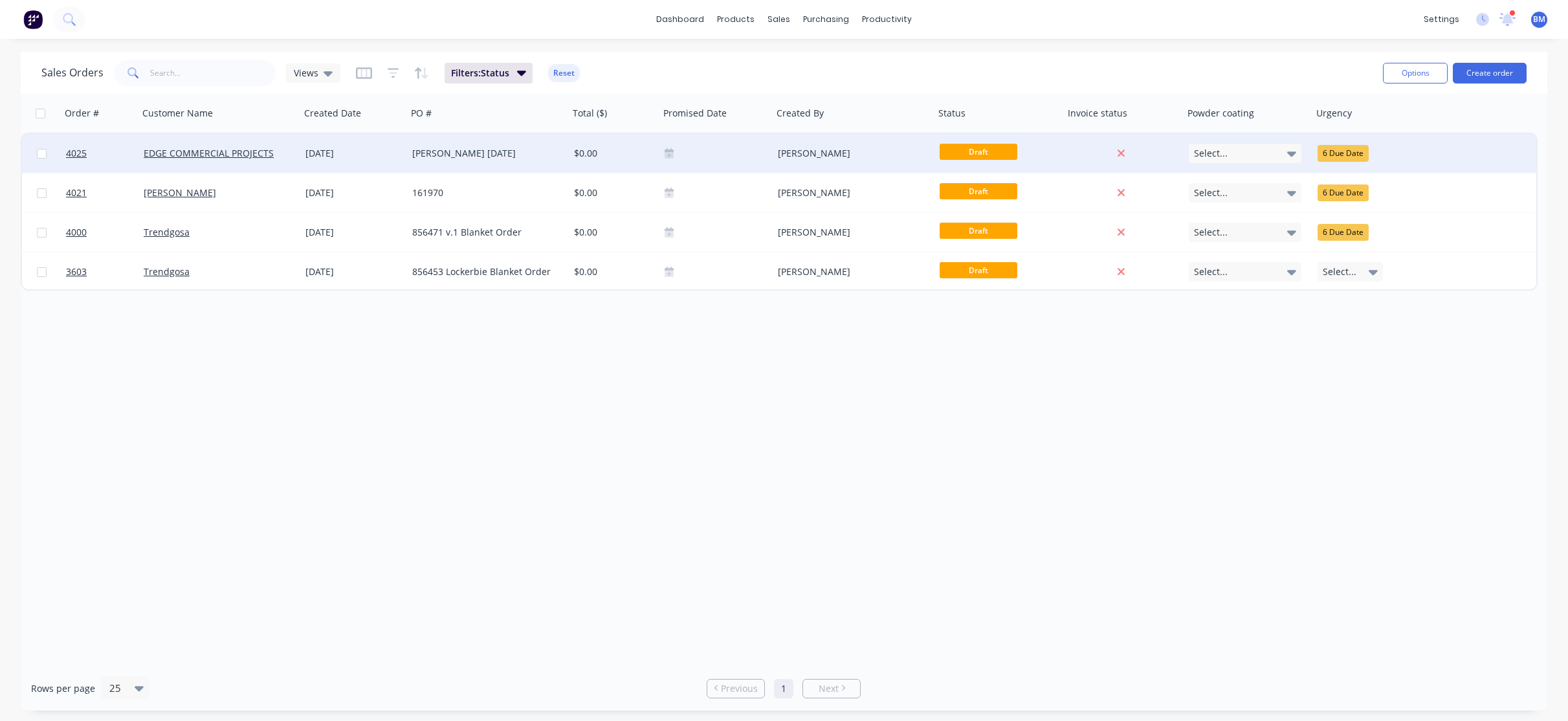
click at [317, 153] on div "[DATE]" at bounding box center [354, 153] width 97 height 13
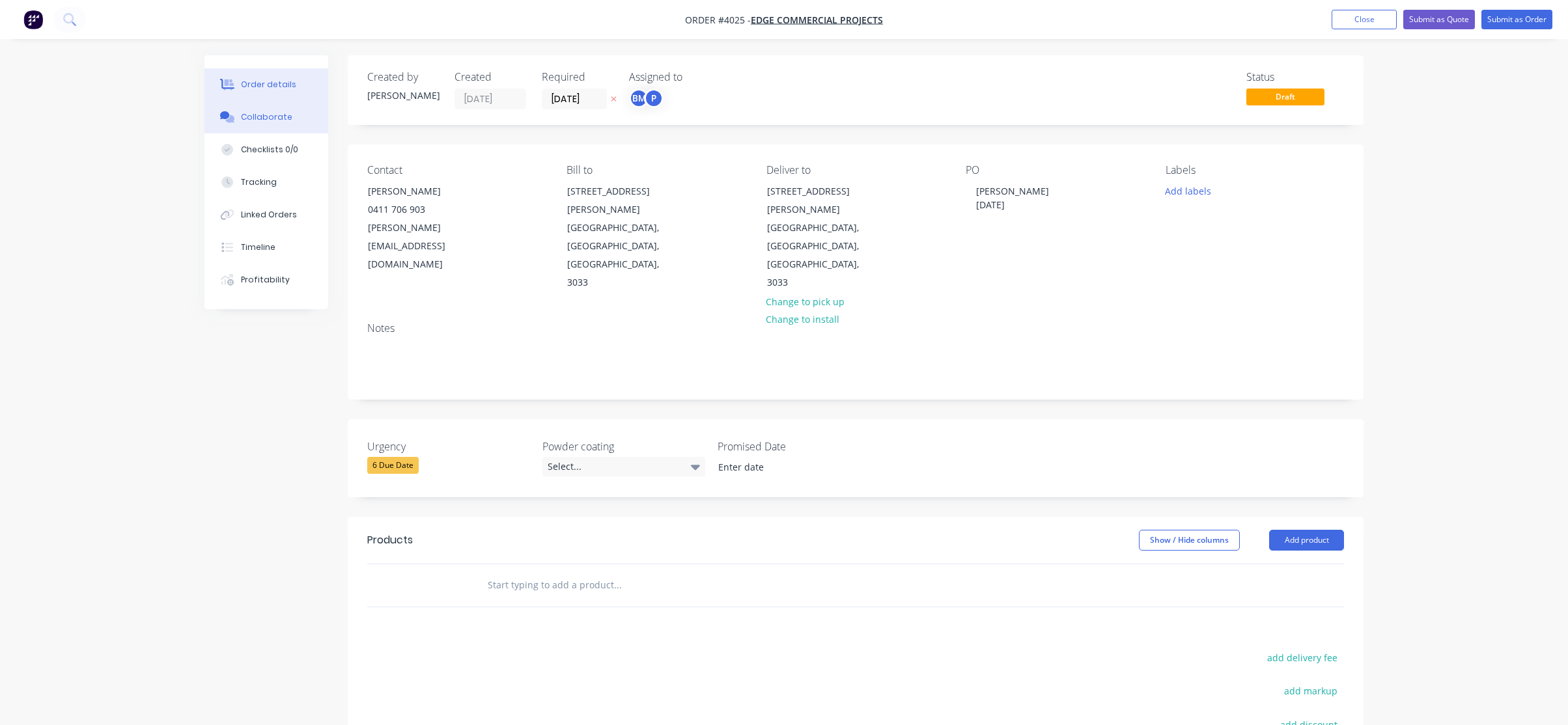
click at [271, 113] on div "Collaborate" at bounding box center [266, 117] width 52 height 12
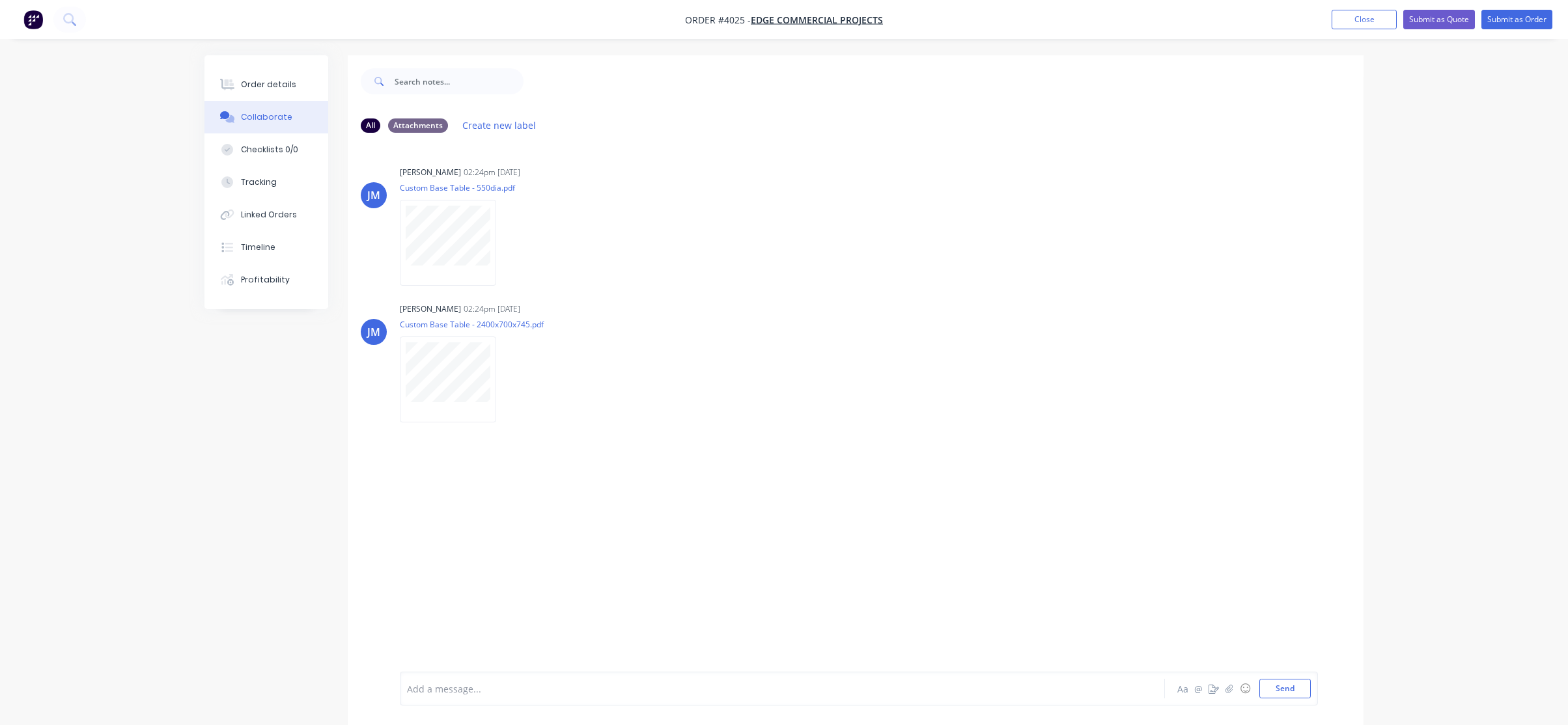
click at [124, 384] on div "Order details Collaborate Checklists 0/0 Tracking Linked Orders Timeline Profit…" at bounding box center [784, 372] width 1568 height 744
